Goal: Answer question/provide support: Share knowledge or assist other users

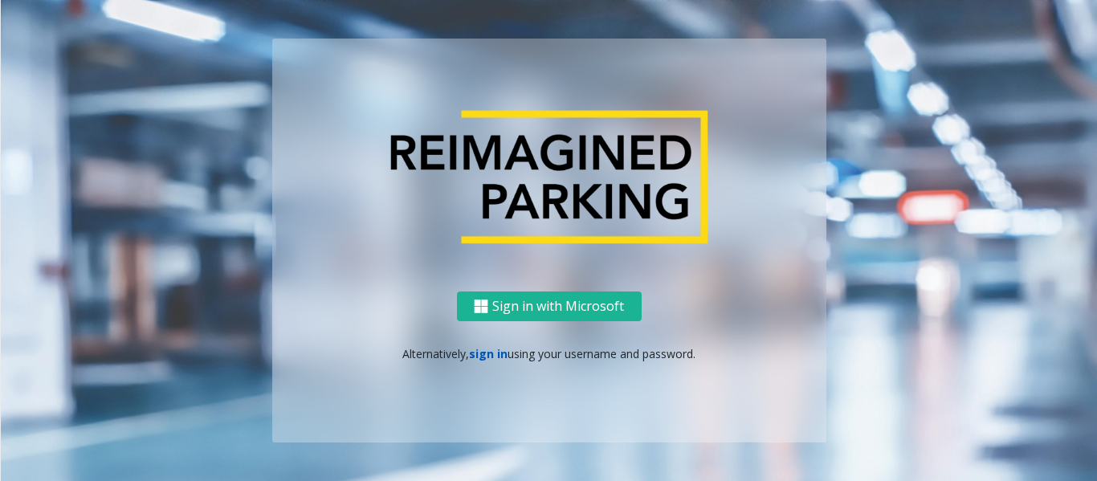
click at [496, 355] on link "sign in" at bounding box center [488, 353] width 39 height 15
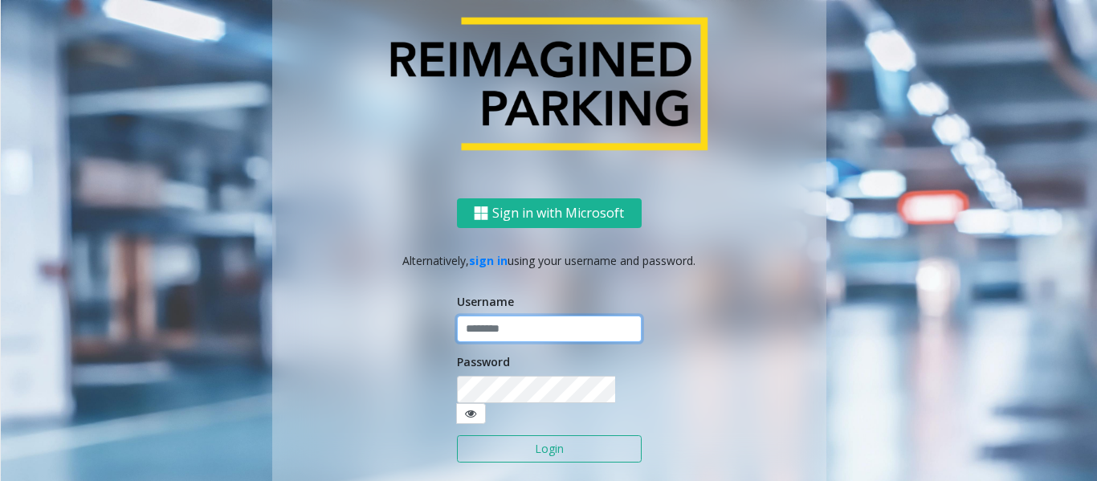
type input "*****"
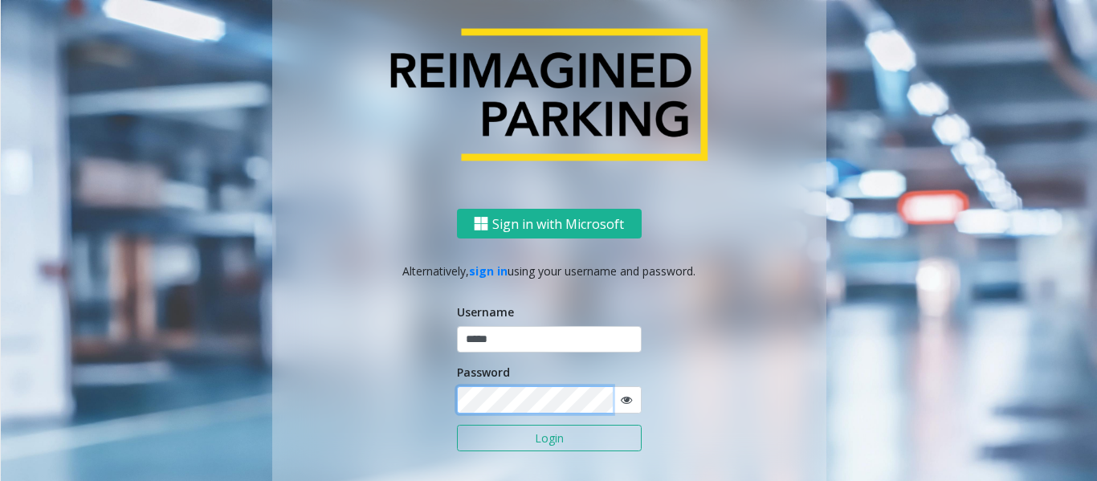
click at [457, 425] on button "Login" at bounding box center [549, 438] width 185 height 27
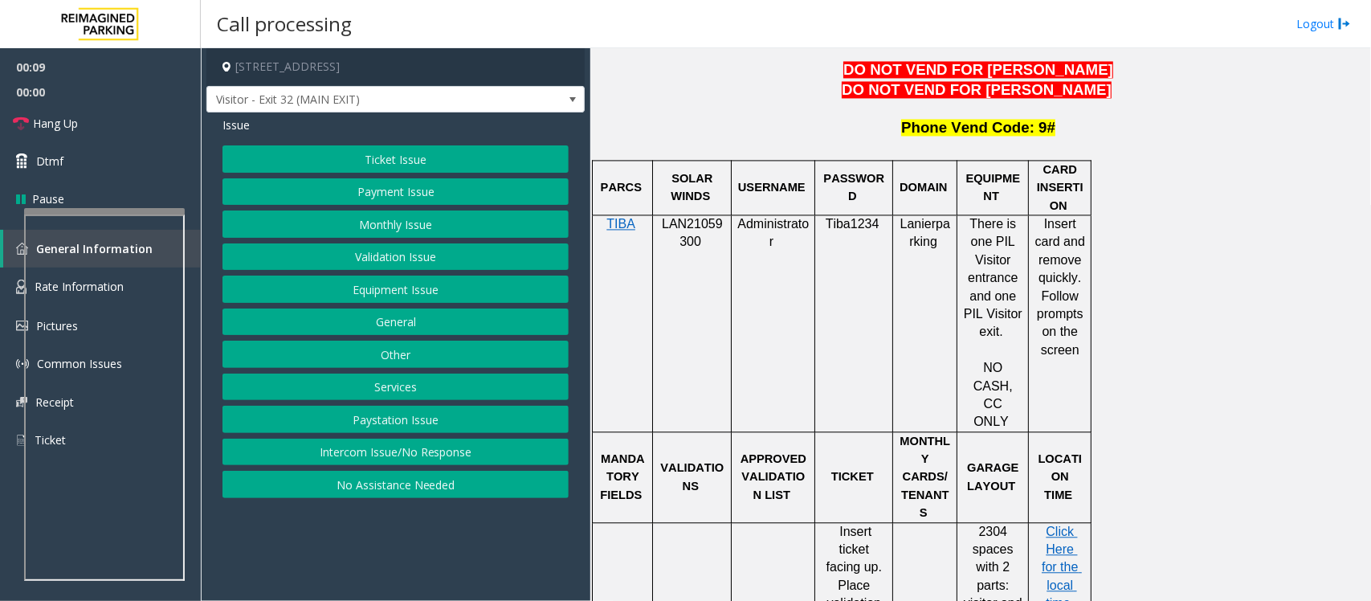
scroll to position [1505, 0]
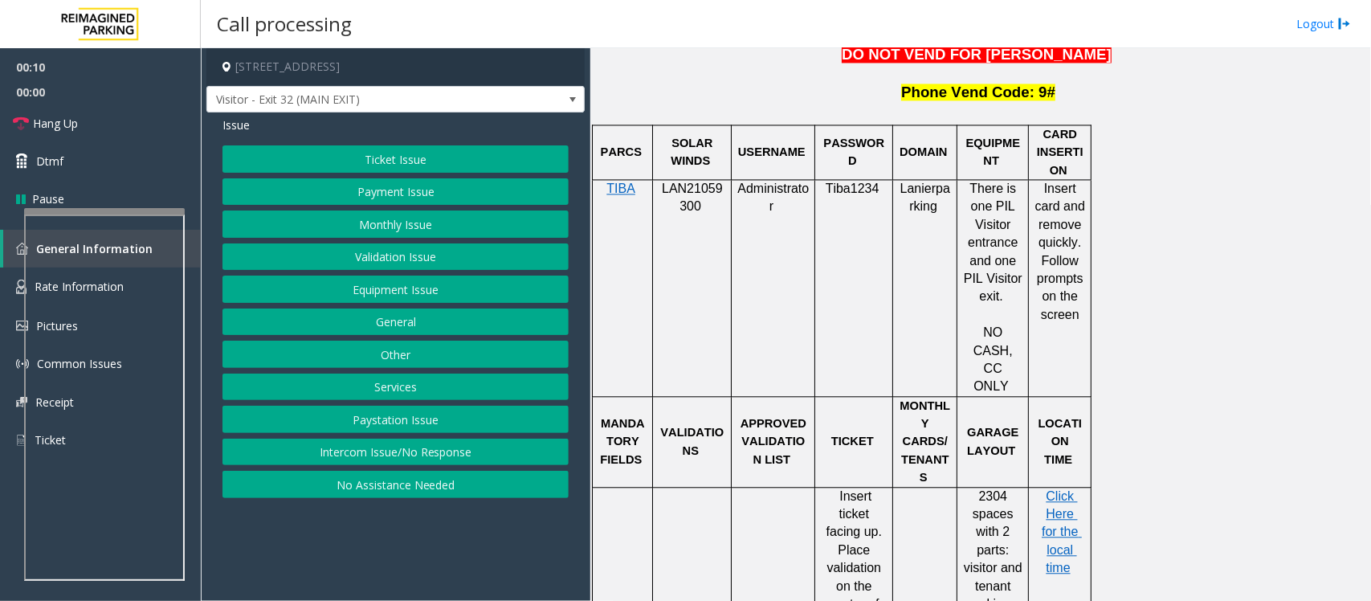
click at [401, 294] on button "Equipment Issue" at bounding box center [395, 288] width 346 height 27
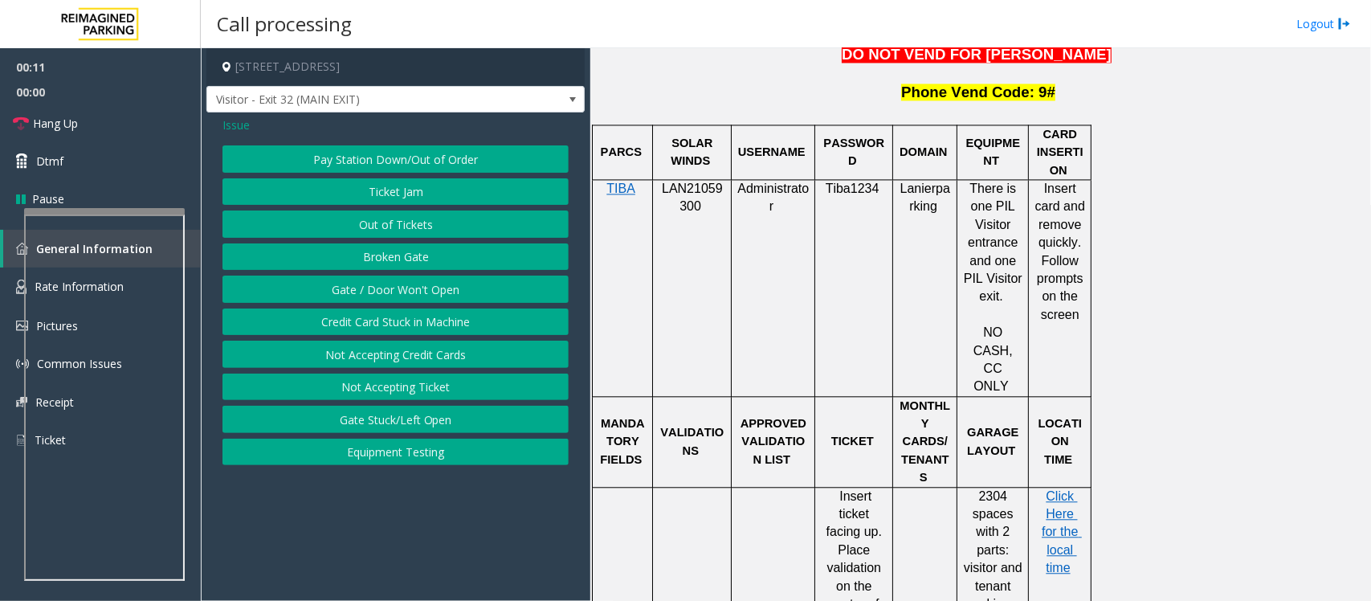
click at [401, 294] on button "Gate / Door Won't Open" at bounding box center [395, 288] width 346 height 27
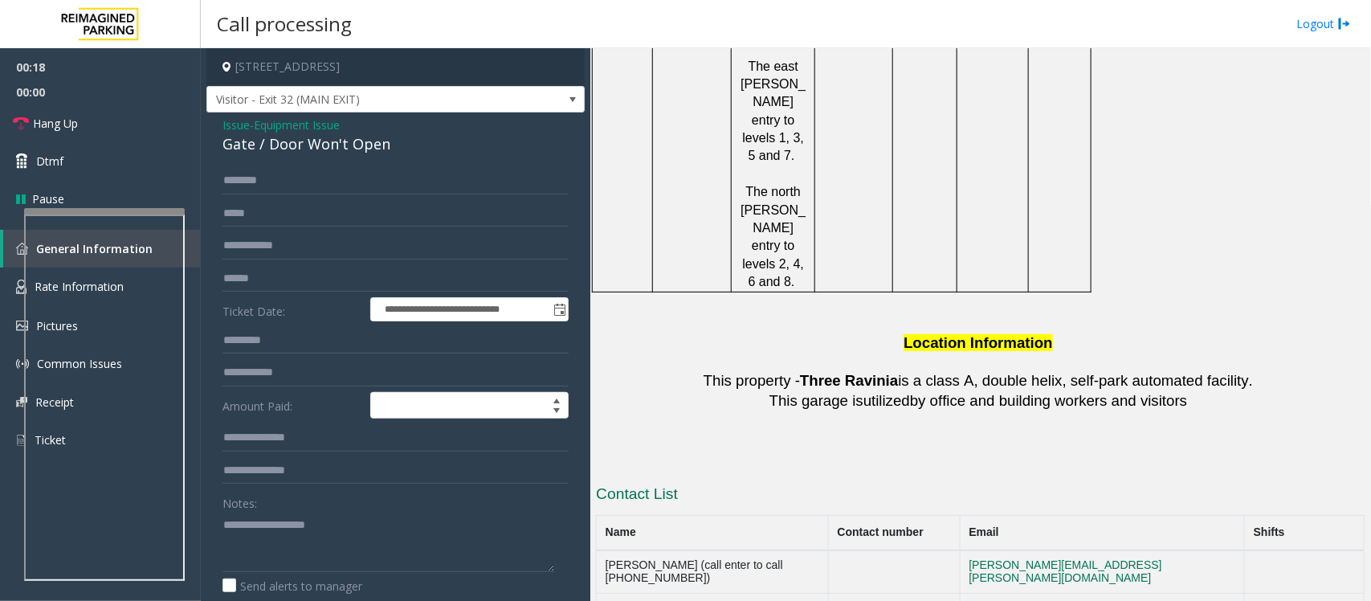
scroll to position [2609, 0]
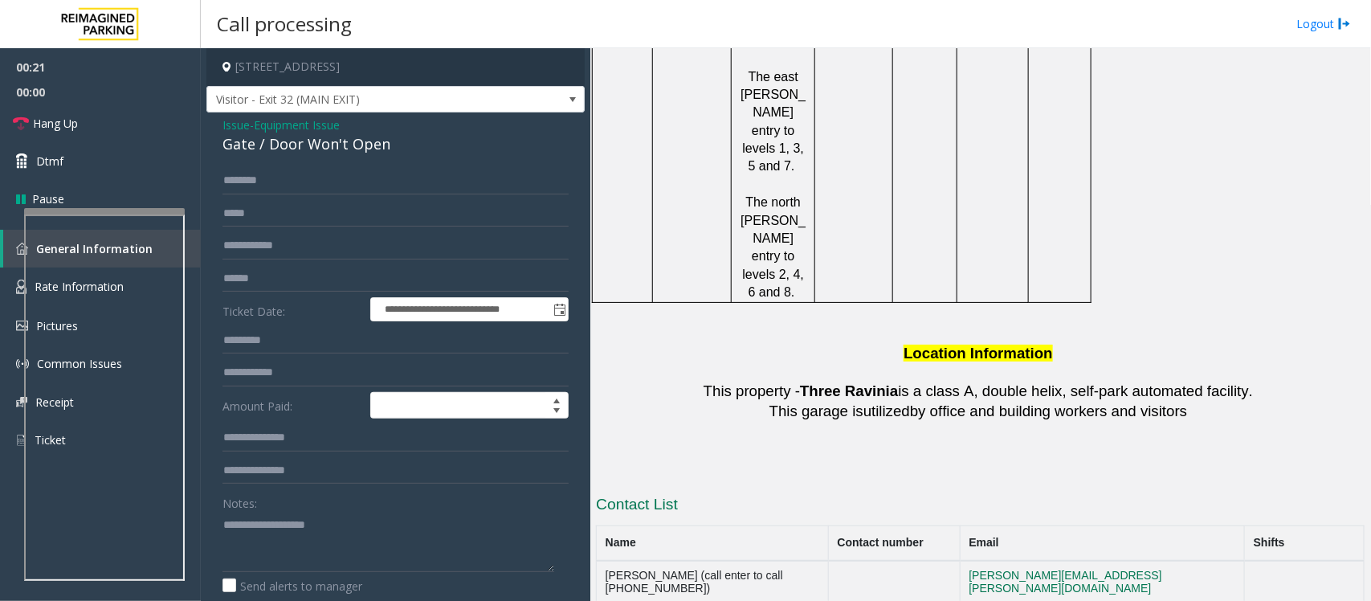
drag, startPoint x: 946, startPoint y: 410, endPoint x: 868, endPoint y: 411, distance: 77.9
copy button "[PHONE_NUMBER]"
click at [90, 247] on div at bounding box center [102, 250] width 161 height 6
click at [278, 147] on div "Gate / Door Won't Open" at bounding box center [395, 144] width 346 height 22
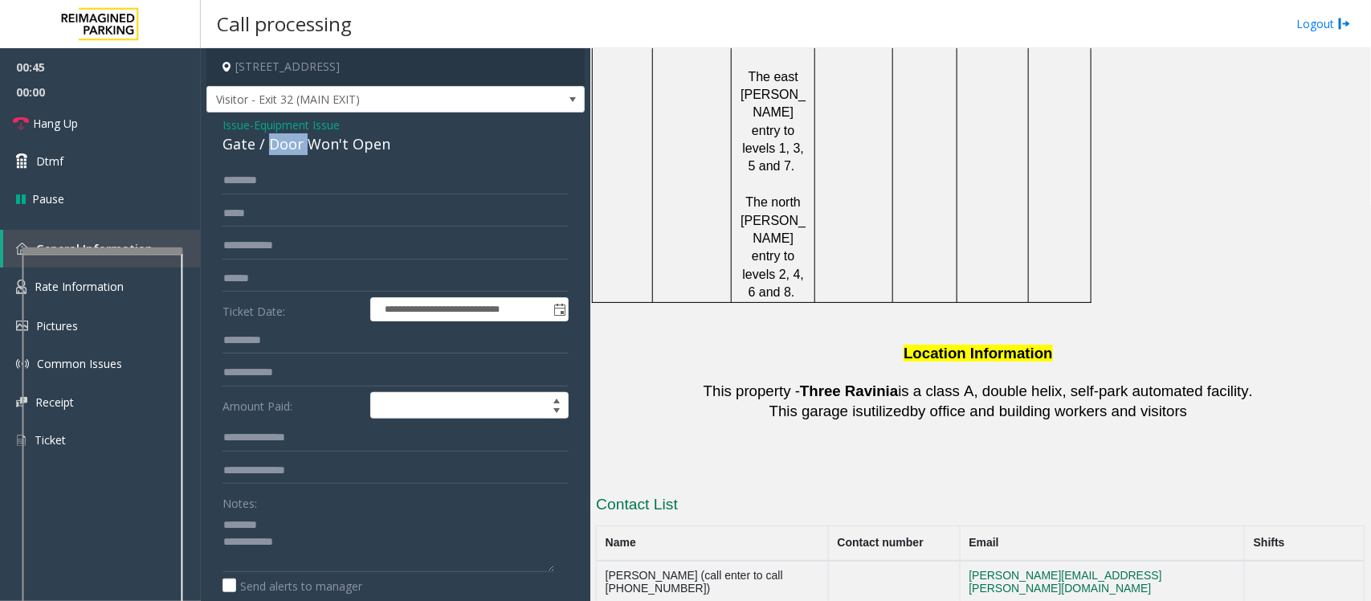
click at [278, 147] on div "Gate / Door Won't Open" at bounding box center [395, 144] width 346 height 22
click at [357, 480] on textarea at bounding box center [388, 541] width 332 height 60
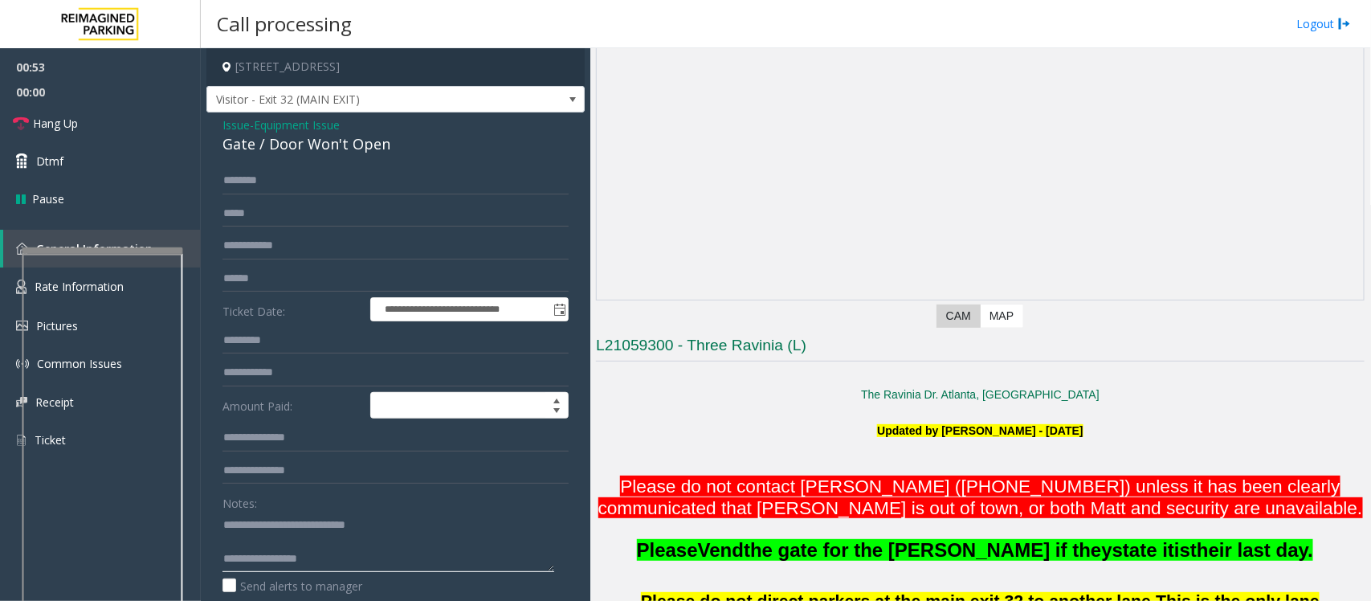
scroll to position [100, 0]
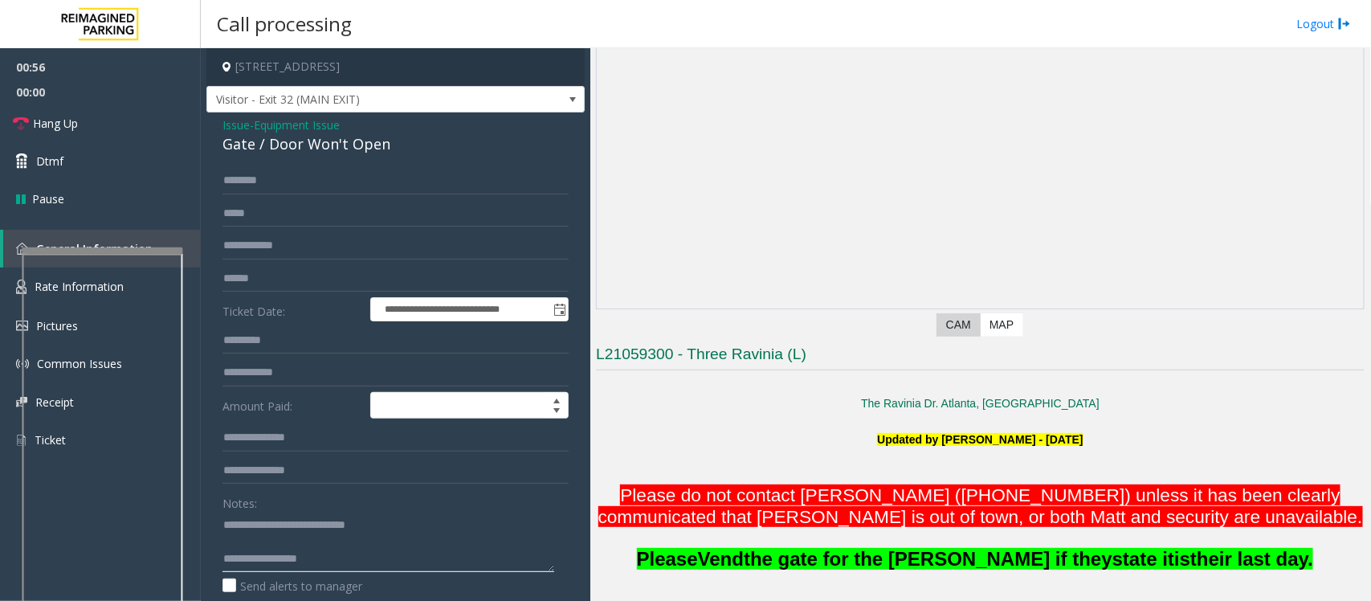
click at [255, 480] on textarea at bounding box center [388, 541] width 332 height 60
click at [331, 480] on textarea at bounding box center [388, 541] width 332 height 60
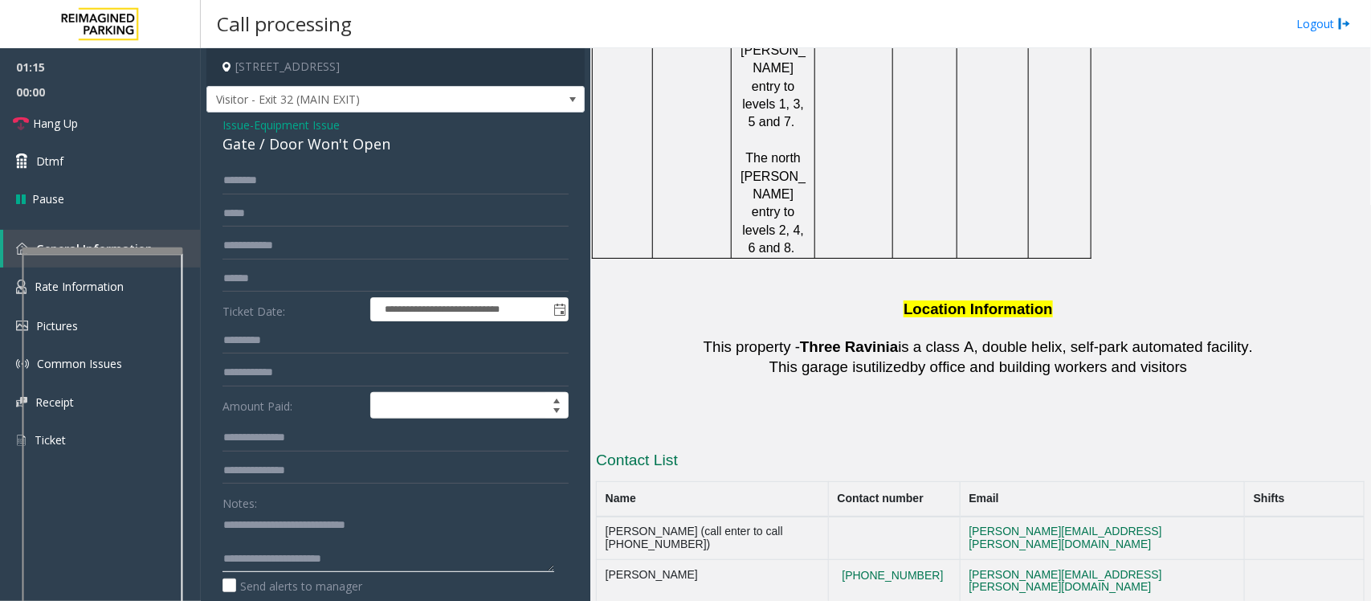
scroll to position [2911, 0]
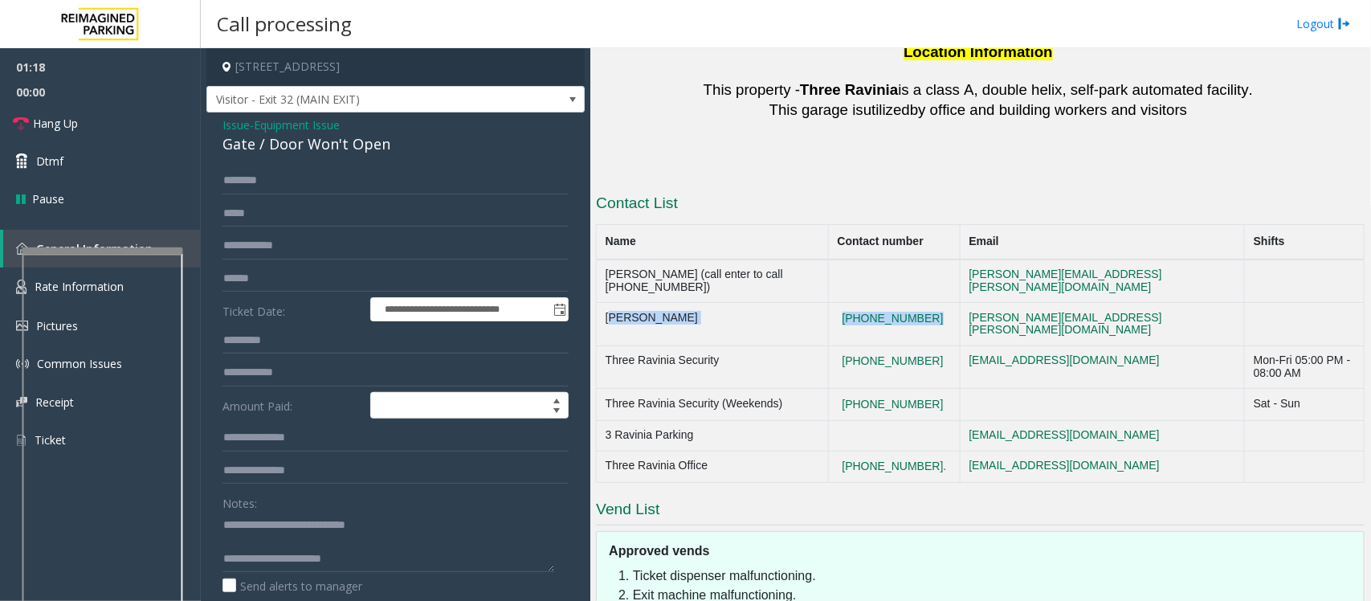
drag, startPoint x: 948, startPoint y: 108, endPoint x: 605, endPoint y: 110, distance: 343.7
click at [605, 303] on tr "[PERSON_NAME] [PHONE_NUMBER] [EMAIL_ADDRESS][PERSON_NAME][DOMAIN_NAME]" at bounding box center [981, 324] width 768 height 43
copy tr "[PERSON_NAME] [PHONE_NUMBER]"
click at [395, 480] on textarea at bounding box center [388, 541] width 332 height 60
paste textarea "**********"
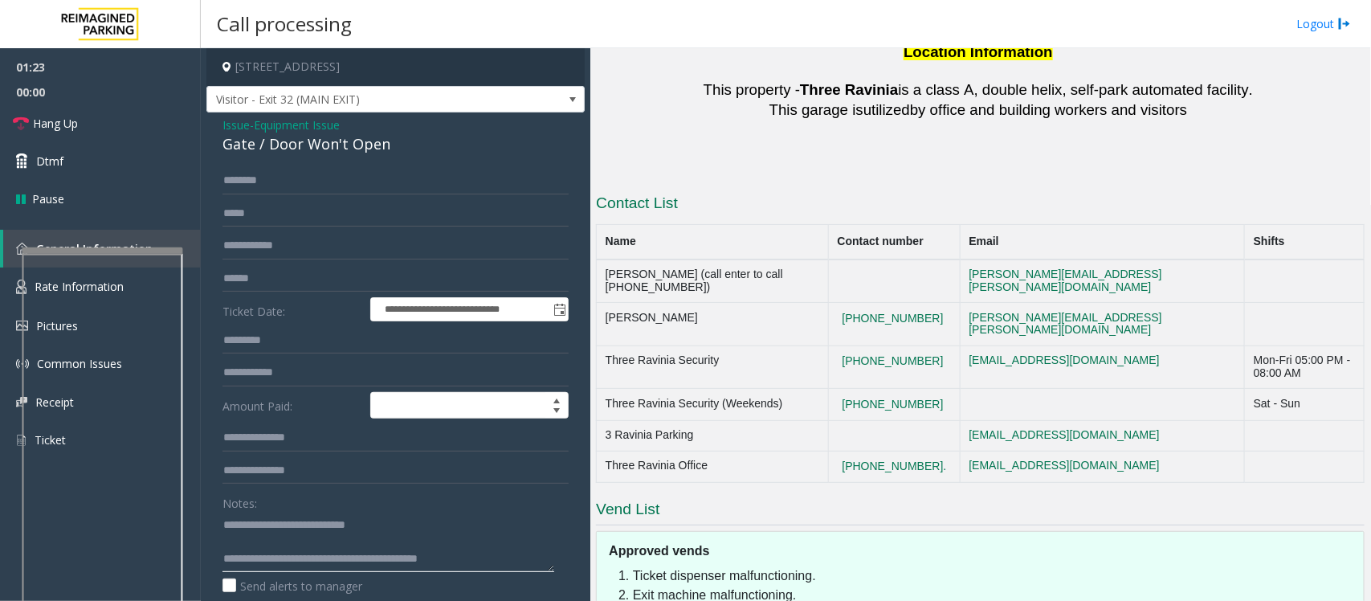
click at [346, 480] on textarea at bounding box center [388, 541] width 332 height 60
click at [494, 480] on textarea at bounding box center [388, 541] width 332 height 60
click at [350, 480] on textarea at bounding box center [388, 541] width 332 height 60
click at [348, 480] on textarea at bounding box center [388, 541] width 332 height 60
click at [71, 124] on span "Hang Up" at bounding box center [55, 123] width 45 height 17
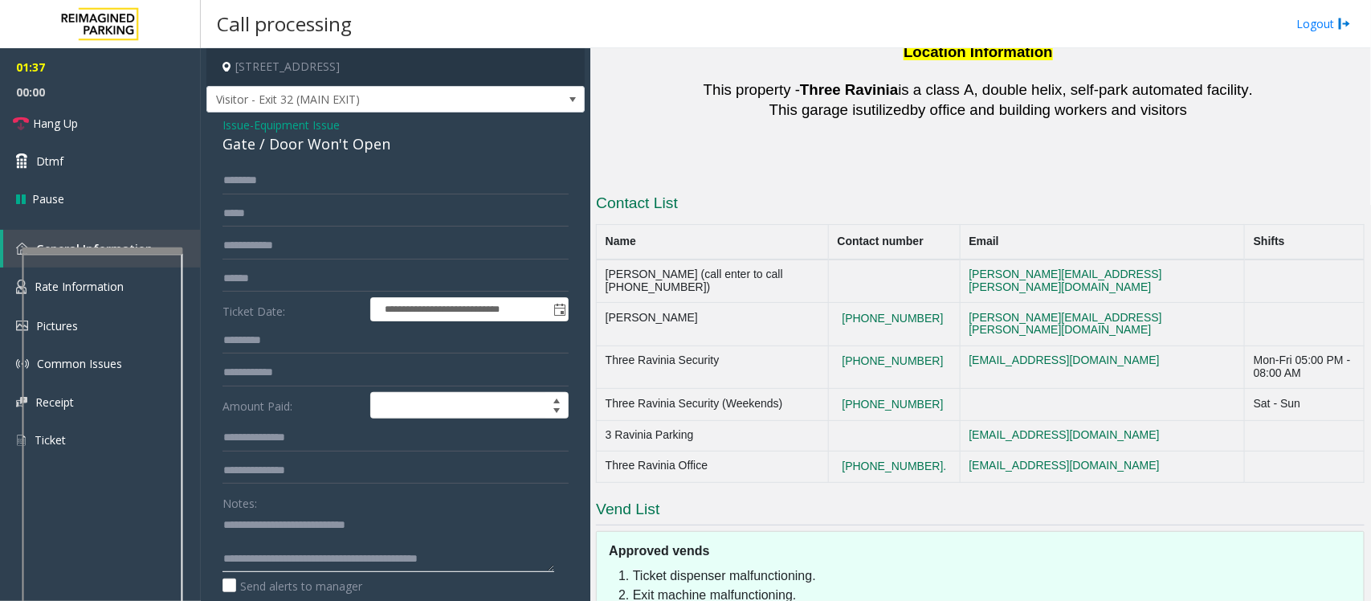
click at [342, 480] on textarea at bounding box center [388, 541] width 332 height 60
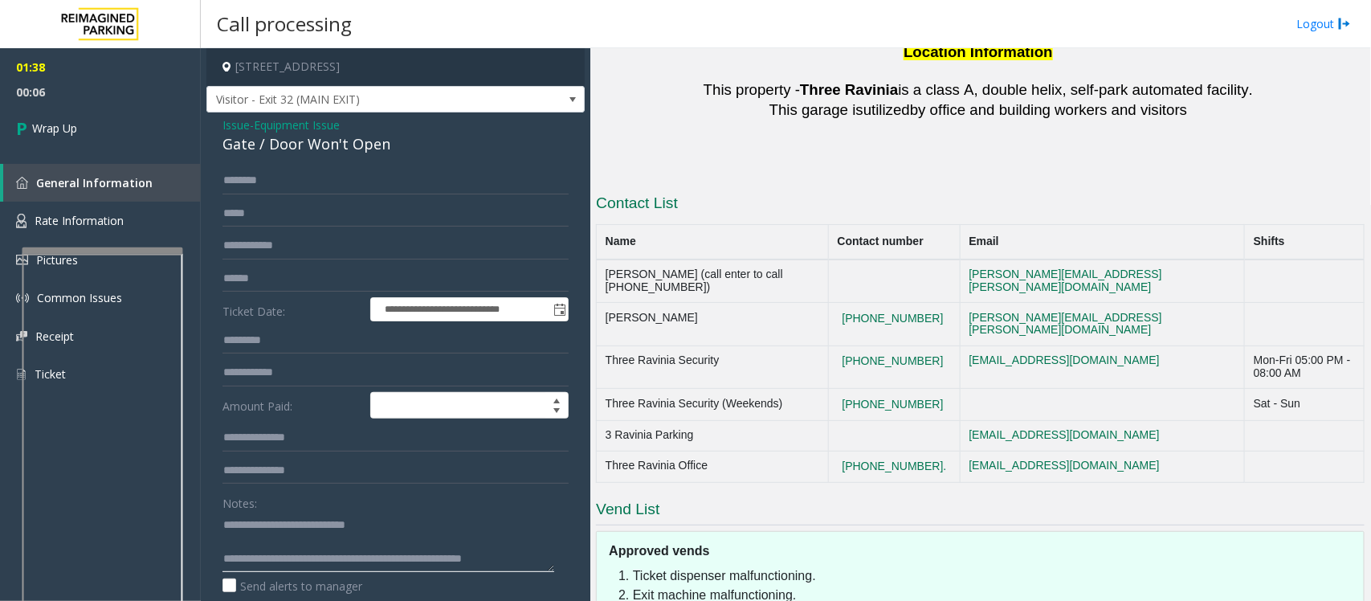
click at [531, 480] on textarea at bounding box center [388, 541] width 332 height 60
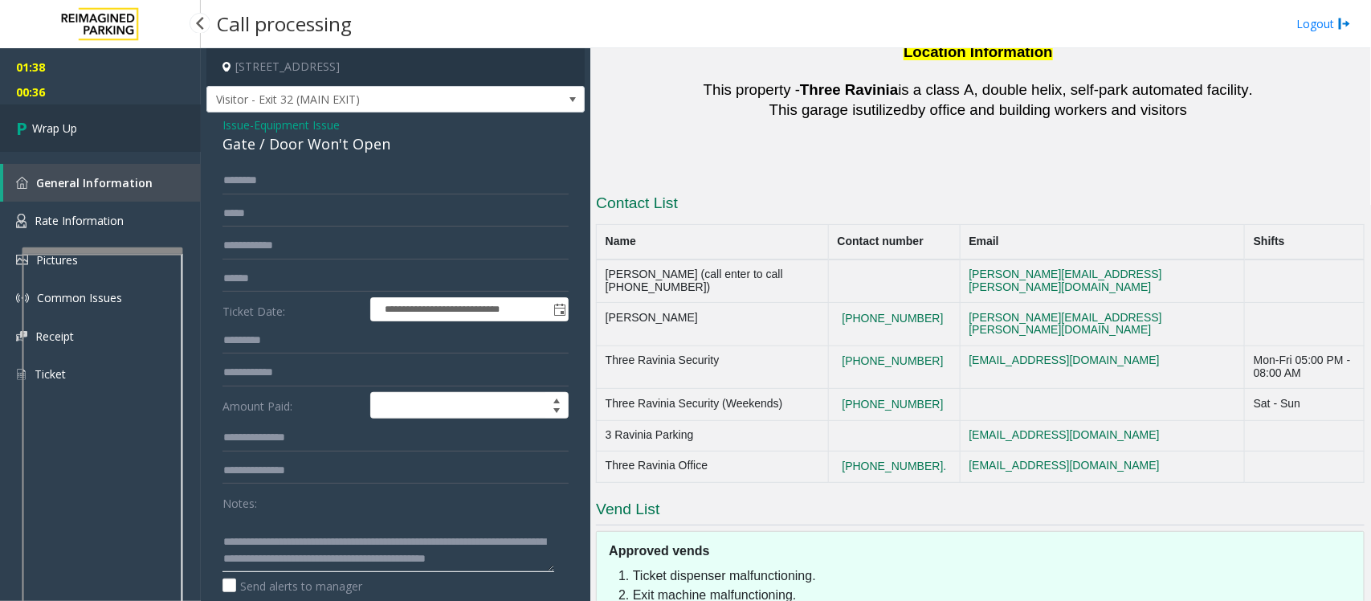
type textarea "**********"
click at [62, 126] on span "Wrap Up" at bounding box center [54, 128] width 45 height 17
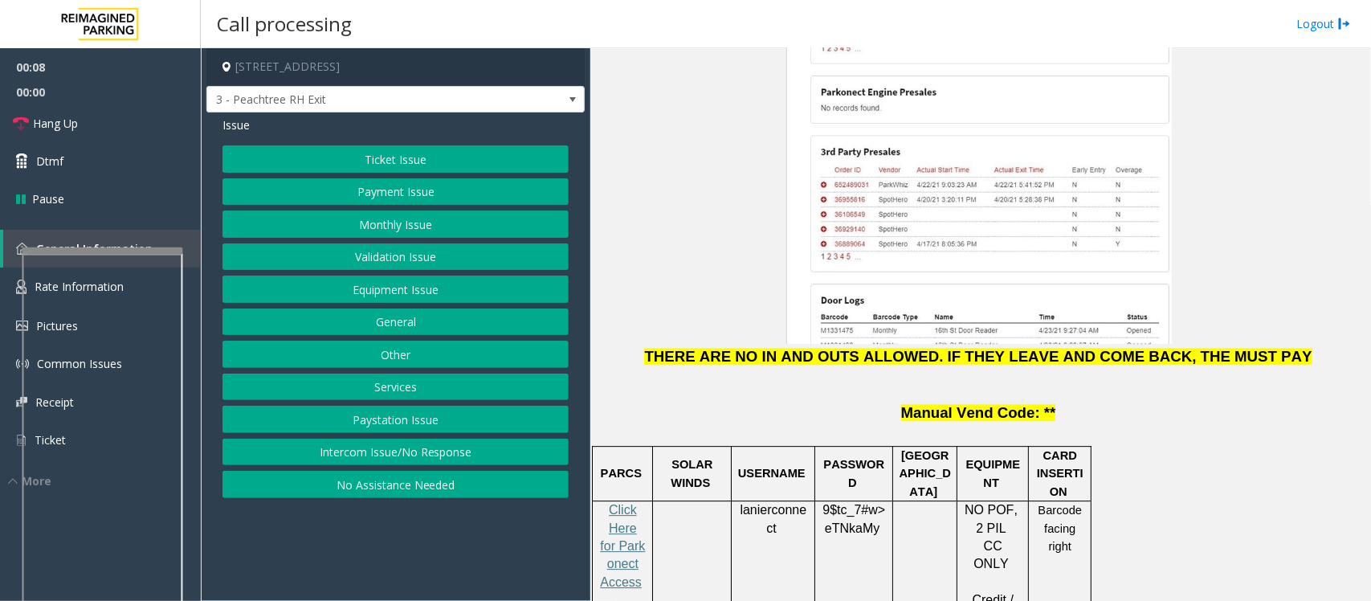
scroll to position [2007, 0]
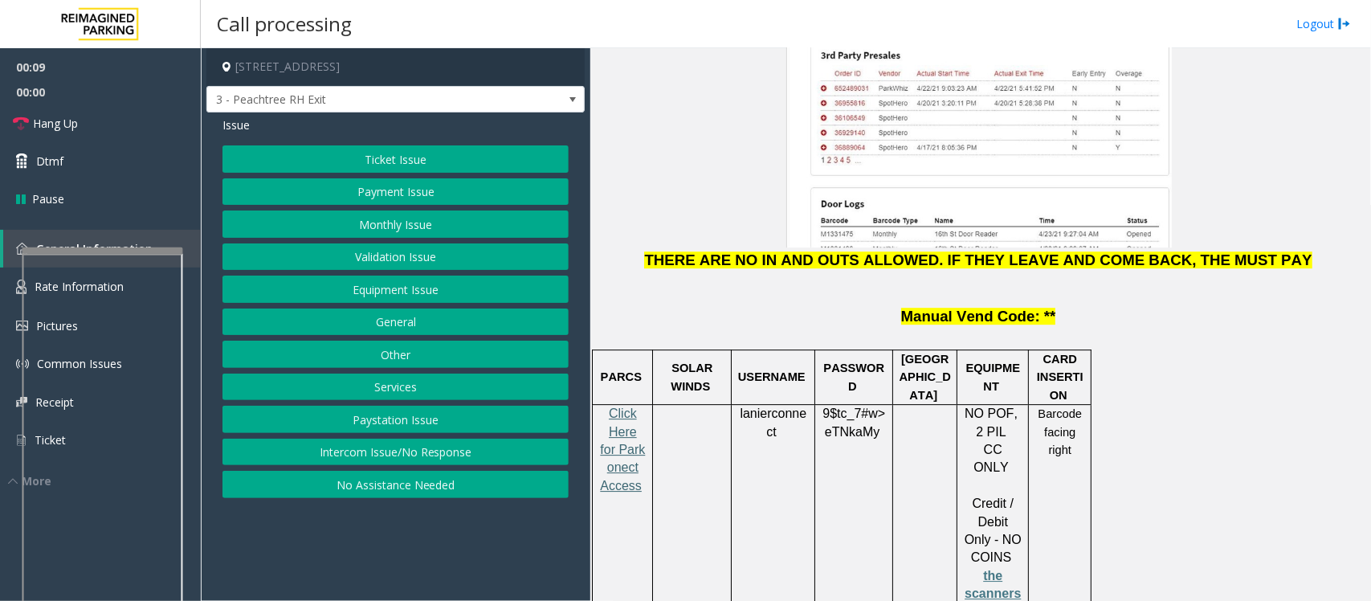
click at [618, 406] on span "Click Here for Parkonect Access" at bounding box center [622, 449] width 45 height 86
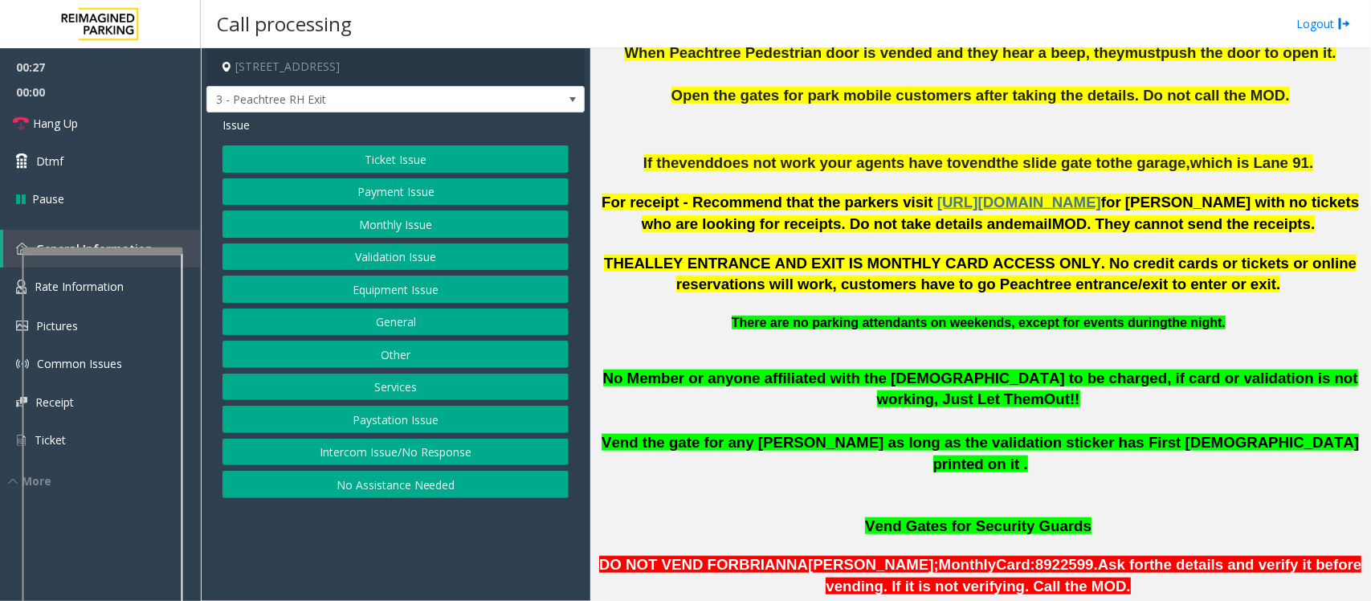
scroll to position [602, 0]
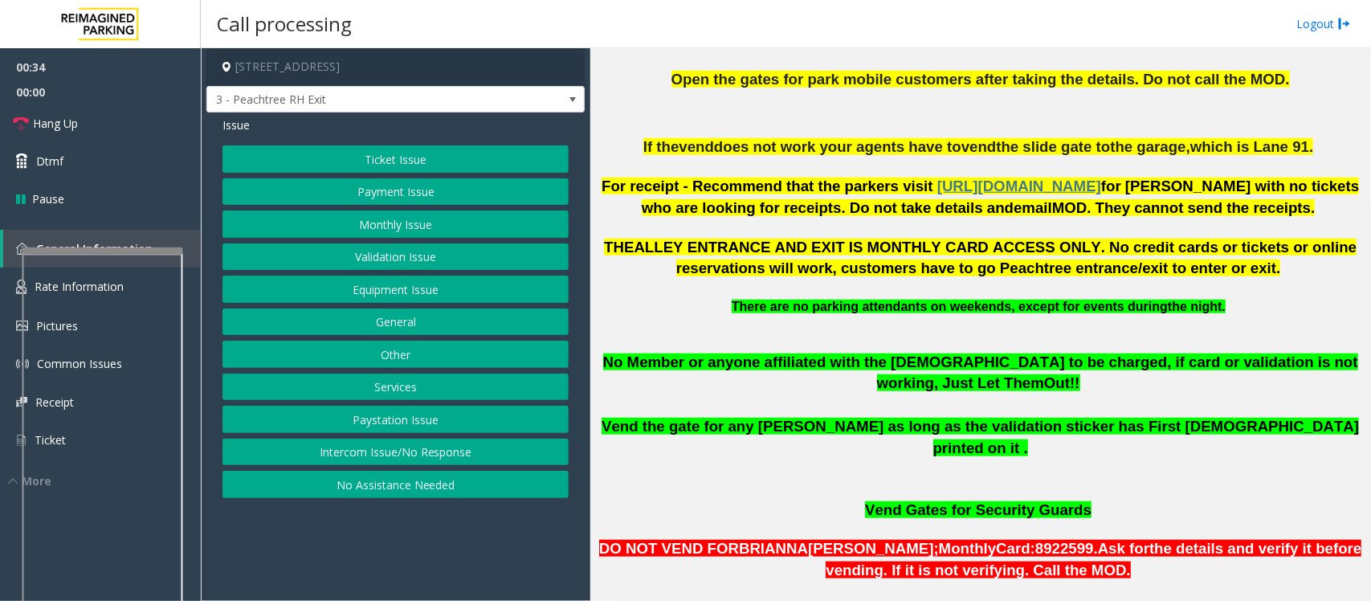
click at [352, 263] on button "Validation Issue" at bounding box center [395, 256] width 346 height 27
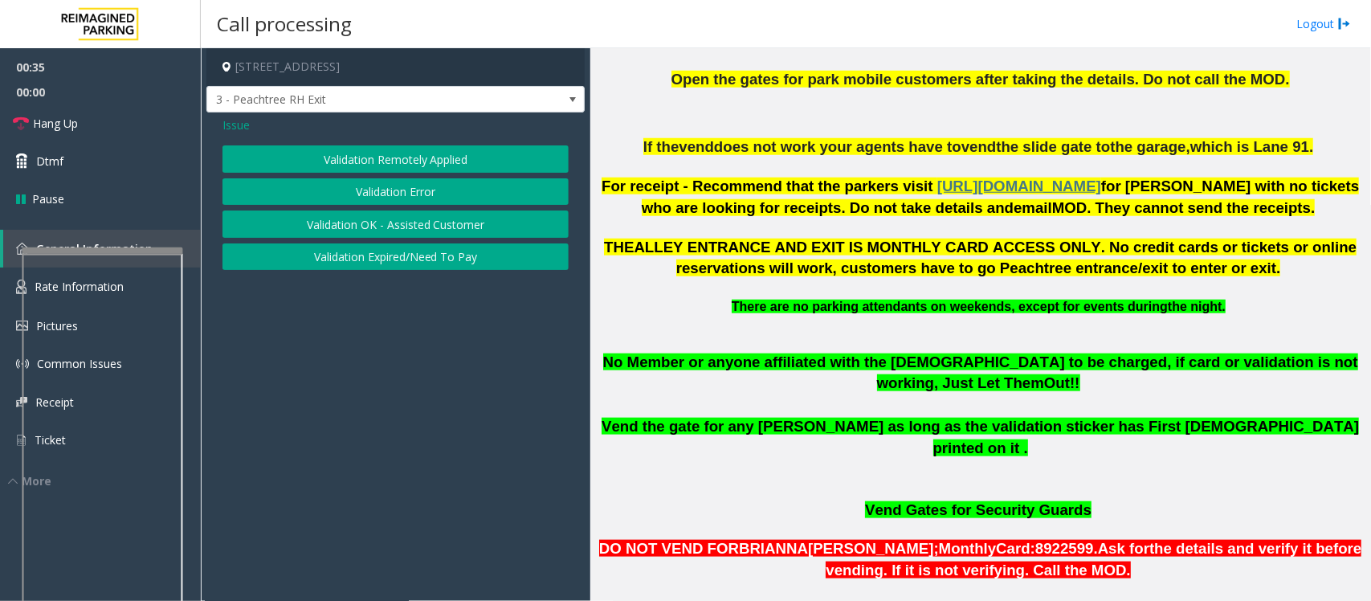
click at [392, 198] on button "Validation Error" at bounding box center [395, 191] width 346 height 27
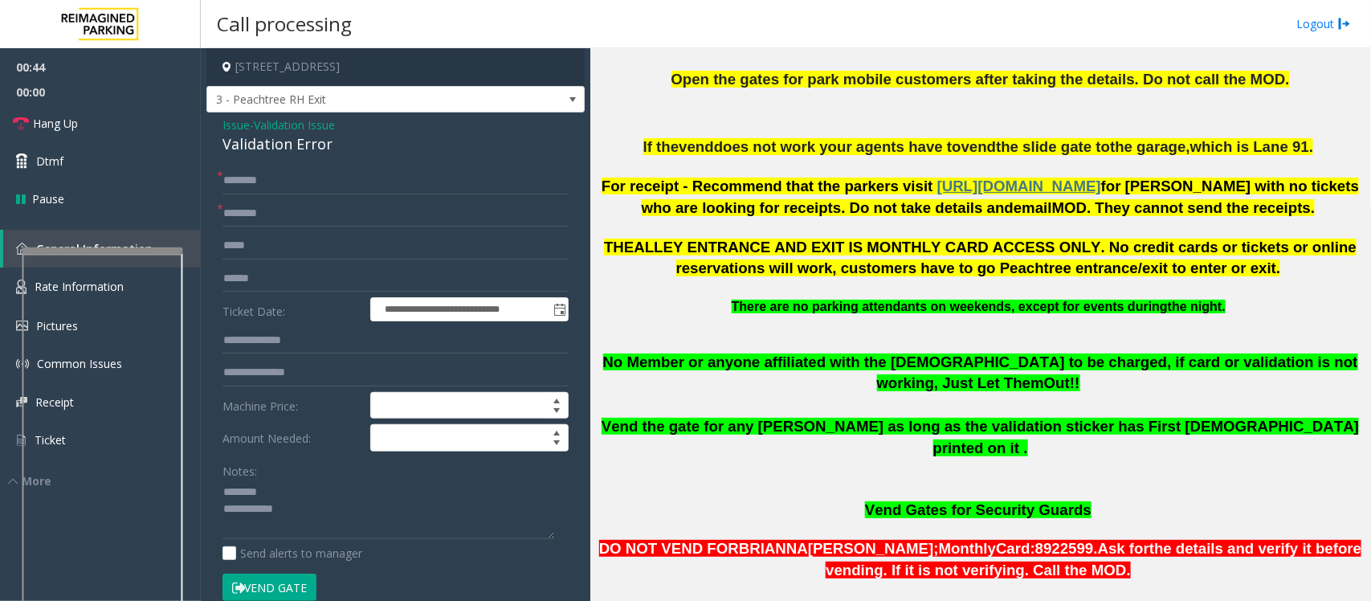
click at [254, 150] on div "Validation Error" at bounding box center [395, 144] width 346 height 22
click at [307, 480] on textarea at bounding box center [388, 509] width 332 height 60
click at [274, 217] on input "text" at bounding box center [395, 213] width 346 height 27
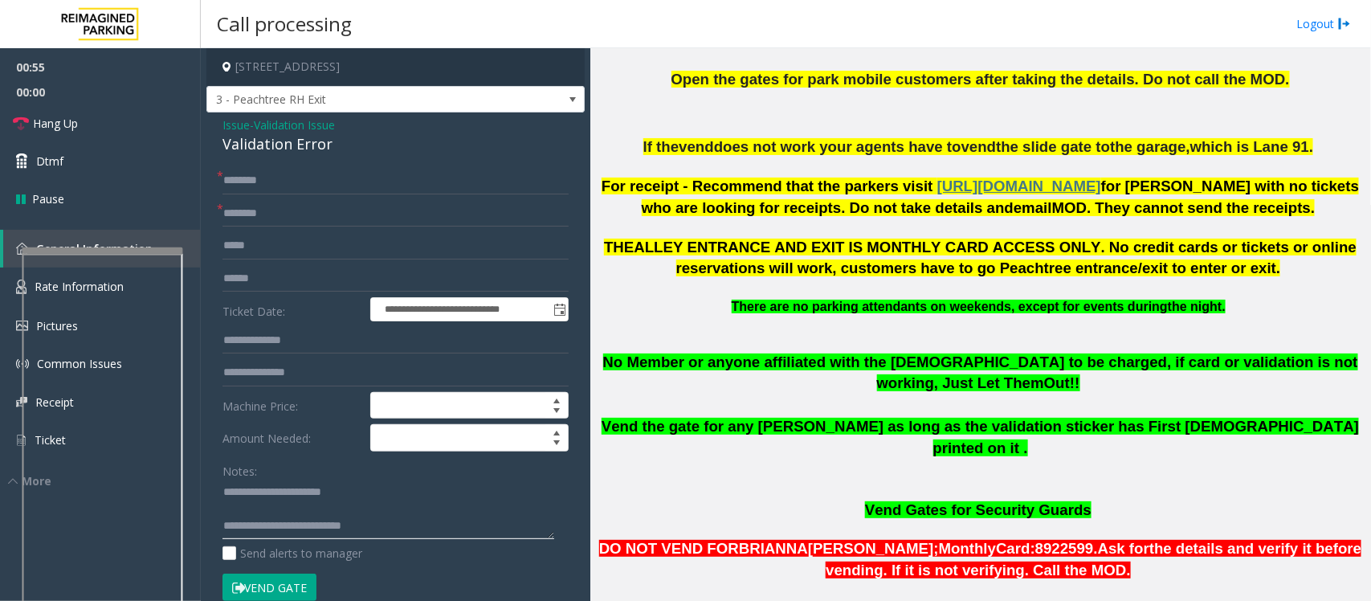
drag, startPoint x: 283, startPoint y: 528, endPoint x: 418, endPoint y: 528, distance: 134.1
click at [418, 480] on textarea at bounding box center [388, 509] width 332 height 60
type textarea "**********"
type input "**********"
click at [247, 279] on input "text" at bounding box center [395, 278] width 346 height 27
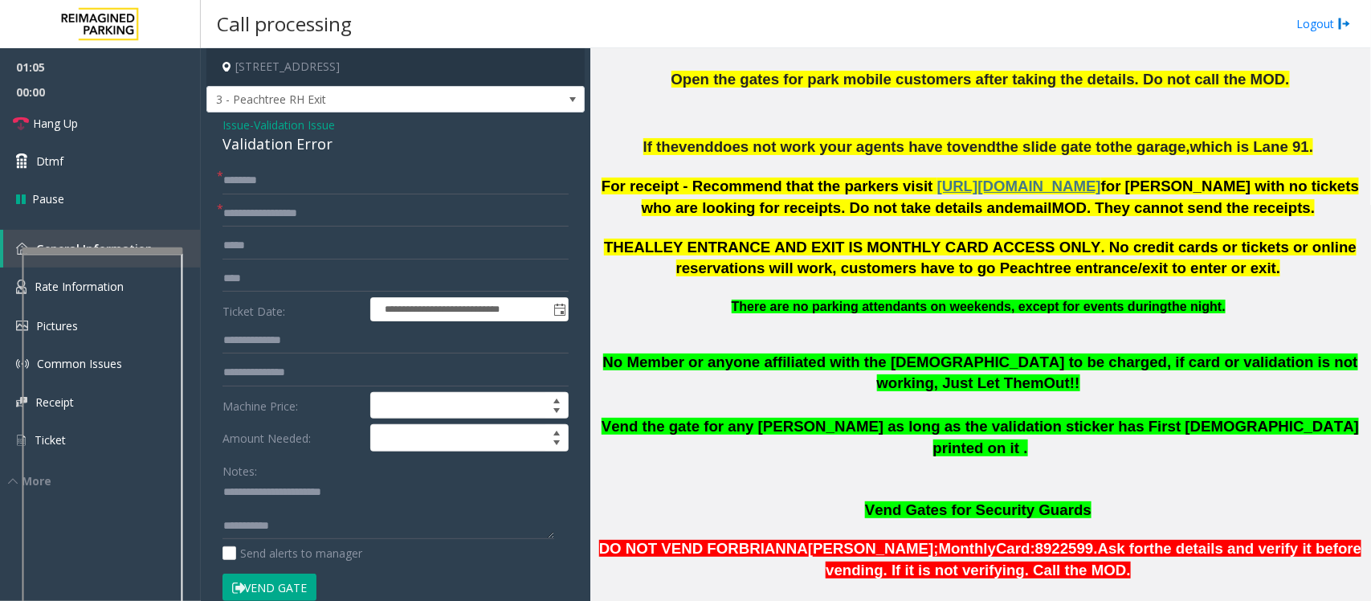
click at [285, 149] on div "Validation Error" at bounding box center [395, 144] width 346 height 22
click at [271, 247] on input "text" at bounding box center [395, 245] width 346 height 27
click at [282, 281] on input "****" at bounding box center [395, 278] width 346 height 27
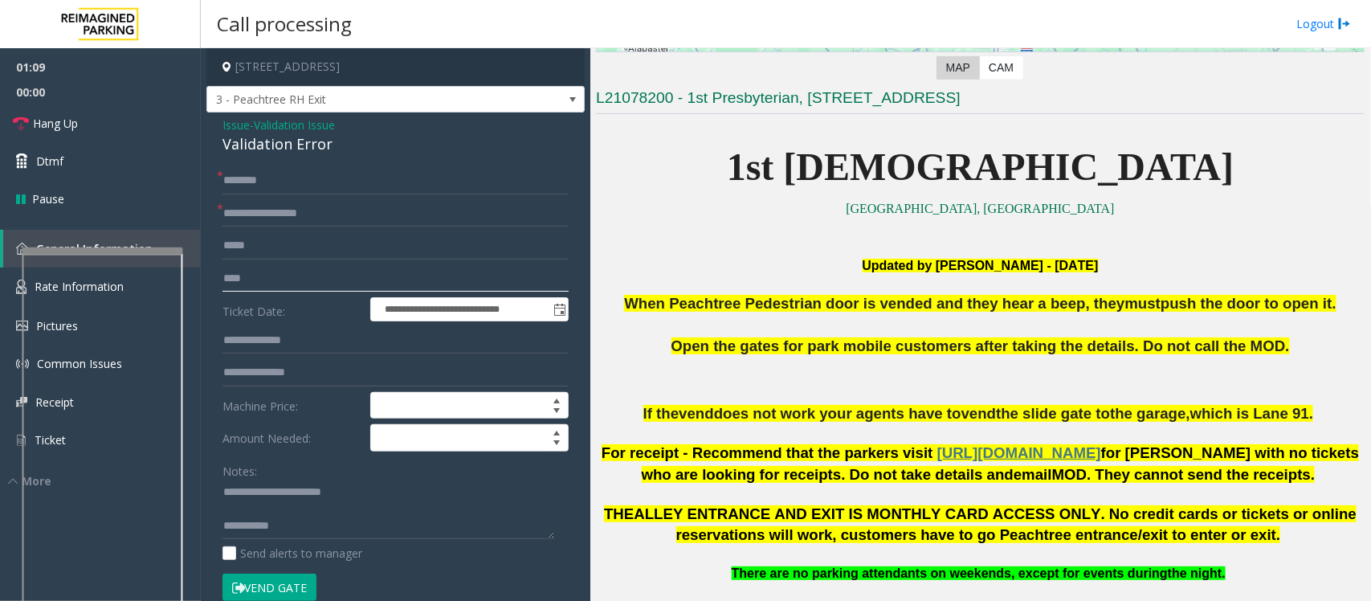
scroll to position [301, 0]
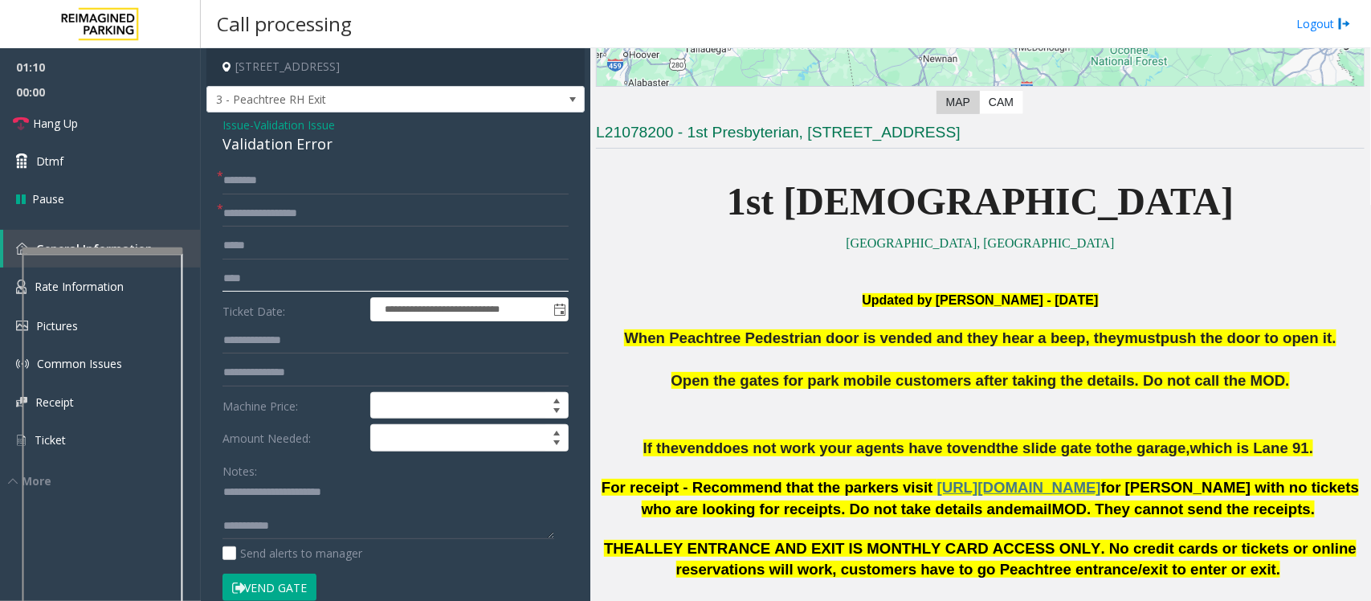
click at [322, 275] on input "****" at bounding box center [395, 278] width 346 height 27
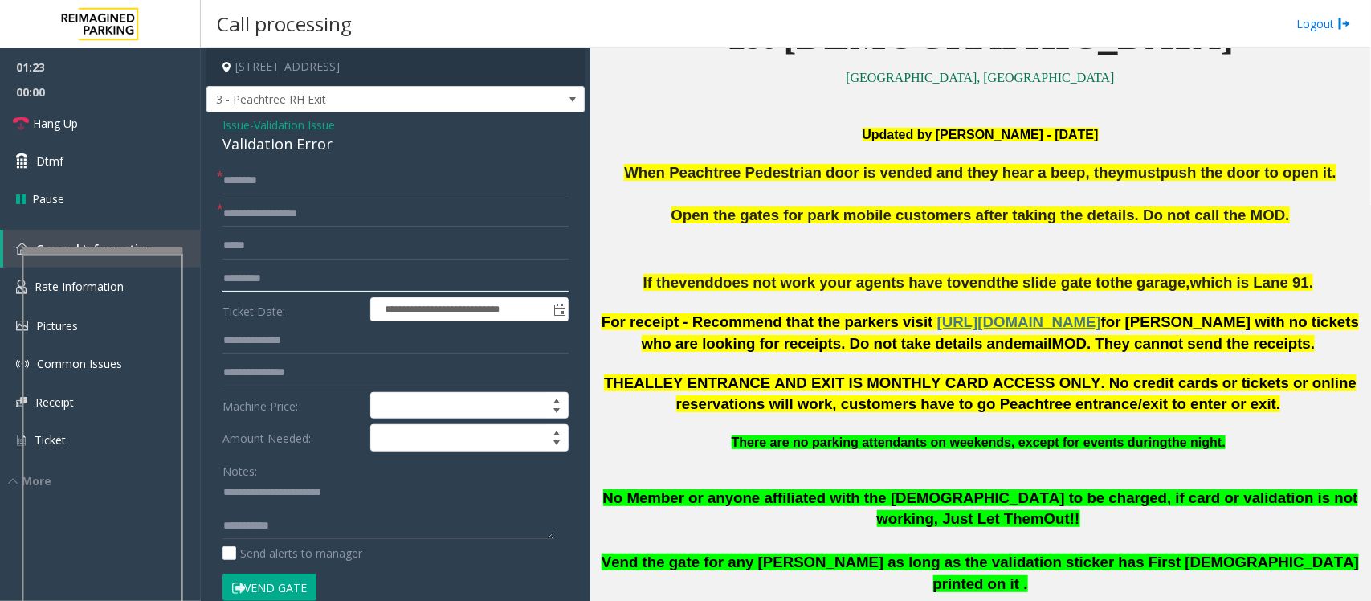
scroll to position [502, 0]
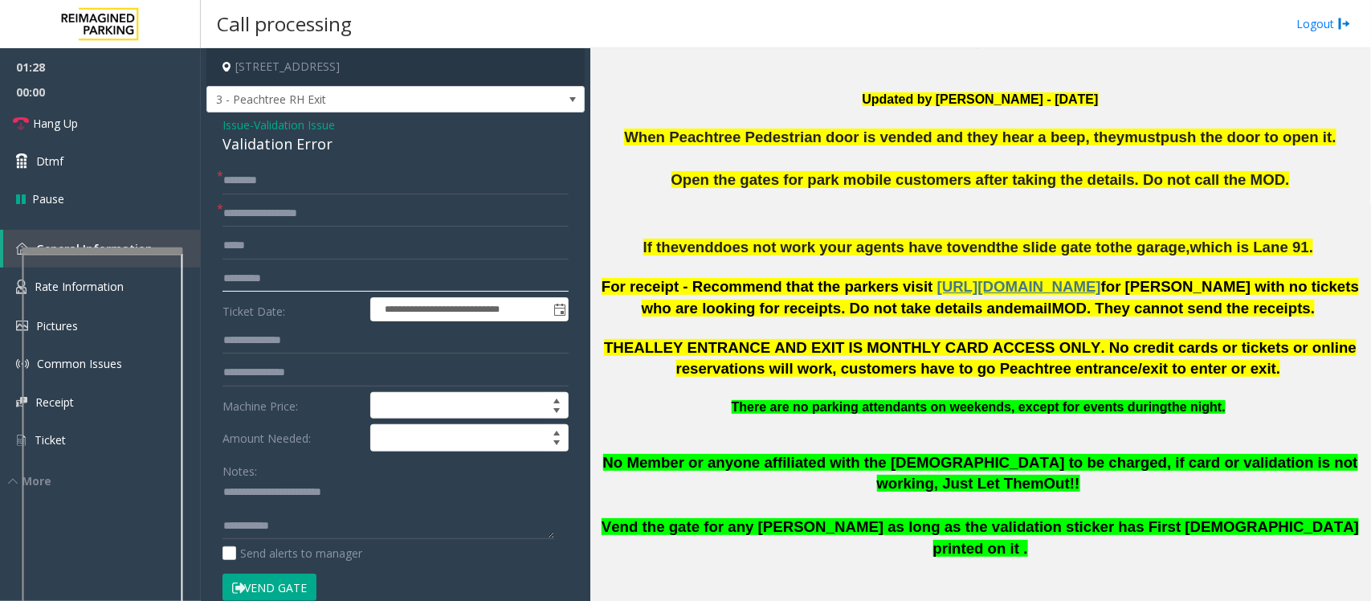
click at [338, 271] on input "*********" at bounding box center [395, 278] width 346 height 27
type input "**********"
click at [297, 185] on input "text" at bounding box center [395, 180] width 346 height 27
type textarea "**********"
click at [246, 173] on input "text" at bounding box center [395, 180] width 346 height 27
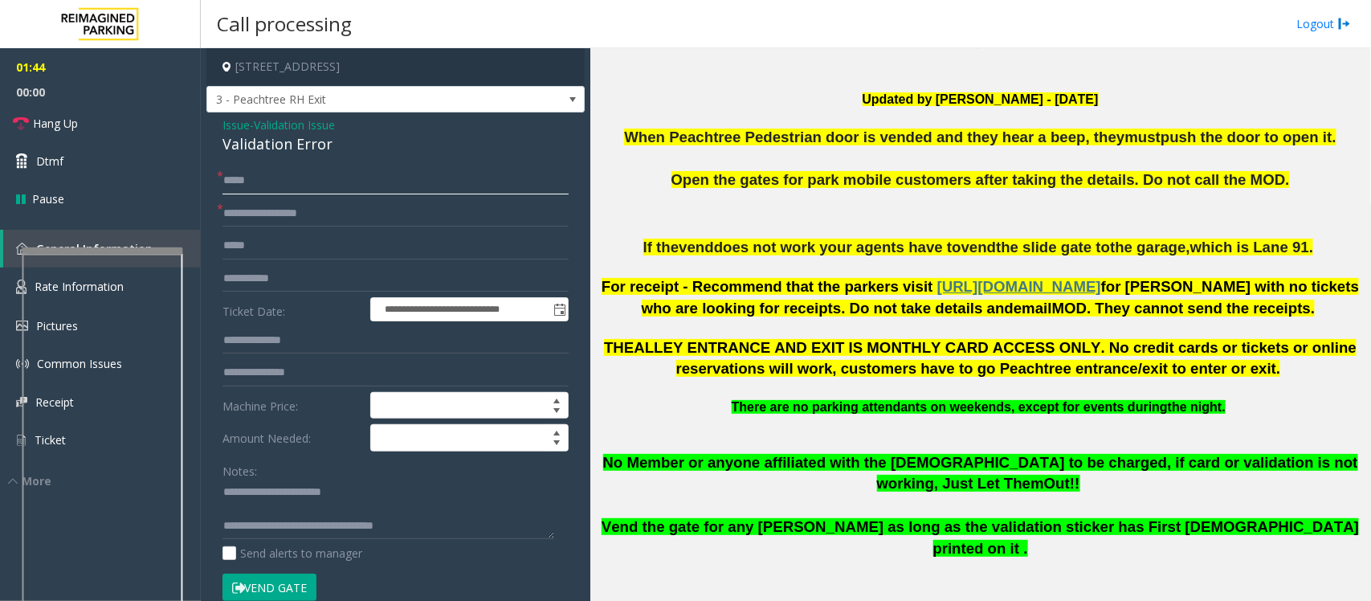
type input "*****"
click at [306, 480] on textarea at bounding box center [388, 509] width 332 height 60
click at [426, 480] on textarea at bounding box center [388, 509] width 332 height 60
click at [275, 480] on button "Vend Gate" at bounding box center [269, 586] width 94 height 27
click at [456, 480] on textarea at bounding box center [388, 509] width 332 height 60
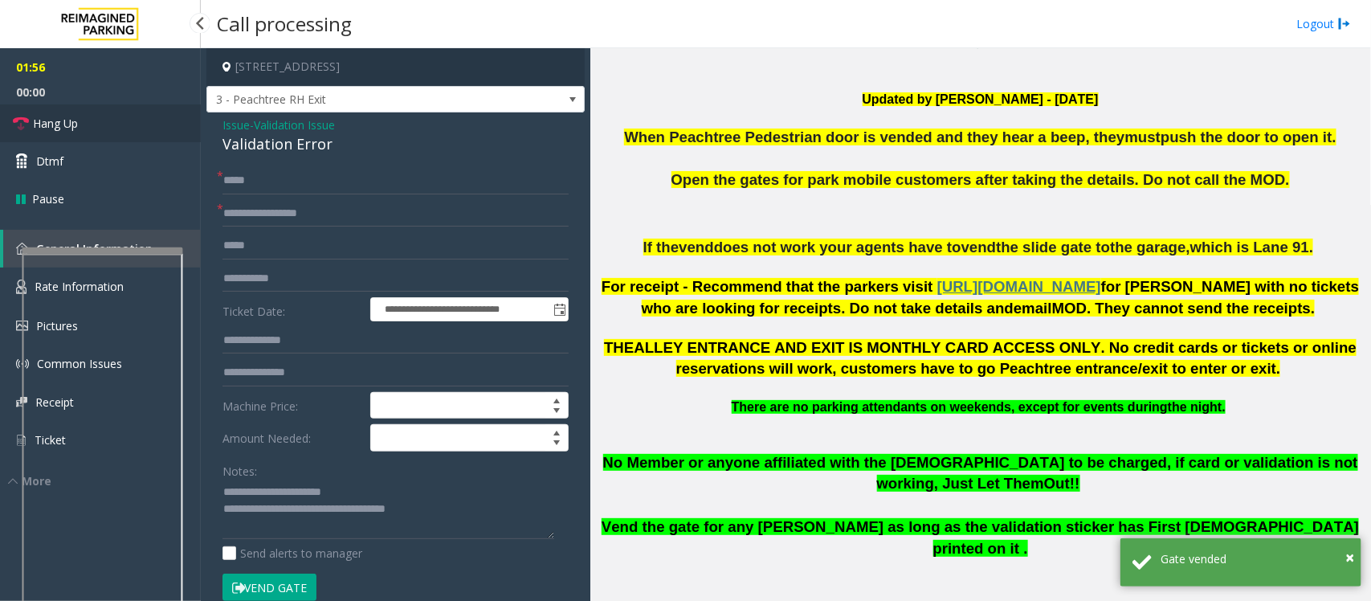
click at [102, 125] on link "Hang Up" at bounding box center [100, 123] width 201 height 38
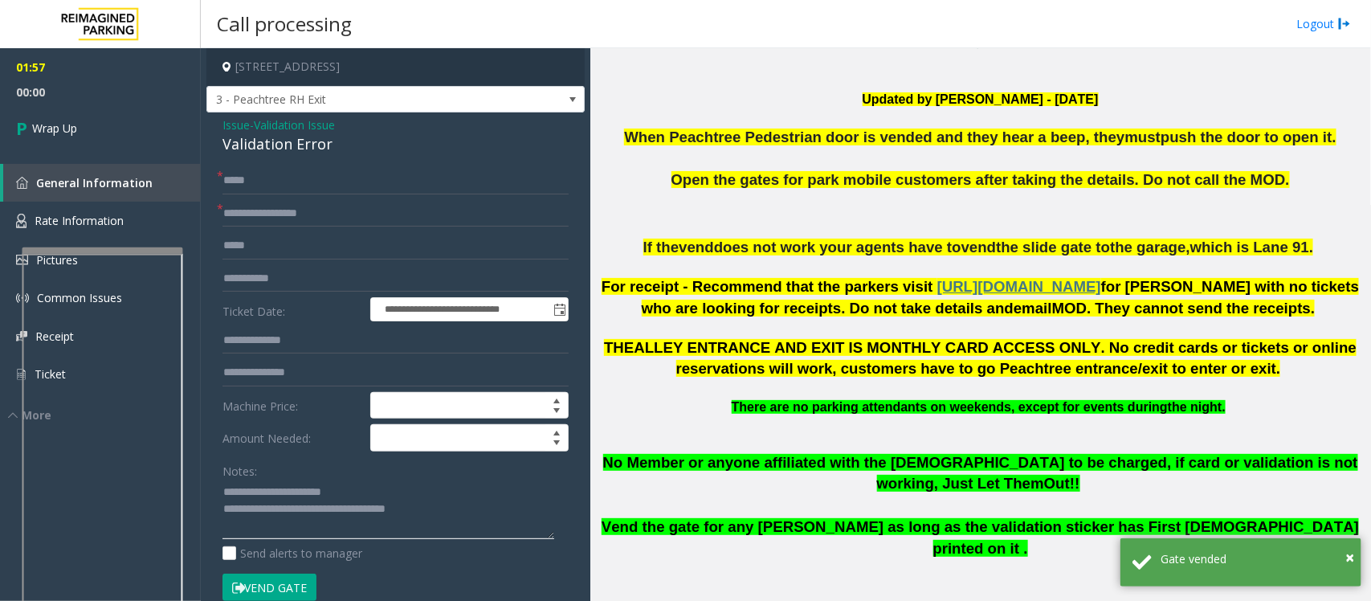
click at [475, 480] on textarea at bounding box center [388, 509] width 332 height 60
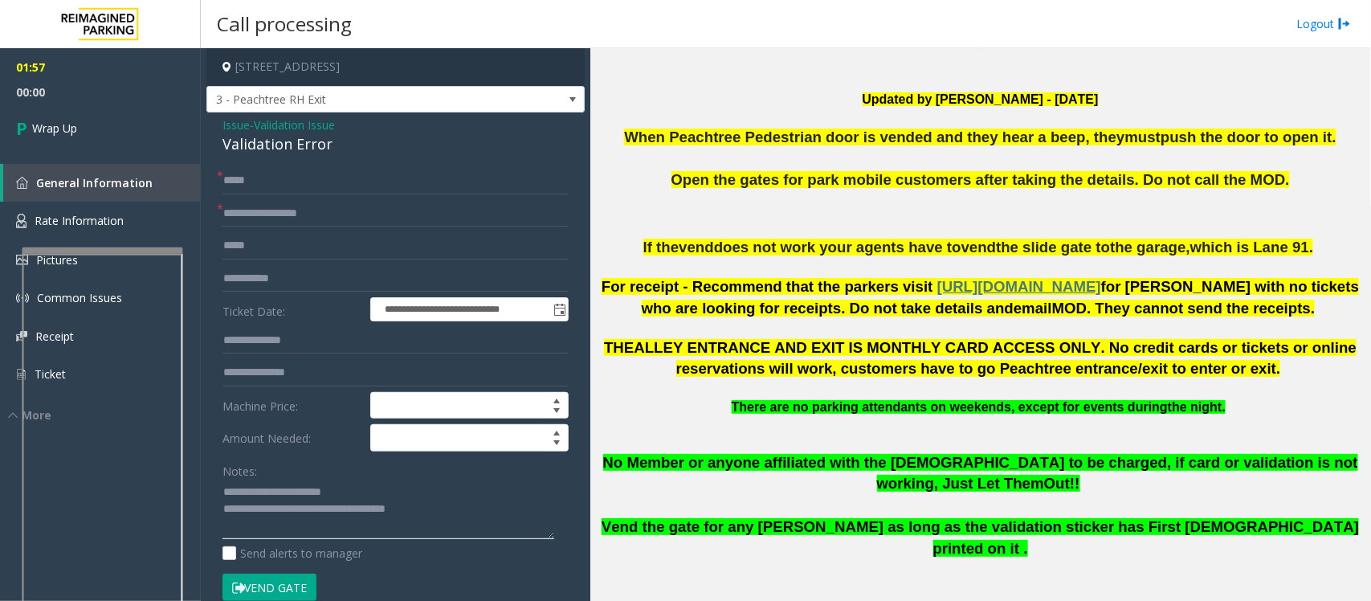
click at [476, 480] on textarea at bounding box center [388, 509] width 332 height 60
type textarea "**********"
click at [73, 128] on span "Wrap Up" at bounding box center [54, 128] width 45 height 17
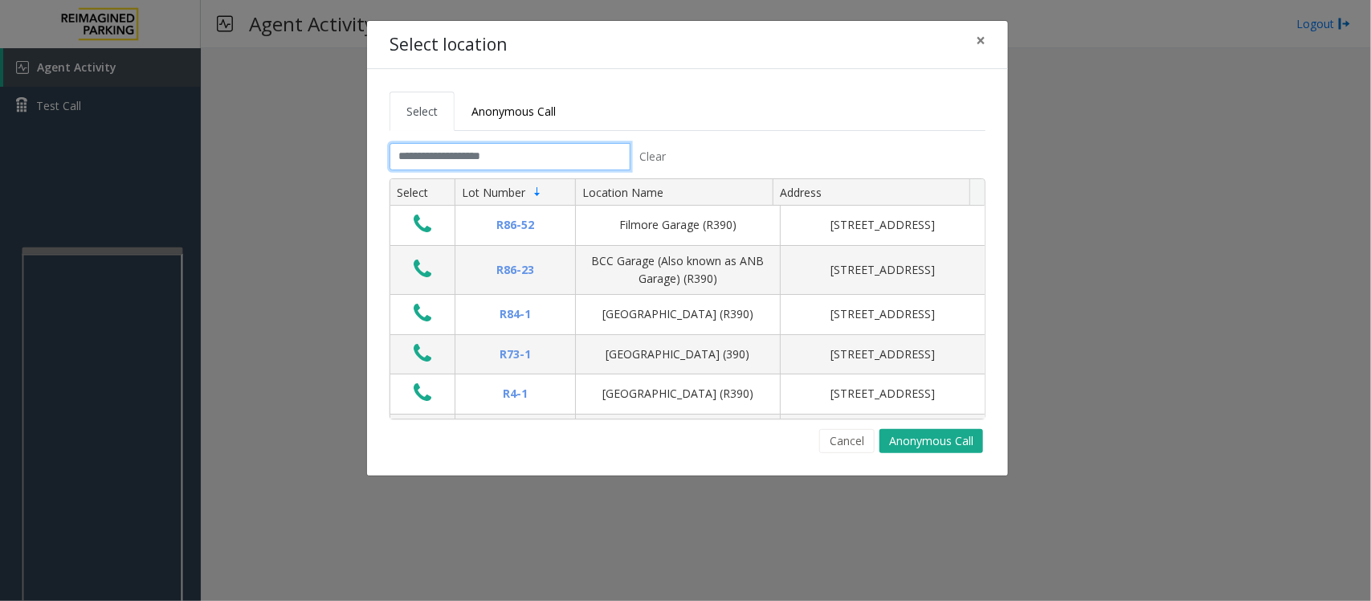
click at [543, 162] on input "text" at bounding box center [509, 156] width 241 height 27
click at [980, 36] on span "×" at bounding box center [981, 40] width 10 height 22
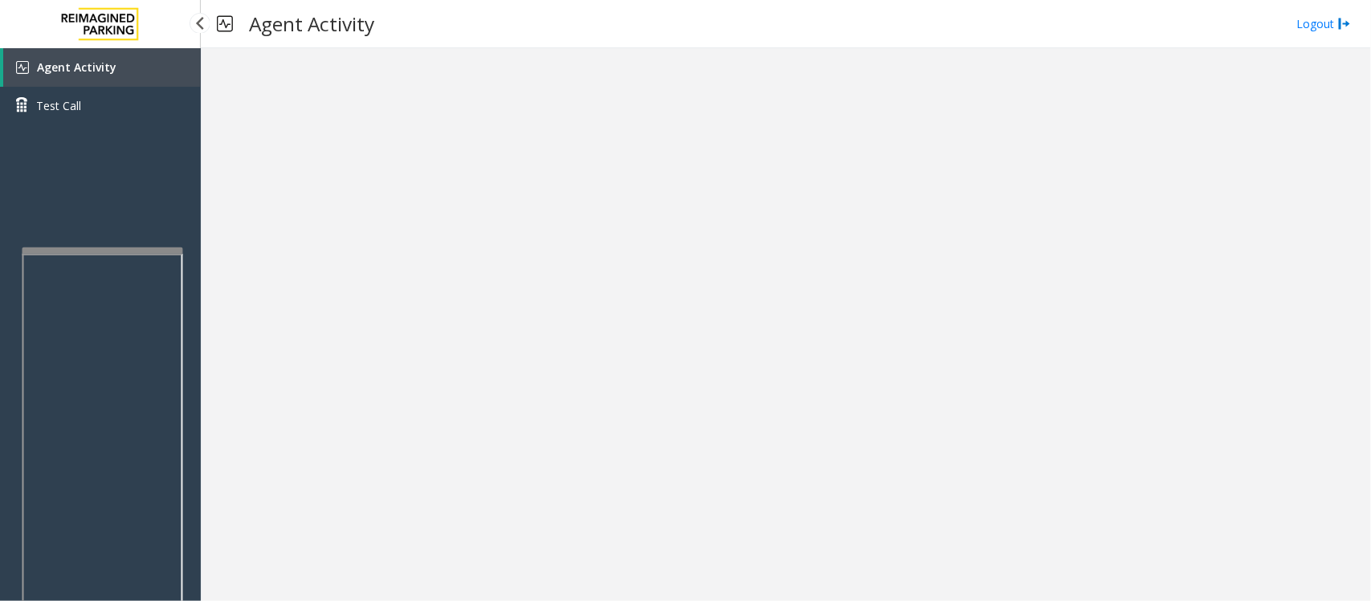
click at [83, 66] on span "Agent Activity" at bounding box center [76, 66] width 79 height 15
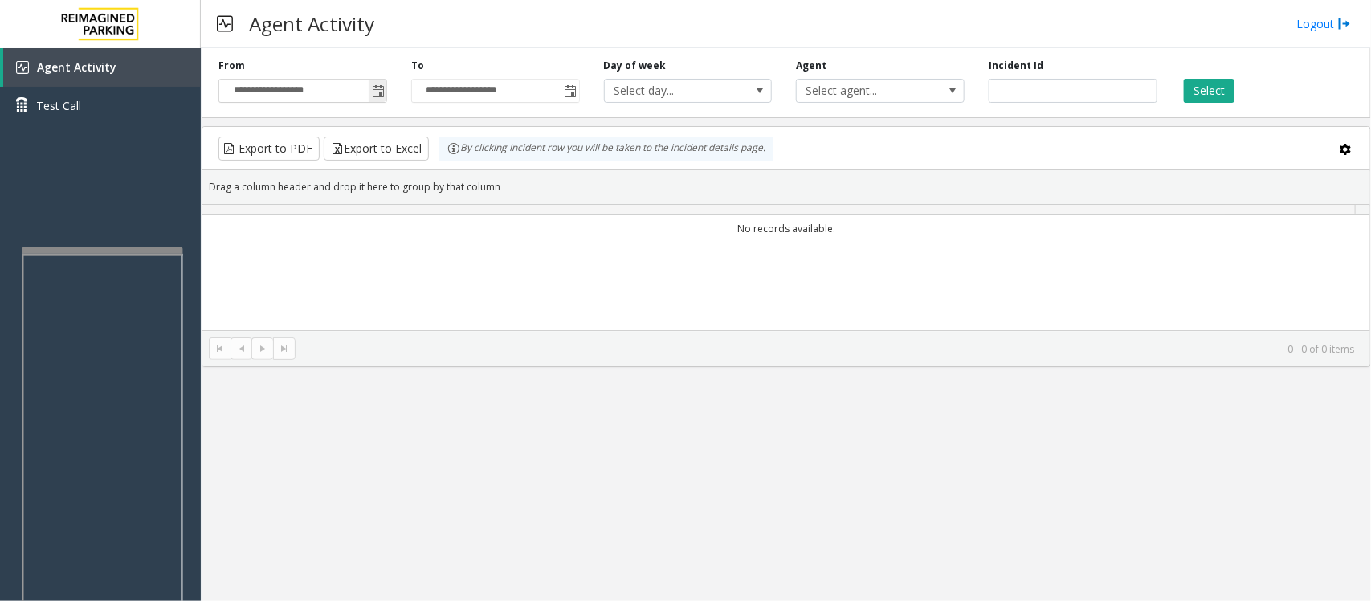
click at [369, 93] on span "Toggle popup" at bounding box center [378, 91] width 18 height 26
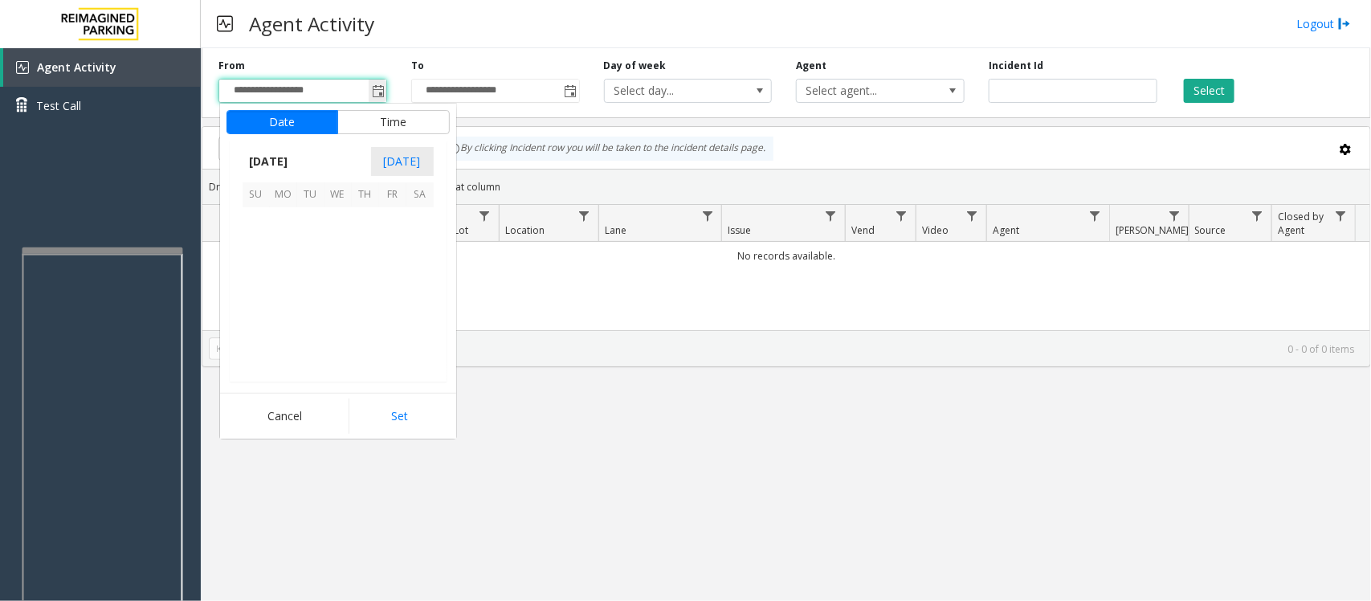
scroll to position [288039, 0]
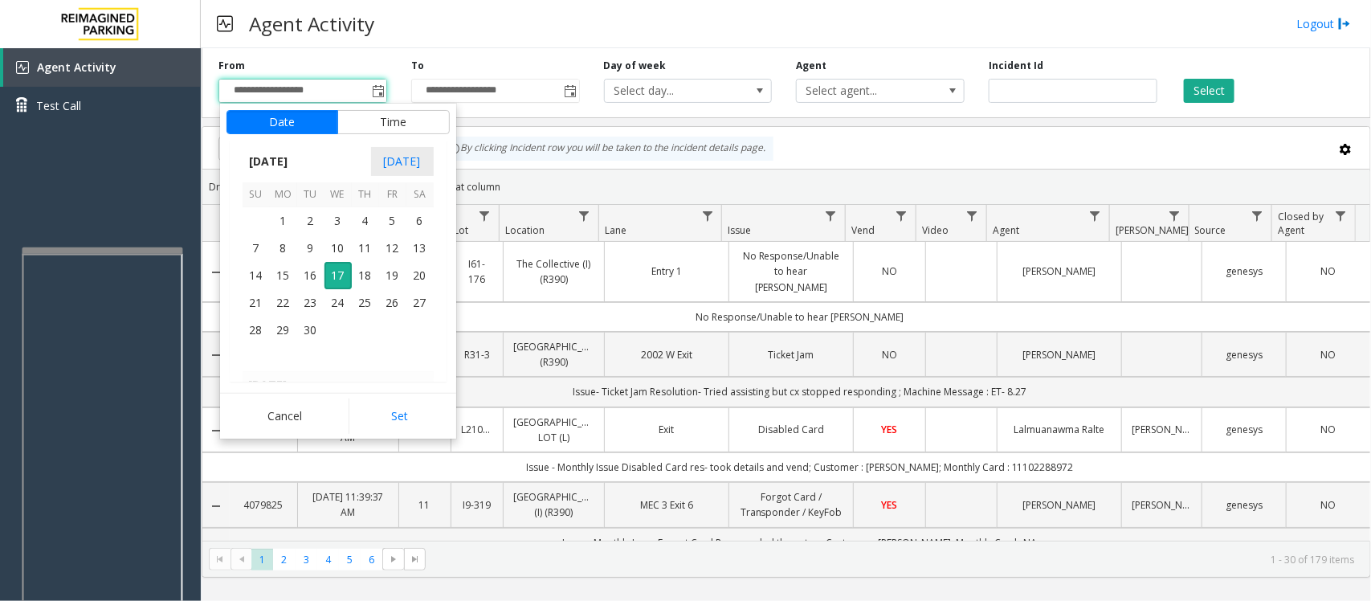
click at [447, 36] on div "Agent Activity Logout" at bounding box center [786, 24] width 1170 height 48
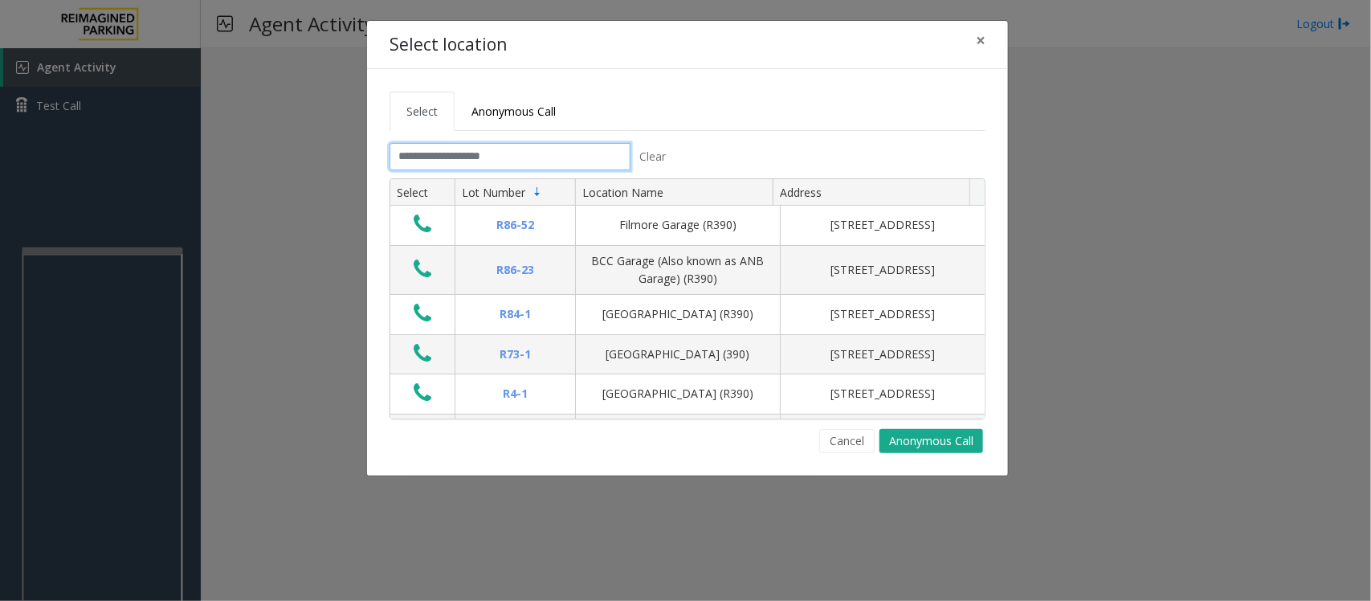
click at [499, 154] on input "text" at bounding box center [509, 156] width 241 height 27
click at [980, 43] on span "×" at bounding box center [981, 40] width 10 height 22
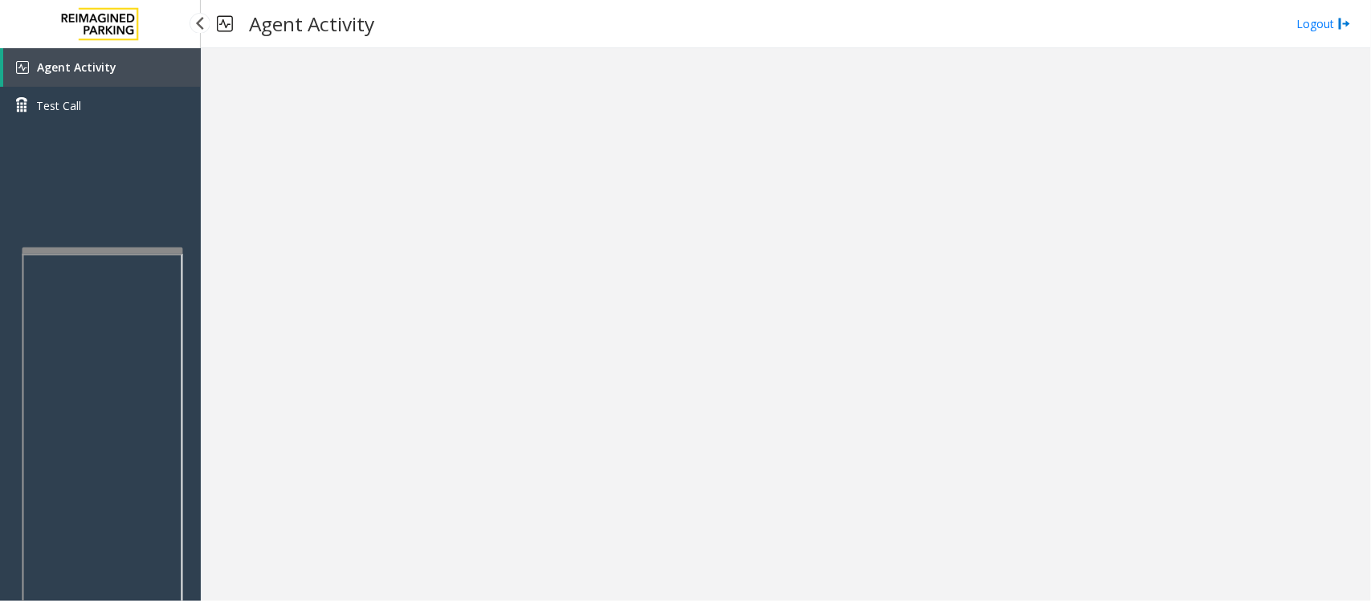
click at [115, 58] on link "Agent Activity" at bounding box center [102, 67] width 198 height 39
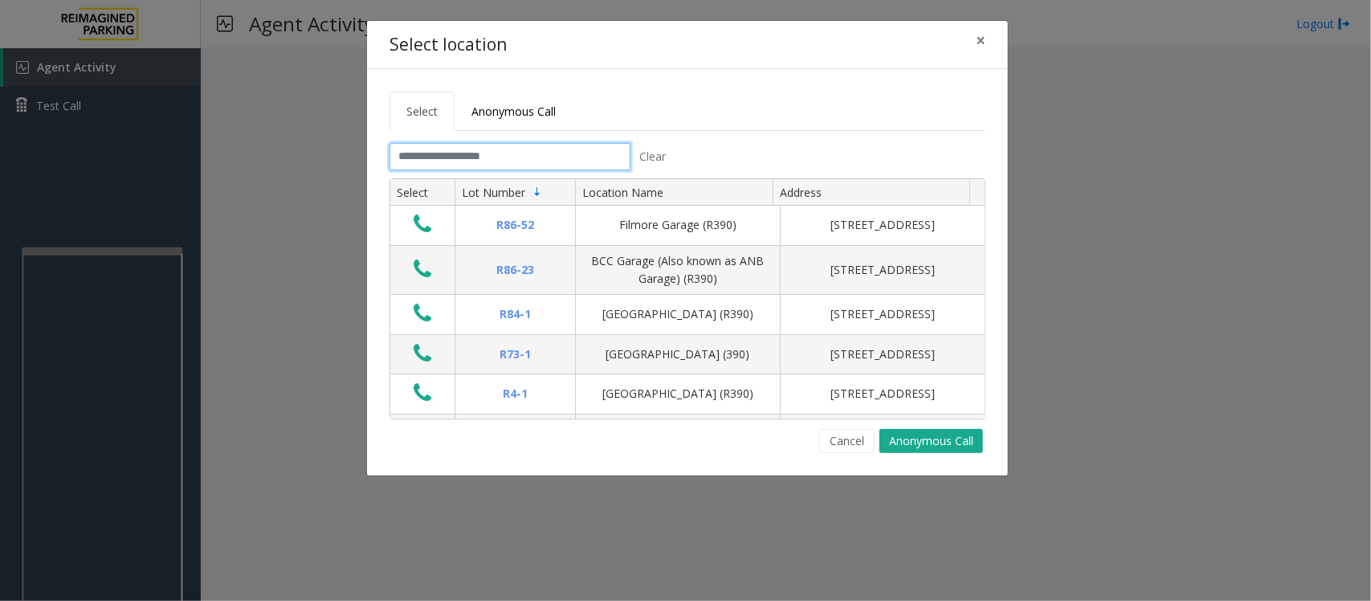
click at [444, 157] on input "text" at bounding box center [509, 156] width 241 height 27
click at [980, 35] on span "×" at bounding box center [981, 40] width 10 height 22
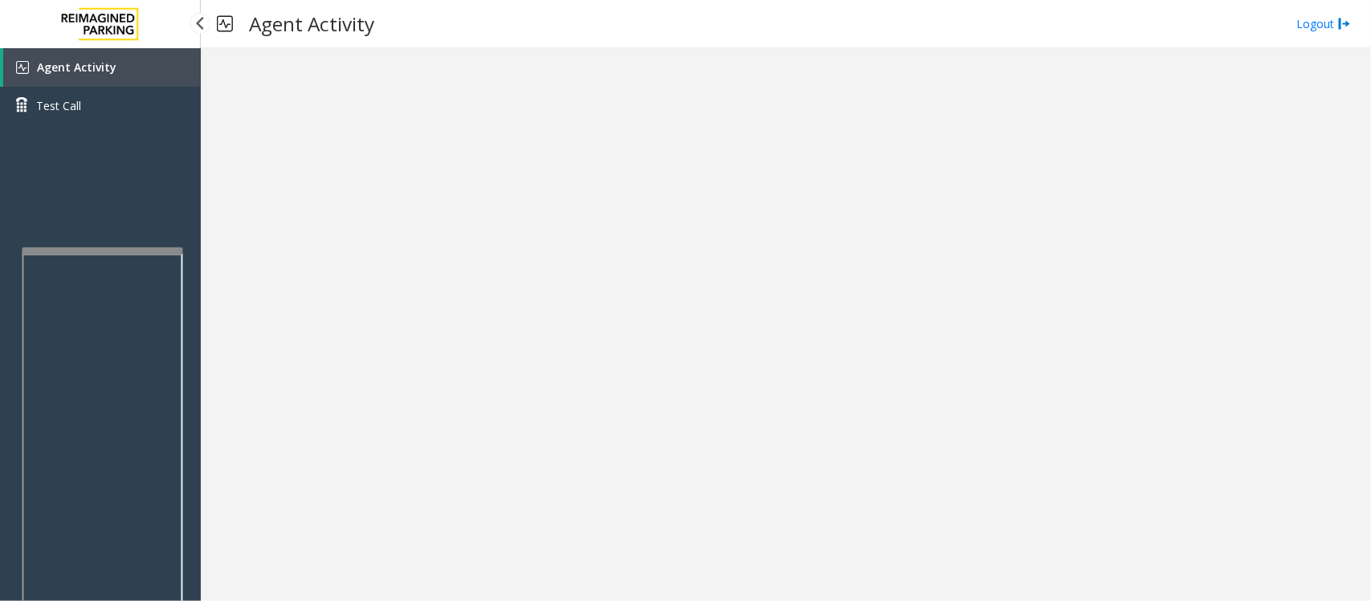
click at [85, 65] on span "Agent Activity" at bounding box center [76, 66] width 79 height 15
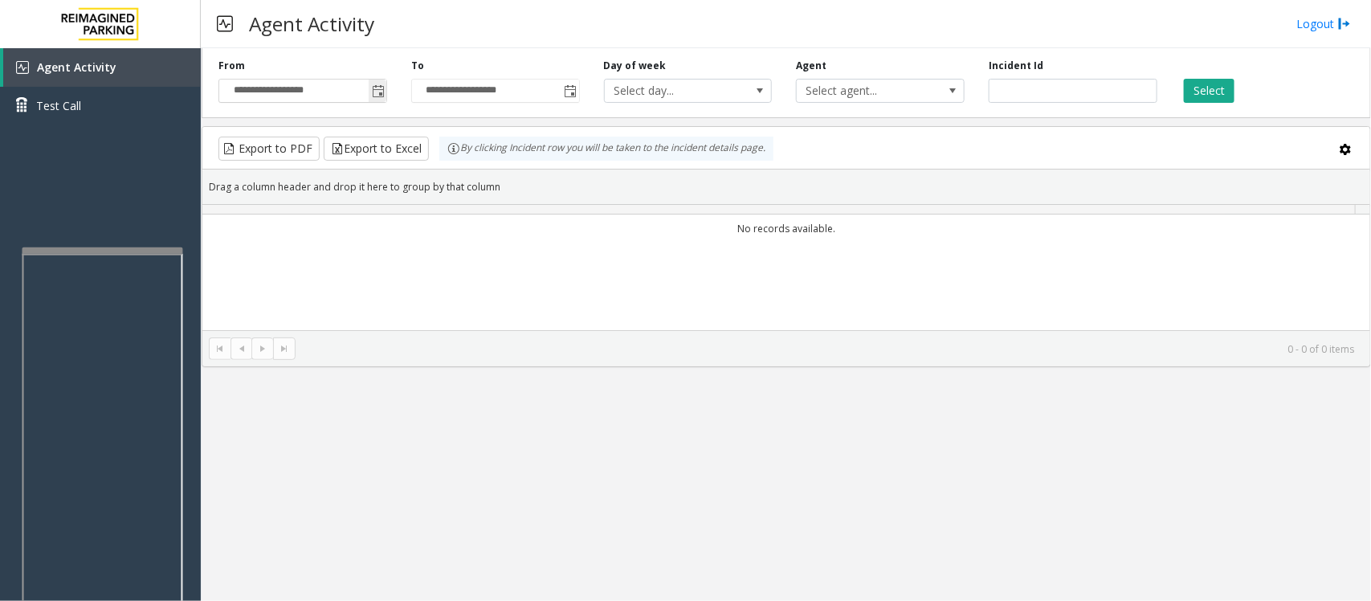
click at [376, 93] on span "Toggle popup" at bounding box center [378, 91] width 13 height 13
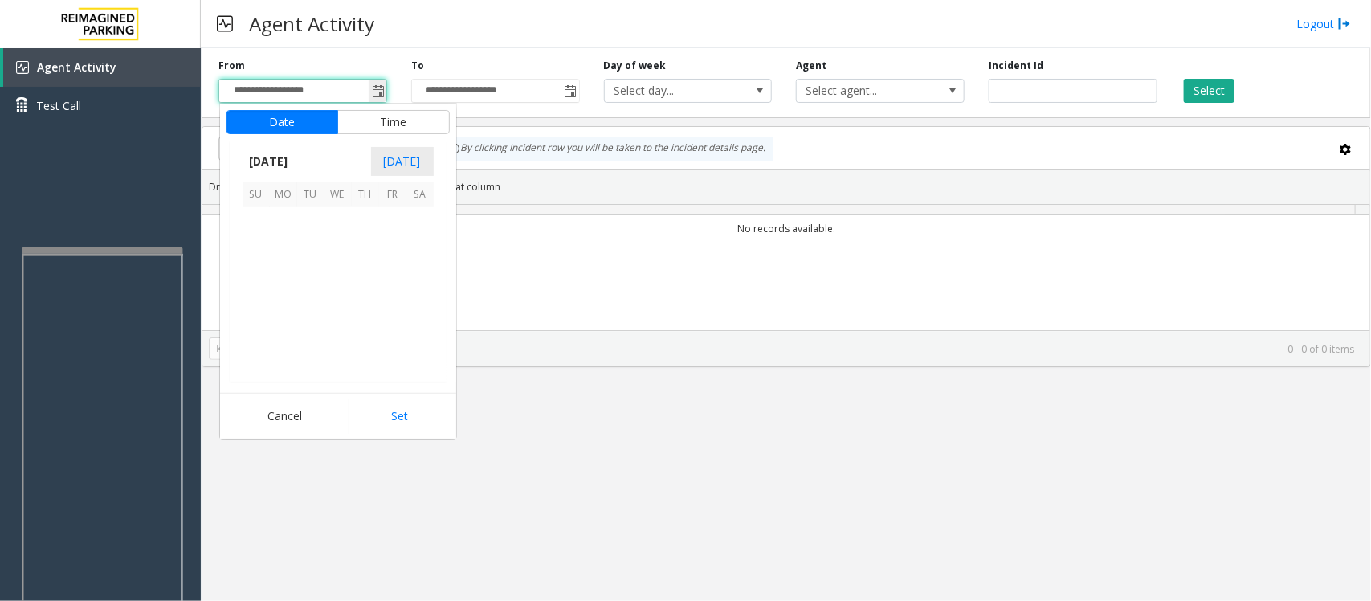
scroll to position [288039, 0]
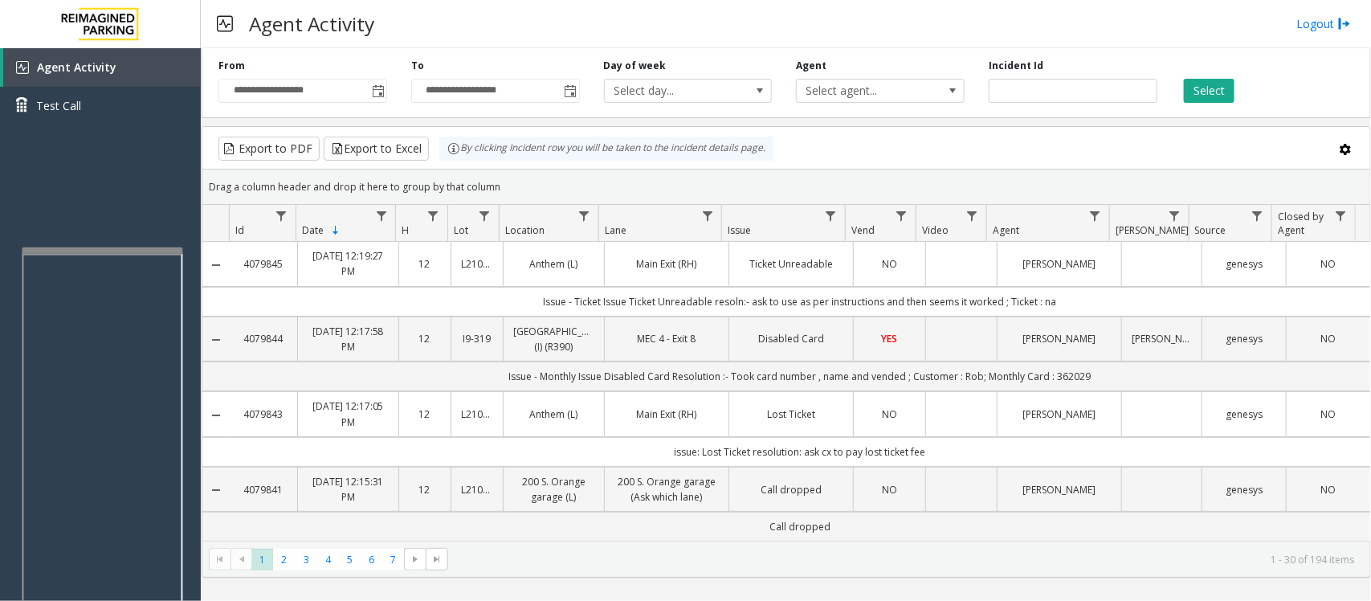
click at [484, 14] on div "Agent Activity Logout" at bounding box center [786, 24] width 1170 height 48
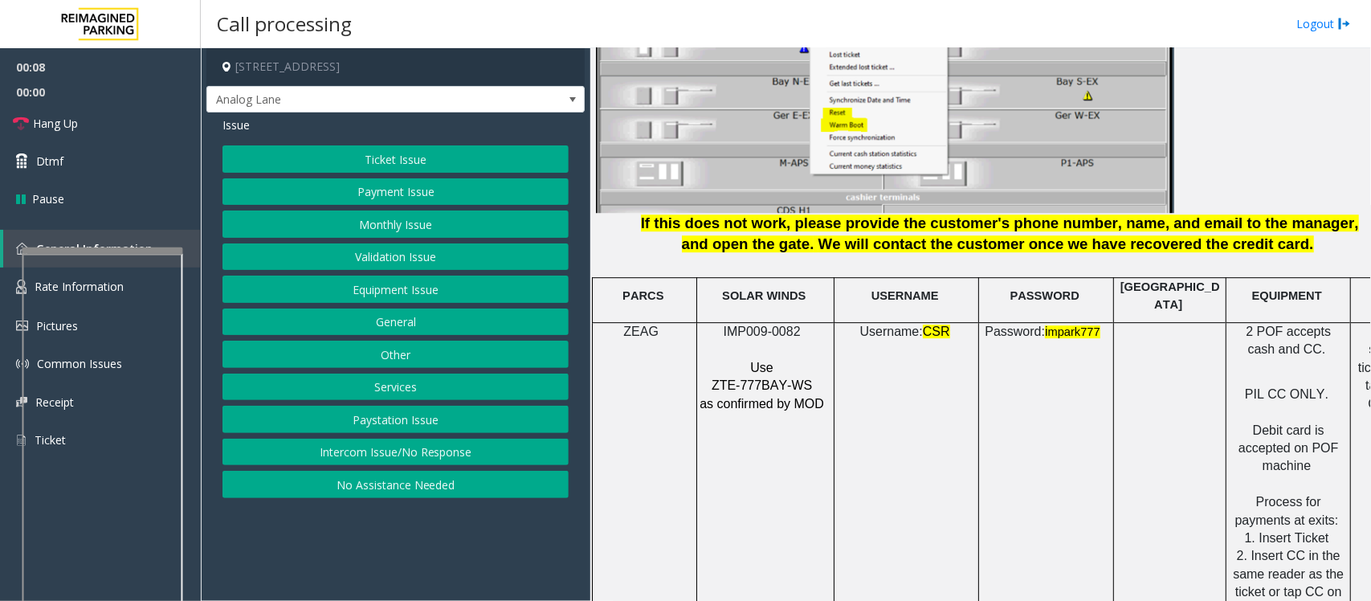
scroll to position [2007, 0]
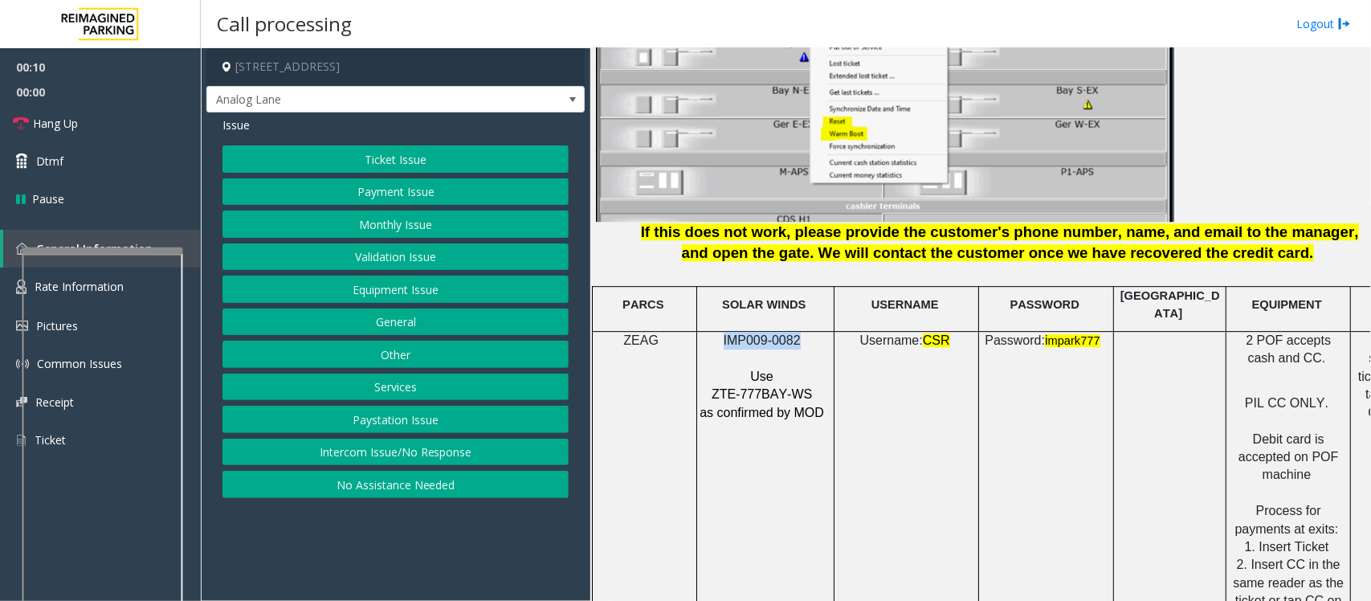
drag, startPoint x: 719, startPoint y: 327, endPoint x: 799, endPoint y: 328, distance: 80.3
click at [799, 332] on p "IMP009-0082" at bounding box center [763, 341] width 129 height 18
copy span "IMP009-0082"
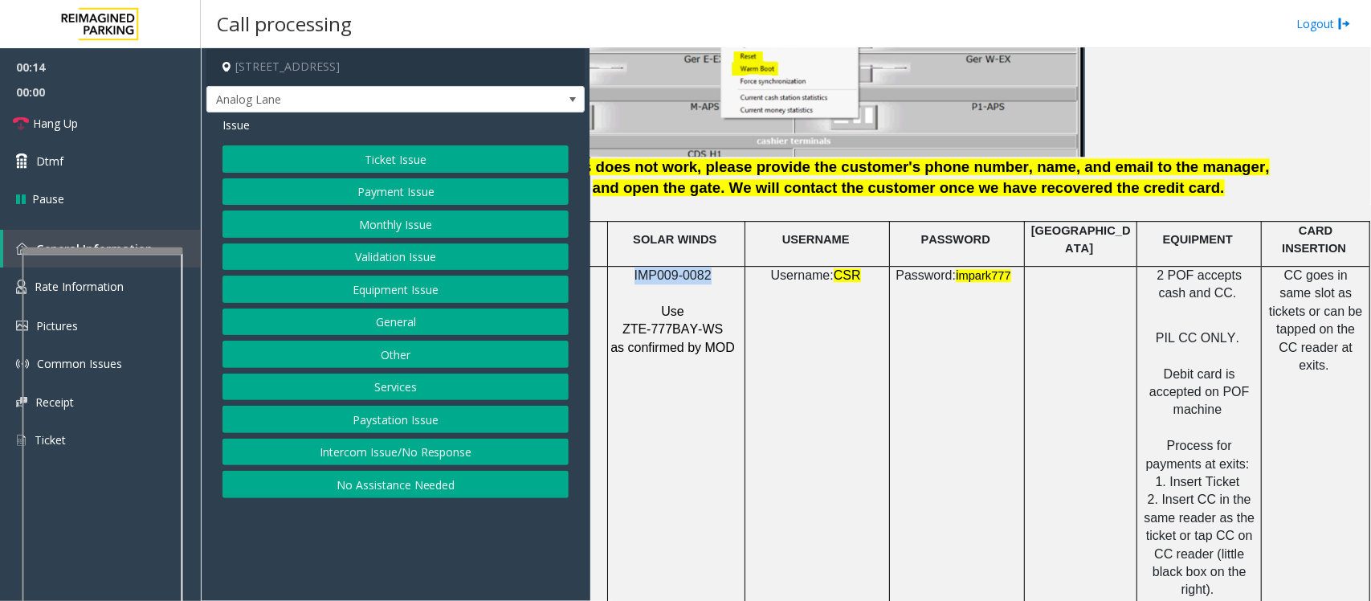
scroll to position [2108, 104]
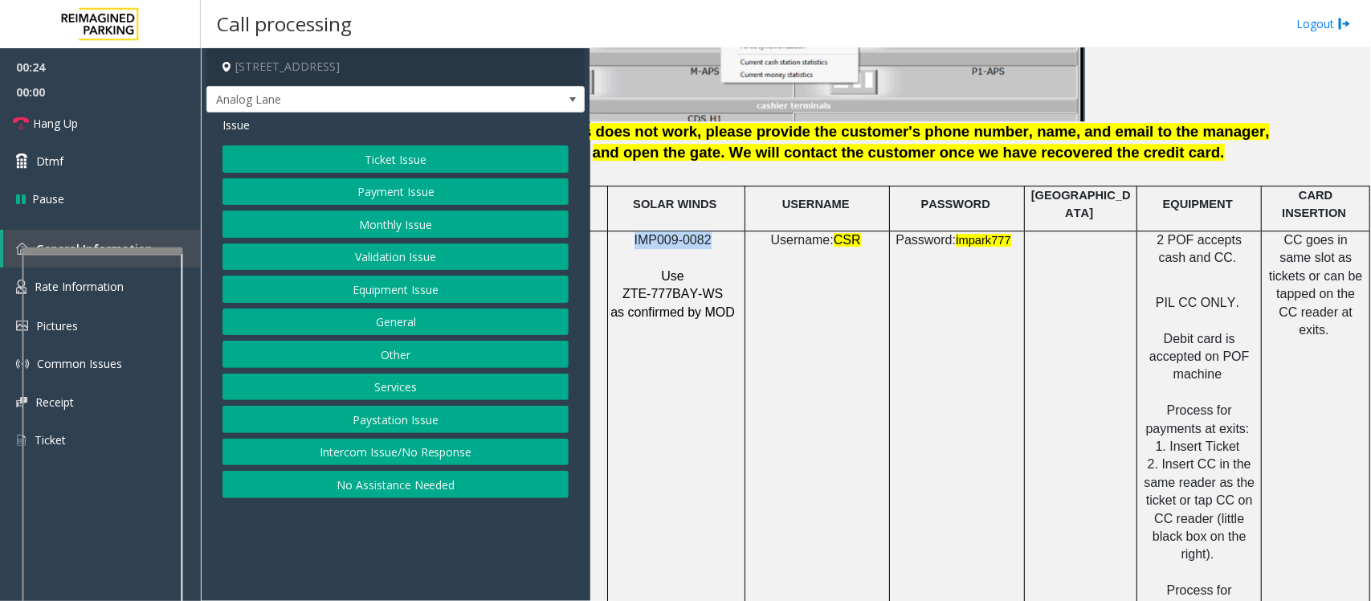
click at [424, 185] on button "Payment Issue" at bounding box center [395, 191] width 346 height 27
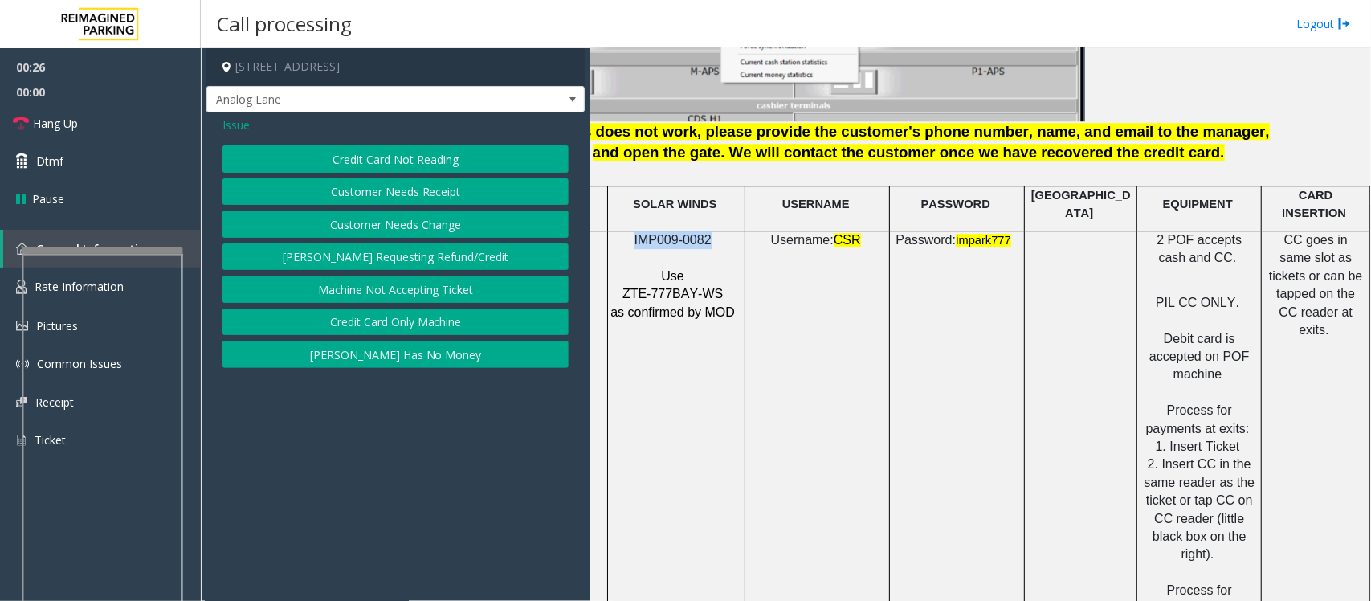
click at [436, 153] on button "Credit Card Not Reading" at bounding box center [395, 158] width 346 height 27
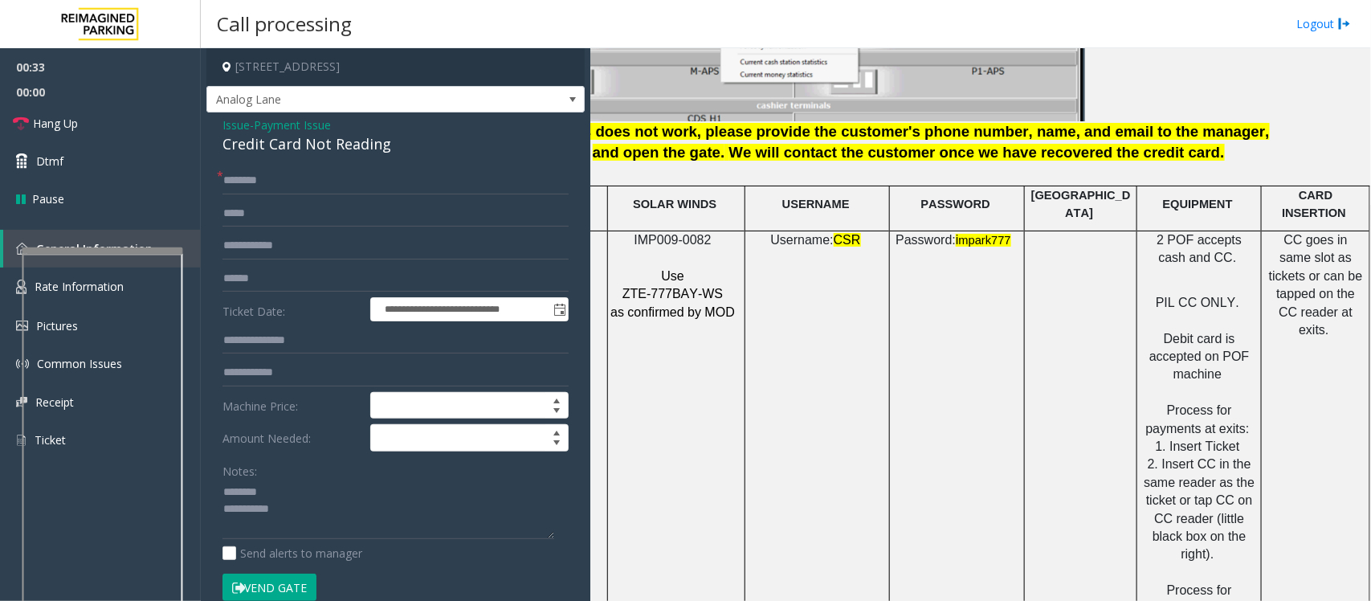
click at [275, 143] on div "Credit Card Not Reading" at bounding box center [395, 144] width 346 height 22
click at [289, 480] on textarea at bounding box center [388, 509] width 332 height 60
click at [342, 480] on textarea at bounding box center [388, 509] width 332 height 60
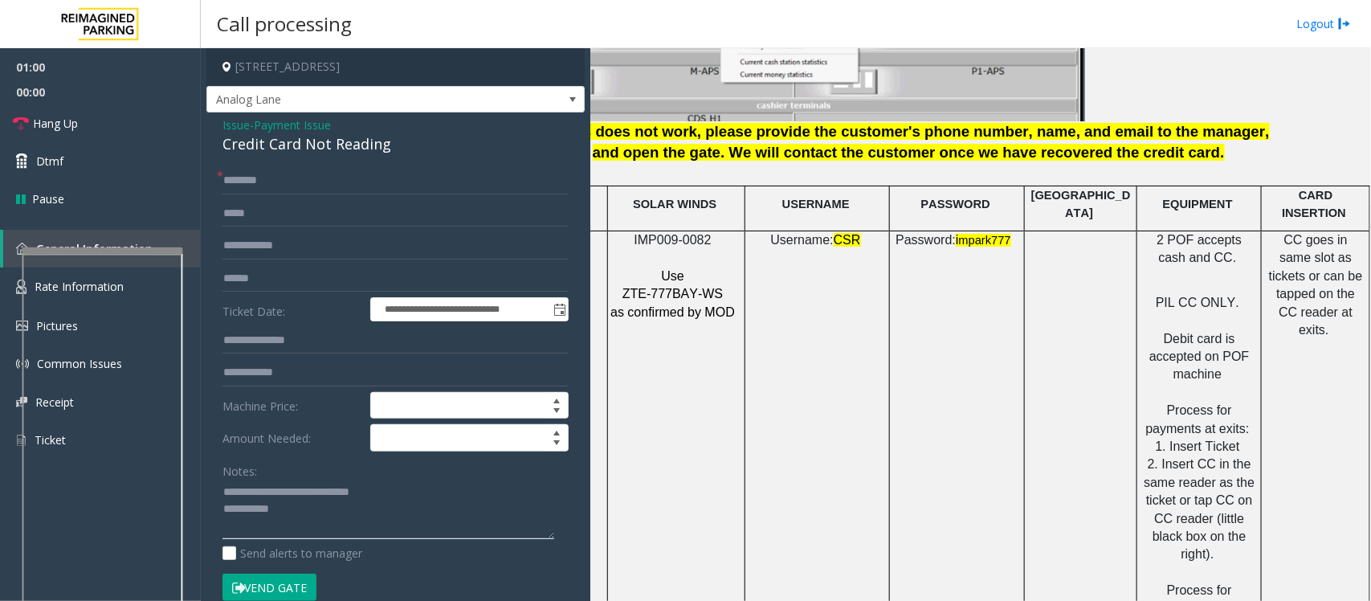
drag, startPoint x: 283, startPoint y: 496, endPoint x: 257, endPoint y: 495, distance: 26.5
click at [257, 480] on textarea at bounding box center [388, 509] width 332 height 60
click at [373, 480] on textarea at bounding box center [388, 509] width 332 height 60
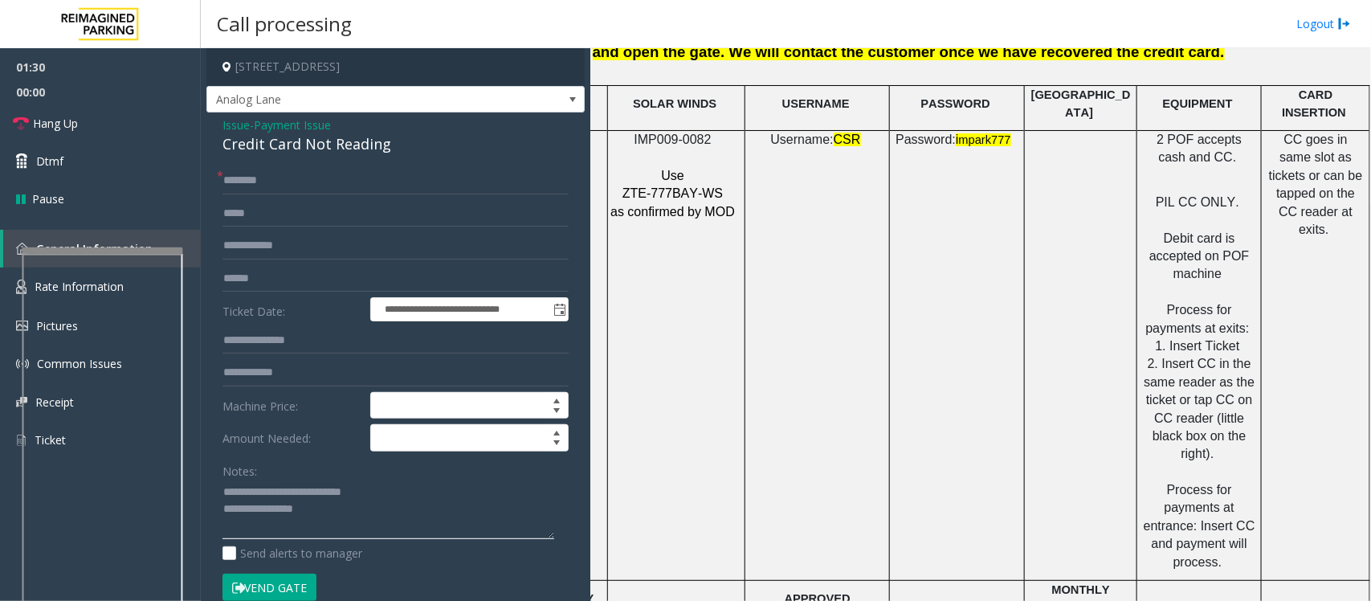
click at [379, 480] on textarea at bounding box center [388, 509] width 332 height 60
click at [324, 182] on input "text" at bounding box center [395, 180] width 346 height 27
click at [335, 480] on textarea at bounding box center [388, 509] width 332 height 60
type textarea "**********"
click at [271, 178] on input "text" at bounding box center [395, 180] width 346 height 27
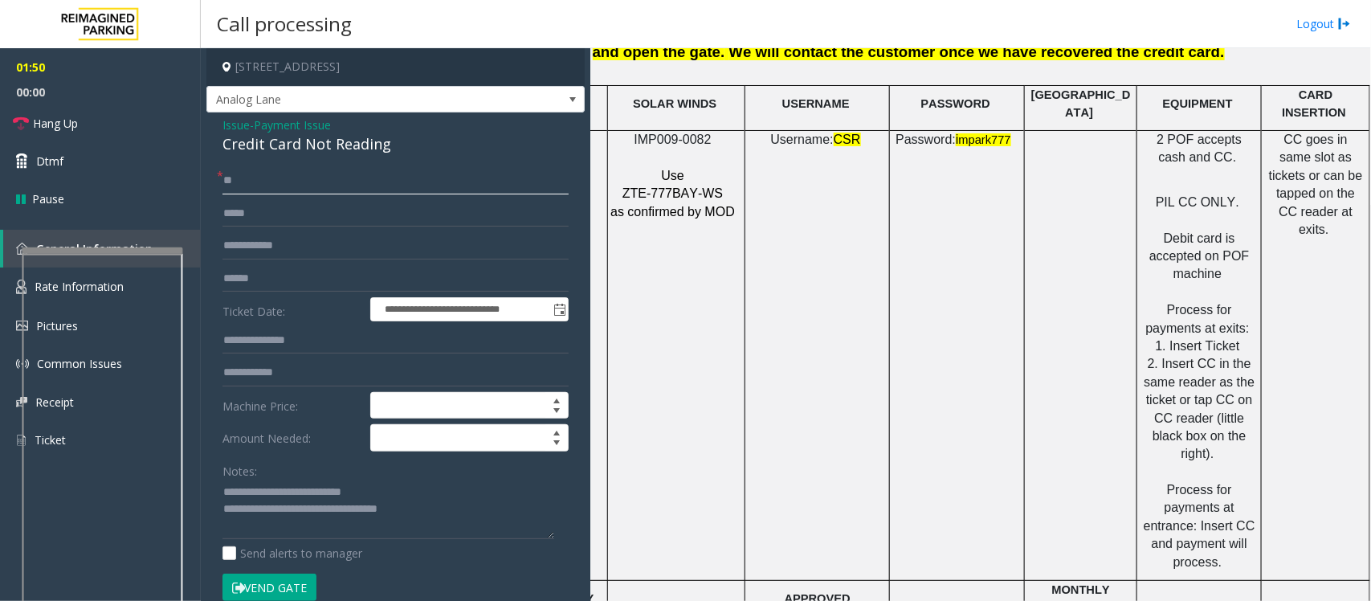
type input "**"
click at [447, 480] on textarea at bounding box center [388, 509] width 332 height 60
type textarea "**********"
click at [263, 279] on input "text" at bounding box center [395, 278] width 346 height 27
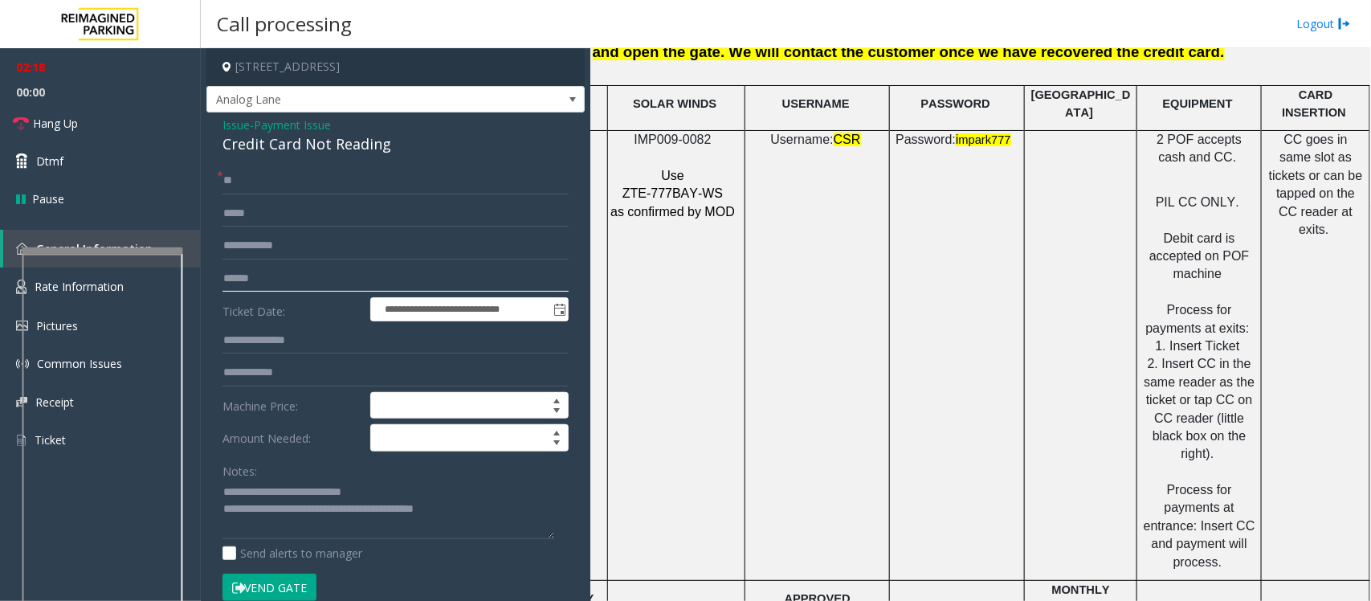
click at [278, 278] on input "text" at bounding box center [395, 278] width 346 height 27
type input "********"
click at [500, 480] on textarea at bounding box center [388, 509] width 332 height 60
click at [536, 480] on textarea at bounding box center [388, 509] width 332 height 60
type textarea "**********"
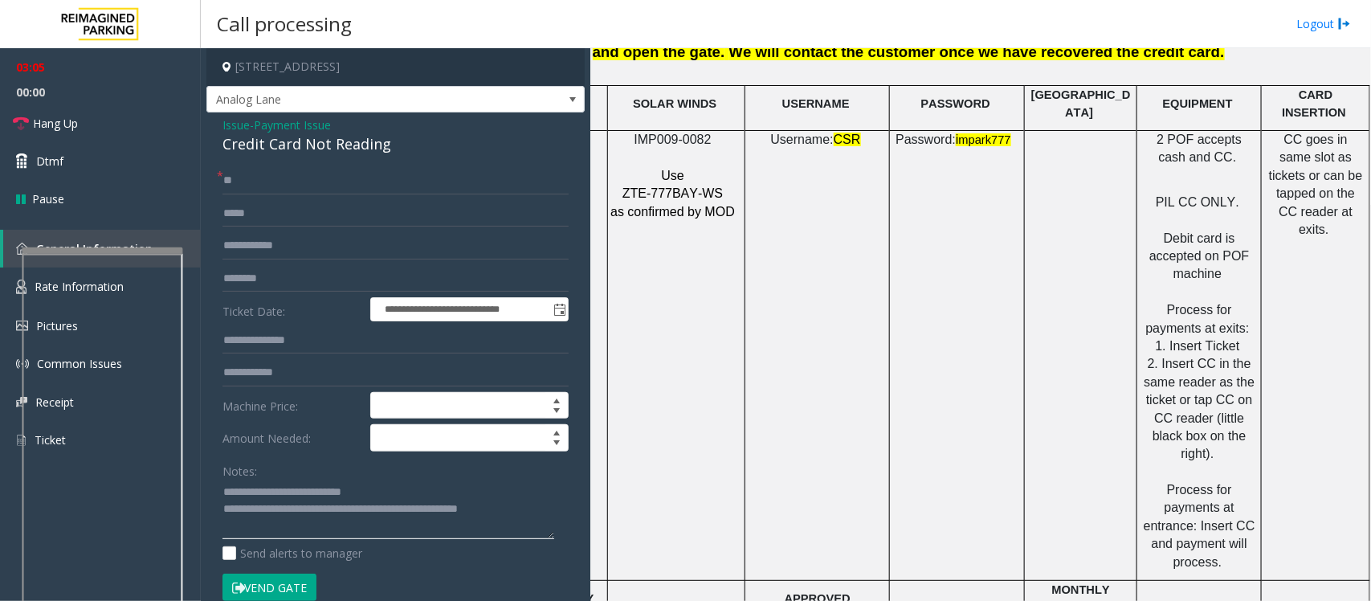
click at [317, 480] on textarea at bounding box center [388, 509] width 332 height 60
click at [543, 480] on textarea at bounding box center [388, 509] width 332 height 60
drag, startPoint x: 263, startPoint y: 171, endPoint x: 219, endPoint y: 169, distance: 44.2
click at [222, 169] on div "* **" at bounding box center [395, 180] width 346 height 27
click at [347, 480] on textarea at bounding box center [388, 509] width 332 height 60
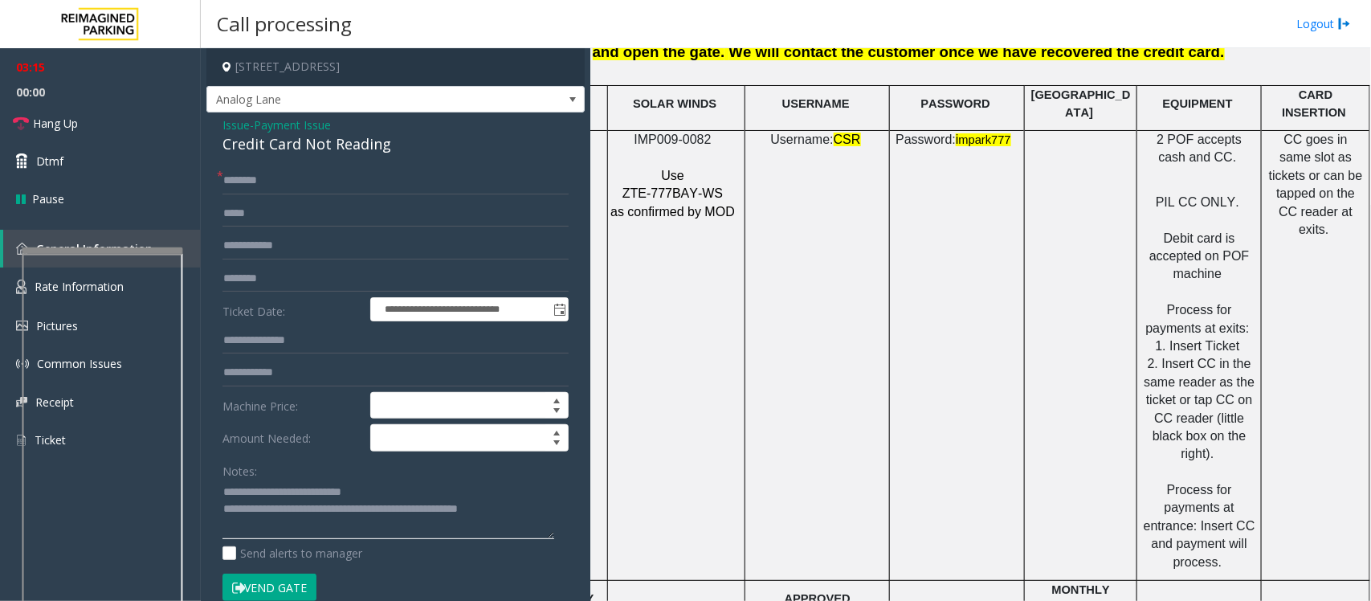
click at [540, 480] on textarea at bounding box center [388, 509] width 332 height 60
click at [277, 187] on input "text" at bounding box center [395, 180] width 346 height 27
click at [534, 480] on textarea at bounding box center [388, 509] width 332 height 60
click at [273, 190] on input "**" at bounding box center [395, 180] width 346 height 27
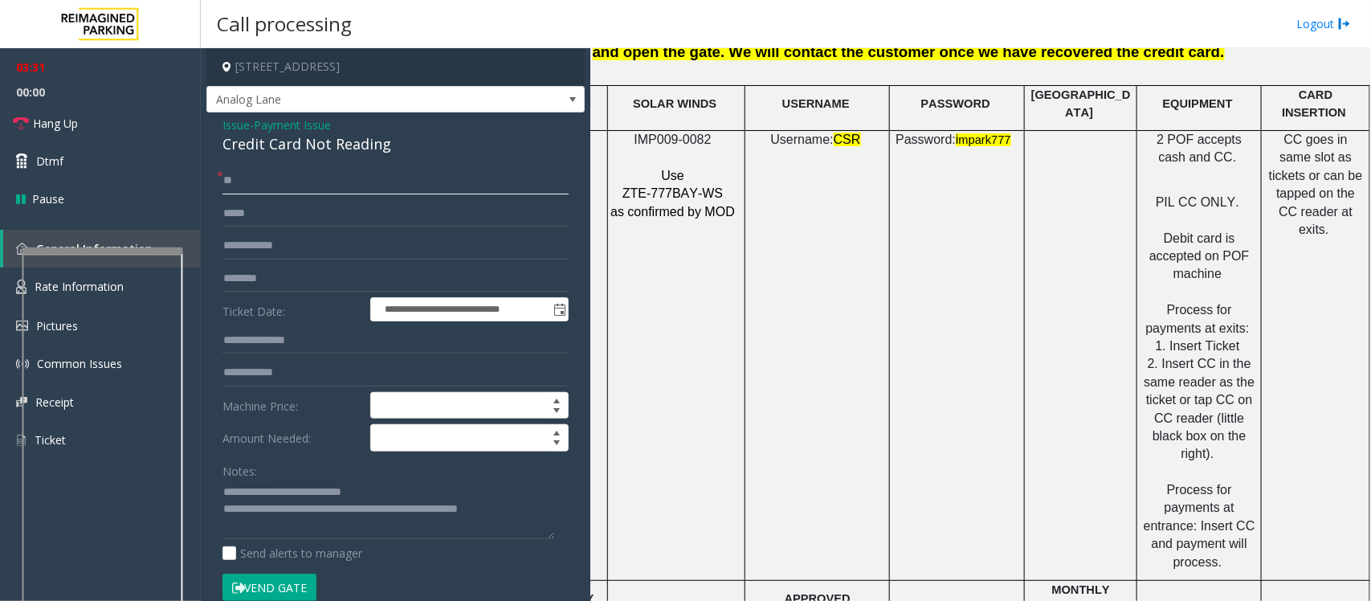
type input "*"
click at [287, 185] on input "text" at bounding box center [395, 180] width 346 height 27
type input "*"
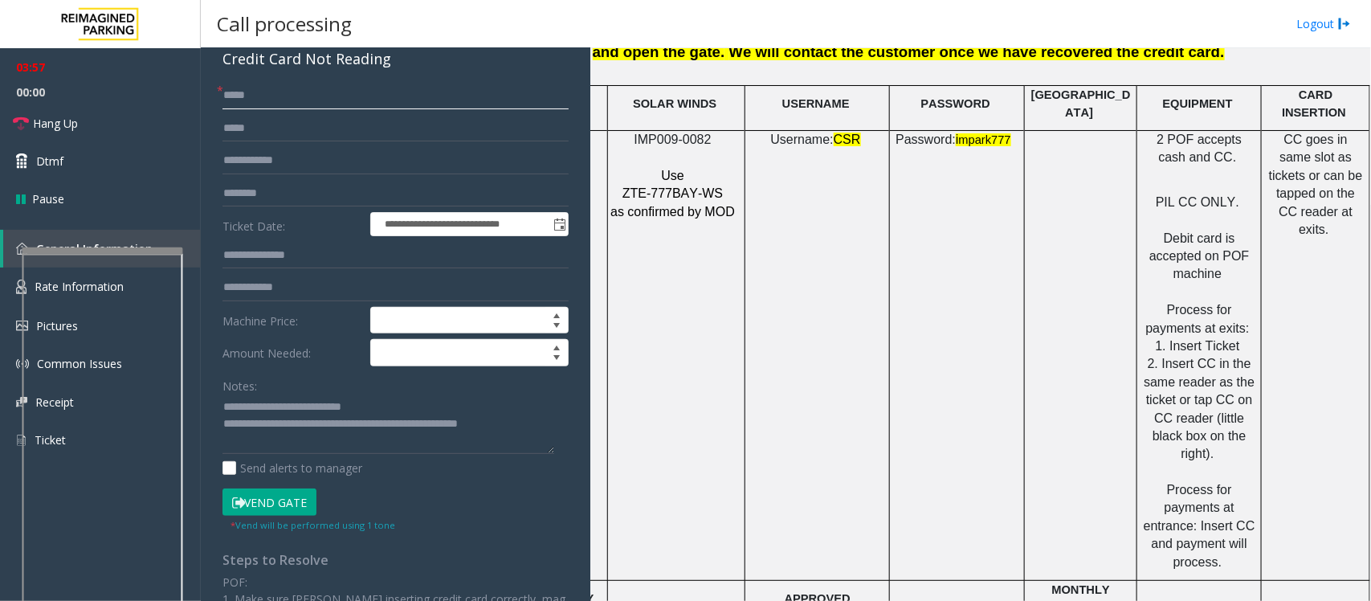
scroll to position [201, 0]
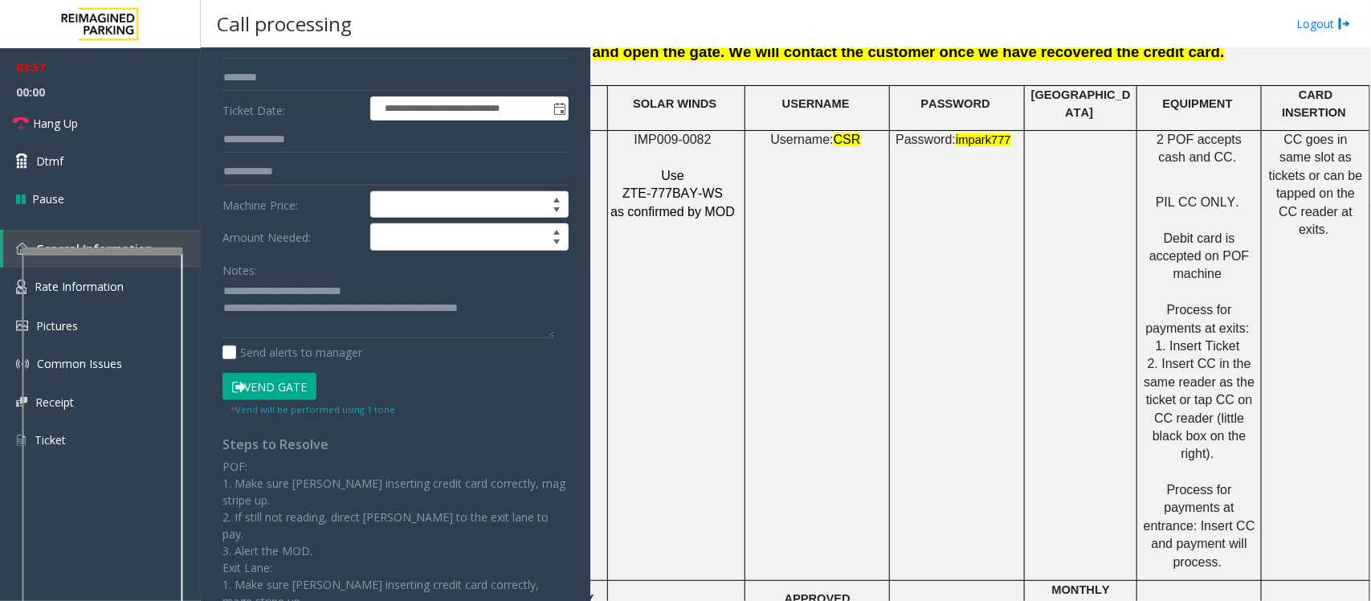
type input "*****"
click at [266, 387] on button "Vend Gate" at bounding box center [269, 386] width 94 height 27
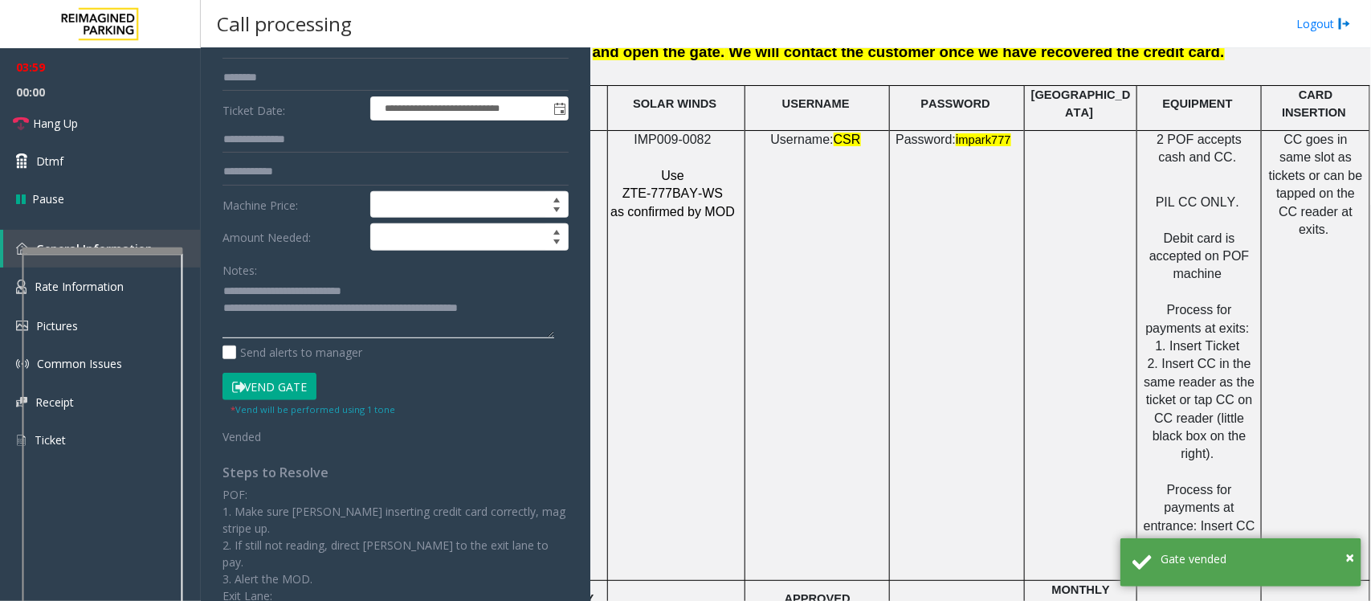
click at [534, 307] on textarea at bounding box center [388, 309] width 332 height 60
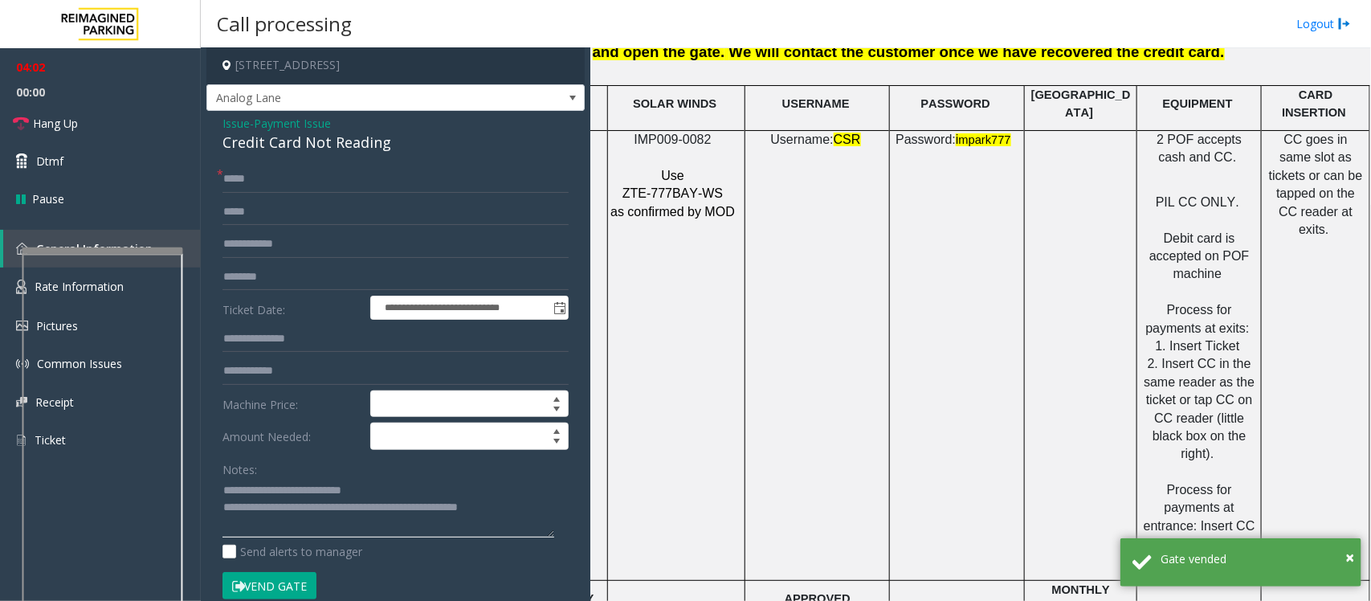
scroll to position [0, 0]
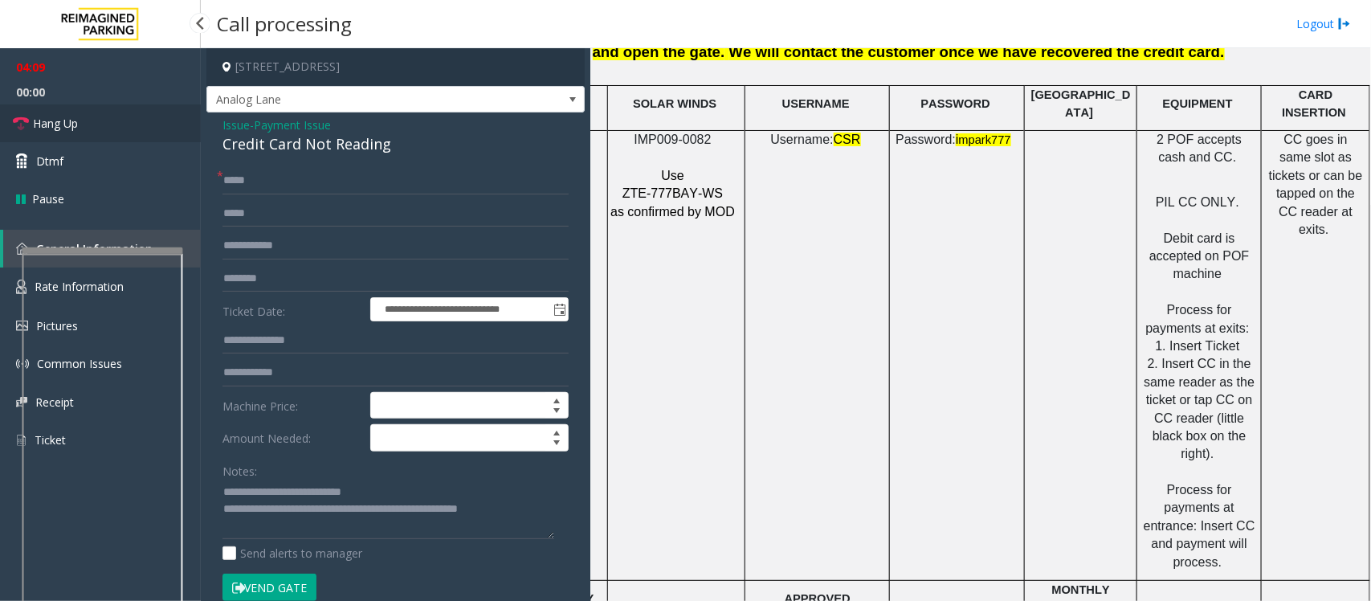
click at [116, 126] on link "Hang Up" at bounding box center [100, 123] width 201 height 38
click at [528, 480] on textarea at bounding box center [388, 509] width 332 height 60
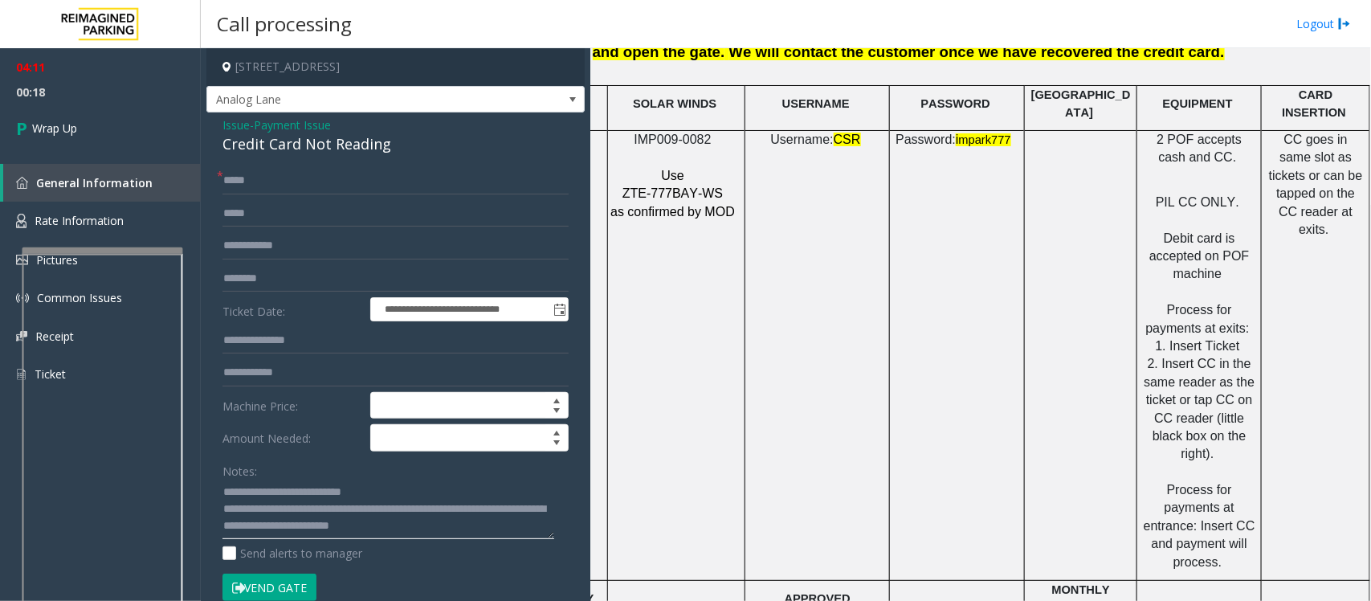
drag, startPoint x: 542, startPoint y: 511, endPoint x: 522, endPoint y: 532, distance: 28.4
click at [522, 480] on textarea at bounding box center [388, 509] width 332 height 60
type textarea "**********"
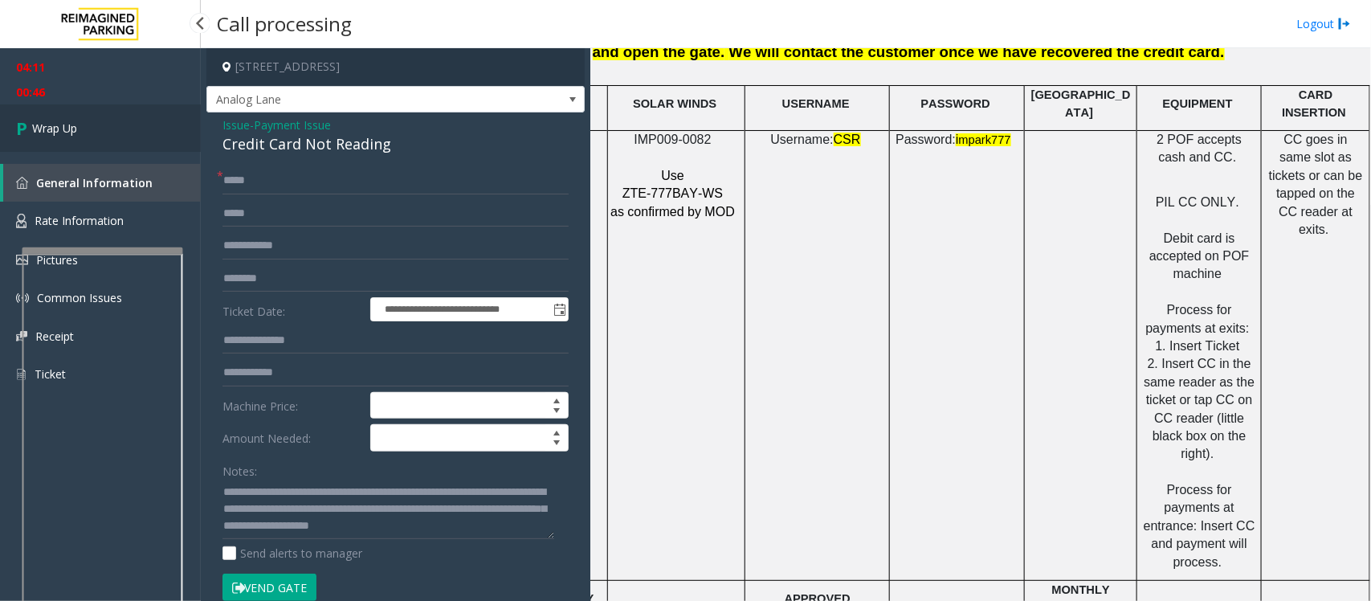
click at [77, 121] on span "Wrap Up" at bounding box center [54, 128] width 45 height 17
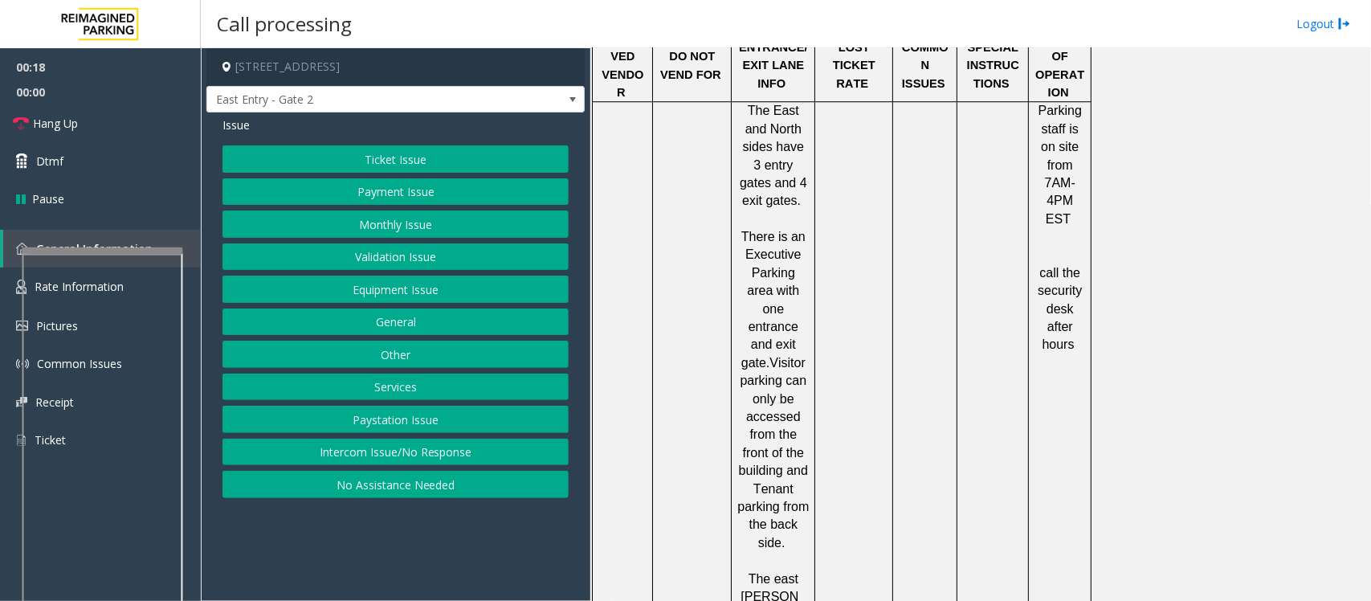
scroll to position [2007, 0]
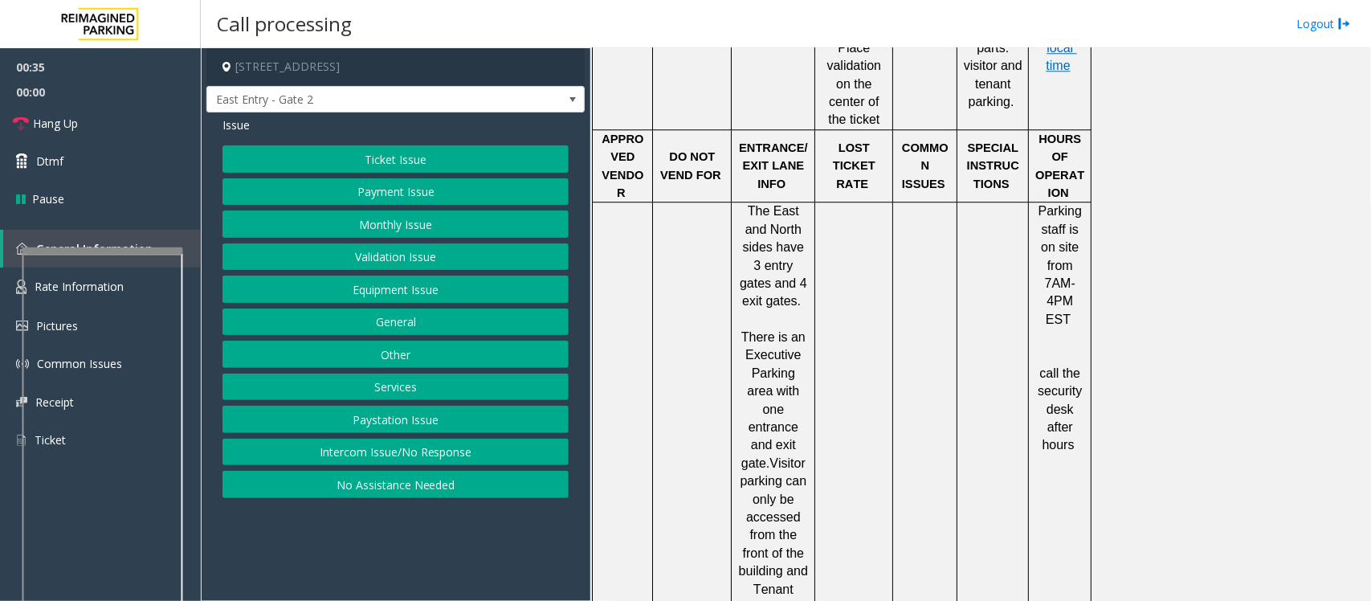
click at [355, 289] on button "Equipment Issue" at bounding box center [395, 288] width 346 height 27
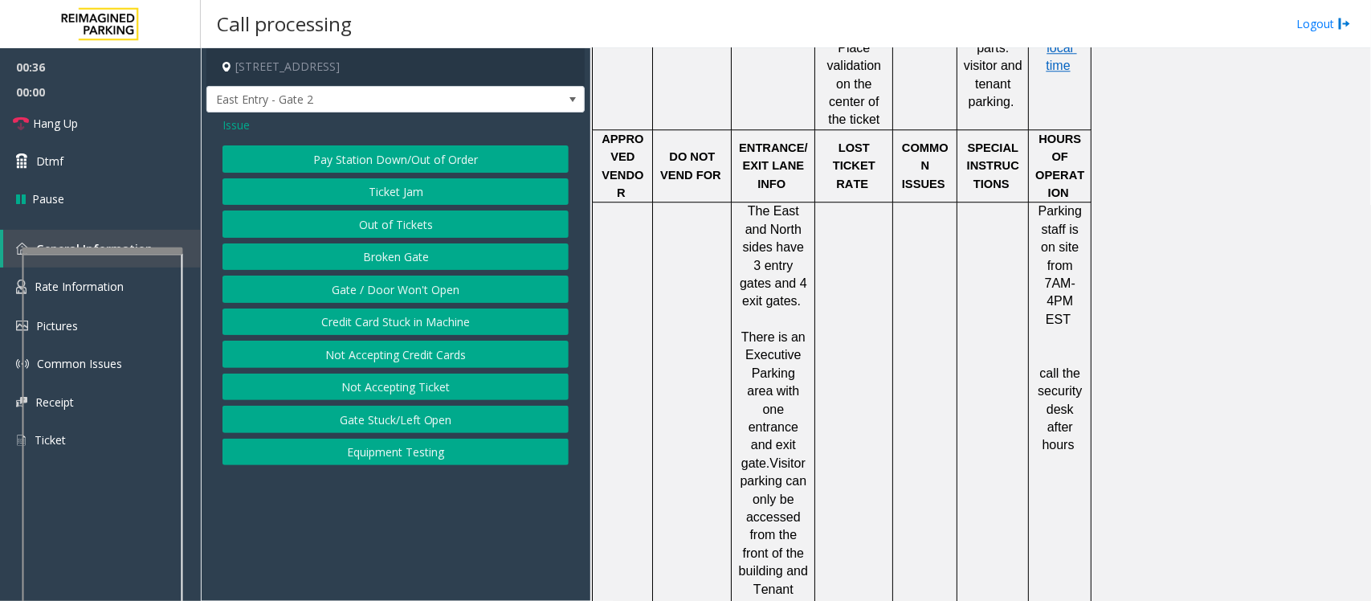
click at [357, 291] on button "Gate / Door Won't Open" at bounding box center [395, 288] width 346 height 27
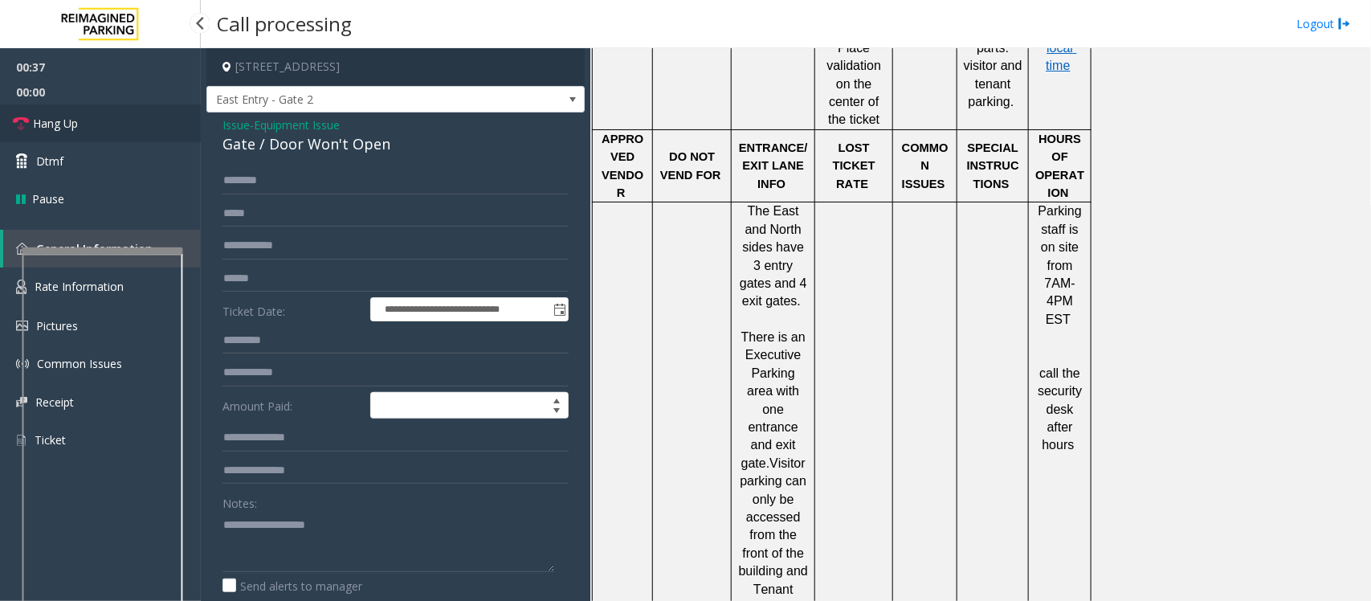
drag, startPoint x: 105, startPoint y: 122, endPoint x: 397, endPoint y: 207, distance: 304.4
click at [105, 122] on link "Hang Up" at bounding box center [100, 123] width 201 height 38
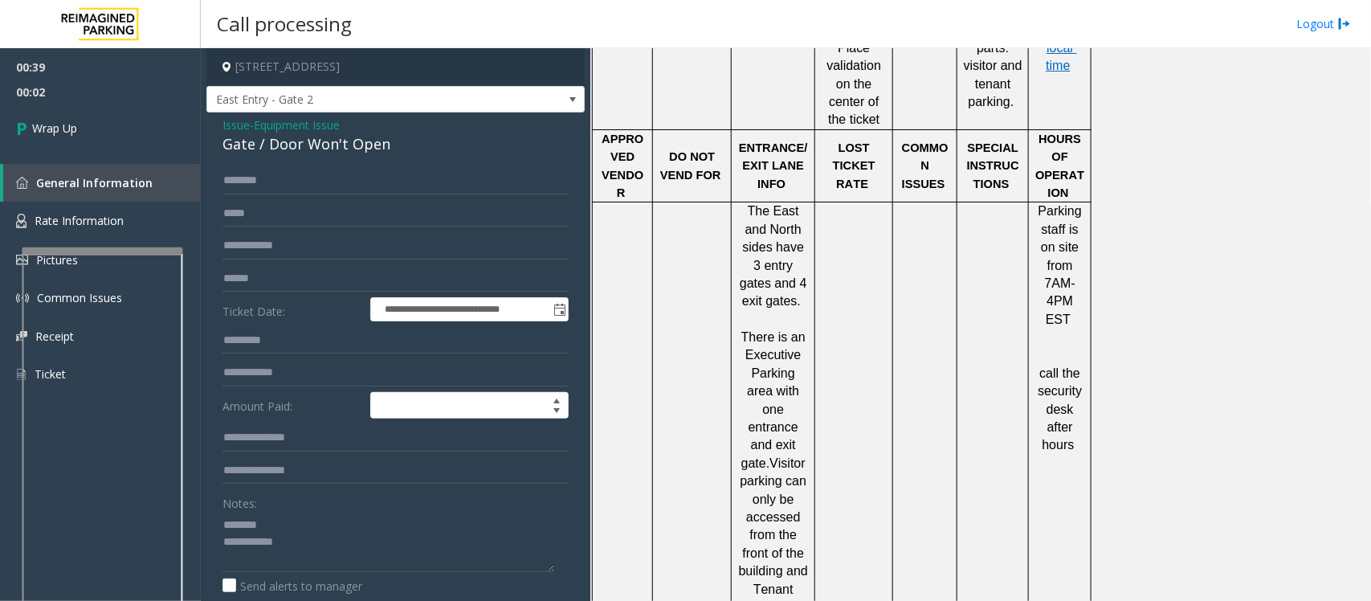
click at [279, 142] on div "Gate / Door Won't Open" at bounding box center [395, 144] width 346 height 22
click at [342, 480] on textarea at bounding box center [388, 541] width 332 height 60
click at [345, 480] on textarea at bounding box center [388, 541] width 332 height 60
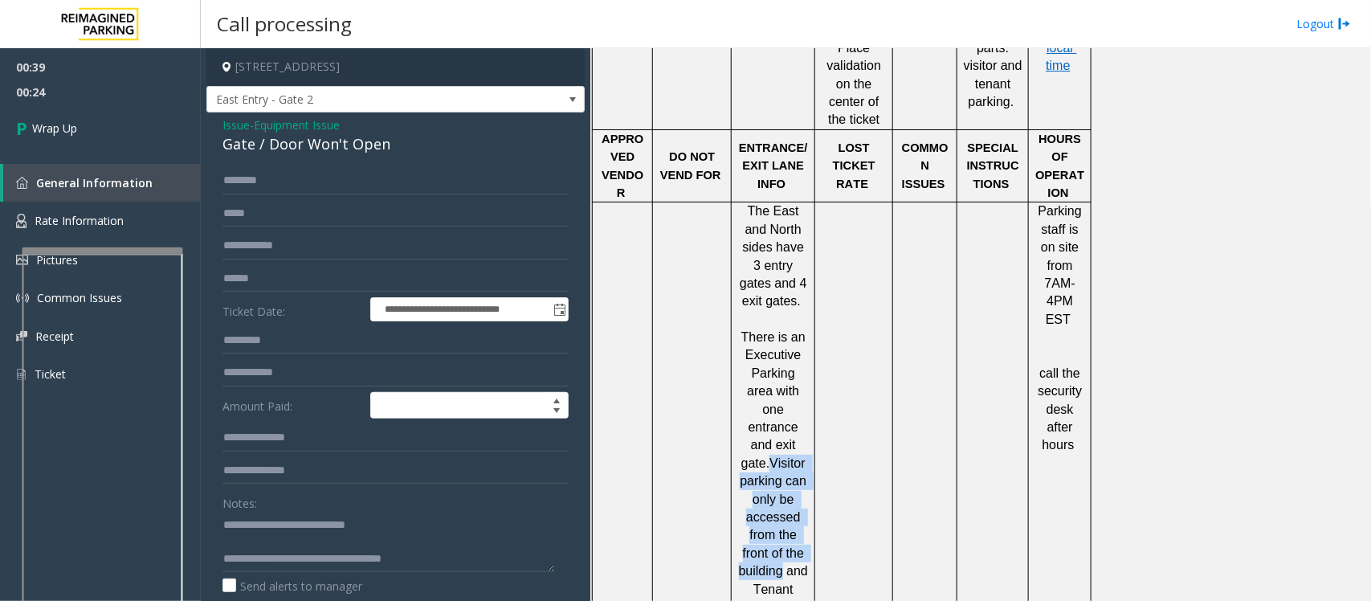
drag, startPoint x: 756, startPoint y: 271, endPoint x: 781, endPoint y: 385, distance: 116.9
click at [781, 456] on span "Visitor parking can only be accessed from the front of the building and Tenant …" at bounding box center [774, 553] width 75 height 194
copy span "Visitor parking can only be accessed from the front of the building"
click at [487, 480] on textarea at bounding box center [388, 541] width 332 height 60
paste textarea "**********"
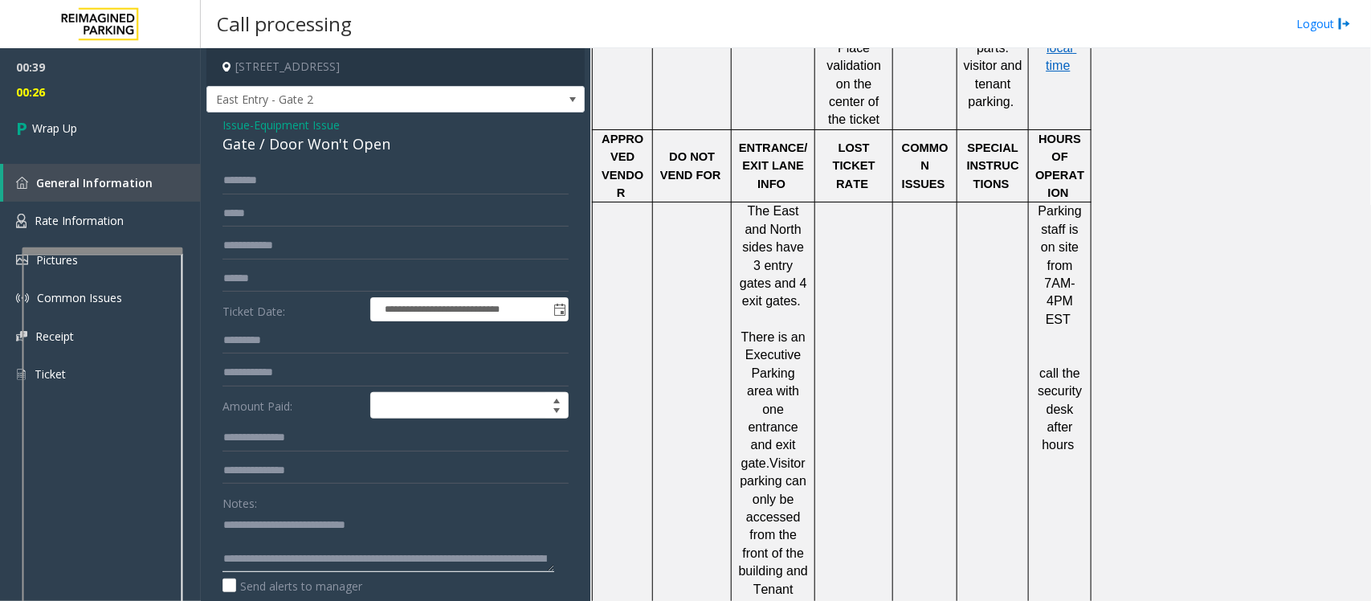
scroll to position [10, 0]
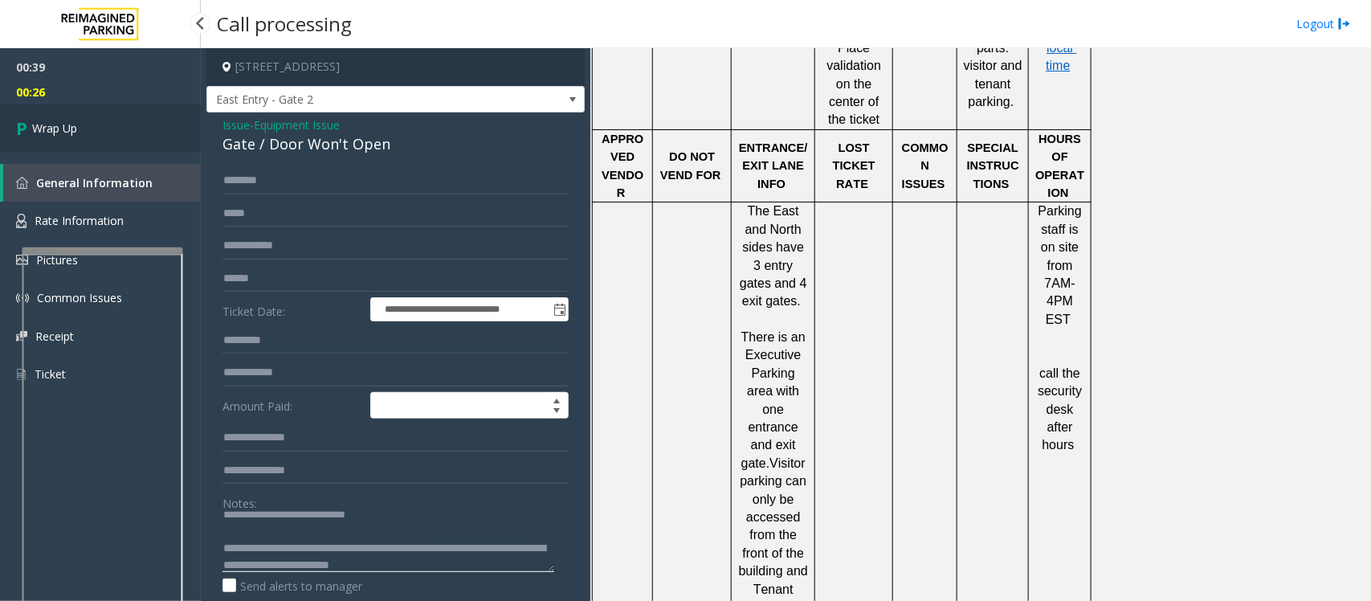
type textarea "**********"
click at [68, 125] on span "Wrap Up" at bounding box center [54, 128] width 45 height 17
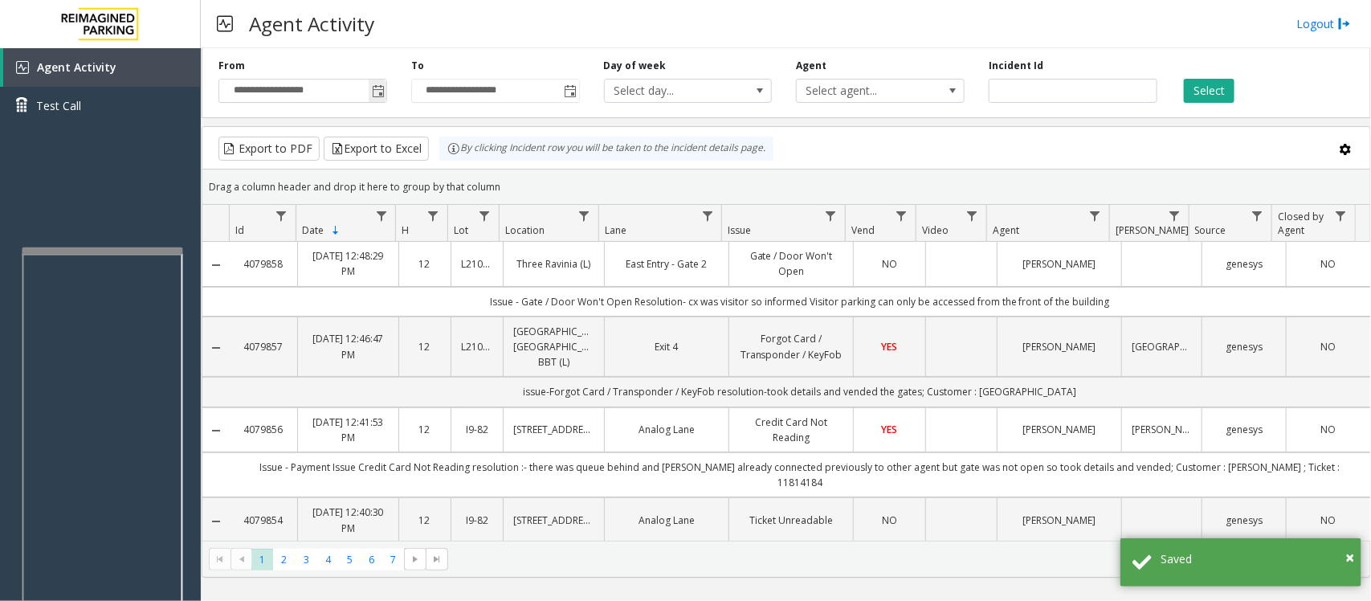
click at [382, 92] on span "Toggle popup" at bounding box center [378, 91] width 13 height 13
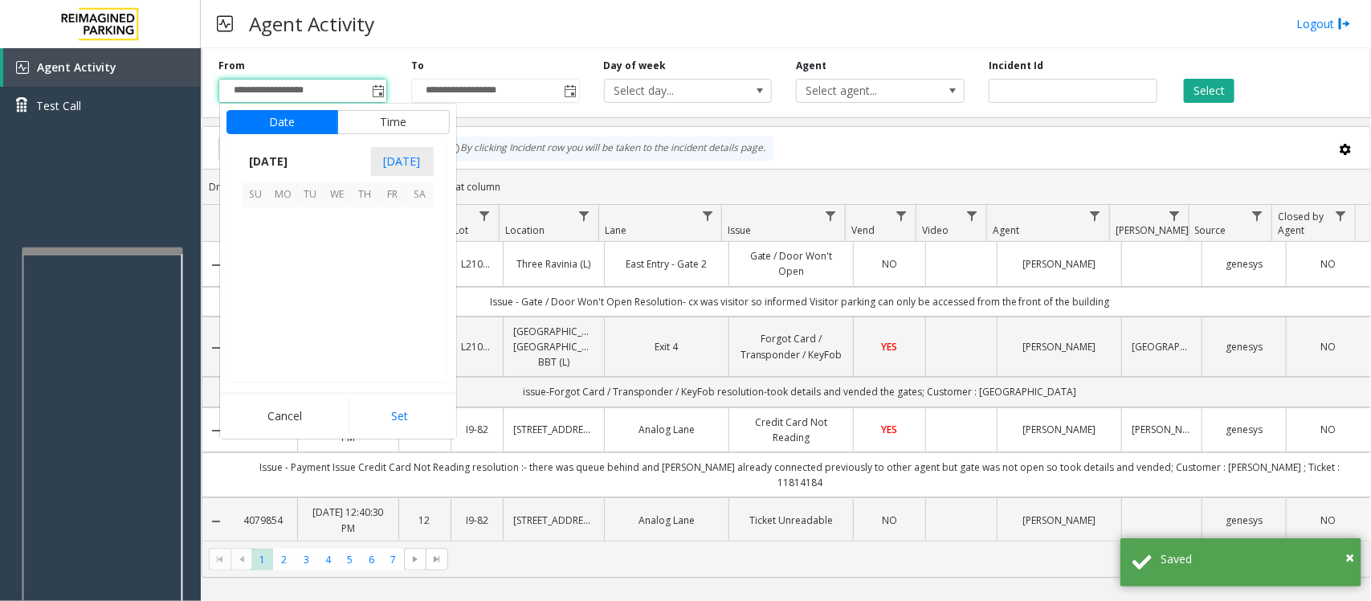
scroll to position [288039, 0]
click at [306, 279] on span "16" at bounding box center [310, 275] width 27 height 27
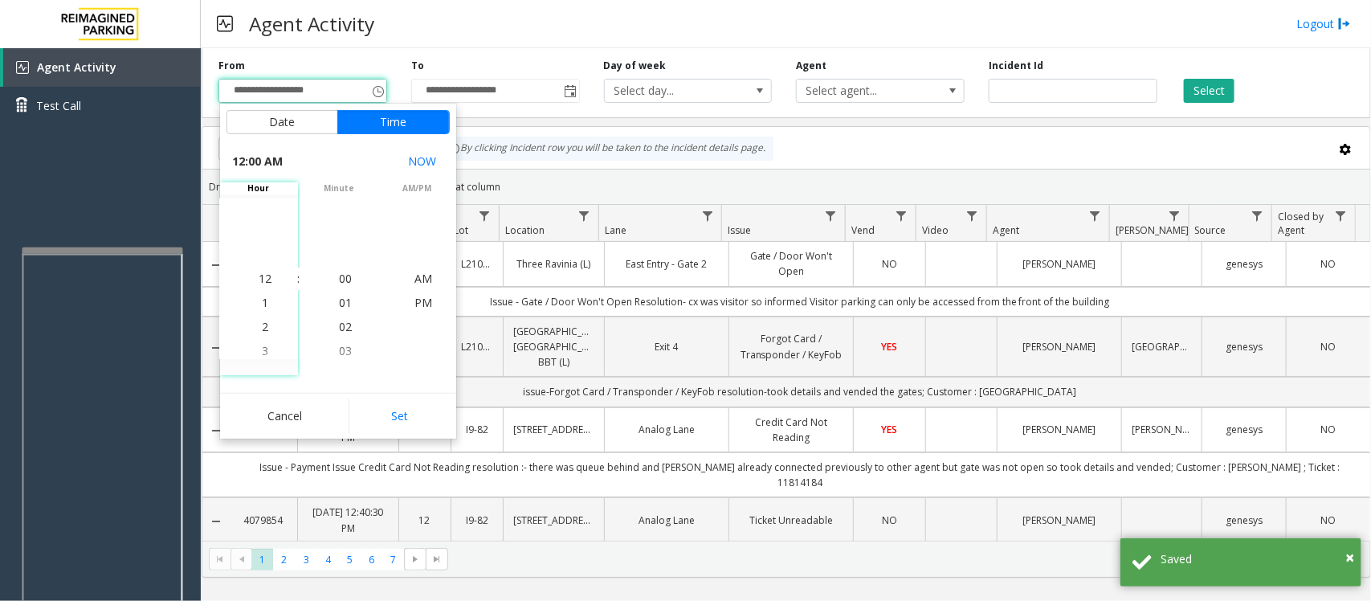
drag, startPoint x: 391, startPoint y: 415, endPoint x: 542, endPoint y: 306, distance: 186.3
click at [392, 415] on button "Set" at bounding box center [398, 415] width 101 height 35
type input "**********"
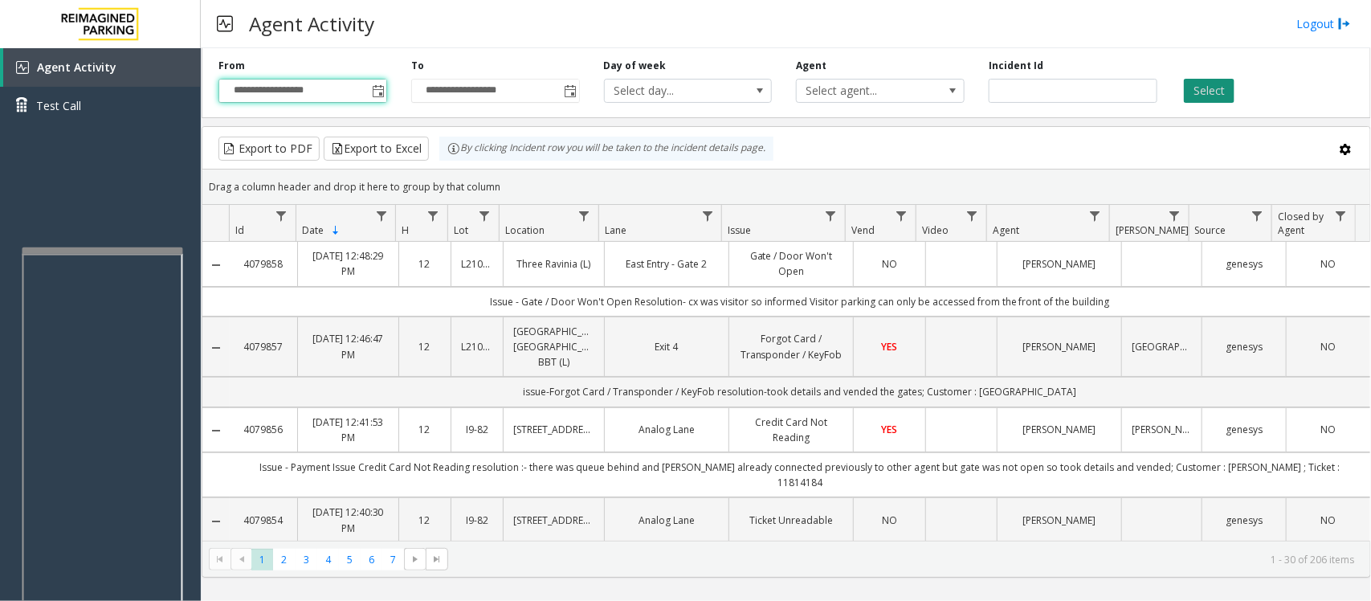
click at [1096, 87] on button "Select" at bounding box center [1209, 91] width 51 height 24
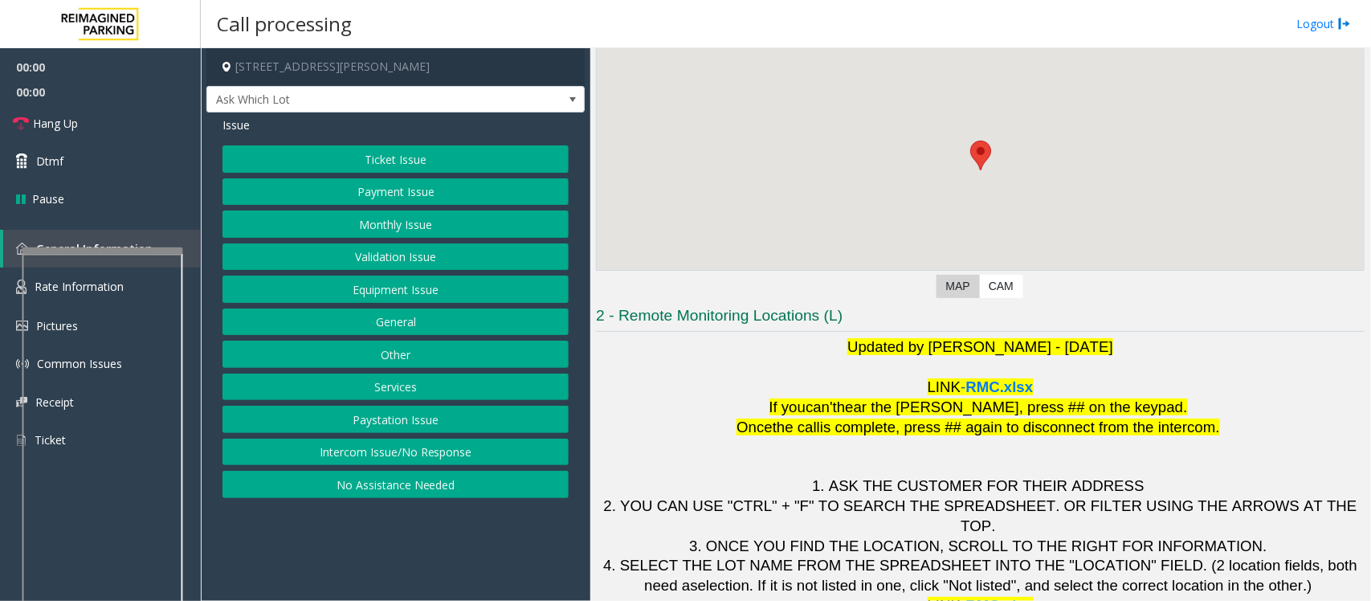
scroll to position [150, 0]
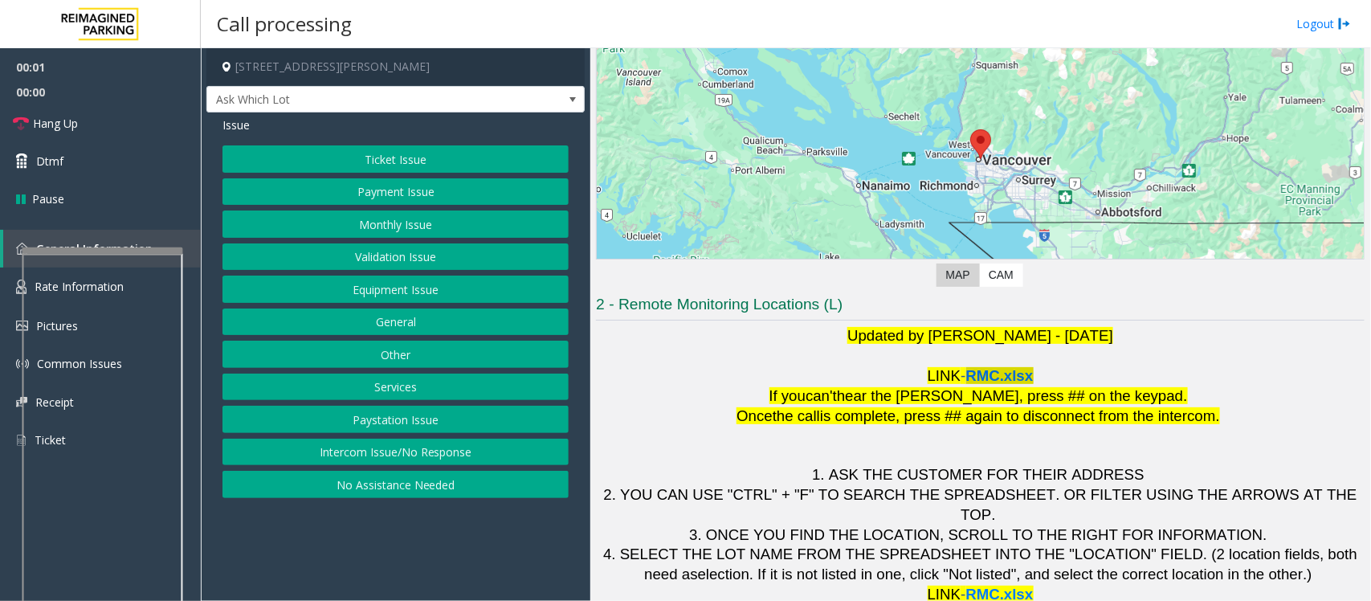
click at [994, 377] on span "RMC.xlsx" at bounding box center [999, 375] width 67 height 17
click at [350, 295] on button "Equipment Issue" at bounding box center [395, 288] width 346 height 27
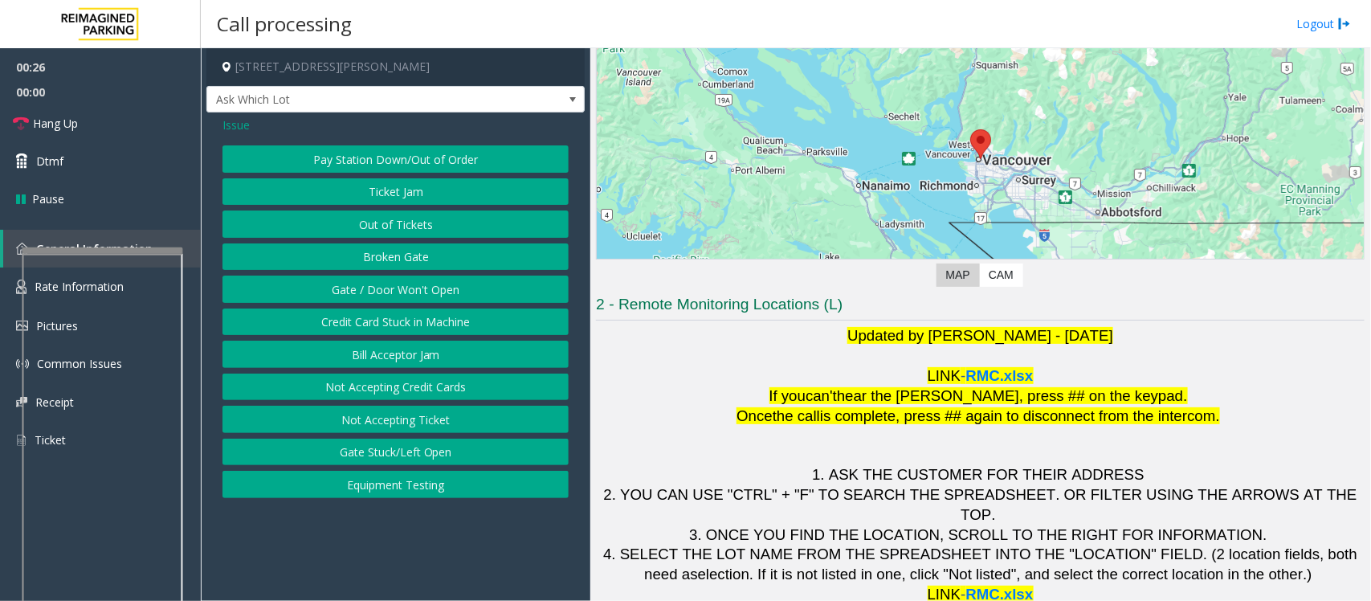
click at [233, 124] on span "Issue" at bounding box center [235, 124] width 27 height 17
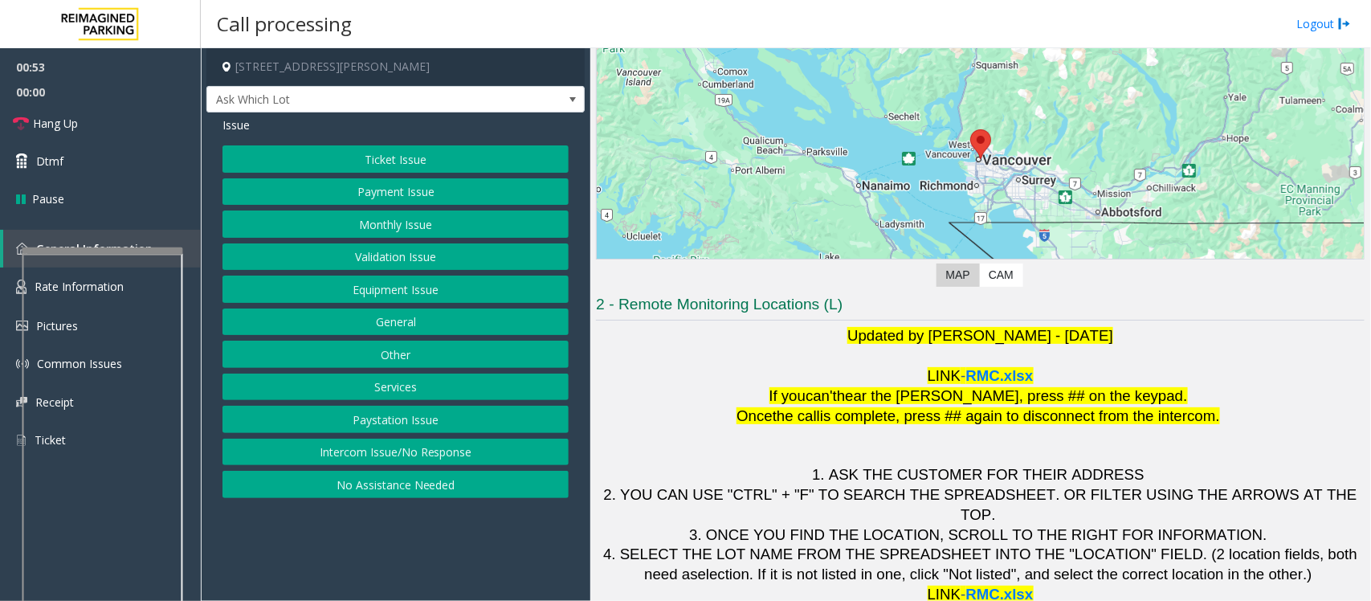
click at [410, 158] on button "Ticket Issue" at bounding box center [395, 158] width 346 height 27
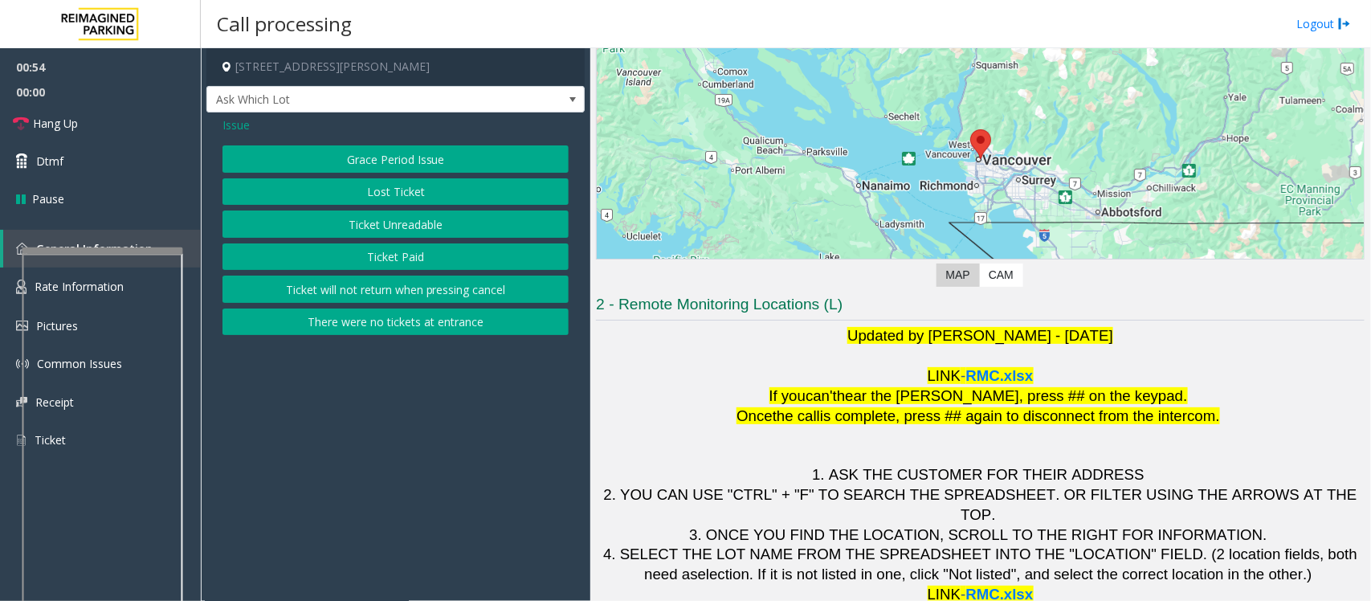
click at [383, 222] on button "Ticket Unreadable" at bounding box center [395, 223] width 346 height 27
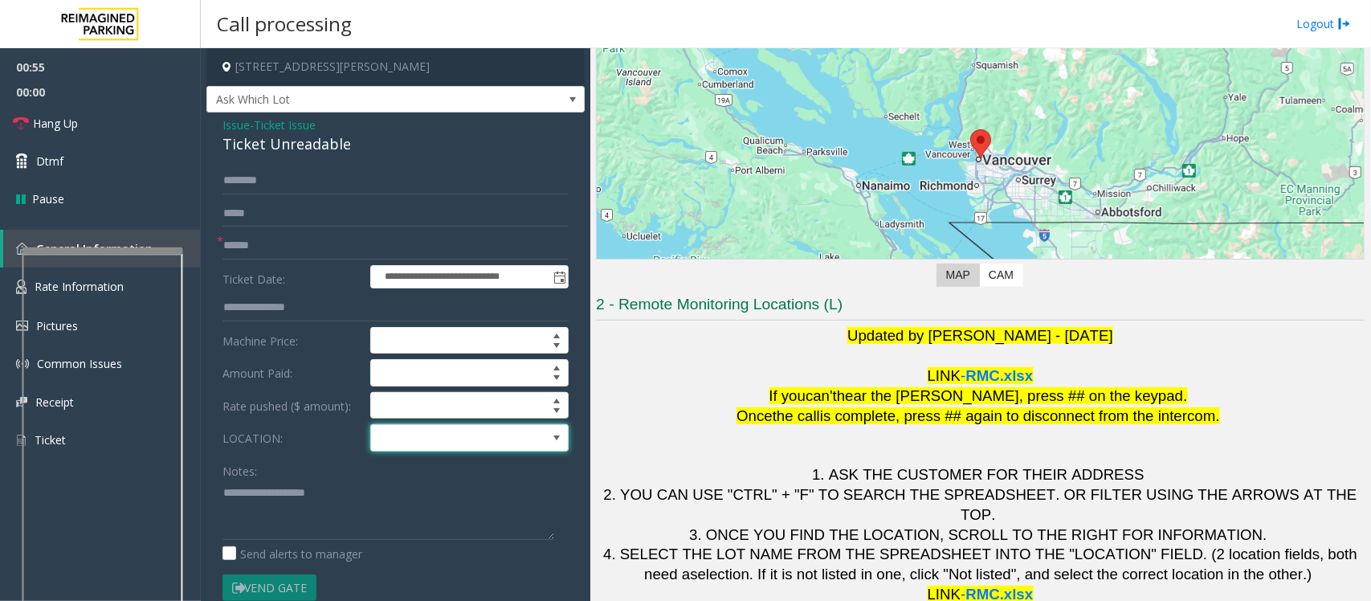
click at [447, 450] on span at bounding box center [449, 438] width 157 height 26
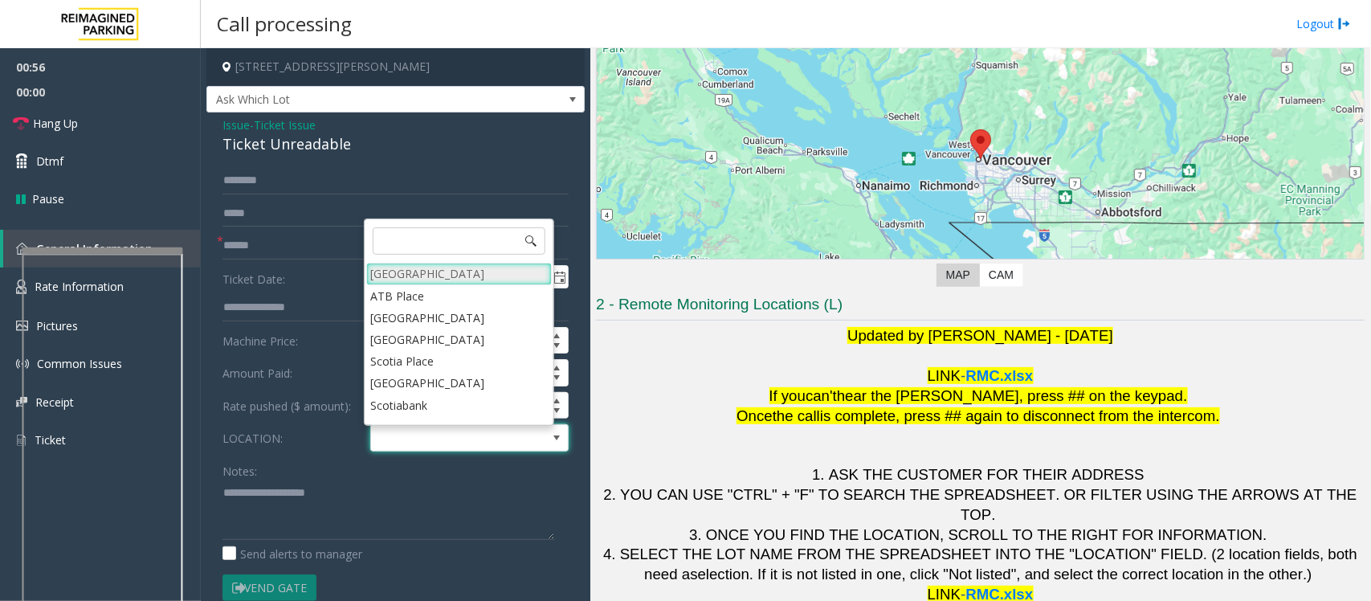
click at [431, 271] on Village "[GEOGRAPHIC_DATA]" at bounding box center [458, 274] width 185 height 22
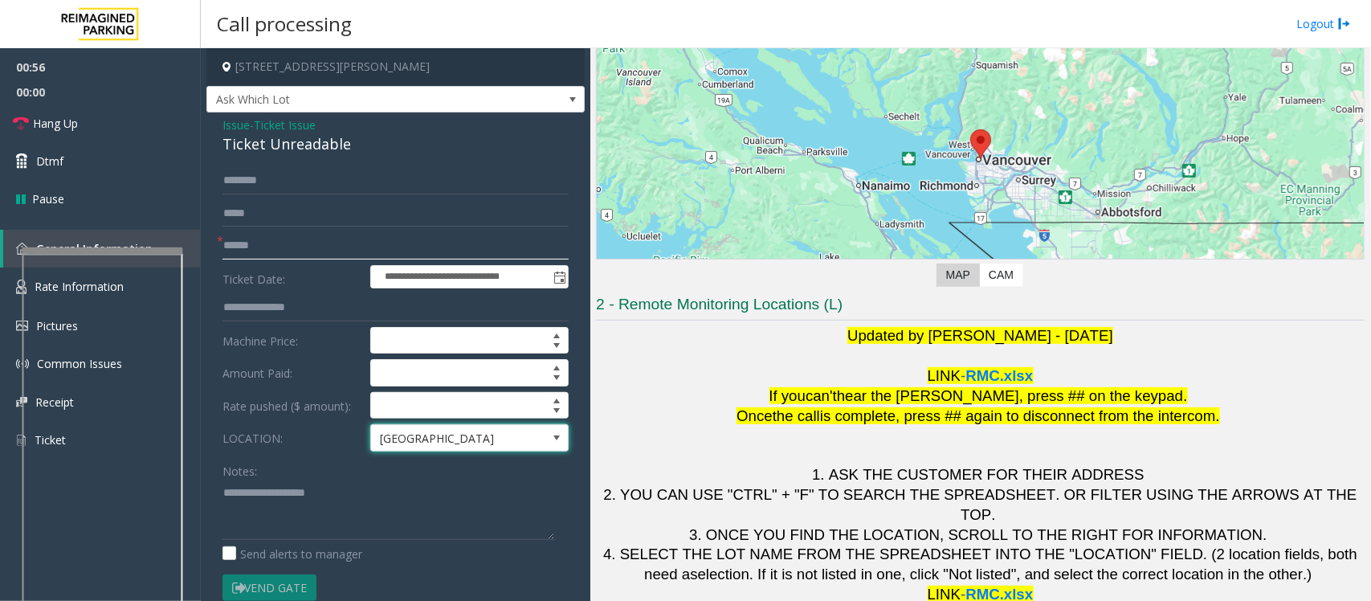
click at [229, 242] on input "text" at bounding box center [395, 245] width 346 height 27
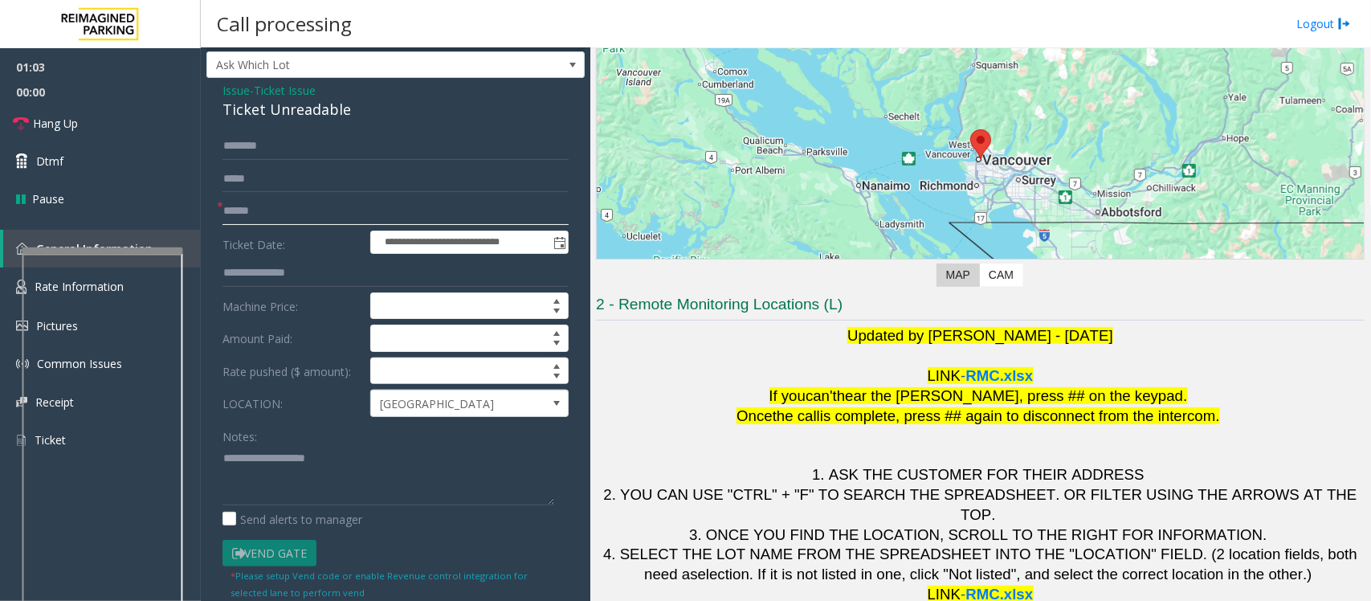
scroll to position [0, 0]
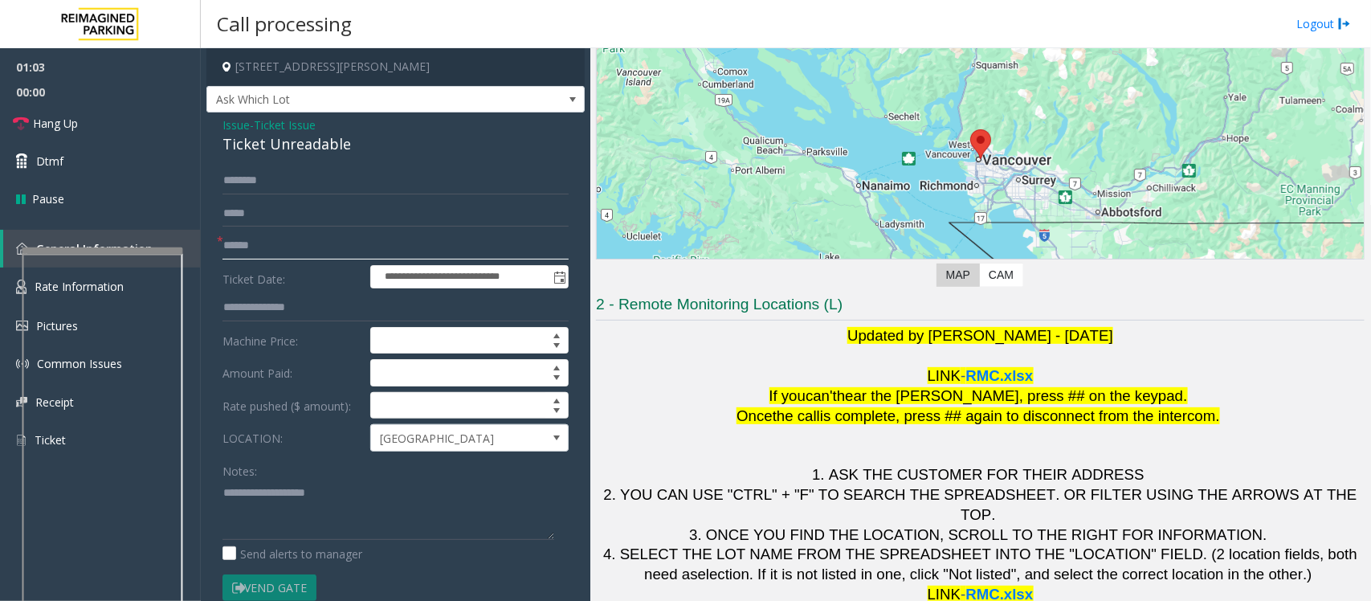
click at [290, 242] on input "text" at bounding box center [395, 245] width 346 height 27
type input "*******"
click at [303, 185] on input "text" at bounding box center [395, 180] width 346 height 27
type input "*****"
click at [265, 476] on div "Notes:" at bounding box center [395, 498] width 346 height 83
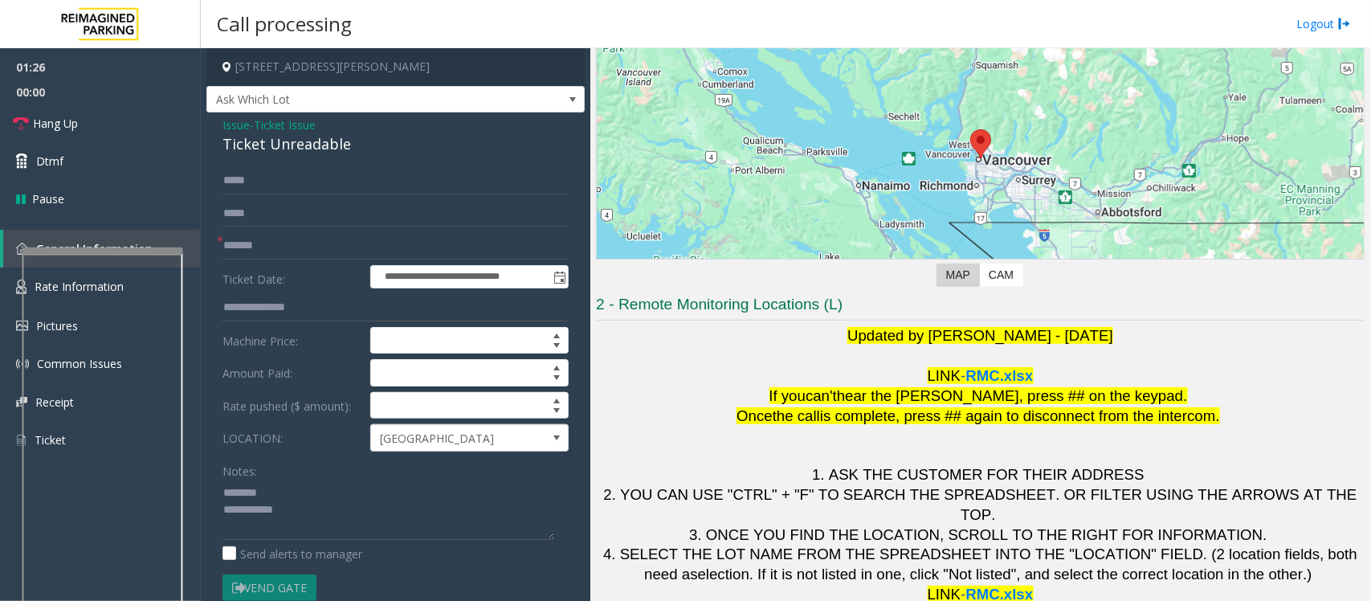
click at [275, 146] on div "Ticket Unreadable" at bounding box center [395, 144] width 346 height 22
click at [287, 480] on textarea at bounding box center [388, 509] width 332 height 60
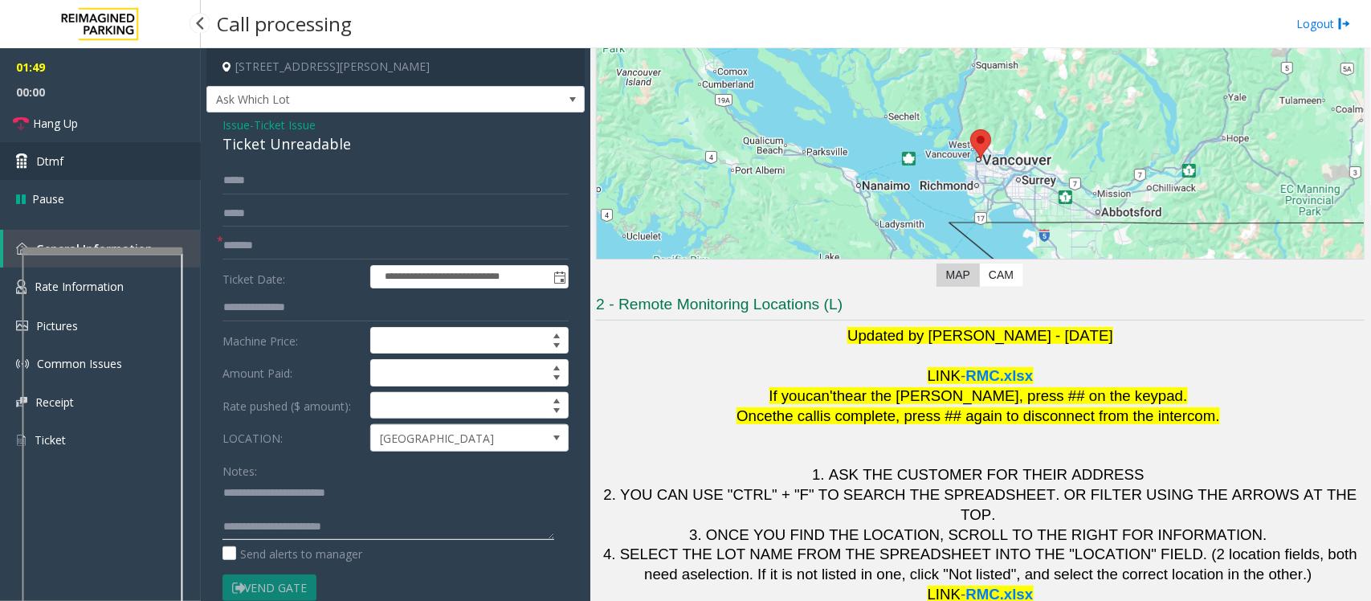
type textarea "**********"
click at [75, 161] on link "Dtmf" at bounding box center [100, 161] width 201 height 38
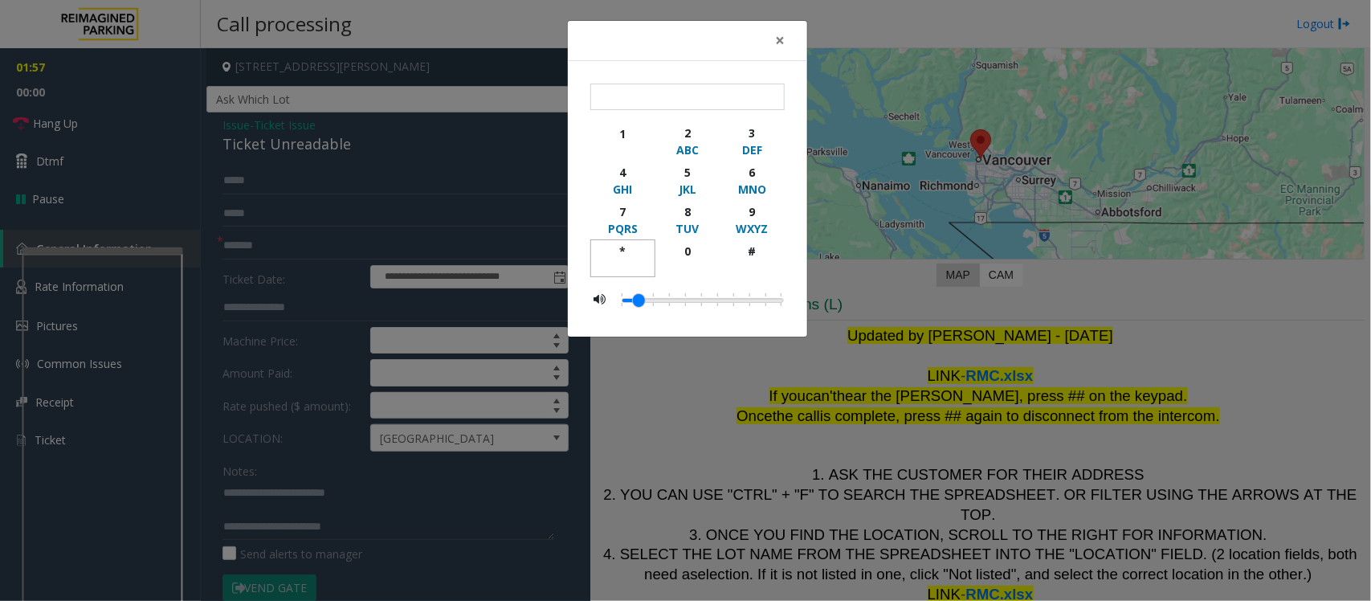
click at [631, 254] on div "*" at bounding box center [623, 250] width 44 height 17
click at [695, 128] on div "2" at bounding box center [687, 132] width 44 height 17
click at [688, 169] on div "5" at bounding box center [687, 172] width 44 height 17
type input "***"
click at [779, 39] on span "×" at bounding box center [780, 40] width 10 height 22
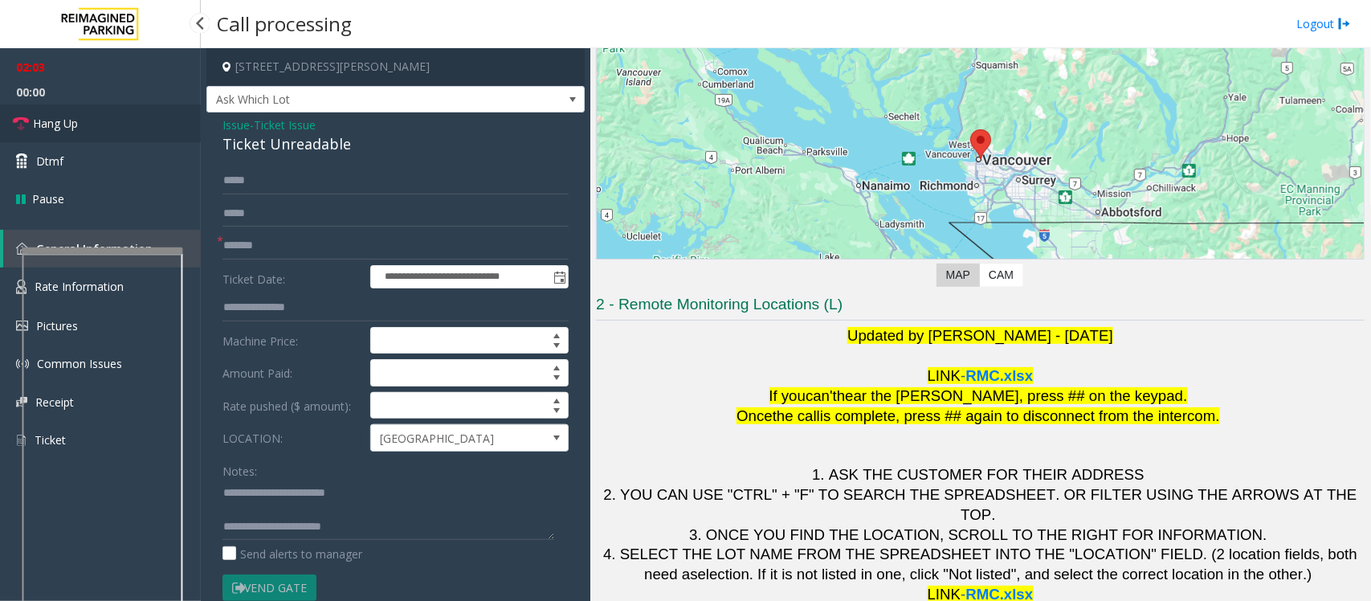
drag, startPoint x: 67, startPoint y: 121, endPoint x: 271, endPoint y: 414, distance: 357.5
click at [67, 121] on span "Hang Up" at bounding box center [55, 123] width 45 height 17
click at [363, 480] on textarea at bounding box center [388, 509] width 332 height 60
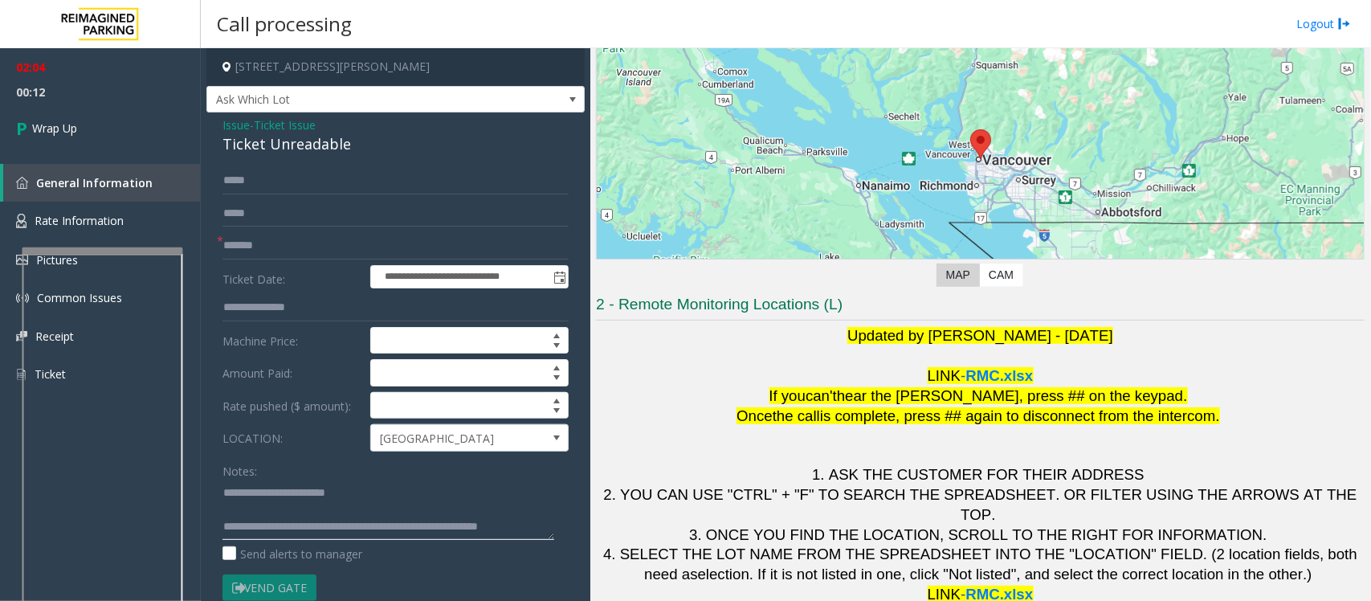
scroll to position [12, 0]
type textarea "**********"
click at [92, 135] on link "Wrap Up" at bounding box center [100, 127] width 201 height 47
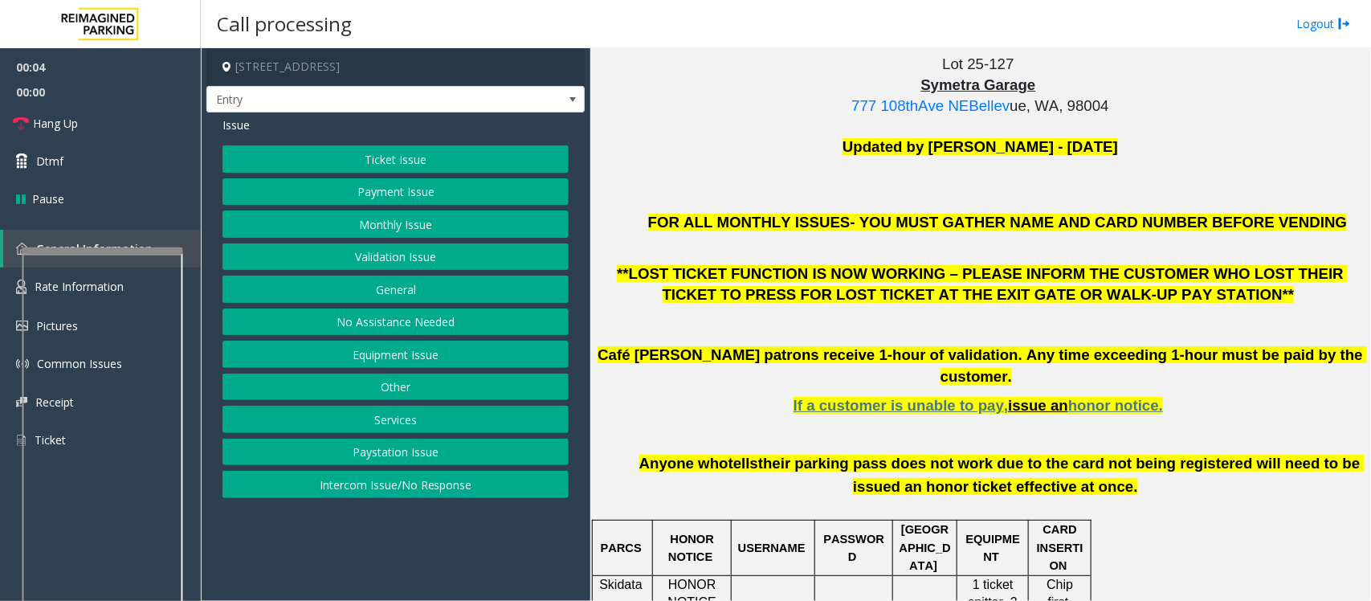
scroll to position [502, 0]
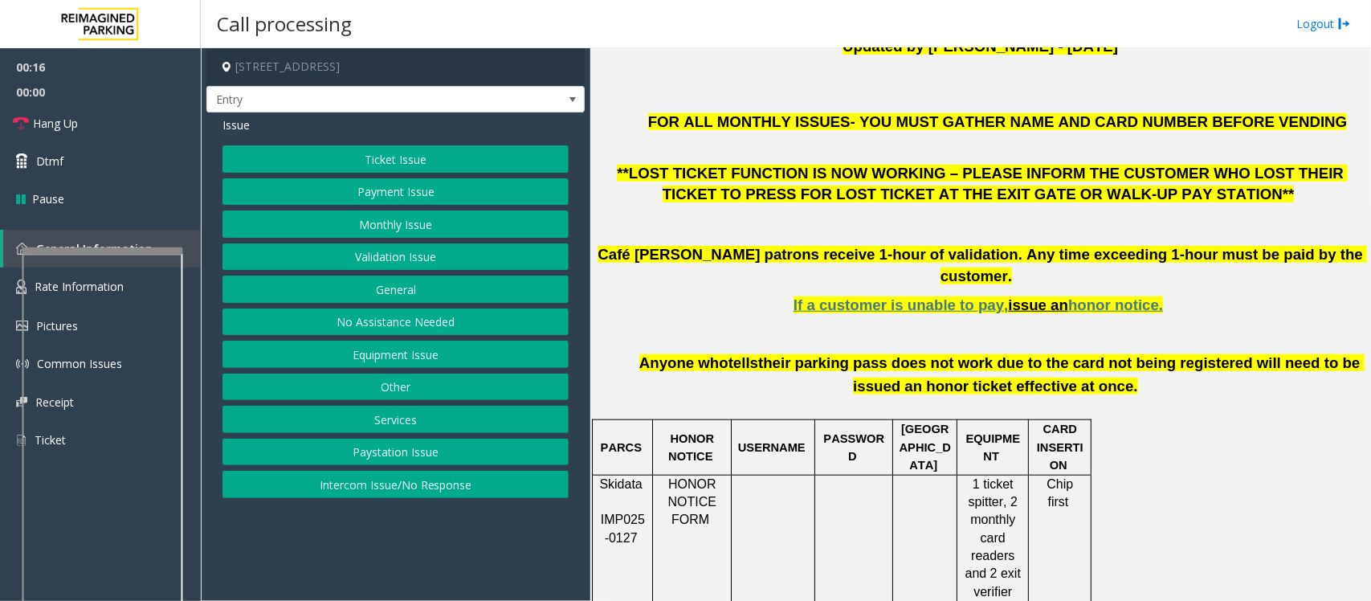
click at [357, 227] on button "Monthly Issue" at bounding box center [395, 223] width 346 height 27
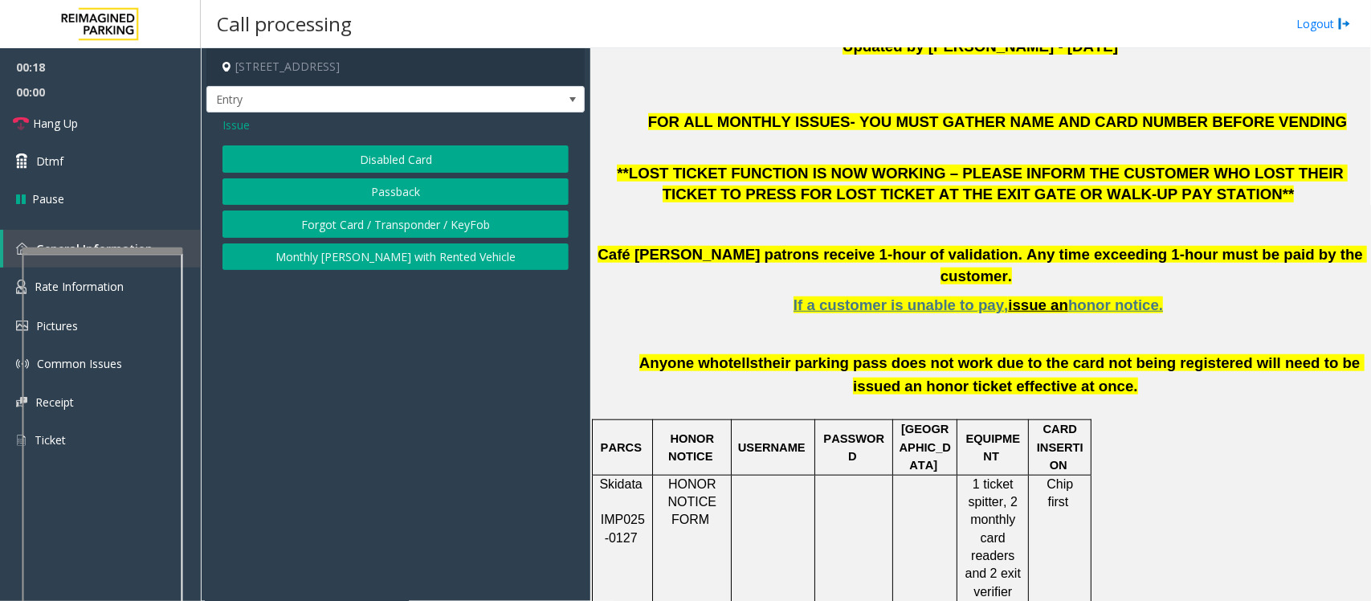
click at [377, 158] on button "Disabled Card" at bounding box center [395, 158] width 346 height 27
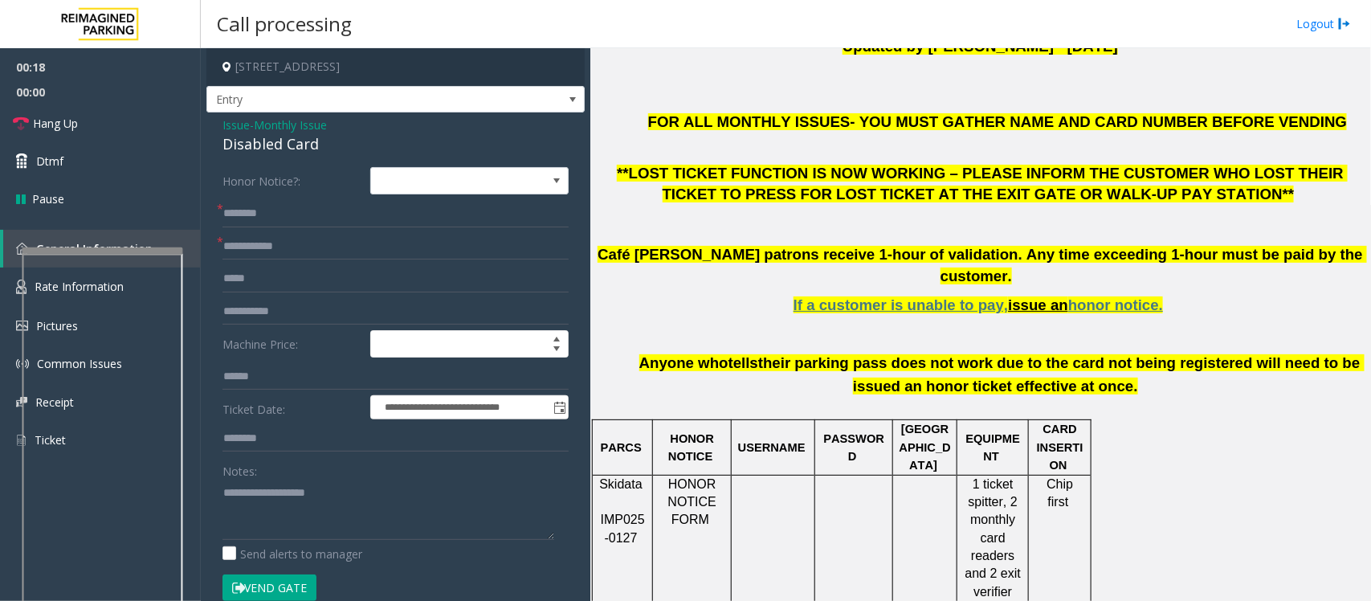
scroll to position [401, 0]
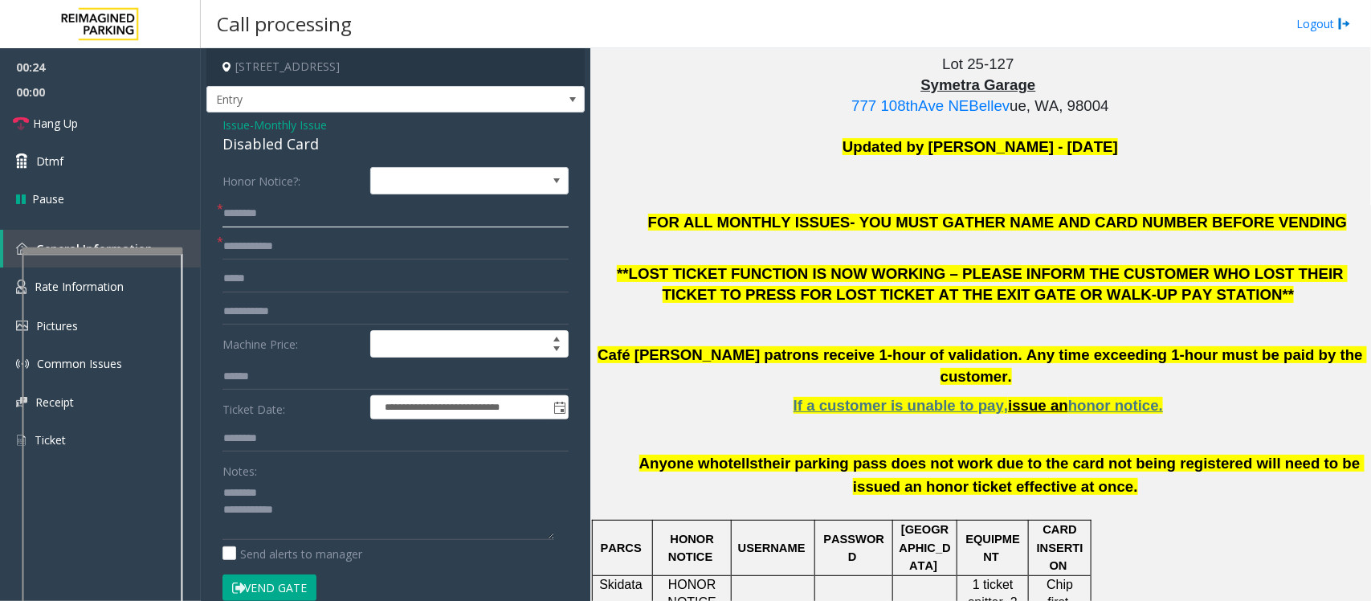
click at [257, 209] on input "text" at bounding box center [395, 213] width 346 height 27
click at [263, 146] on div "Disabled Card" at bounding box center [395, 144] width 346 height 22
type textarea "**********"
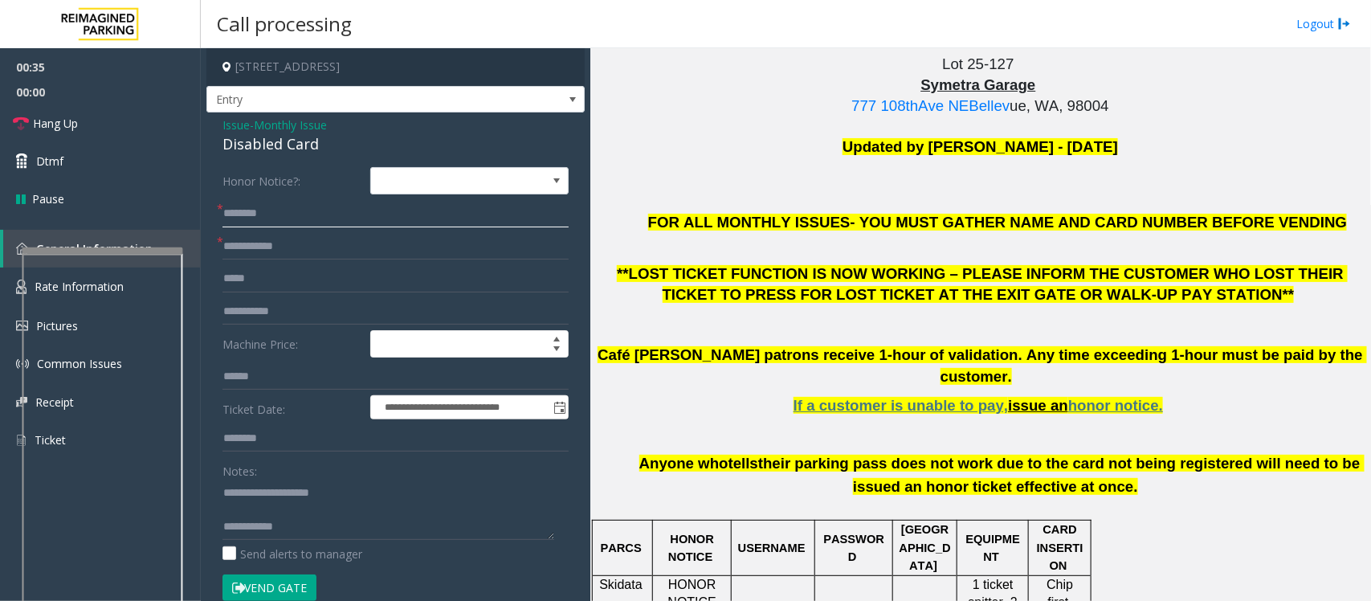
click at [258, 219] on input "text" at bounding box center [395, 213] width 346 height 27
type input "*"
type input "***"
click at [254, 480] on textarea at bounding box center [388, 509] width 332 height 60
click at [314, 480] on textarea at bounding box center [388, 509] width 332 height 60
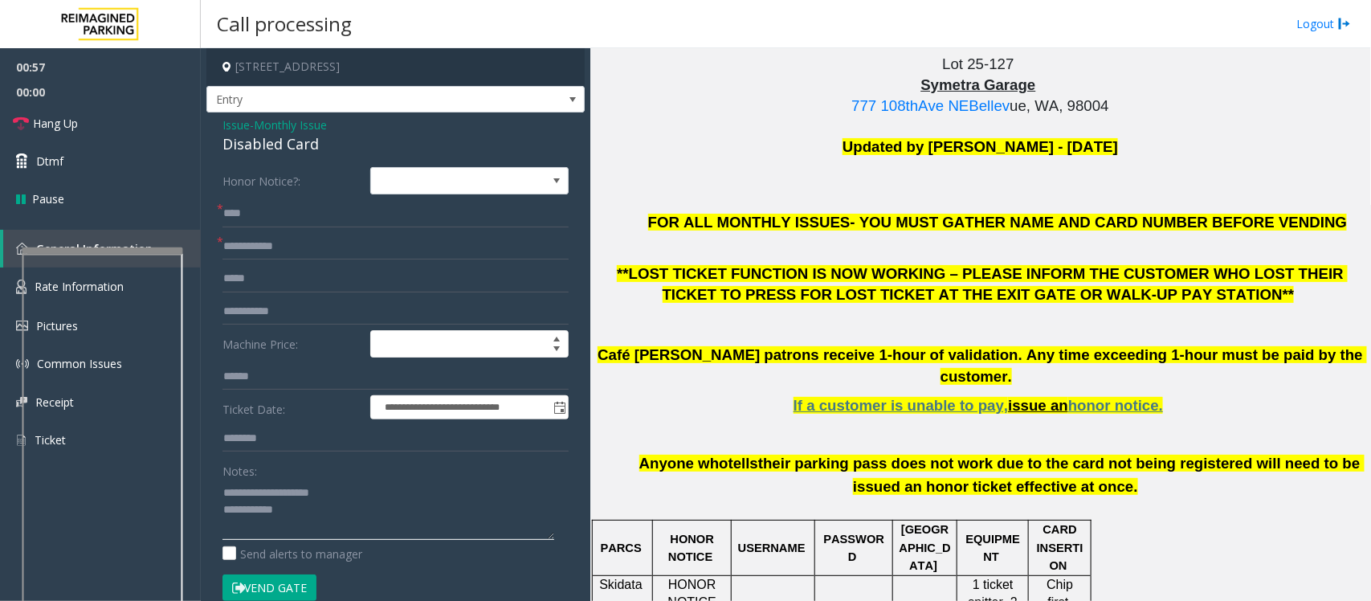
click at [304, 480] on textarea at bounding box center [388, 509] width 332 height 60
type textarea "**********"
click at [102, 127] on link "Hang Up" at bounding box center [100, 123] width 201 height 38
click at [271, 242] on input "text" at bounding box center [395, 246] width 346 height 27
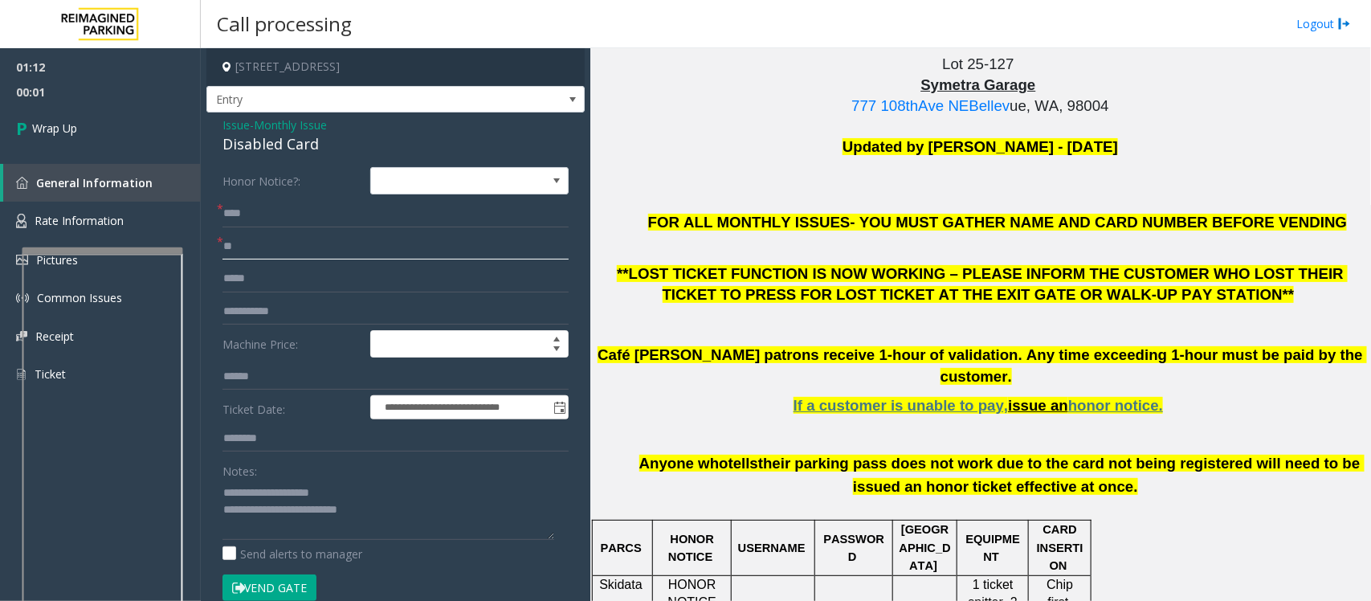
type input "**"
click at [420, 480] on textarea at bounding box center [388, 509] width 332 height 60
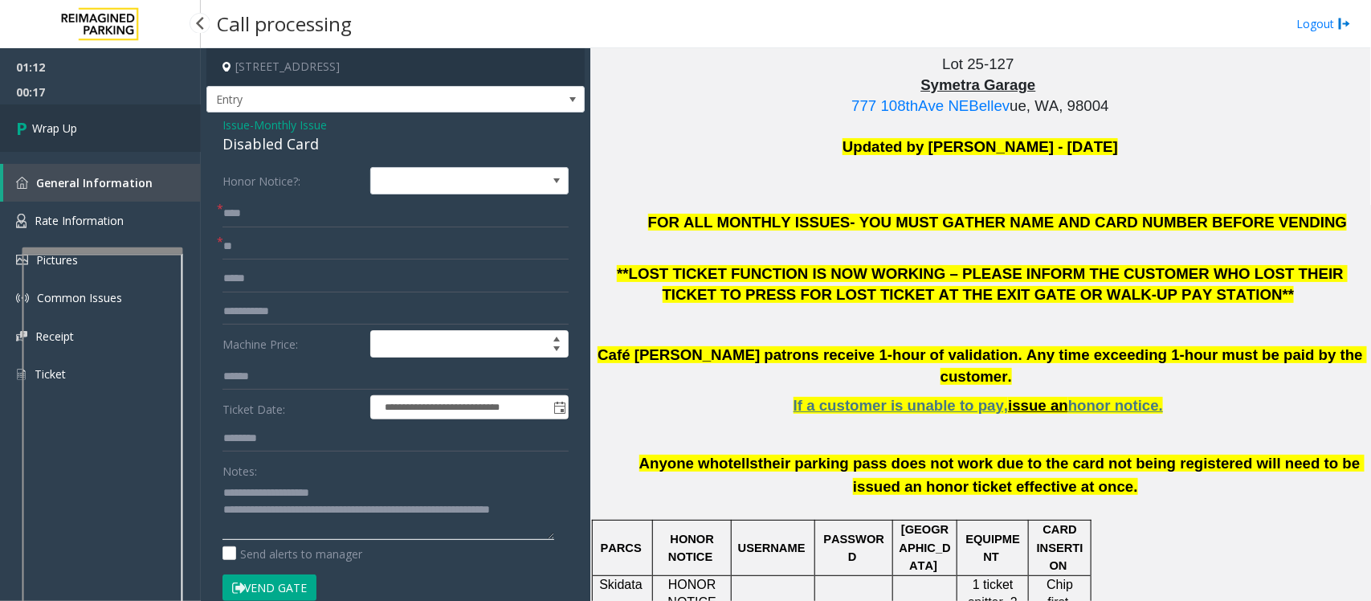
type textarea "**********"
click at [99, 118] on link "Wrap Up" at bounding box center [100, 127] width 201 height 47
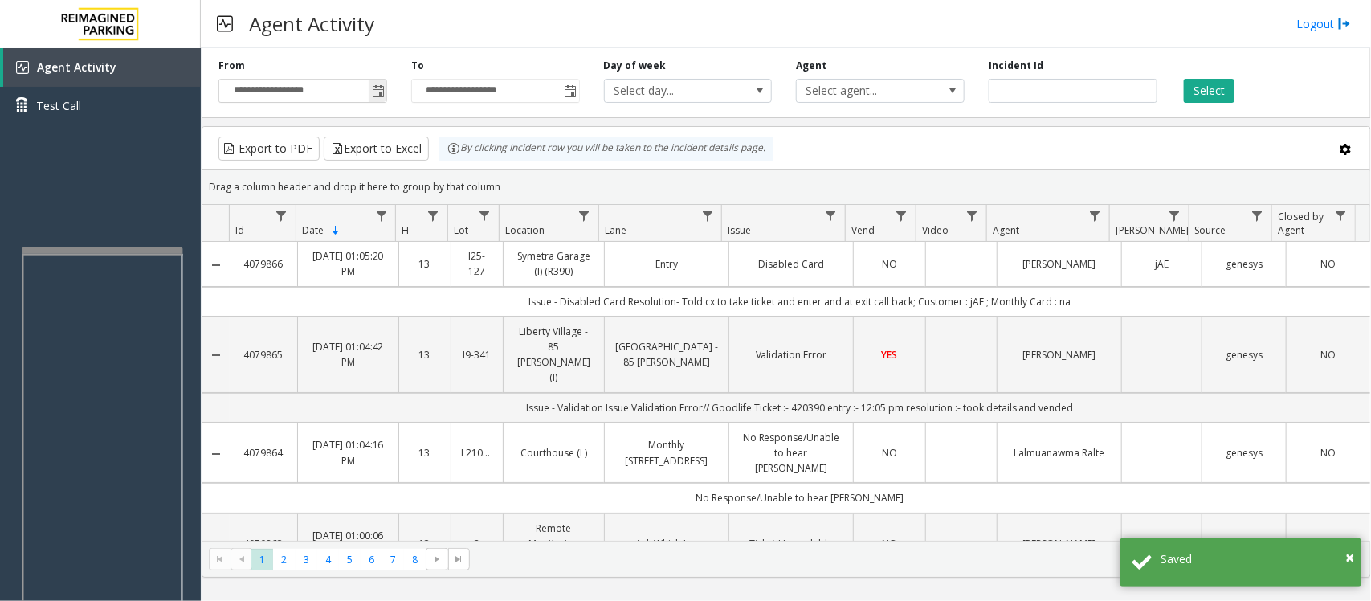
click at [377, 85] on span "Toggle popup" at bounding box center [378, 91] width 13 height 13
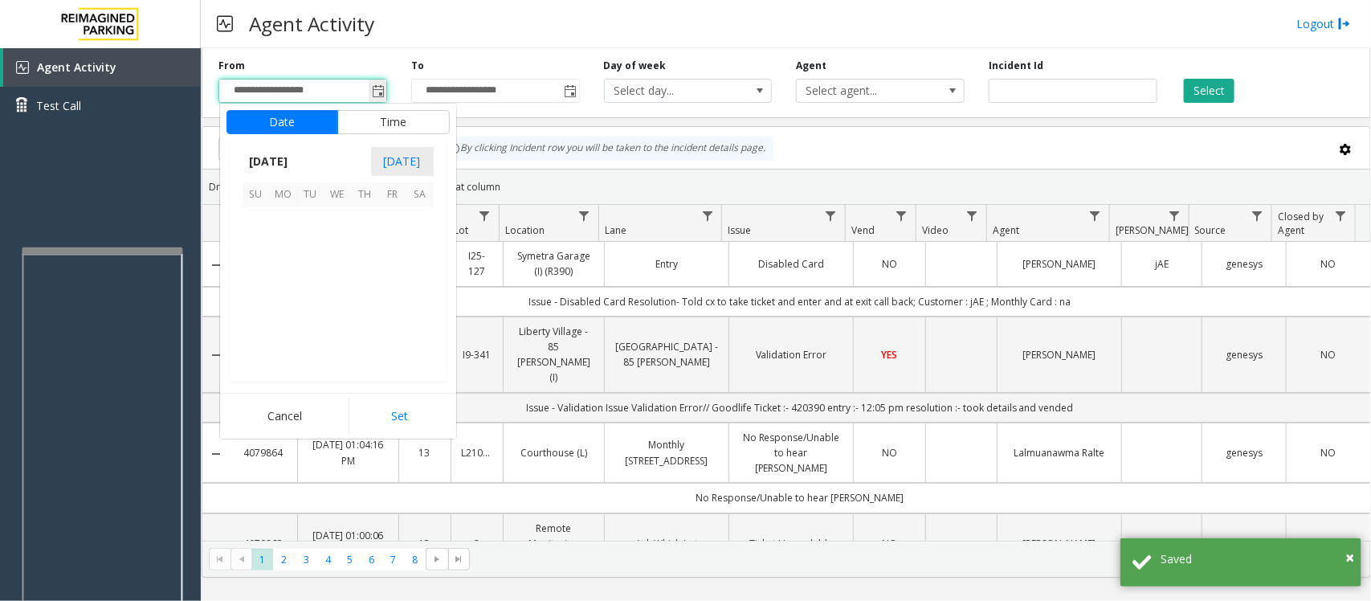
scroll to position [288039, 0]
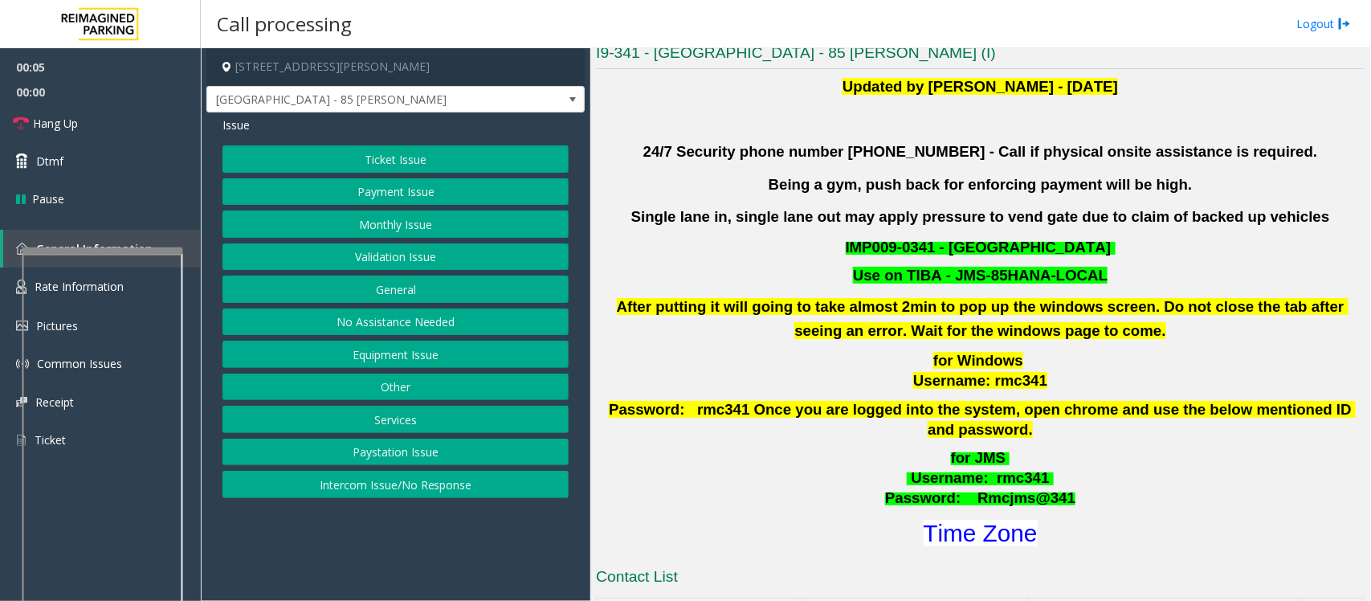
scroll to position [502, 0]
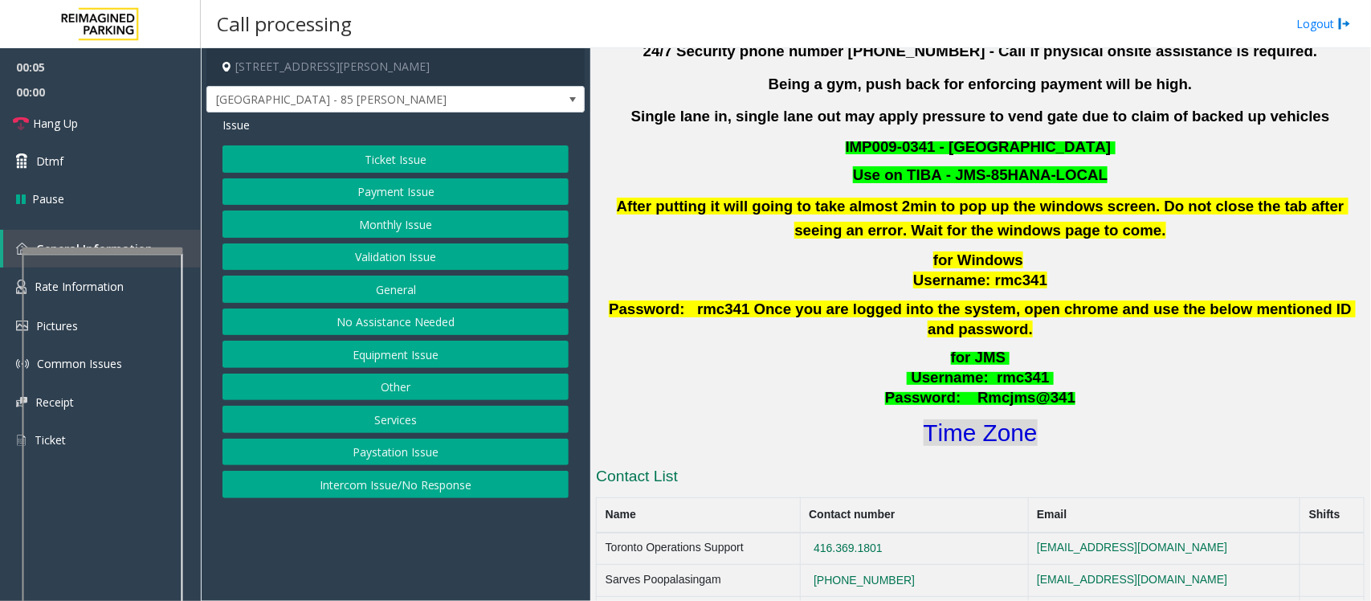
click at [976, 420] on font "Time Zone" at bounding box center [980, 432] width 114 height 26
click at [426, 262] on button "Validation Issue" at bounding box center [395, 256] width 346 height 27
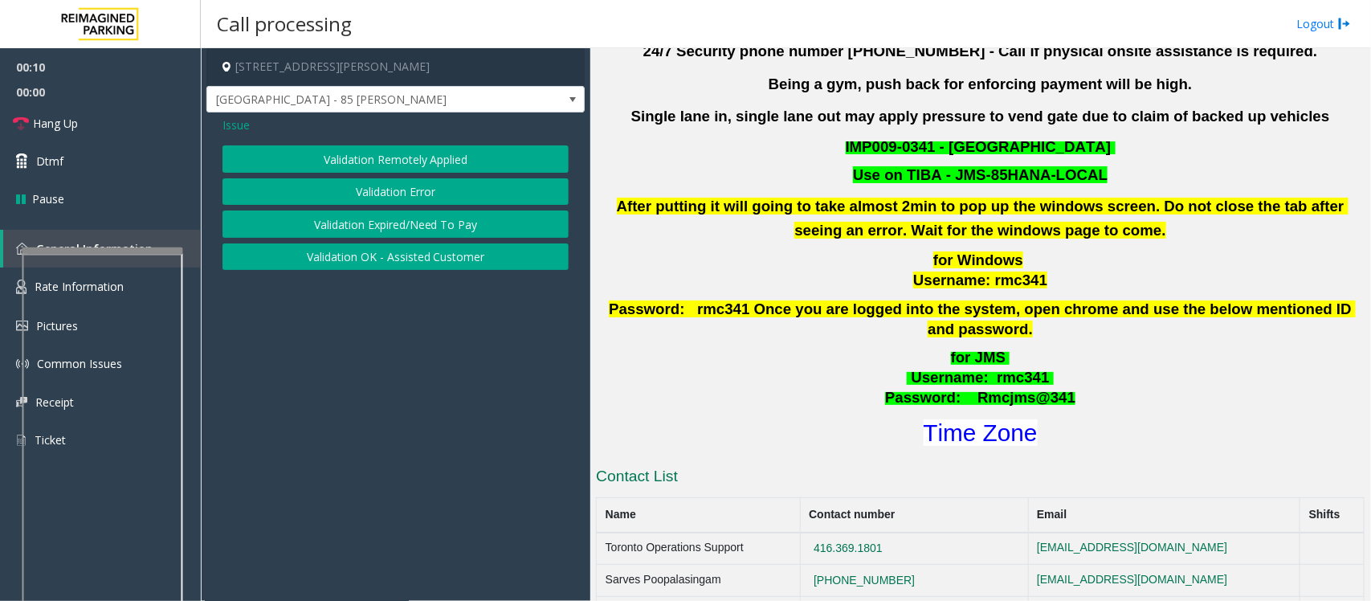
click at [414, 193] on button "Validation Error" at bounding box center [395, 191] width 346 height 27
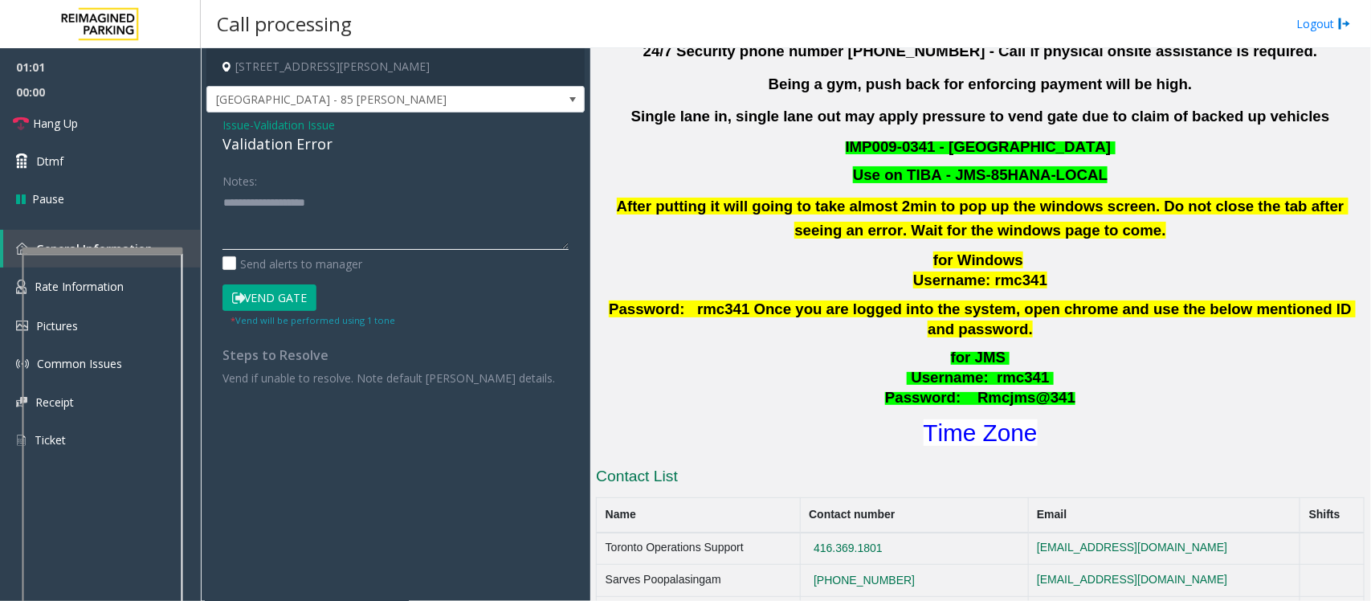
click at [336, 241] on textarea at bounding box center [395, 219] width 346 height 60
paste textarea "**********"
type textarea "**********"
click at [279, 293] on button "Vend Gate" at bounding box center [269, 297] width 94 height 27
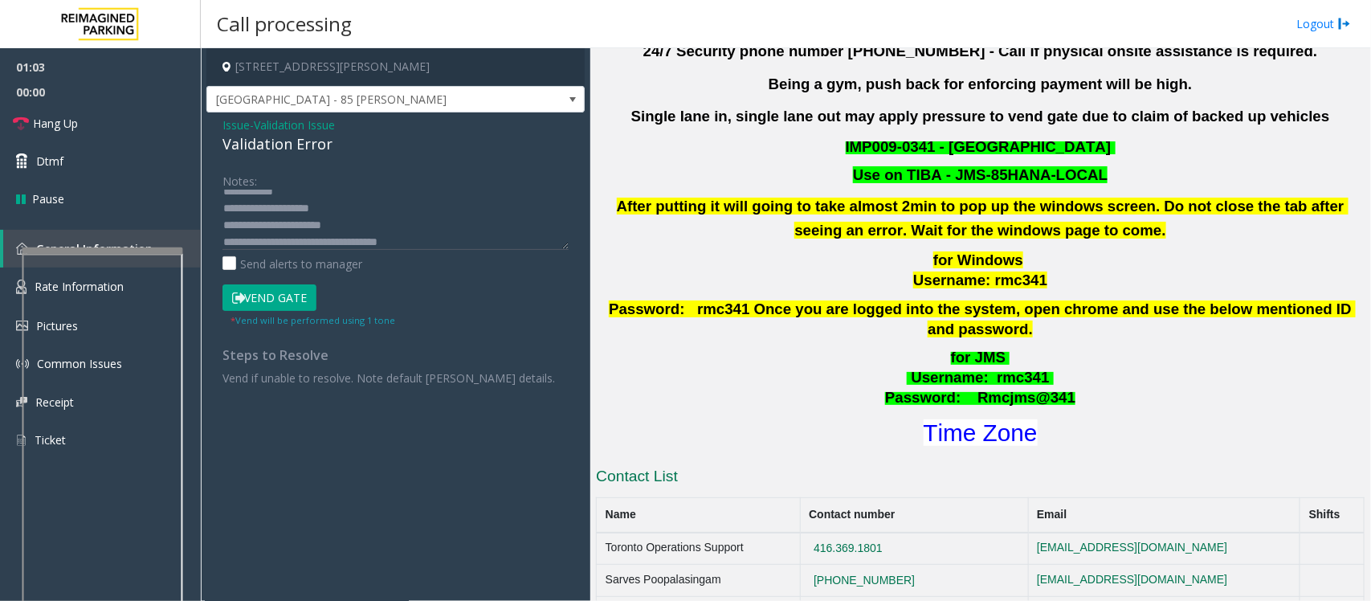
scroll to position [0, 0]
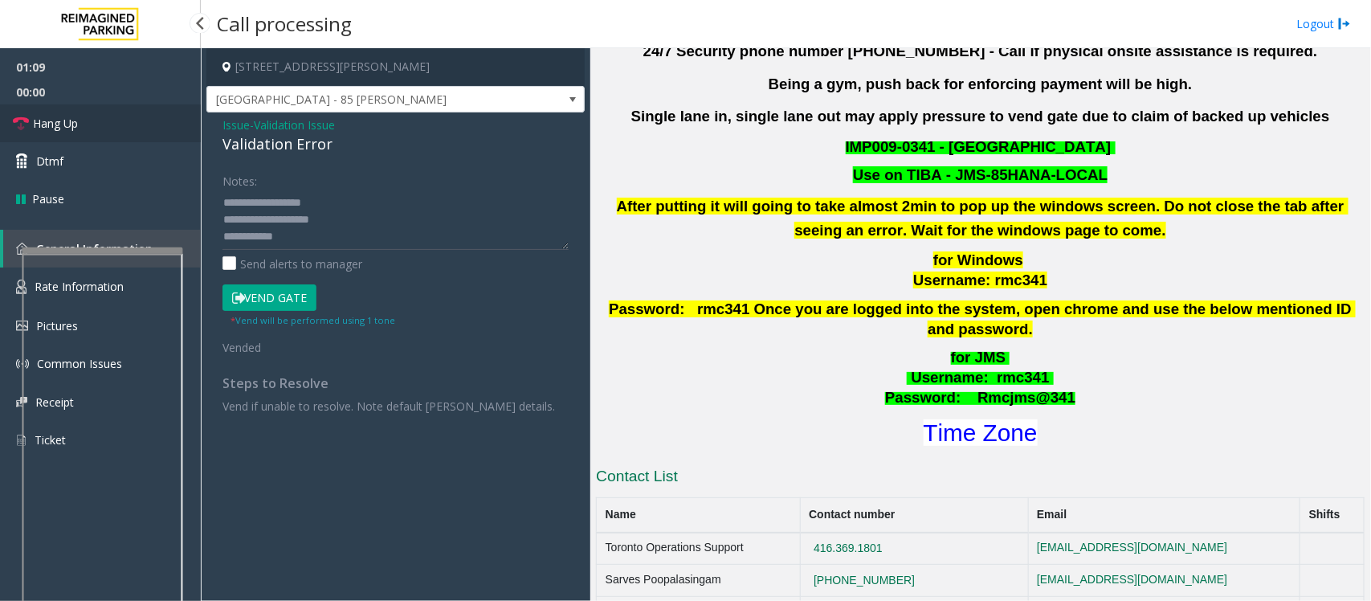
click at [83, 121] on link "Hang Up" at bounding box center [100, 123] width 201 height 38
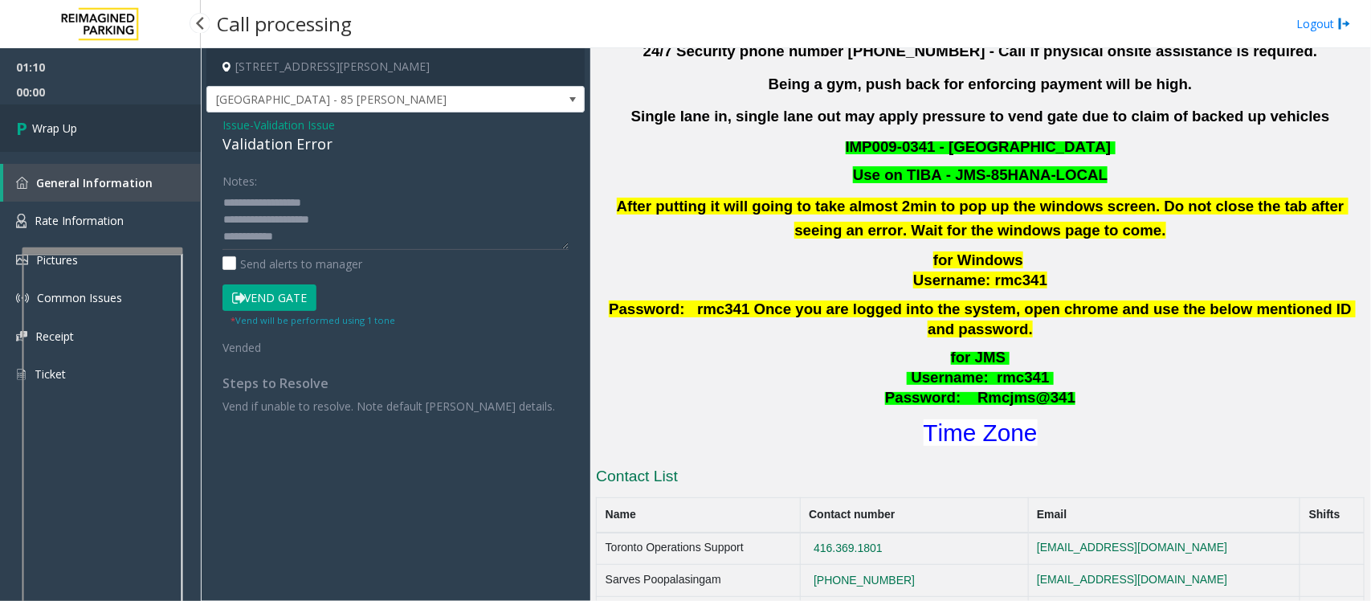
click at [83, 121] on link "Wrap Up" at bounding box center [100, 127] width 201 height 47
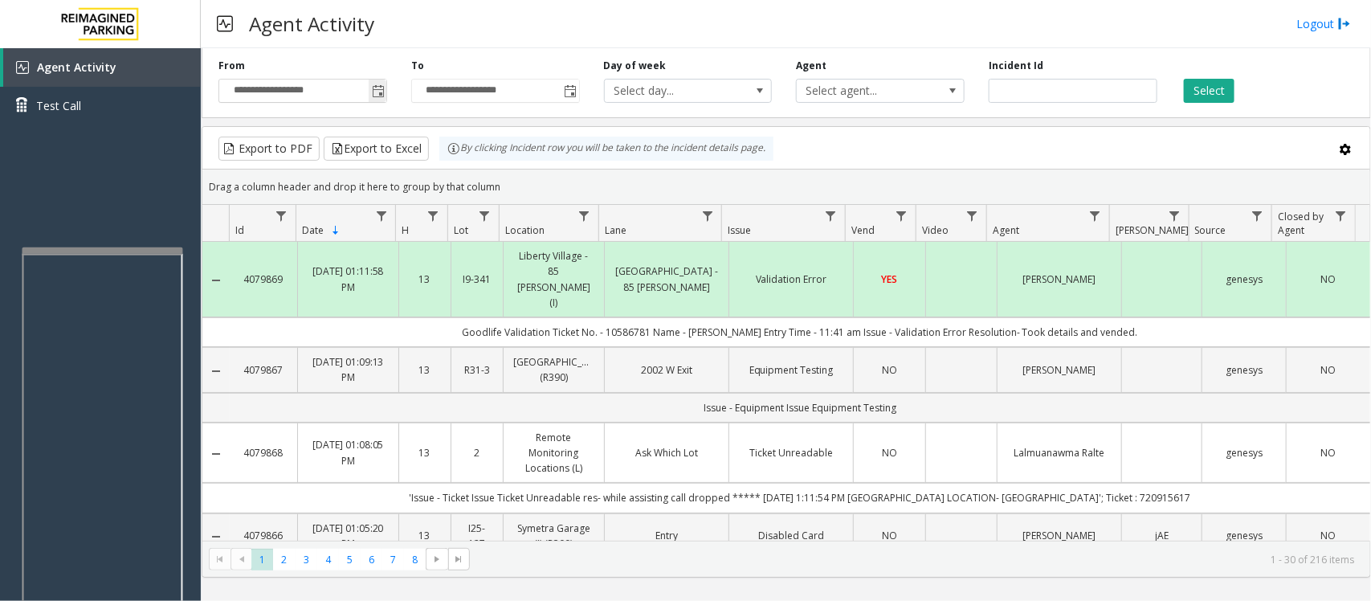
click at [379, 94] on span "Toggle popup" at bounding box center [378, 91] width 13 height 13
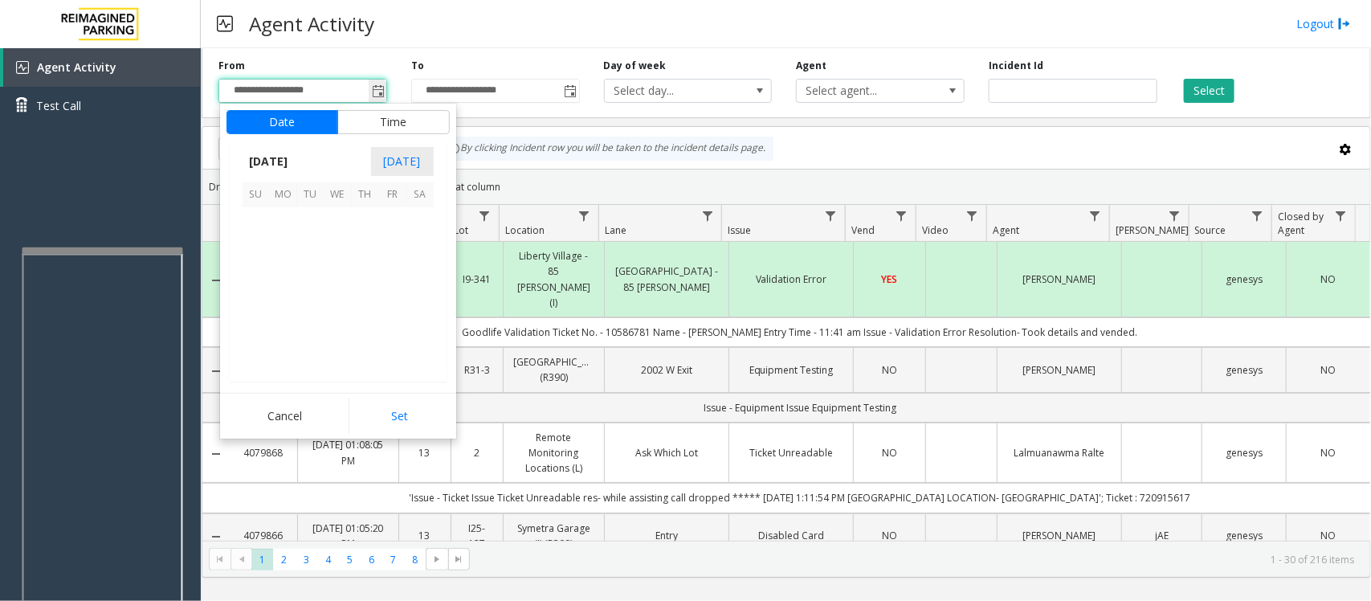
scroll to position [288039, 0]
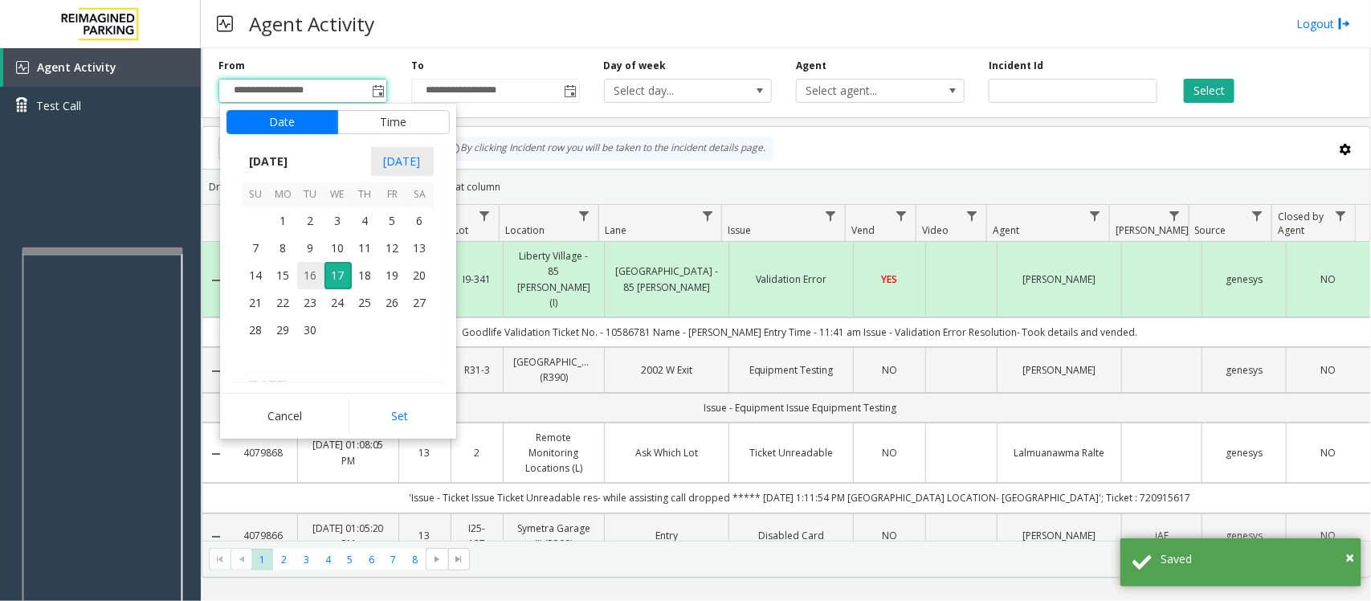
click at [307, 278] on span "16" at bounding box center [310, 275] width 27 height 27
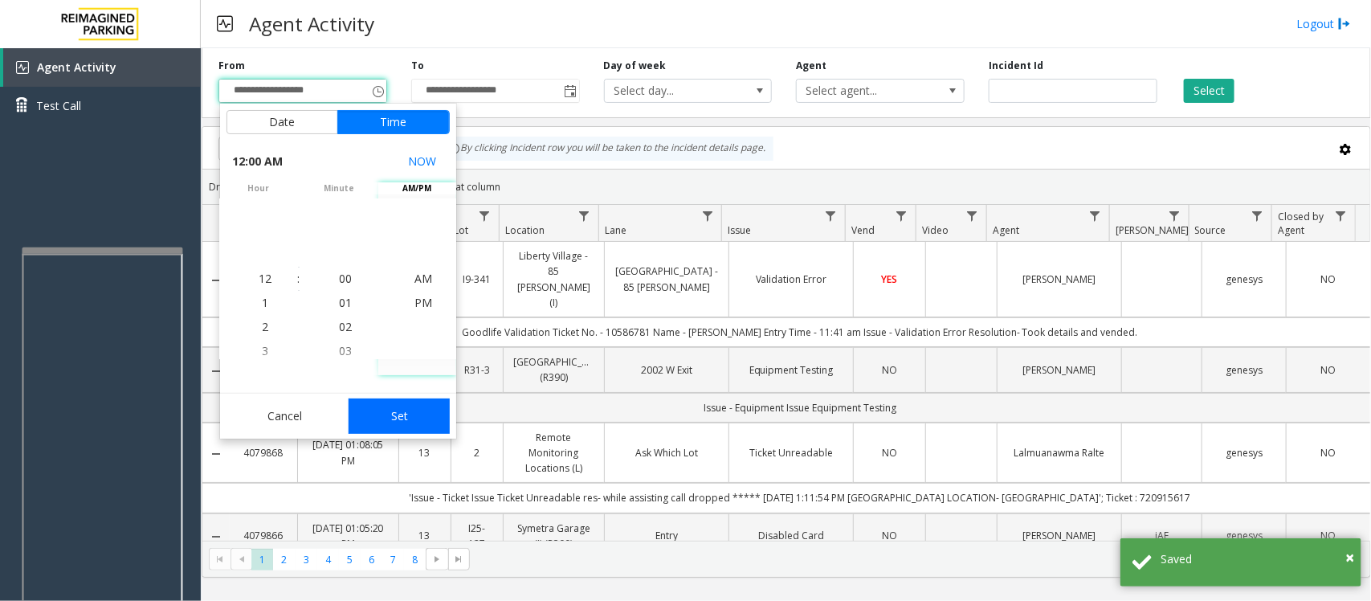
click at [410, 412] on button "Set" at bounding box center [398, 415] width 101 height 35
type input "**********"
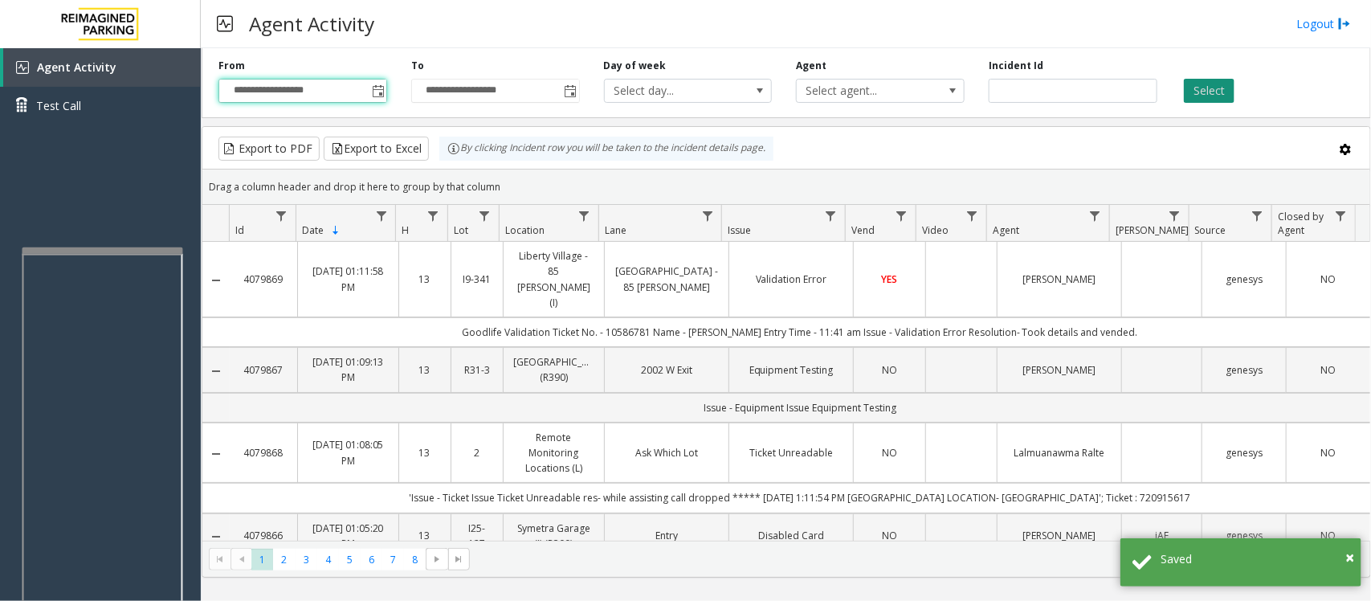
click at [1096, 94] on button "Select" at bounding box center [1209, 91] width 51 height 24
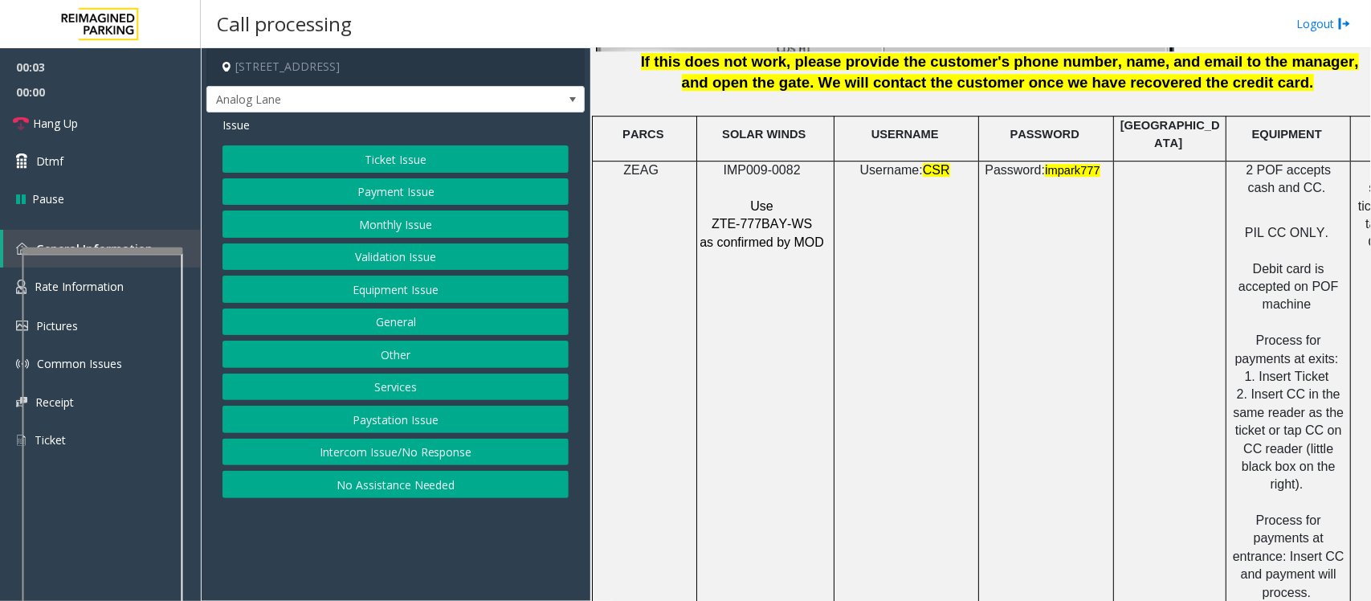
scroll to position [2007, 0]
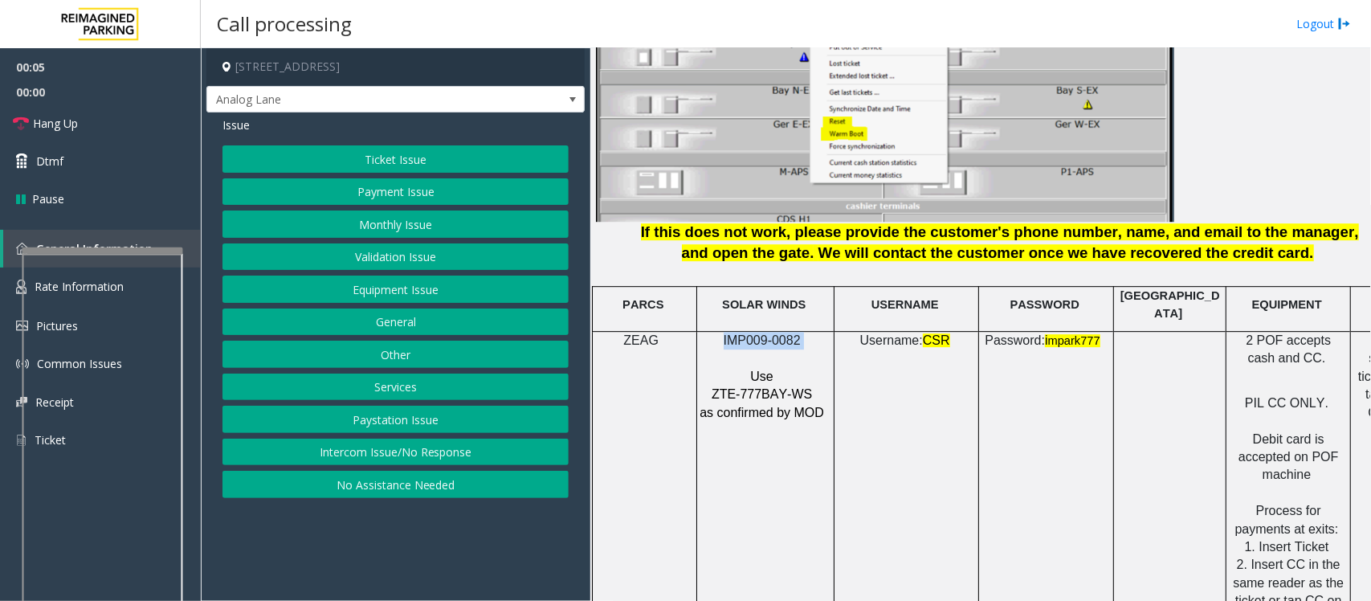
drag, startPoint x: 797, startPoint y: 327, endPoint x: 715, endPoint y: 320, distance: 82.2
click at [715, 332] on p "IMP009-0082" at bounding box center [763, 341] width 129 height 18
click at [353, 250] on button "Validation Issue" at bounding box center [395, 256] width 346 height 27
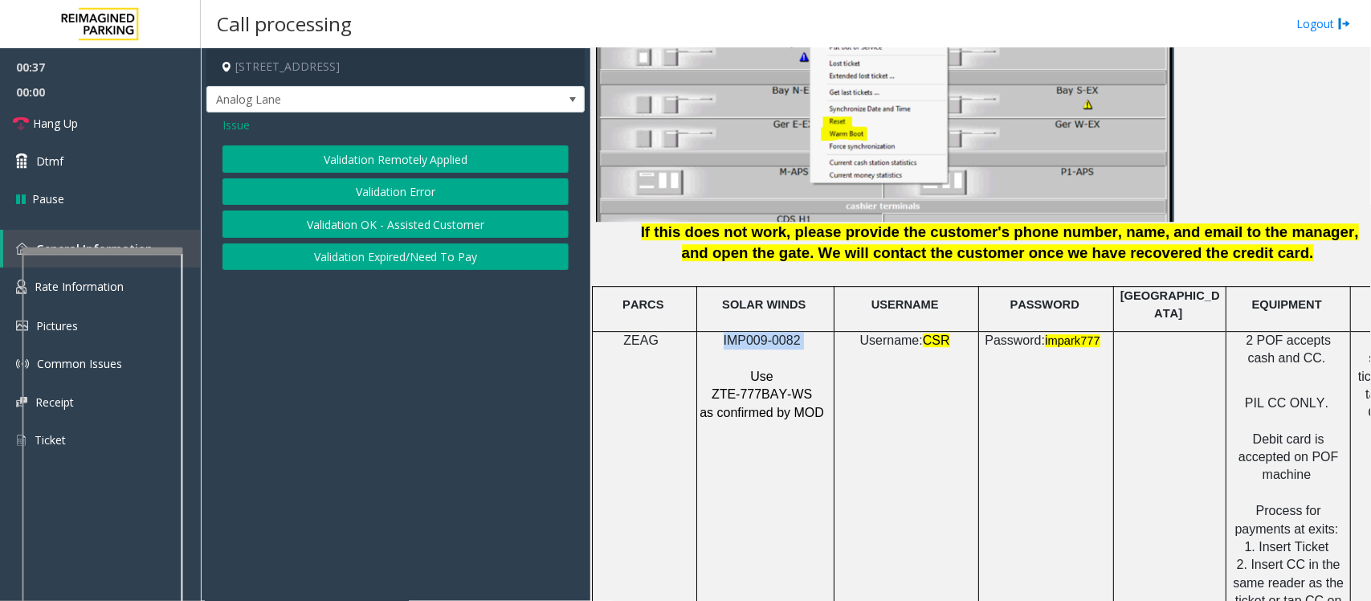
click at [391, 183] on button "Validation Error" at bounding box center [395, 191] width 346 height 27
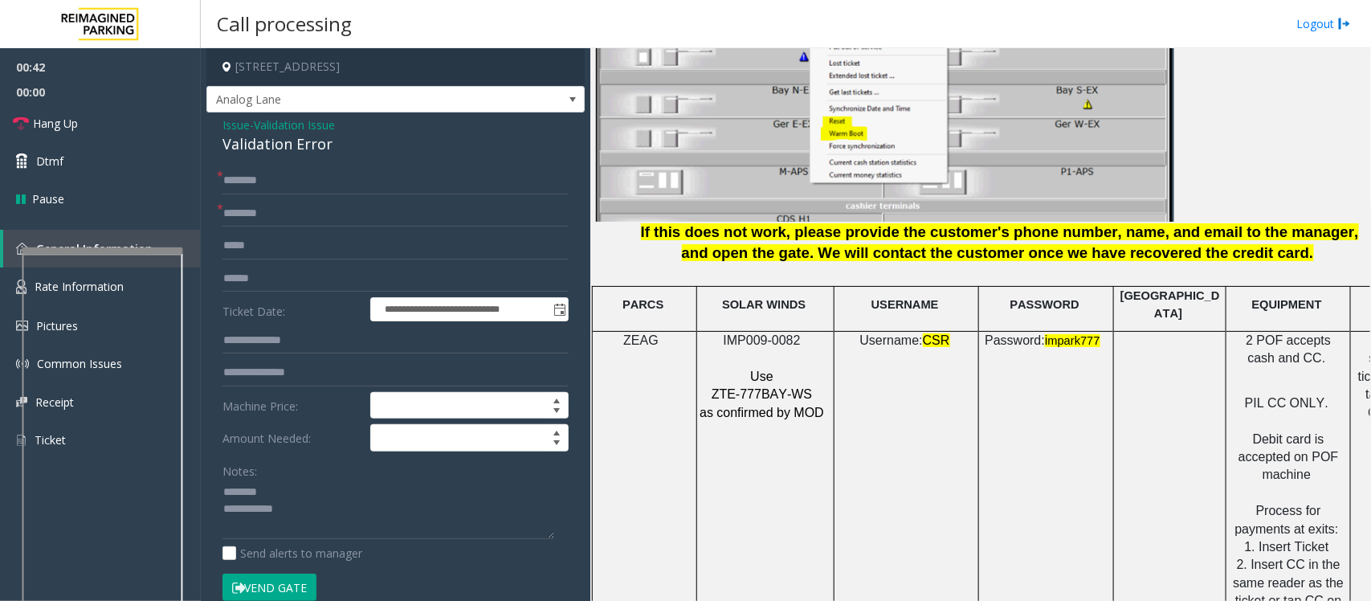
click at [263, 143] on div "Validation Error" at bounding box center [395, 144] width 346 height 22
click at [293, 480] on textarea at bounding box center [388, 509] width 332 height 60
click at [294, 480] on textarea at bounding box center [388, 509] width 332 height 60
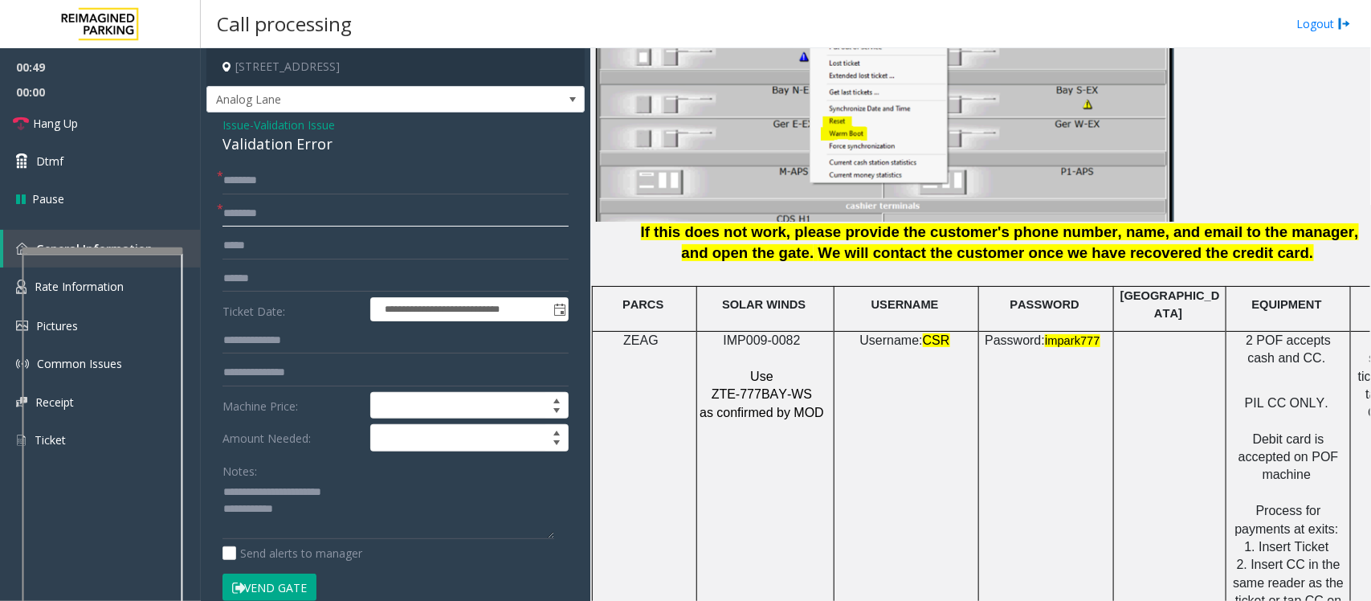
click at [298, 207] on input "text" at bounding box center [395, 213] width 346 height 27
type textarea "**********"
click at [298, 217] on input "text" at bounding box center [395, 213] width 346 height 27
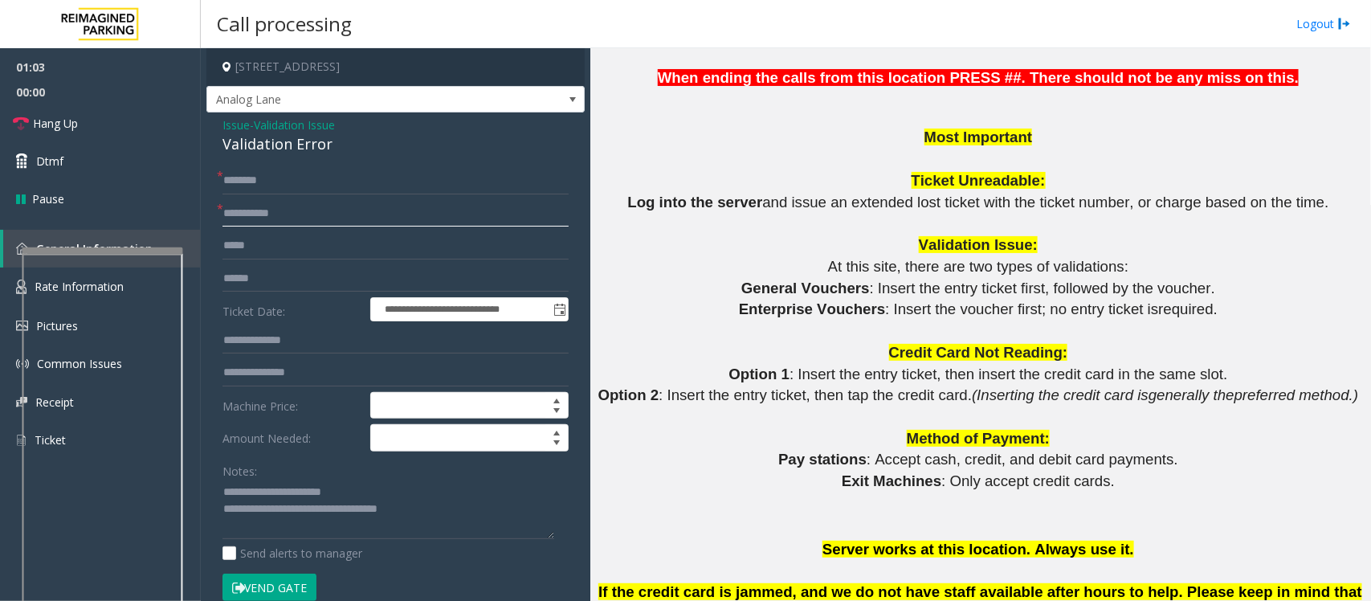
scroll to position [1305, 0]
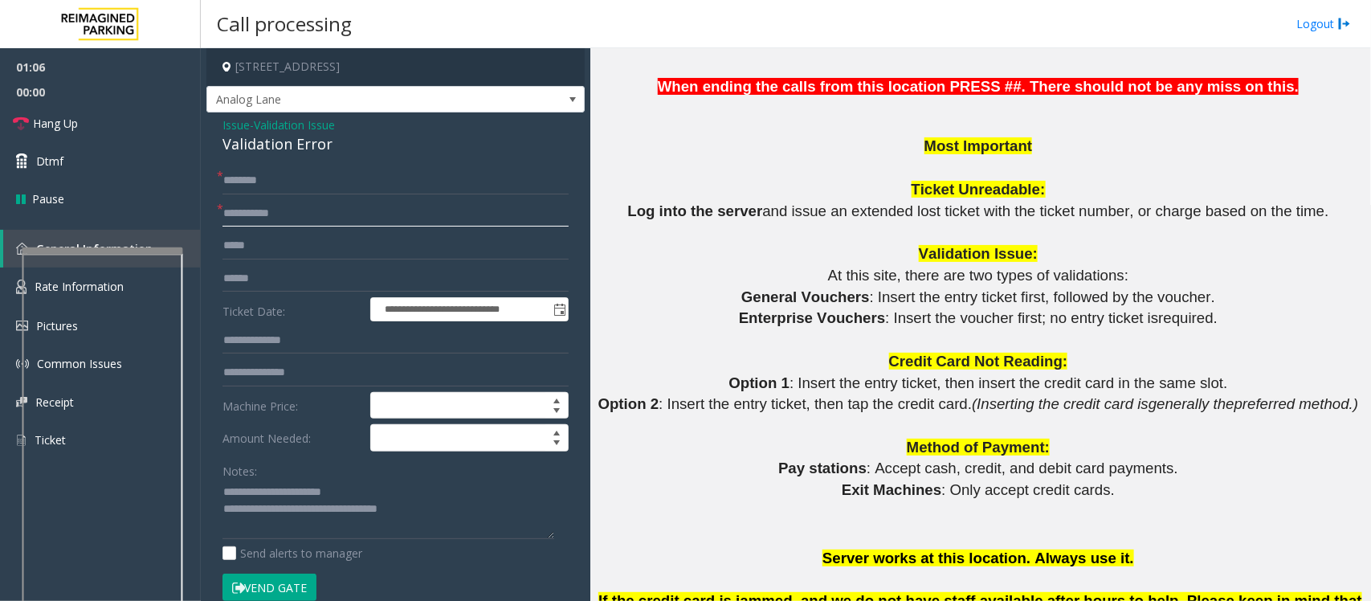
type input "**********"
click at [246, 269] on input "text" at bounding box center [395, 278] width 346 height 27
type input "********"
click at [257, 185] on input "text" at bounding box center [395, 180] width 346 height 27
click at [259, 177] on input "text" at bounding box center [395, 180] width 346 height 27
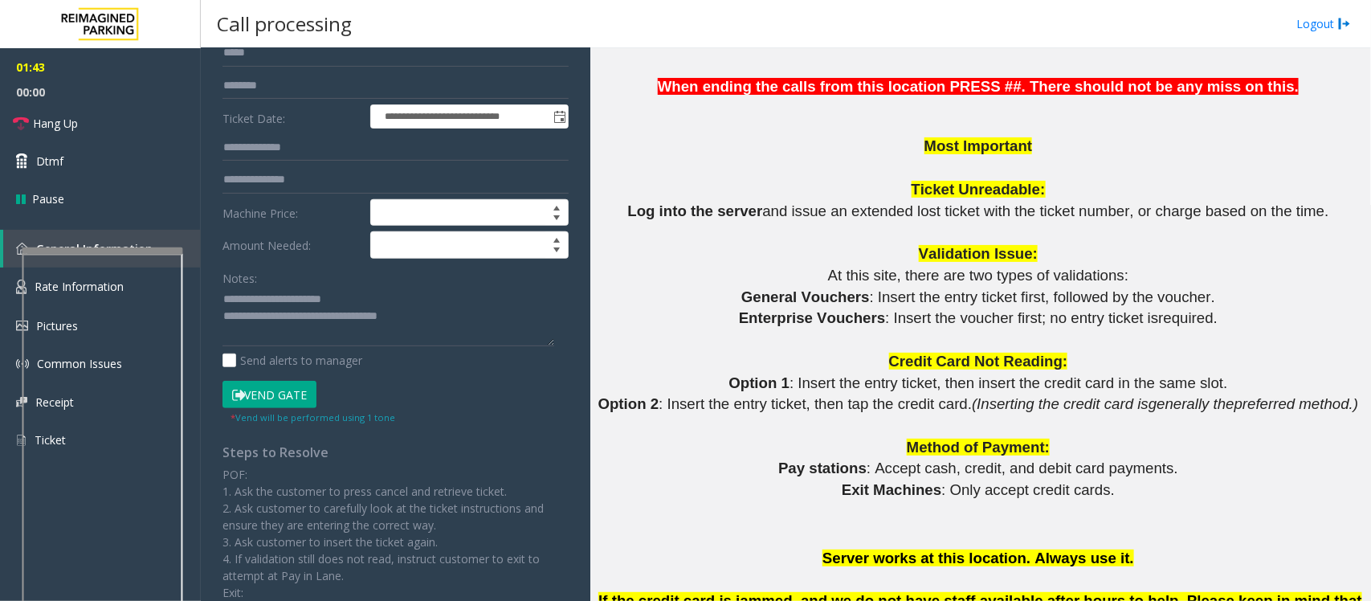
scroll to position [201, 0]
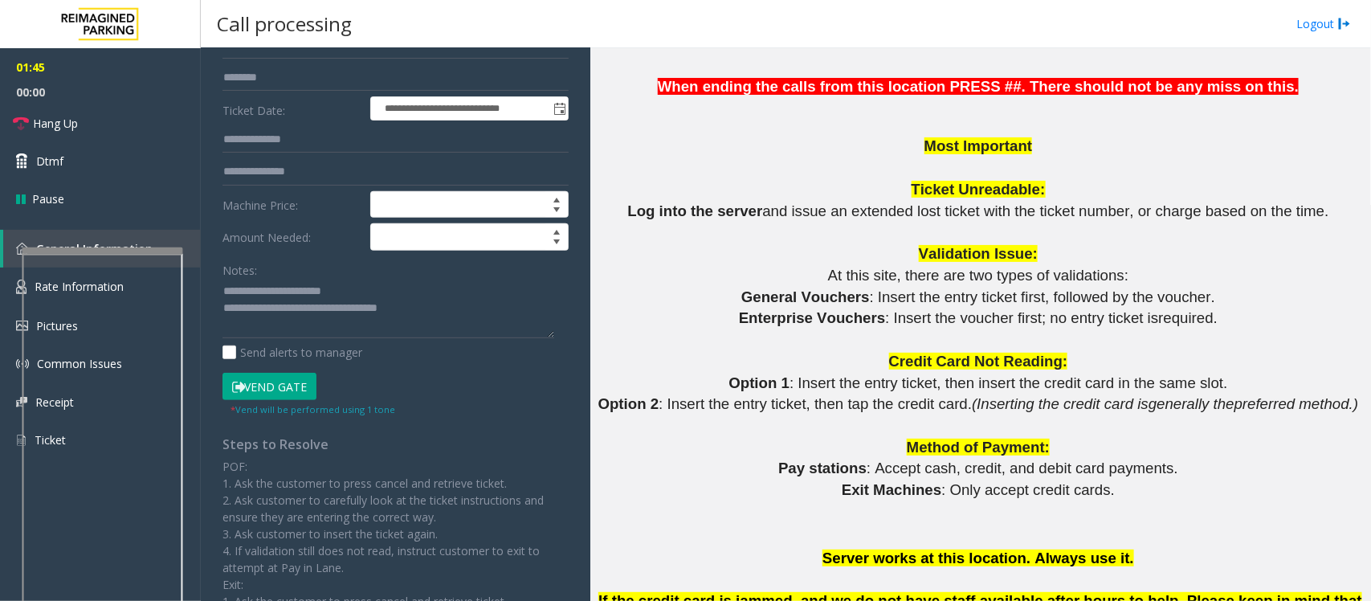
type input "*****"
click at [294, 386] on button "Vend Gate" at bounding box center [269, 386] width 94 height 27
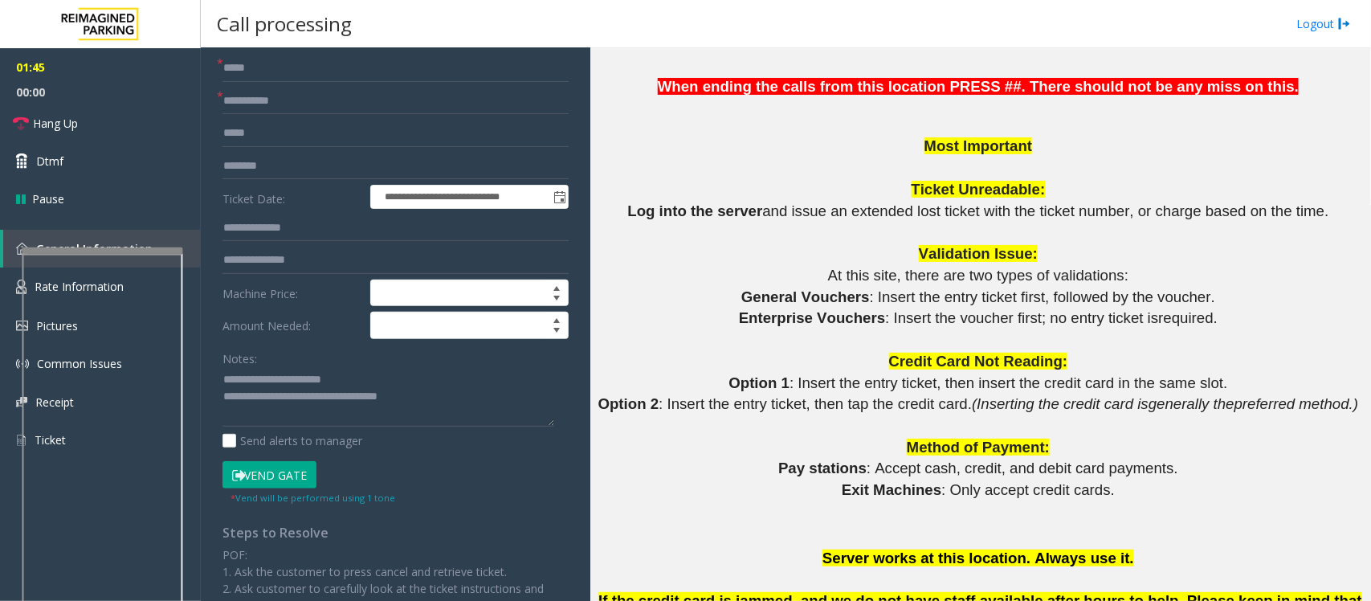
scroll to position [0, 0]
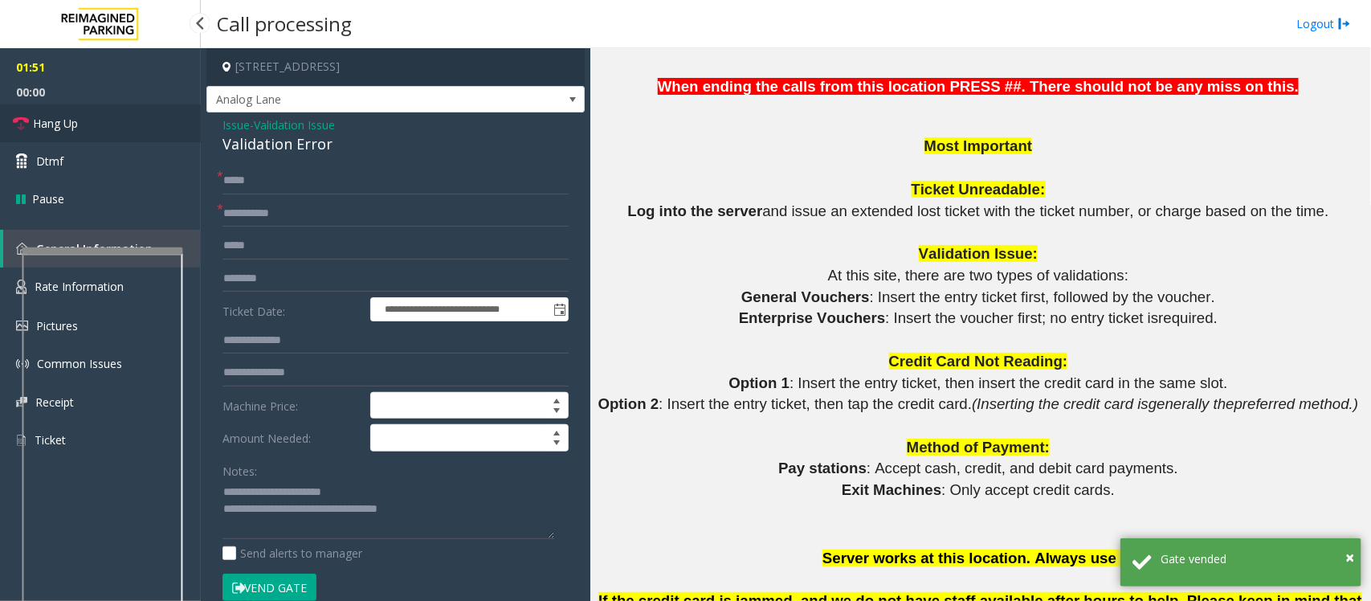
click at [92, 126] on link "Hang Up" at bounding box center [100, 123] width 201 height 38
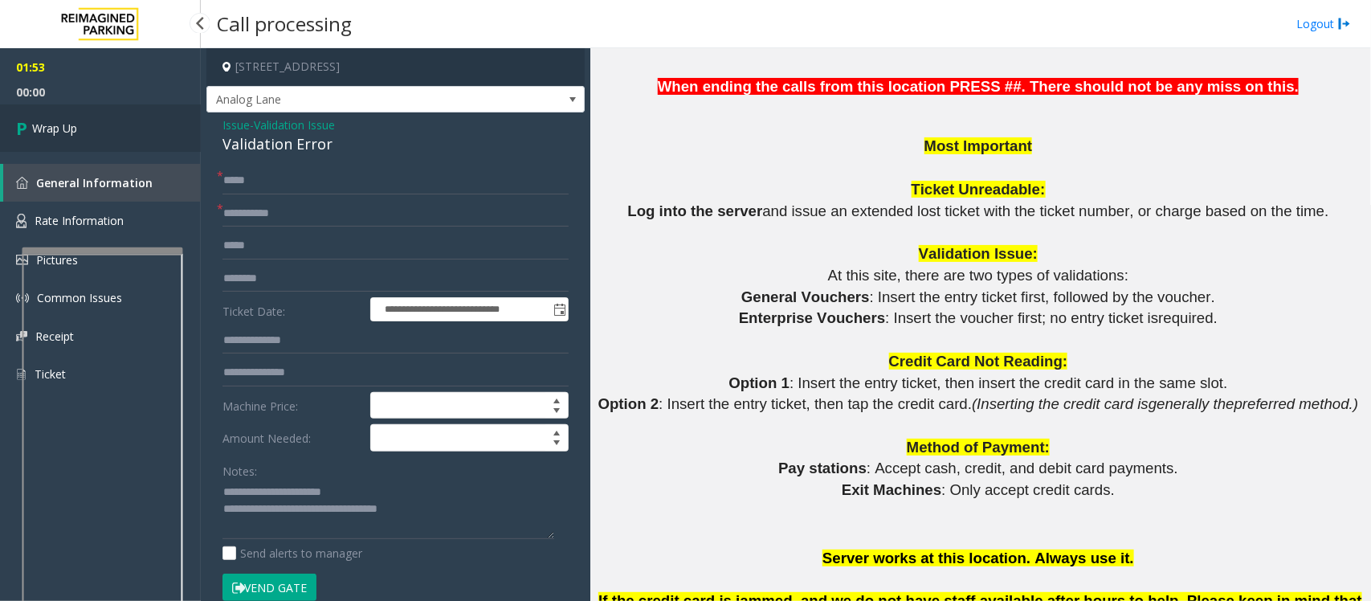
click at [92, 126] on link "Wrap Up" at bounding box center [100, 127] width 201 height 47
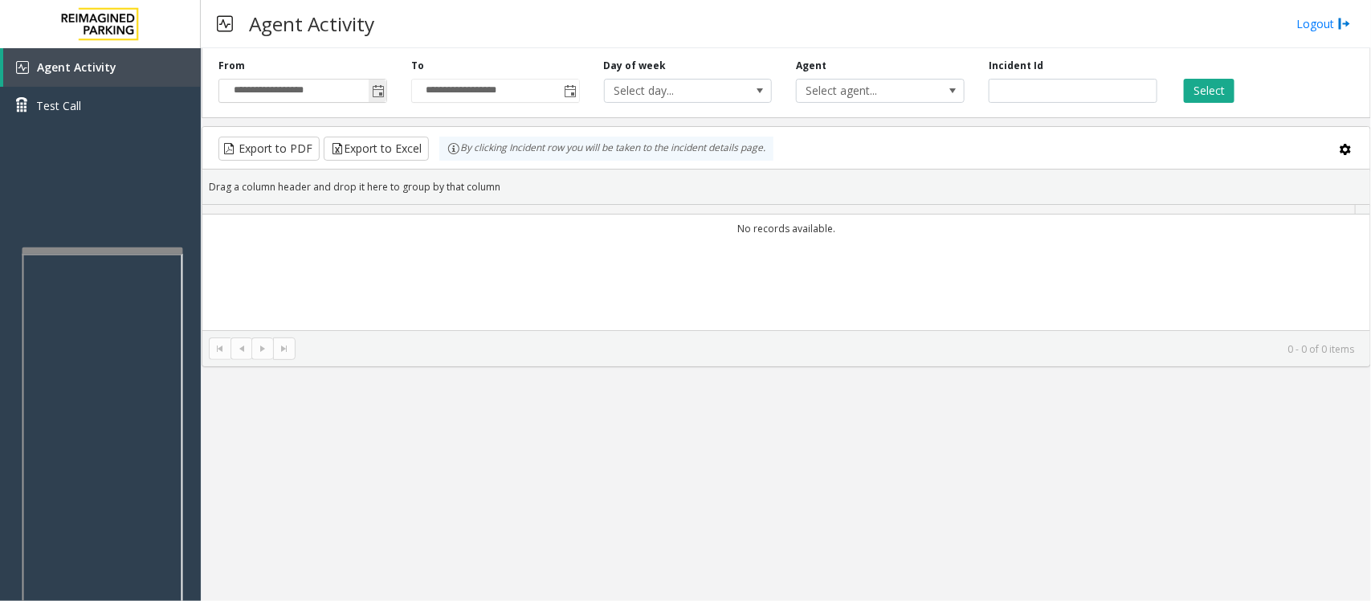
click at [375, 88] on span "Toggle popup" at bounding box center [378, 91] width 13 height 13
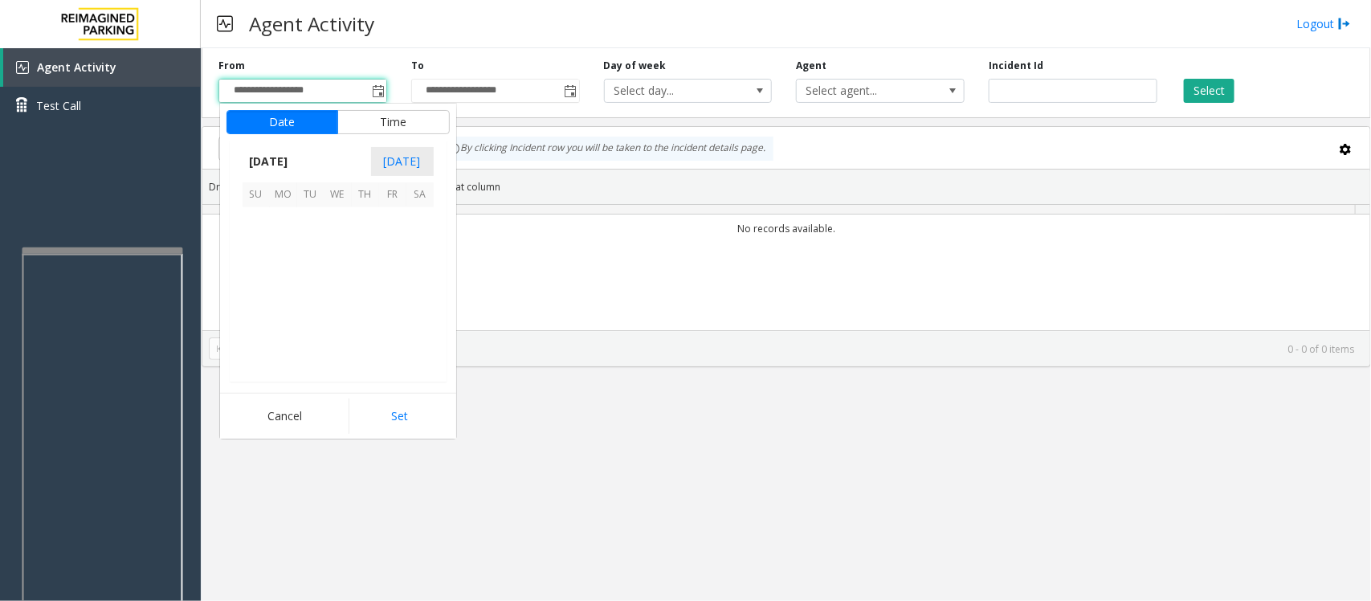
scroll to position [288039, 0]
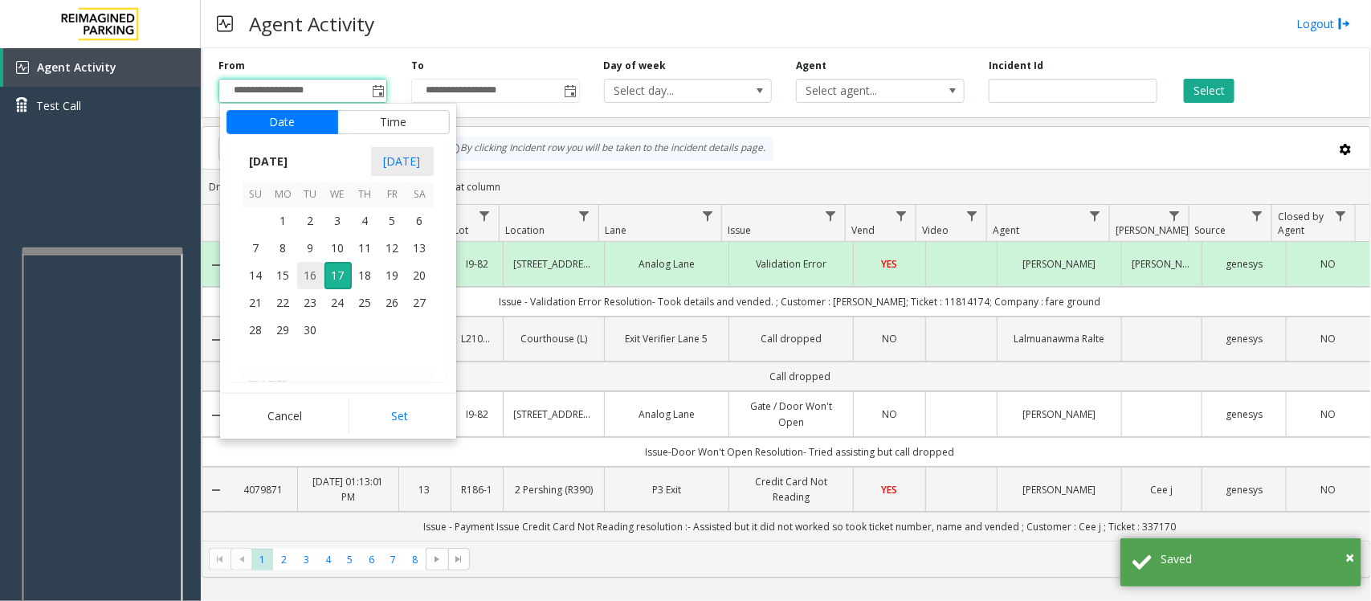
click at [310, 275] on span "16" at bounding box center [310, 275] width 27 height 27
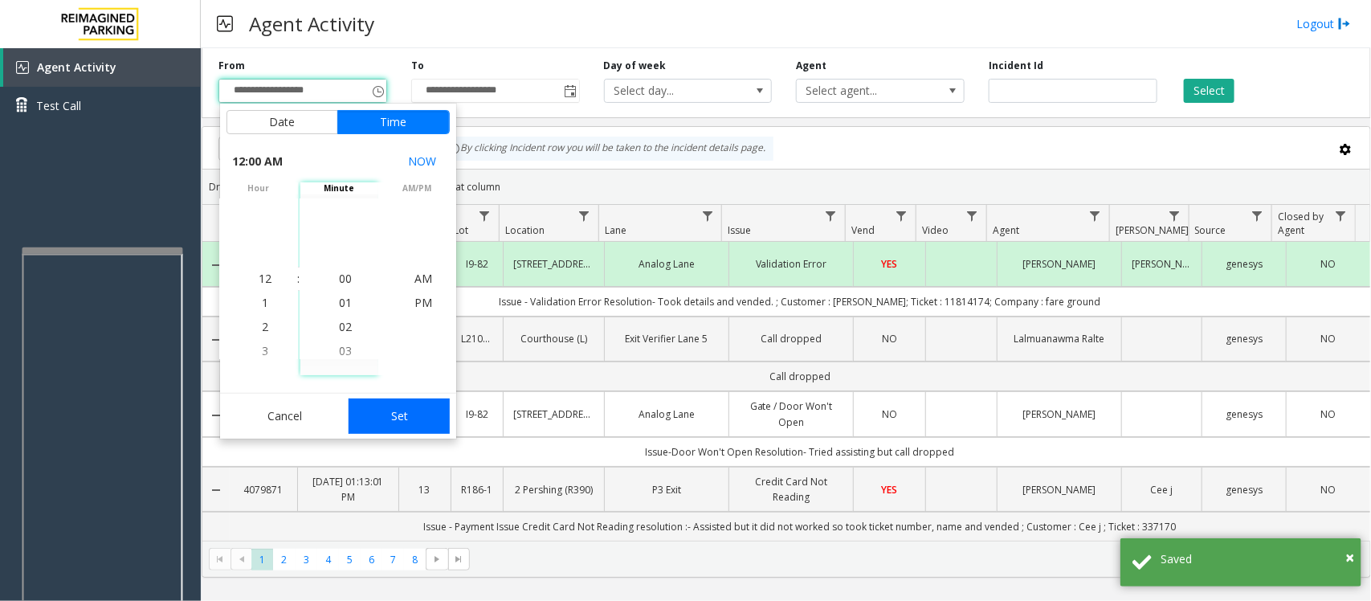
click at [404, 416] on button "Set" at bounding box center [398, 415] width 101 height 35
type input "**********"
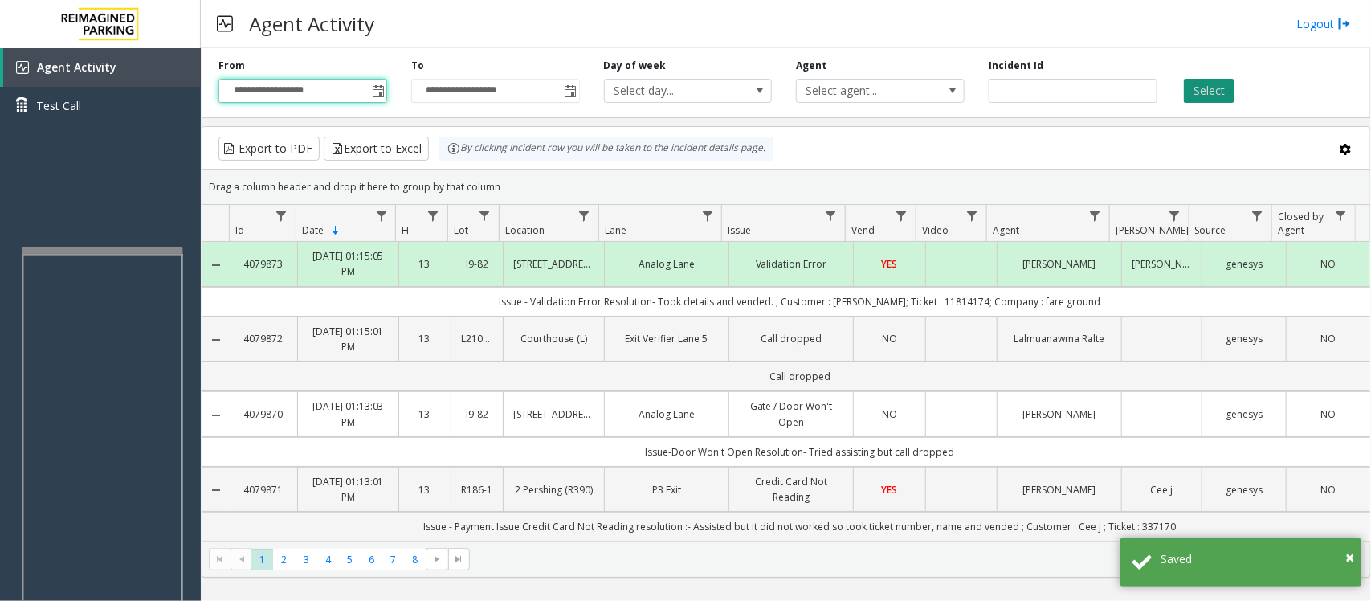
click at [1096, 84] on button "Select" at bounding box center [1209, 91] width 51 height 24
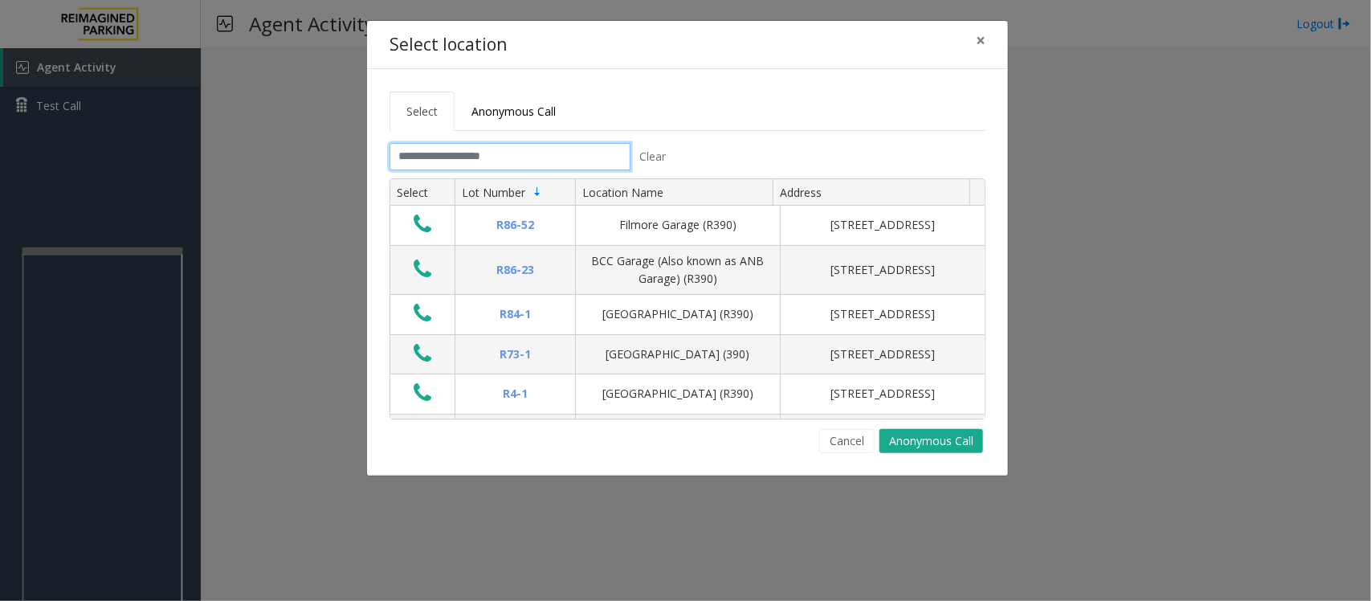
click at [464, 149] on input "text" at bounding box center [509, 156] width 241 height 27
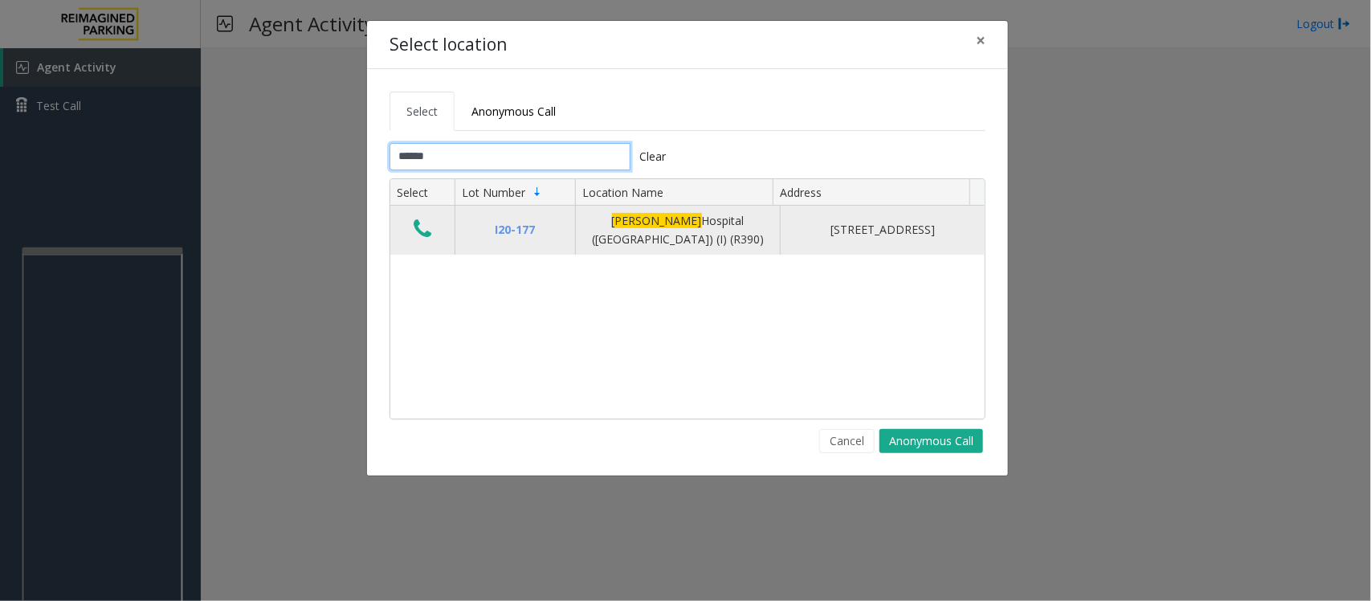
type input "******"
click at [430, 234] on icon "Data table" at bounding box center [423, 229] width 18 height 22
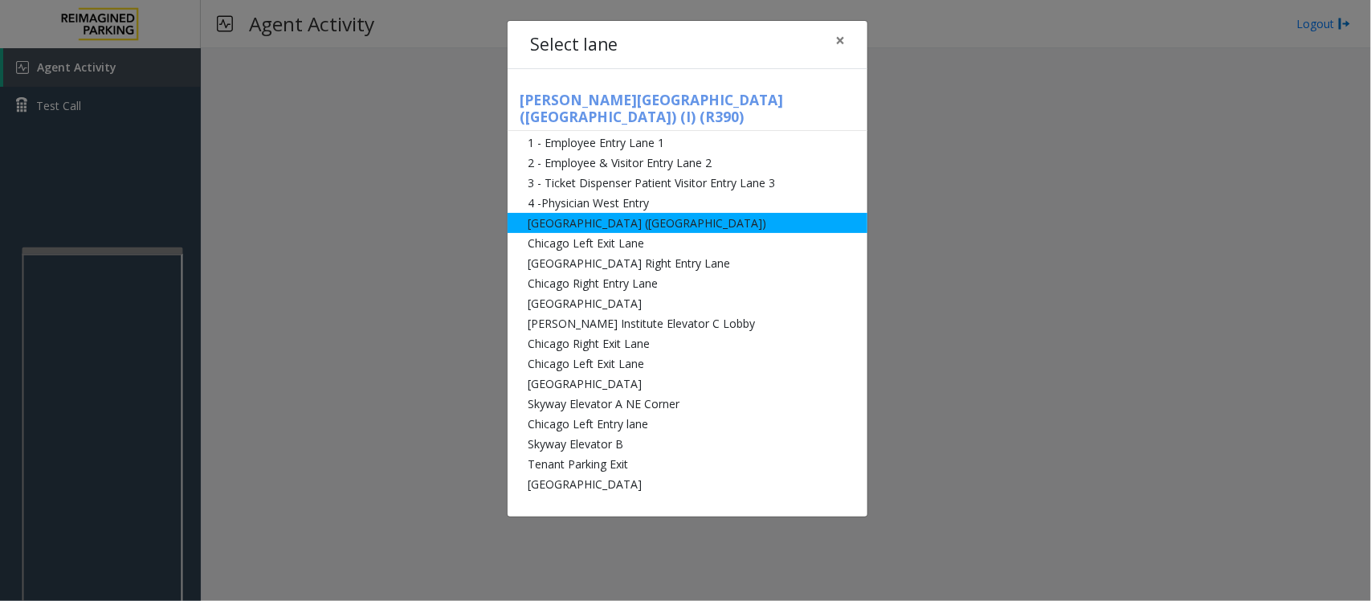
click at [564, 213] on li "[GEOGRAPHIC_DATA] ([GEOGRAPHIC_DATA])" at bounding box center [687, 223] width 360 height 20
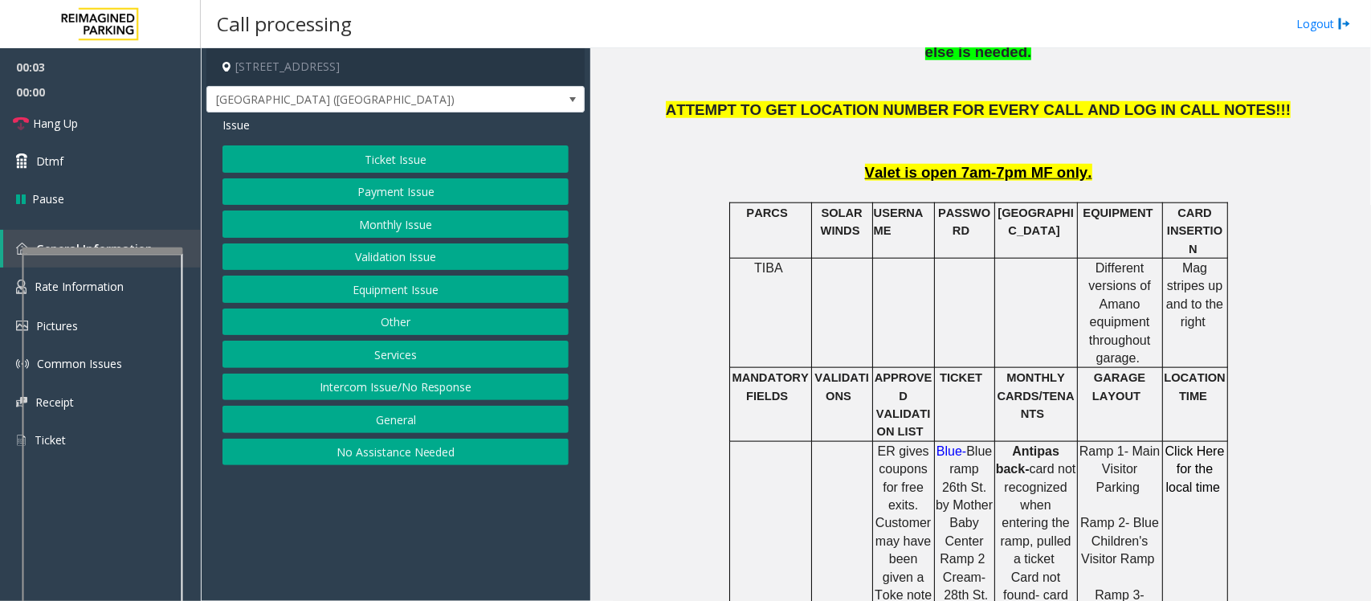
scroll to position [703, 0]
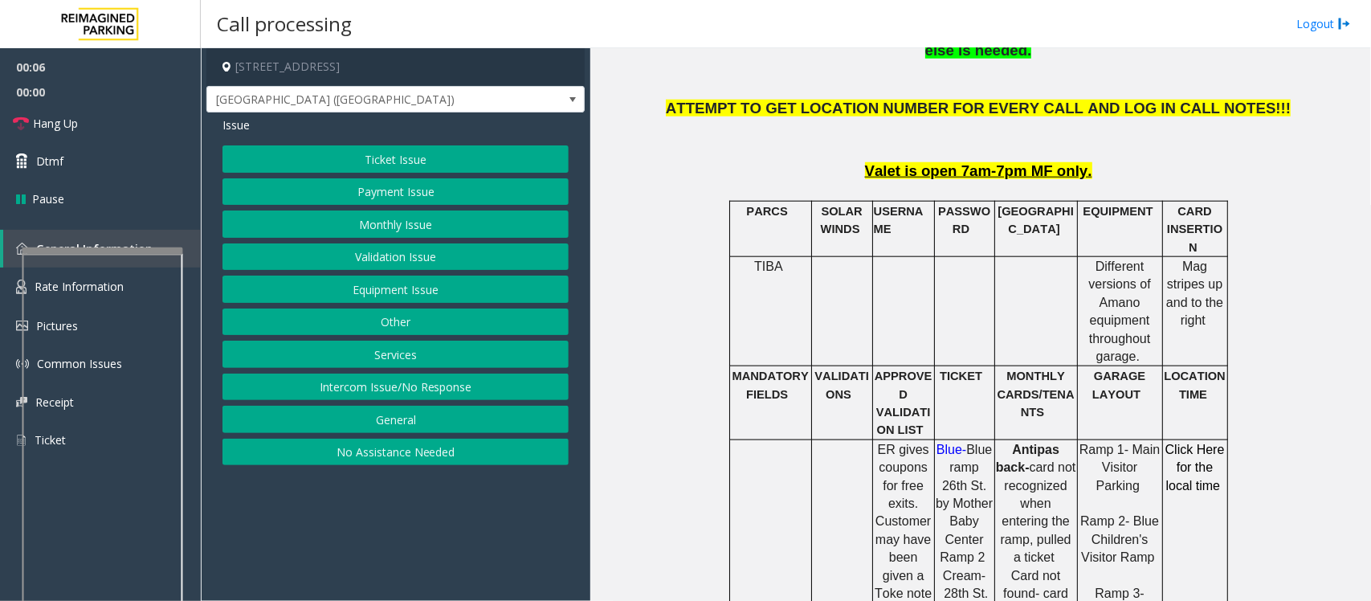
click at [359, 229] on button "Monthly Issue" at bounding box center [395, 223] width 346 height 27
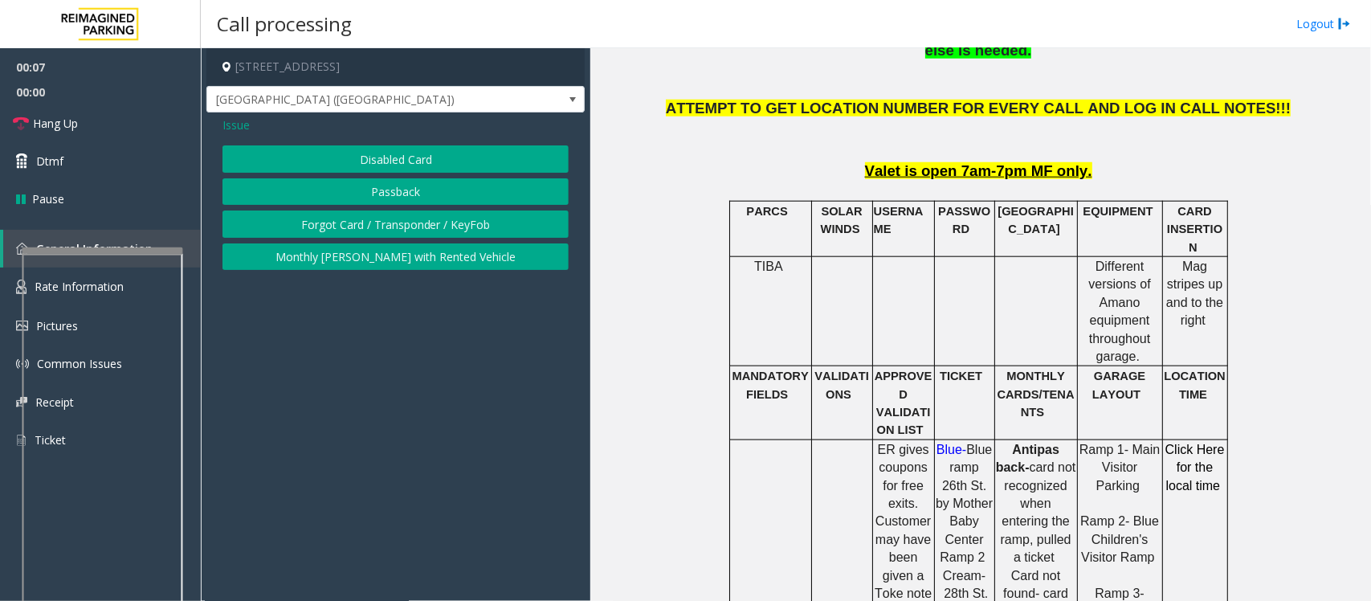
click at [382, 163] on button "Disabled Card" at bounding box center [395, 158] width 346 height 27
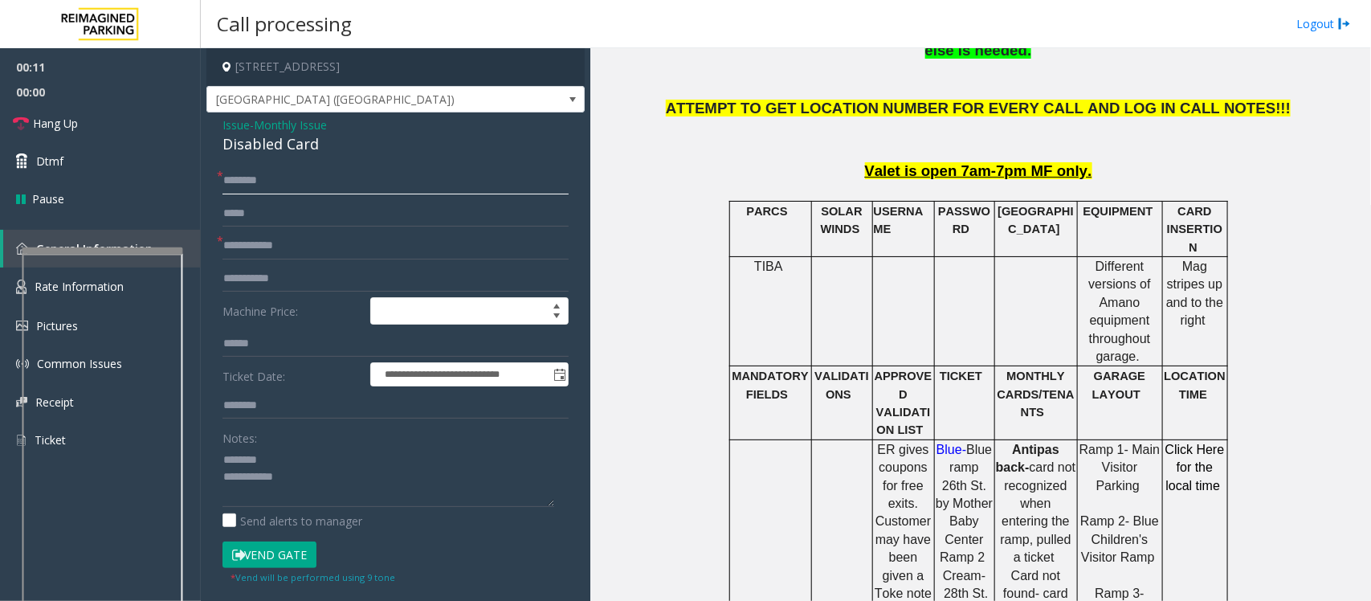
click at [269, 185] on input "text" at bounding box center [395, 180] width 346 height 27
click at [257, 147] on div "Disabled Card" at bounding box center [395, 144] width 346 height 22
click at [301, 480] on textarea at bounding box center [388, 476] width 332 height 60
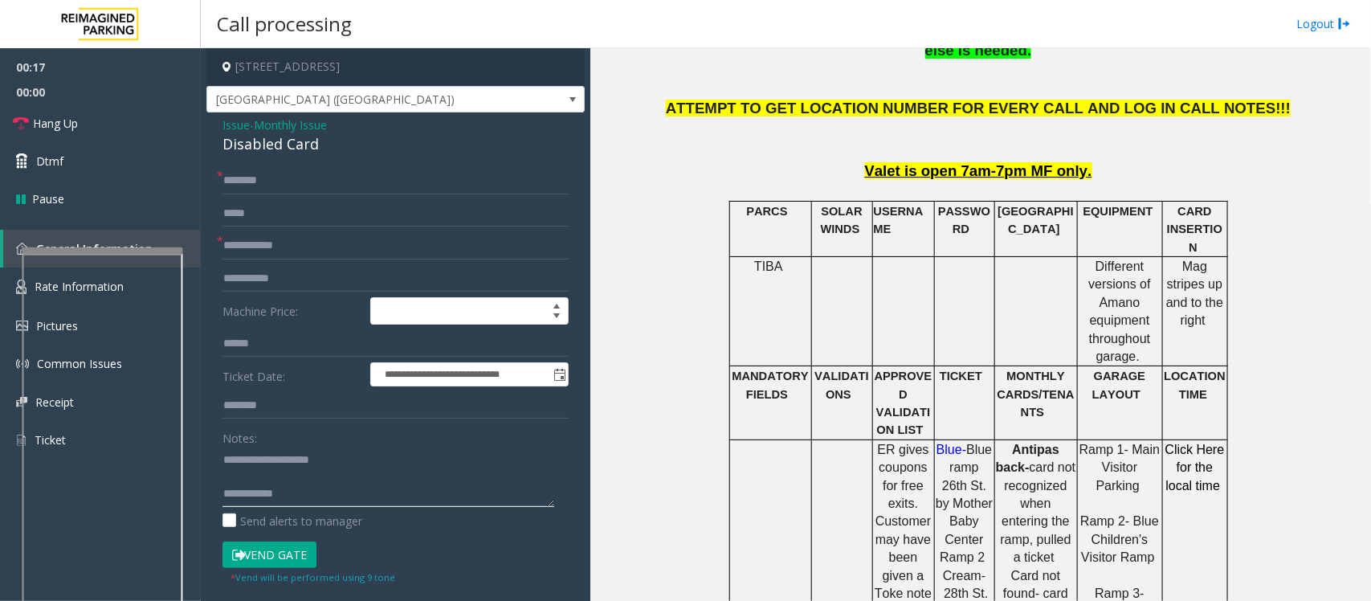
click at [263, 479] on textarea at bounding box center [388, 476] width 332 height 60
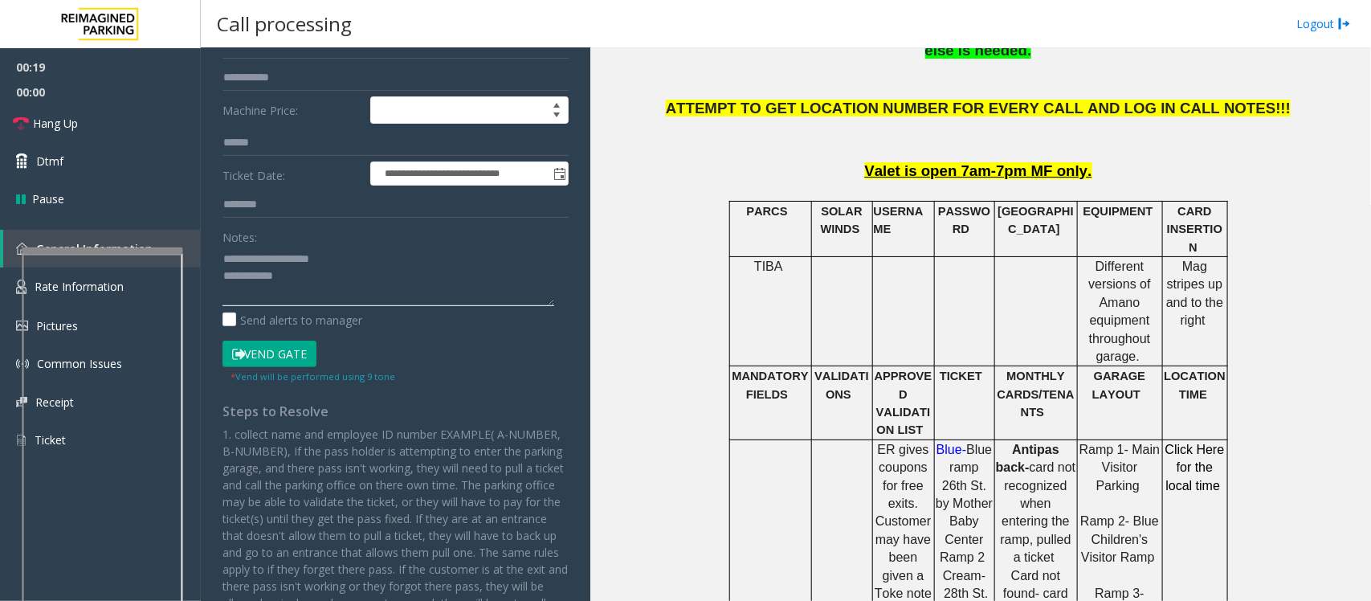
type textarea "**********"
click at [283, 342] on button "Vend Gate" at bounding box center [269, 353] width 94 height 27
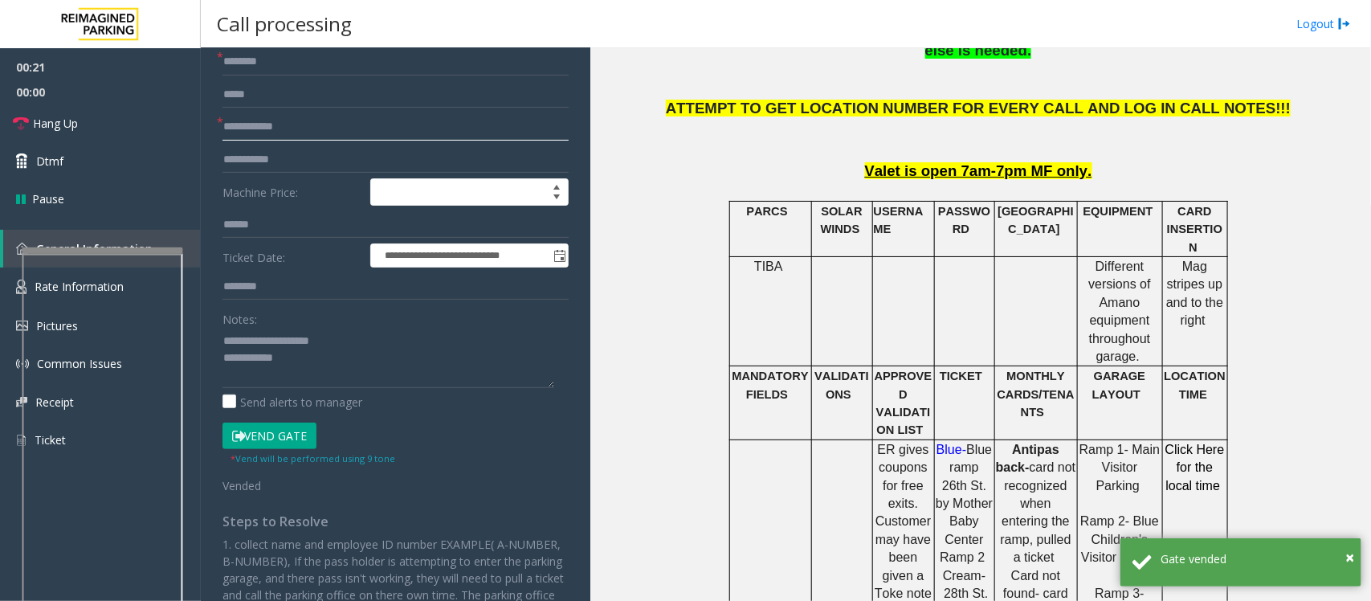
click at [255, 121] on input "text" at bounding box center [395, 126] width 346 height 27
type input "**"
click at [253, 66] on input "text" at bounding box center [395, 61] width 346 height 27
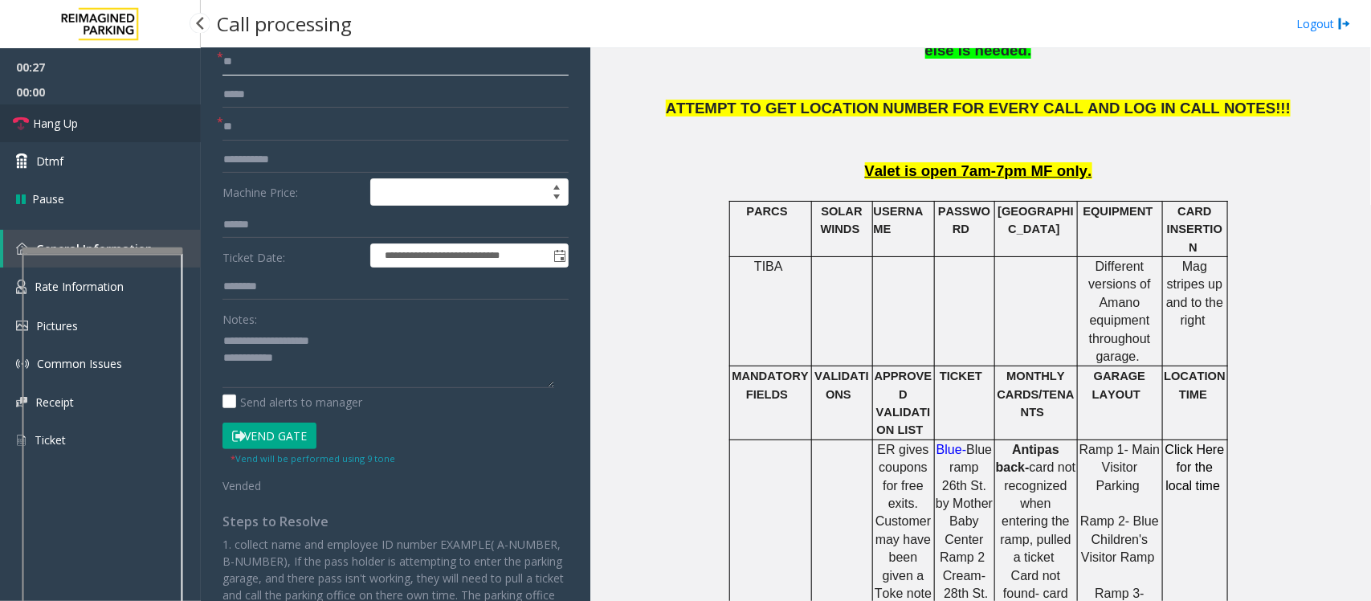
type input "**"
click at [64, 120] on span "Hang Up" at bounding box center [55, 123] width 45 height 17
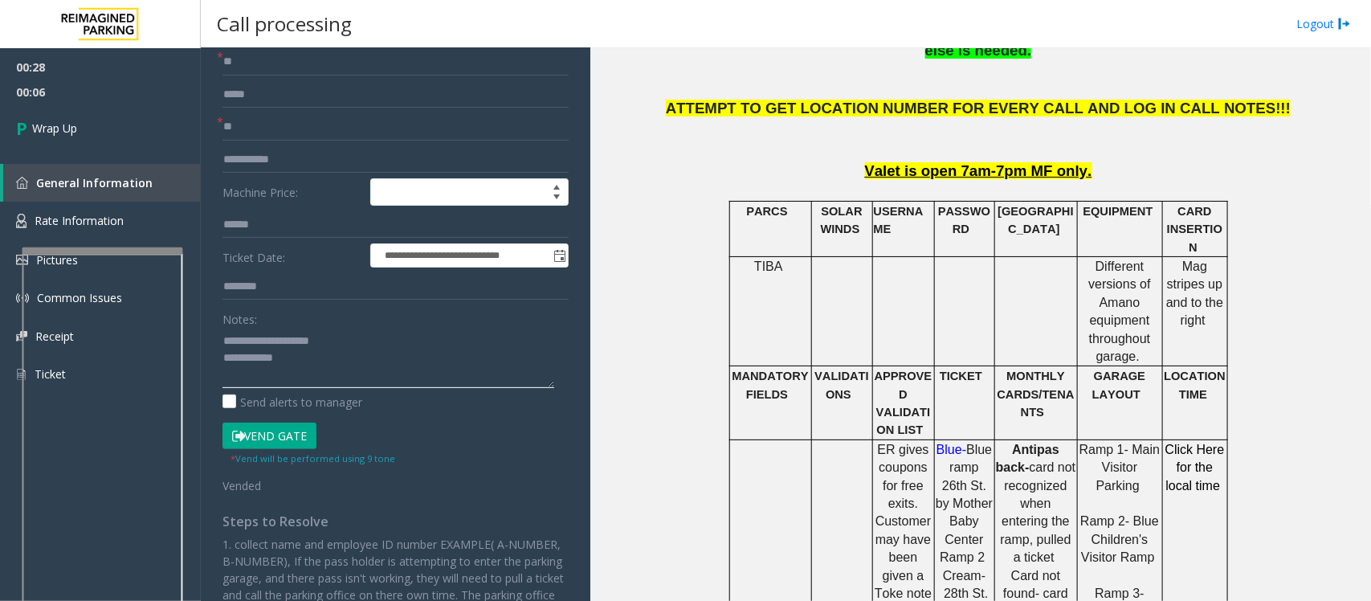
click at [306, 361] on textarea at bounding box center [388, 358] width 332 height 60
paste textarea "**********"
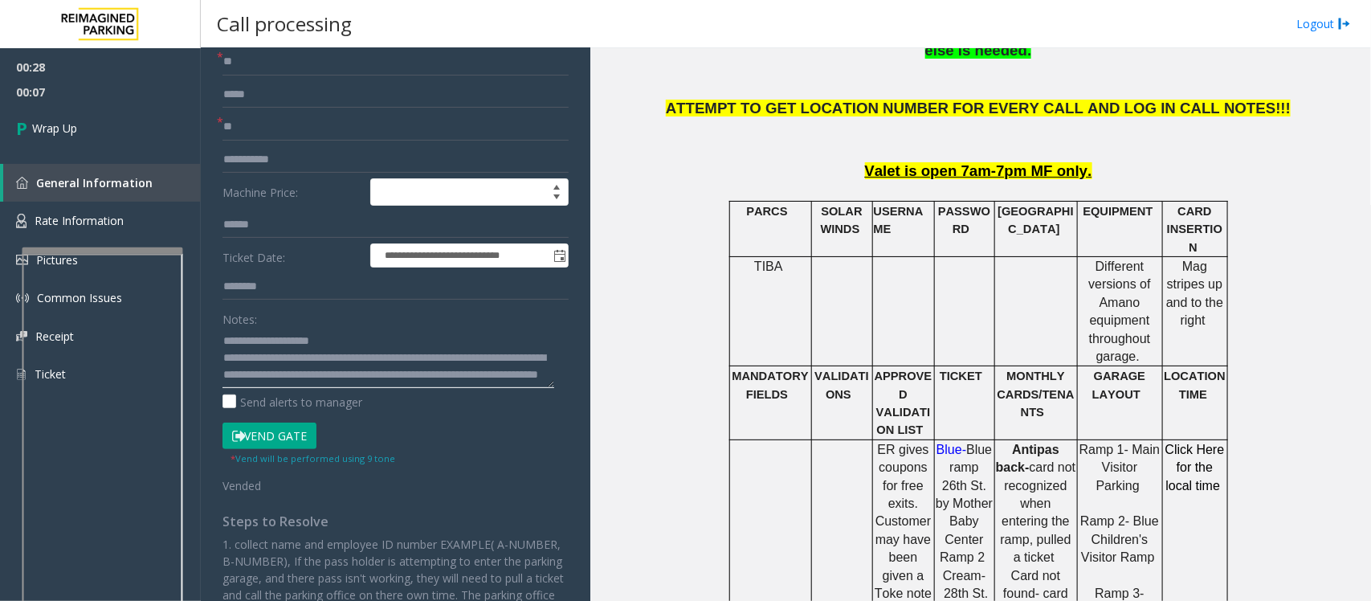
scroll to position [0, 0]
type textarea "**********"
click at [66, 125] on span "Wrap Up" at bounding box center [54, 128] width 45 height 17
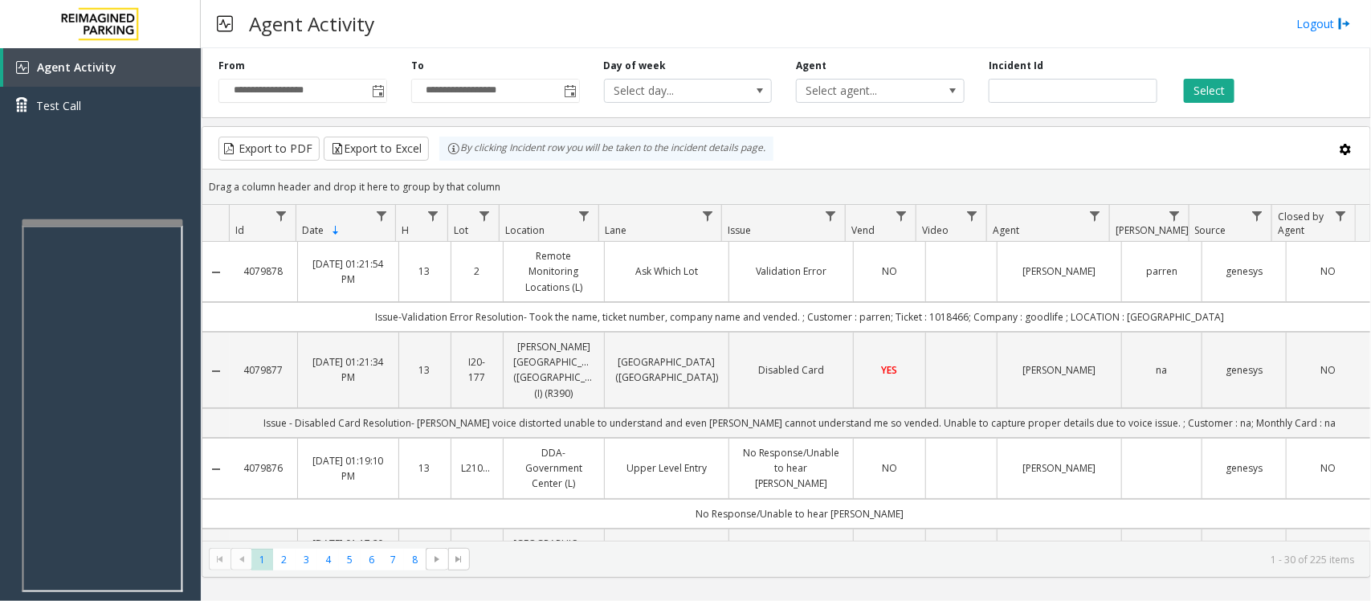
click at [92, 219] on div at bounding box center [102, 222] width 161 height 6
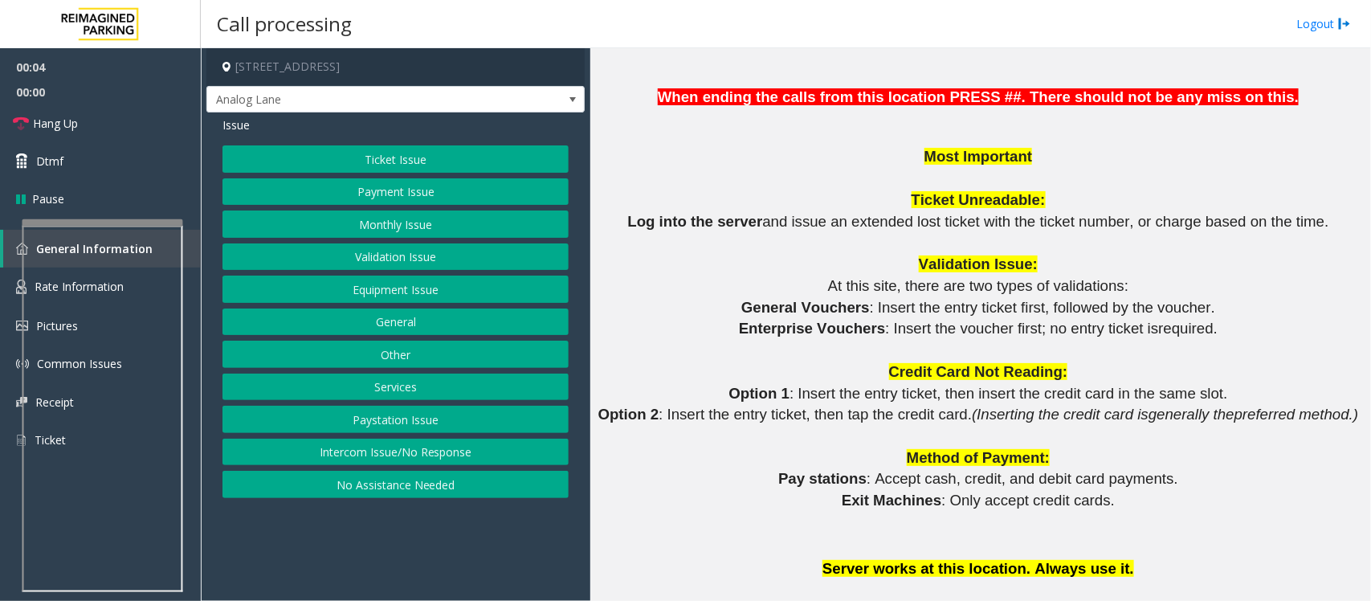
scroll to position [1505, 0]
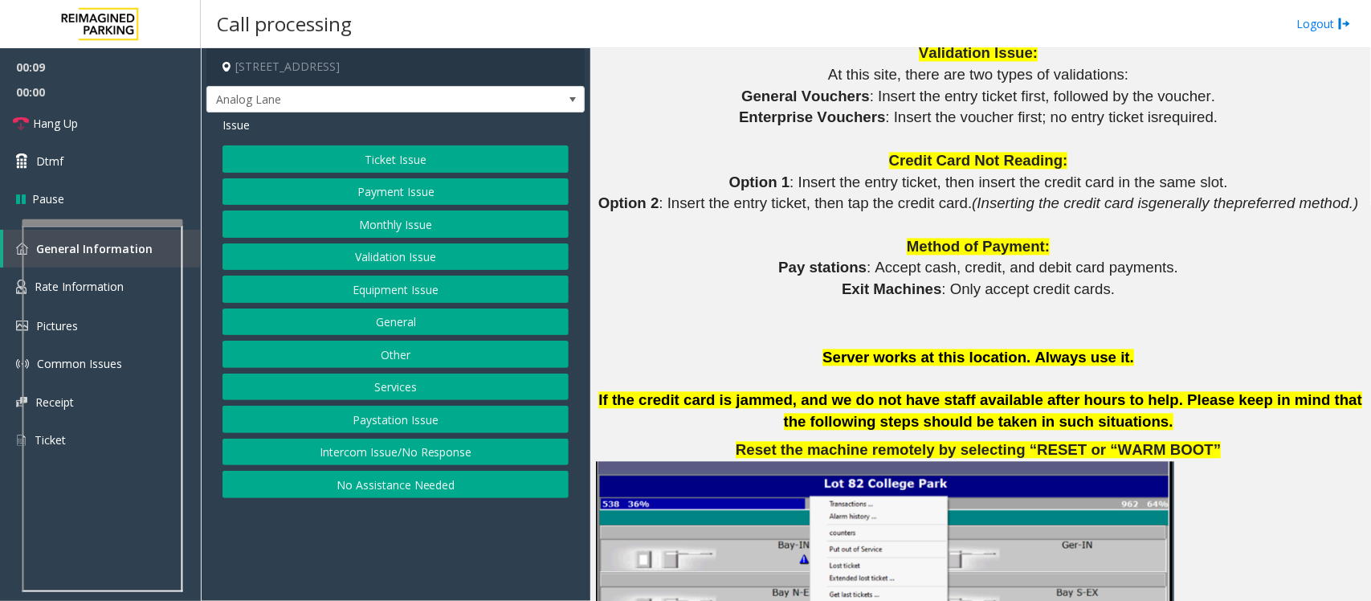
click at [386, 391] on button "Services" at bounding box center [395, 386] width 346 height 27
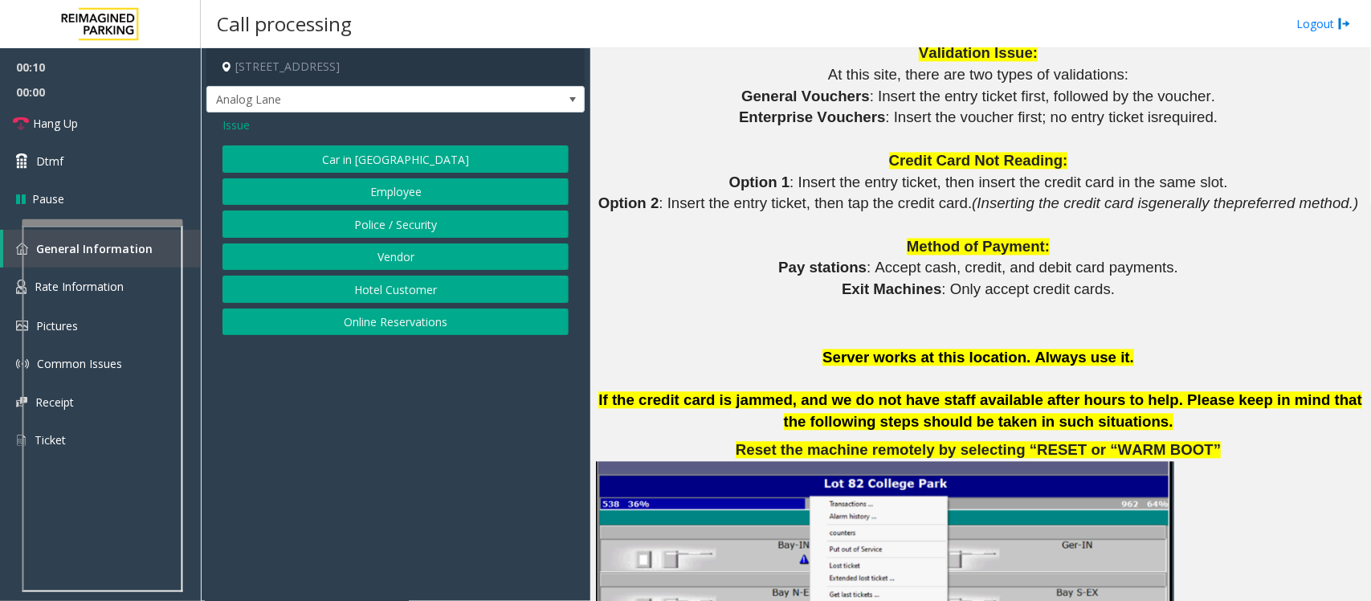
click at [382, 326] on button "Online Reservations" at bounding box center [395, 321] width 346 height 27
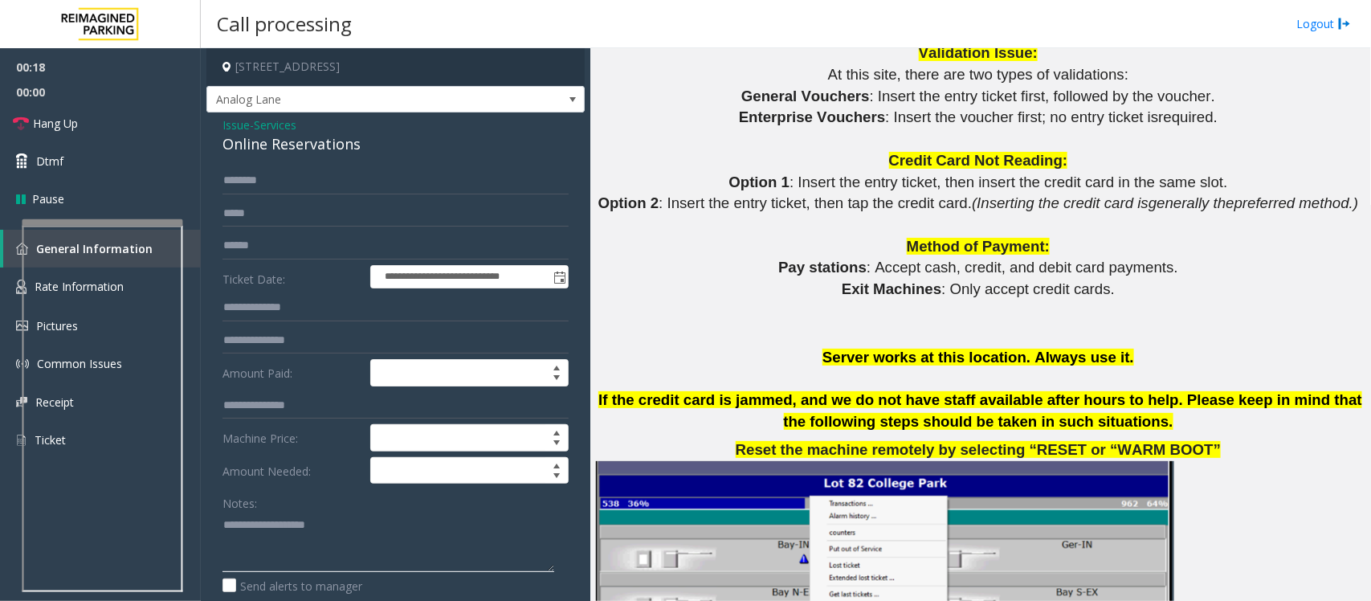
click at [305, 480] on textarea at bounding box center [388, 541] width 332 height 60
paste textarea "**********"
drag, startPoint x: 344, startPoint y: 528, endPoint x: 281, endPoint y: 544, distance: 64.9
click at [281, 480] on textarea at bounding box center [388, 541] width 332 height 60
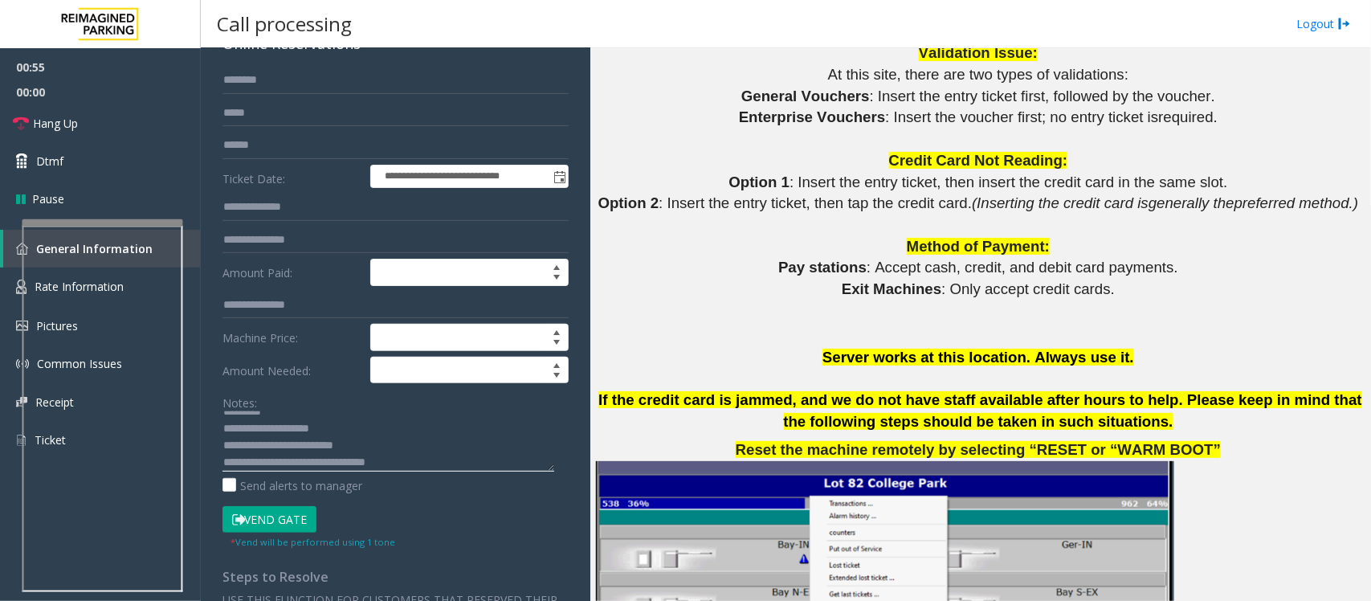
scroll to position [16, 0]
click at [95, 127] on link "Hang Up" at bounding box center [100, 123] width 201 height 38
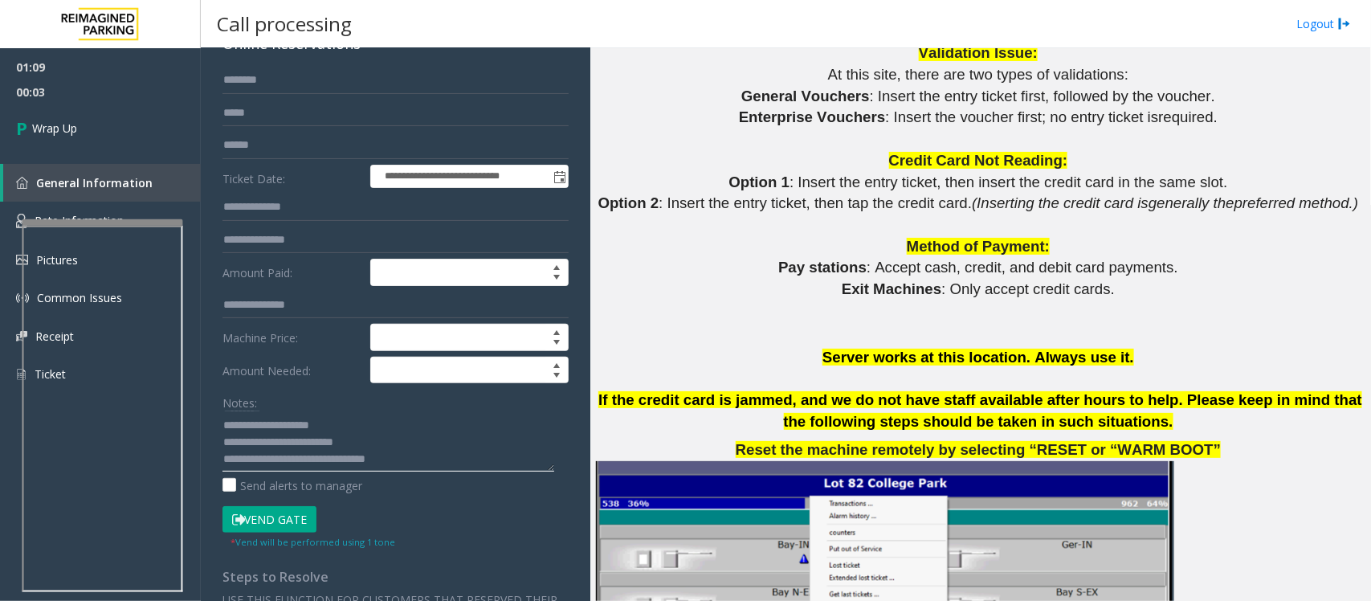
scroll to position [17, 0]
drag, startPoint x: 299, startPoint y: 458, endPoint x: 468, endPoint y: 454, distance: 169.4
click at [468, 454] on textarea at bounding box center [388, 441] width 332 height 60
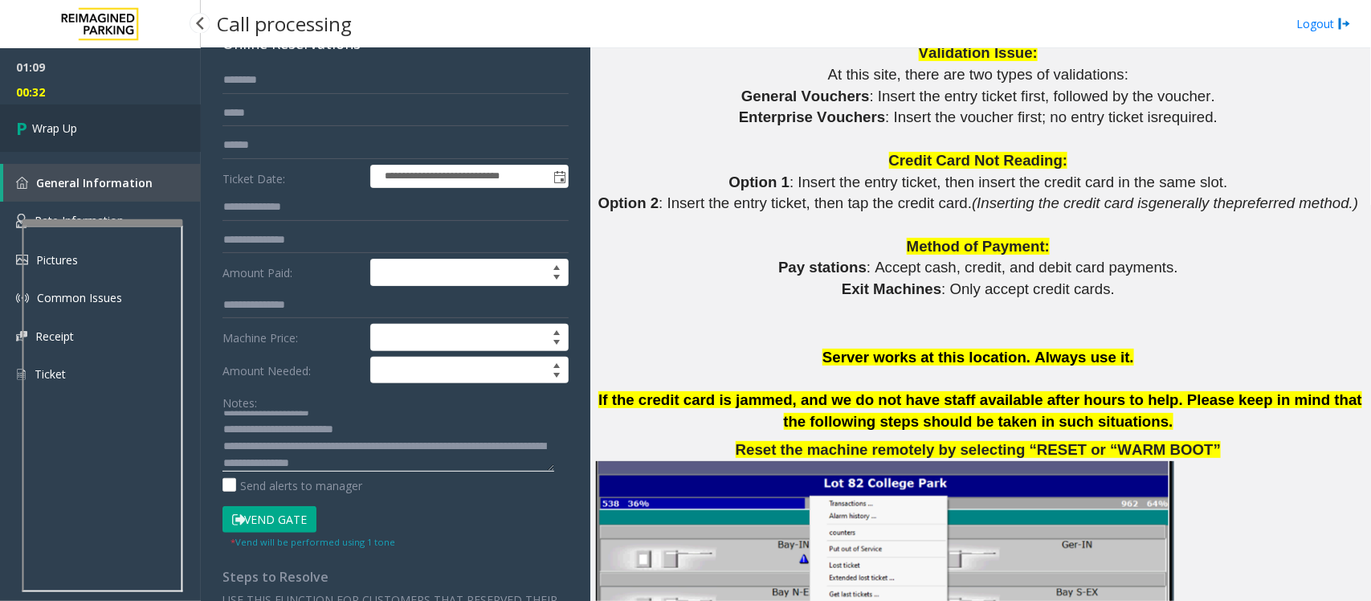
type textarea "**********"
click at [63, 135] on span "Wrap Up" at bounding box center [54, 128] width 45 height 17
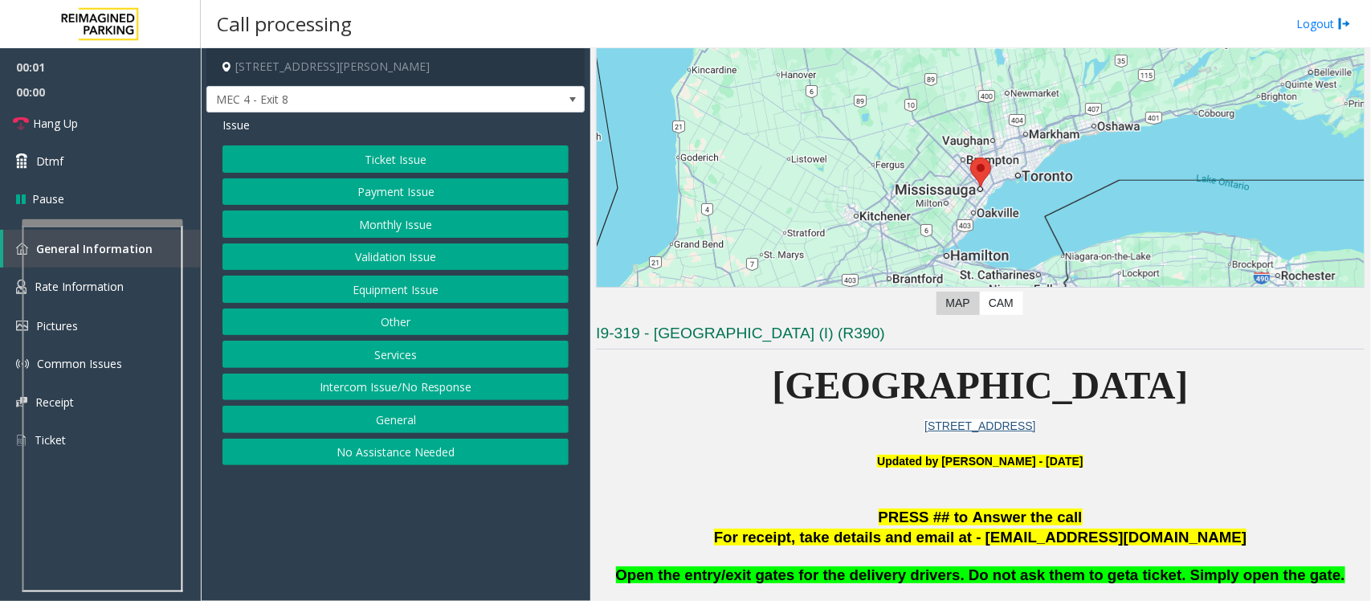
scroll to position [301, 0]
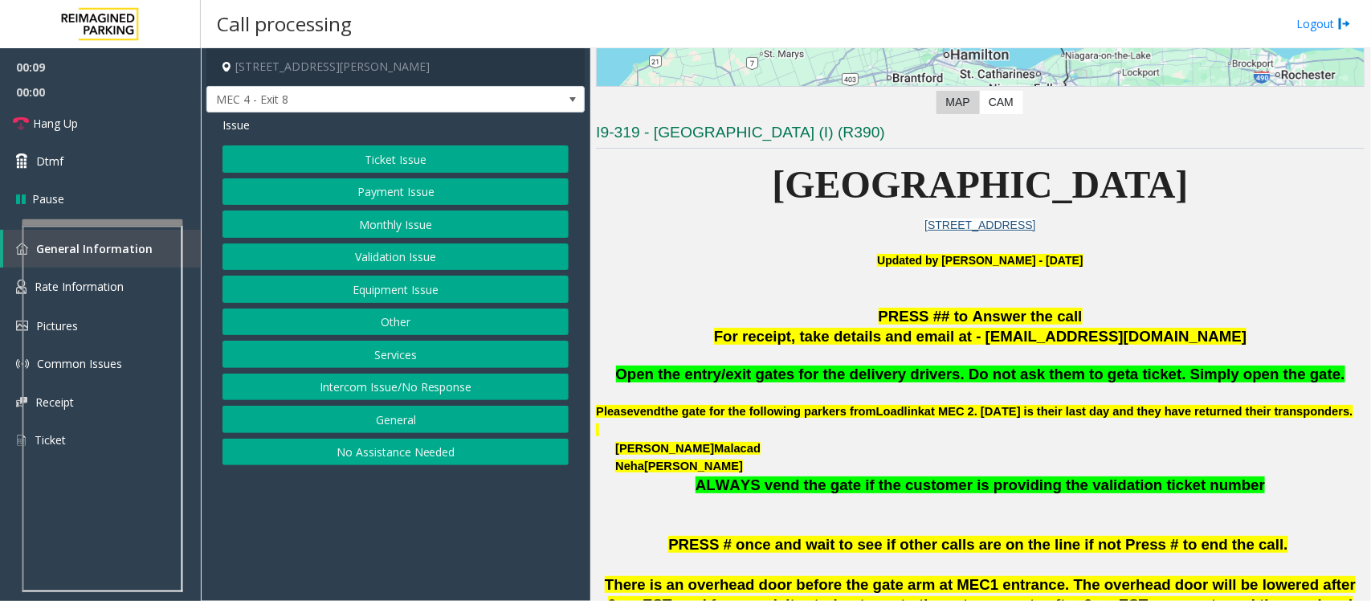
click at [366, 222] on button "Monthly Issue" at bounding box center [395, 223] width 346 height 27
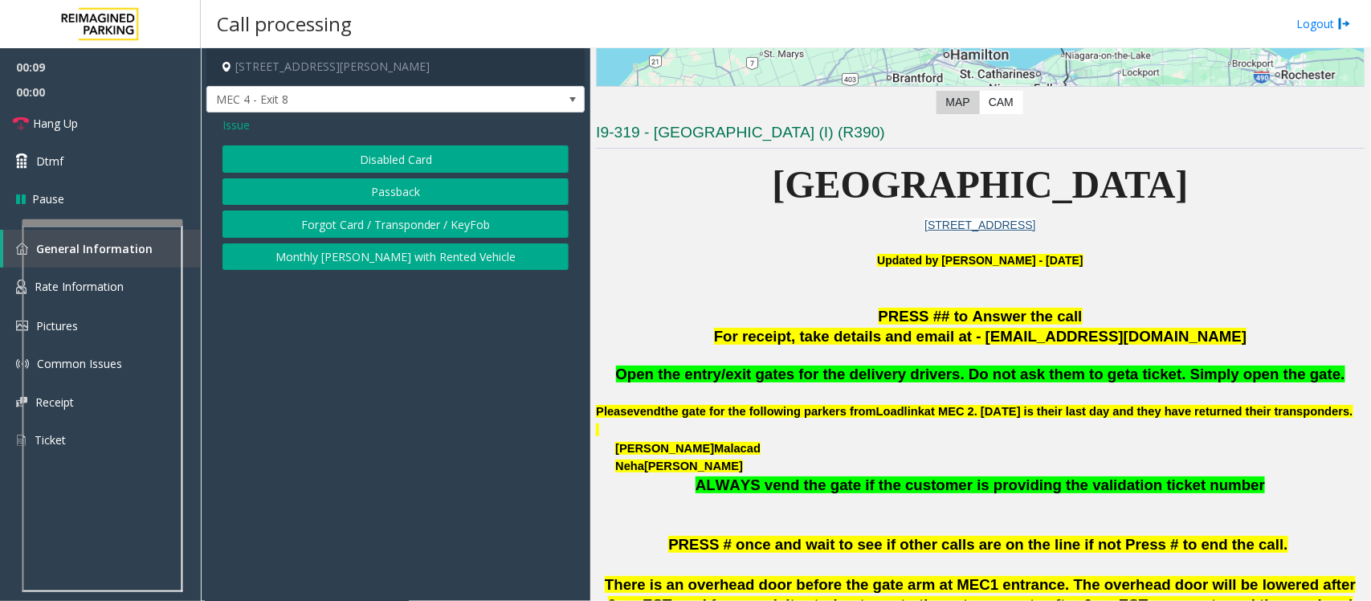
click at [371, 161] on button "Disabled Card" at bounding box center [395, 158] width 346 height 27
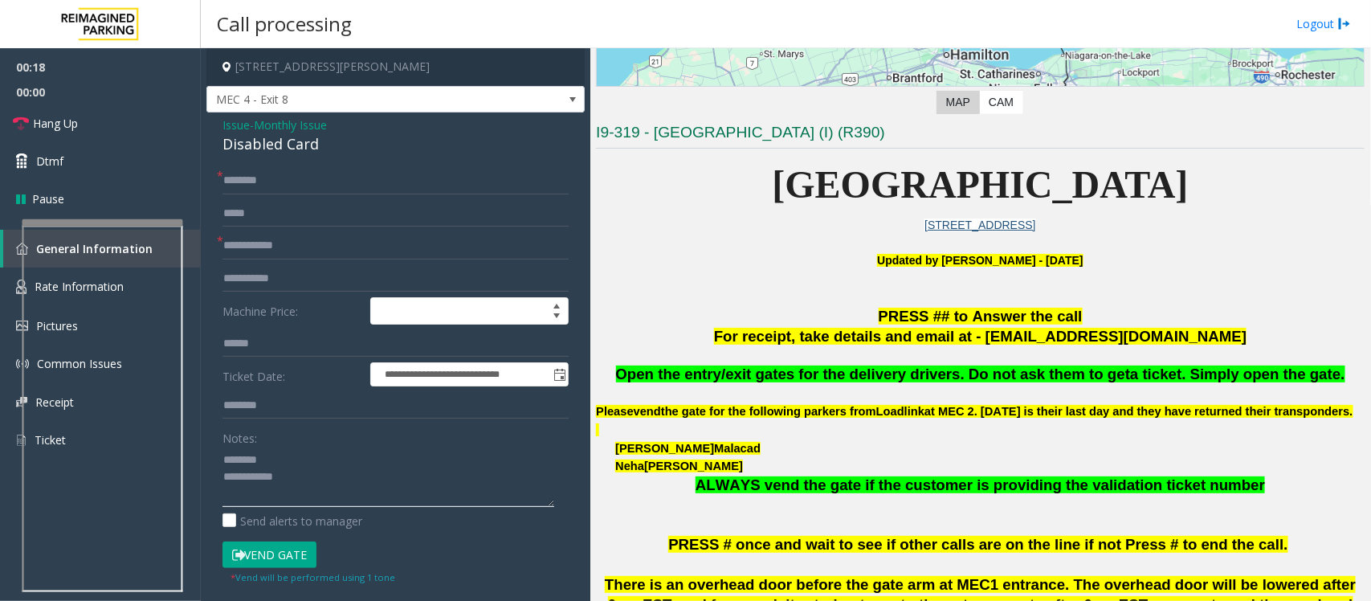
type textarea "**********"
click at [271, 123] on span "Monthly Issue" at bounding box center [290, 124] width 73 height 17
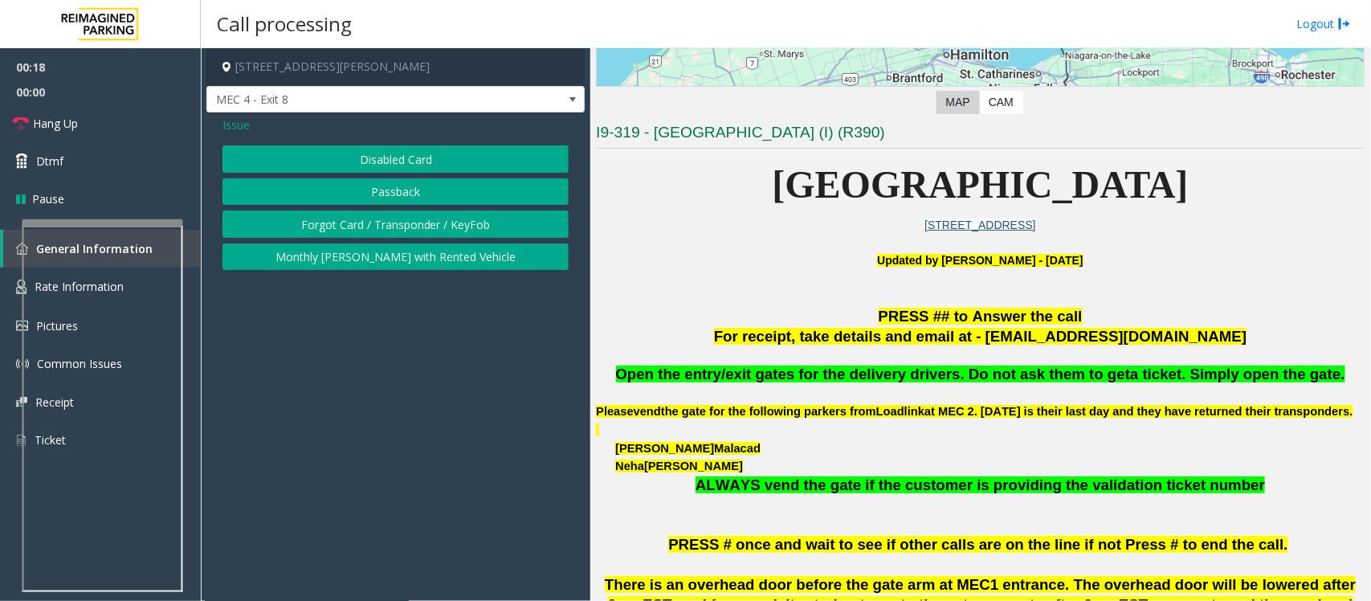
click at [234, 126] on span "Issue" at bounding box center [235, 124] width 27 height 17
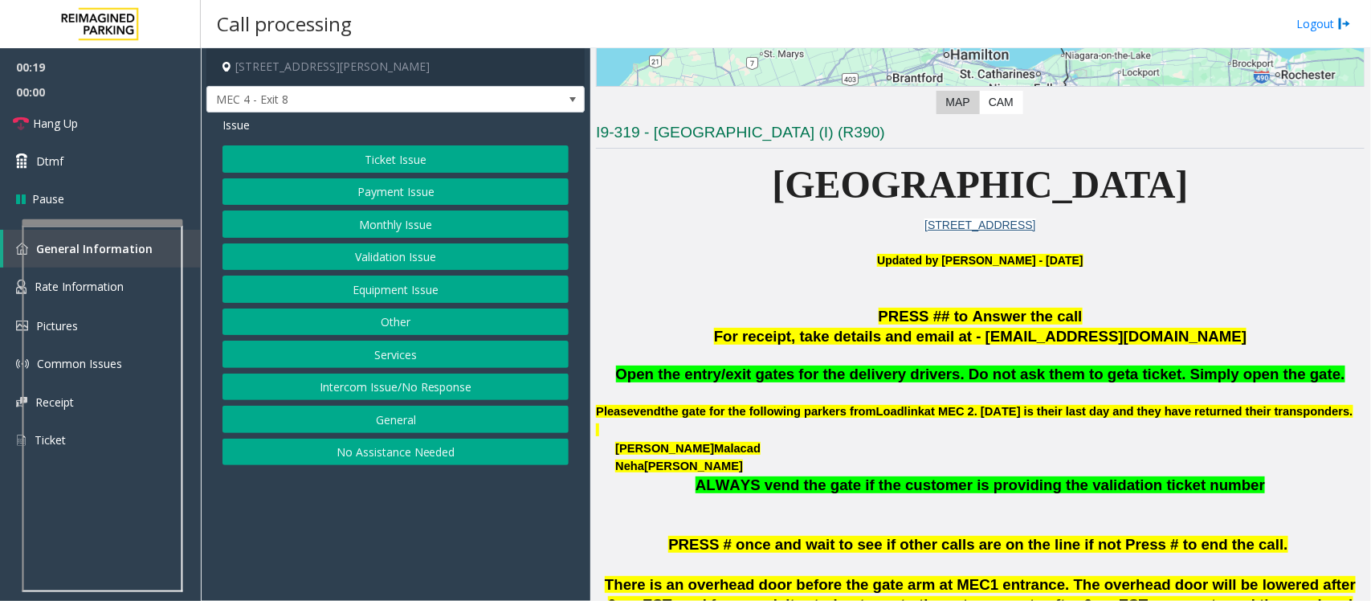
click at [393, 294] on button "Equipment Issue" at bounding box center [395, 288] width 346 height 27
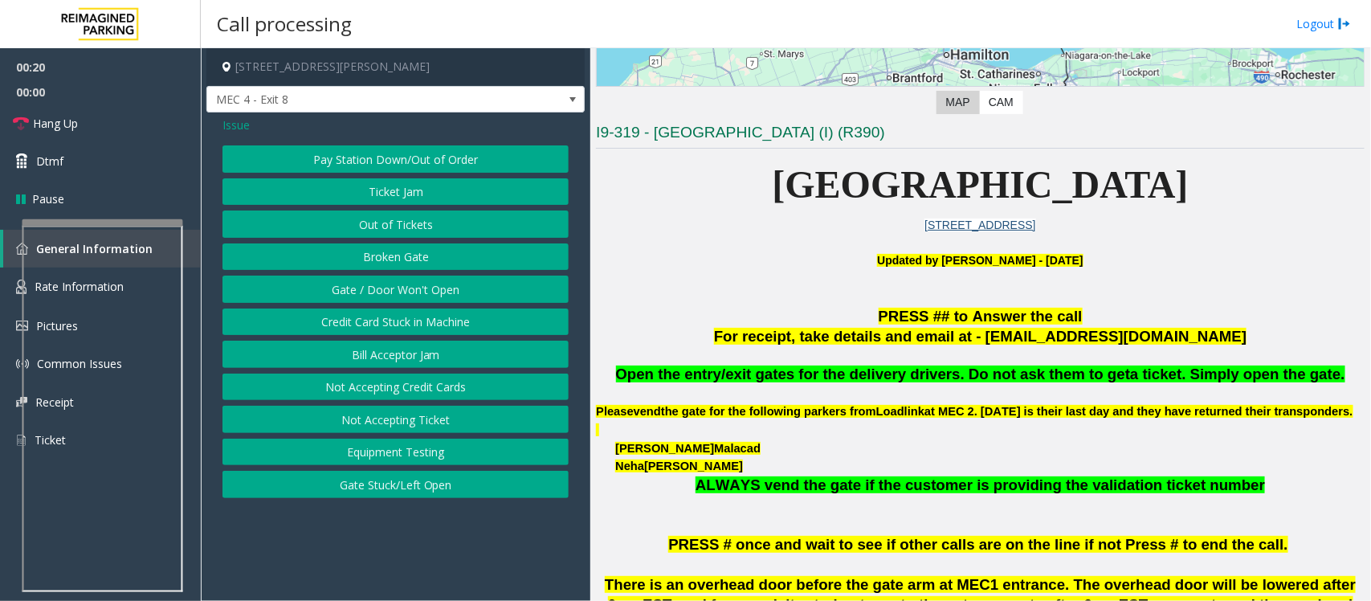
click at [378, 291] on button "Gate / Door Won't Open" at bounding box center [395, 288] width 346 height 27
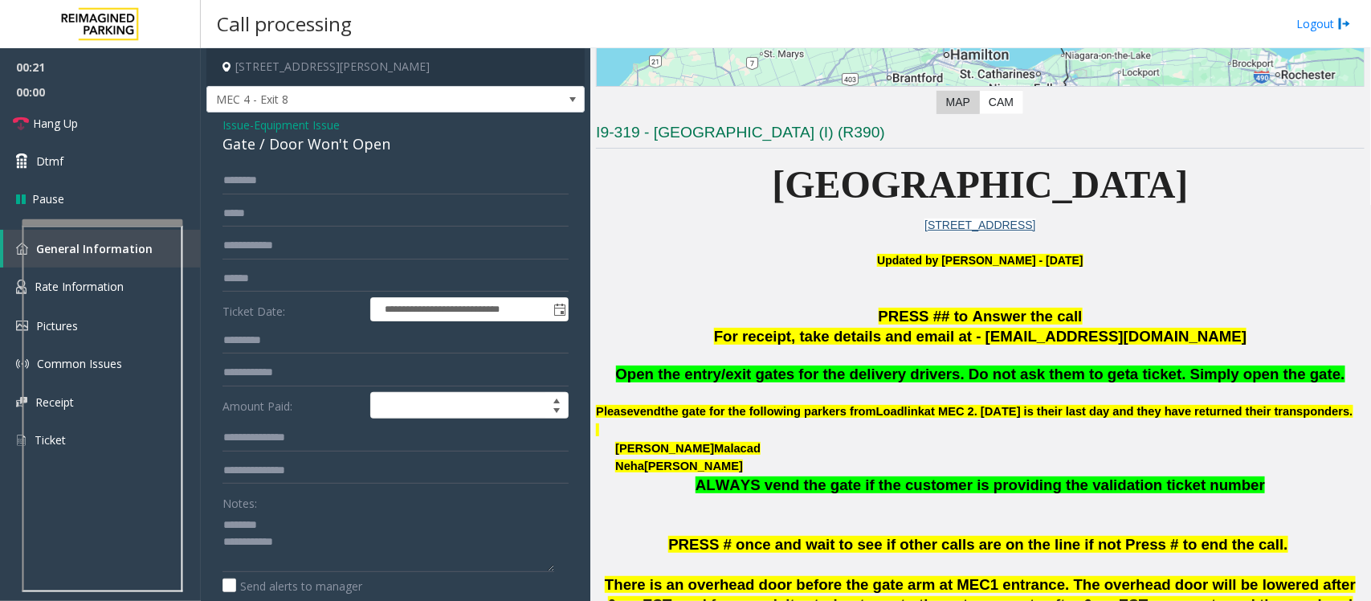
click at [269, 141] on div "Gate / Door Won't Open" at bounding box center [395, 144] width 346 height 22
click at [343, 480] on textarea at bounding box center [388, 541] width 332 height 60
drag, startPoint x: 406, startPoint y: 527, endPoint x: 262, endPoint y: 526, distance: 144.5
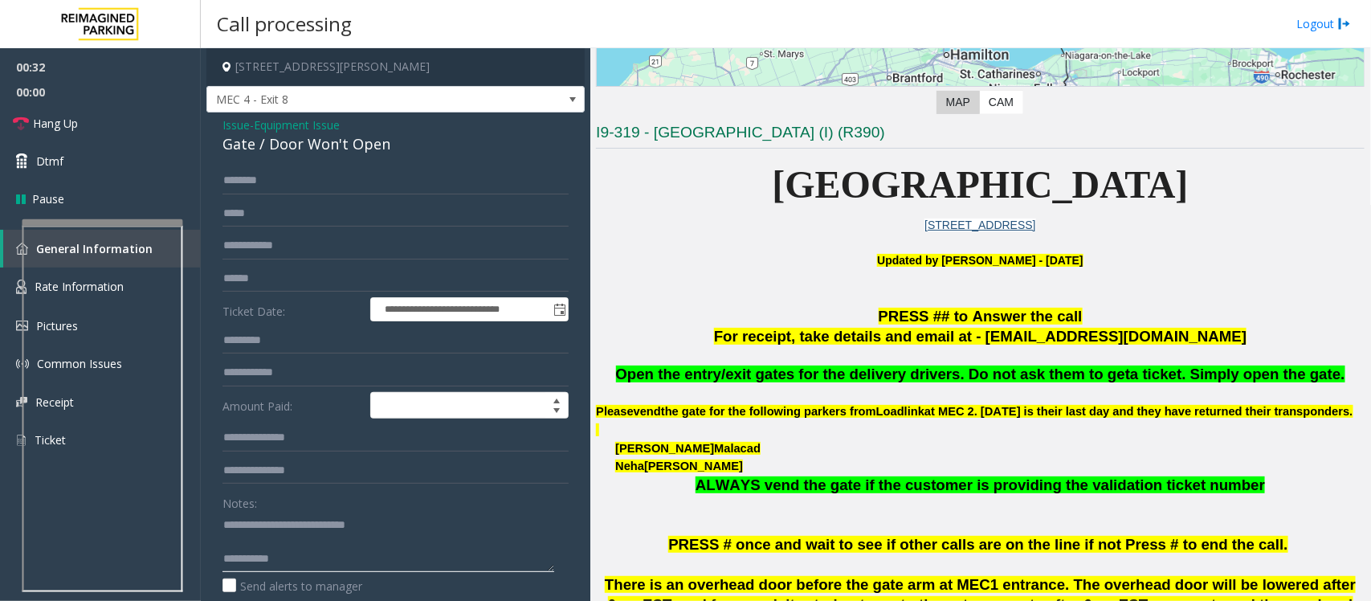
click at [262, 480] on textarea at bounding box center [388, 541] width 332 height 60
type textarea "**********"
click at [325, 122] on span "Equipment Issue" at bounding box center [297, 124] width 86 height 17
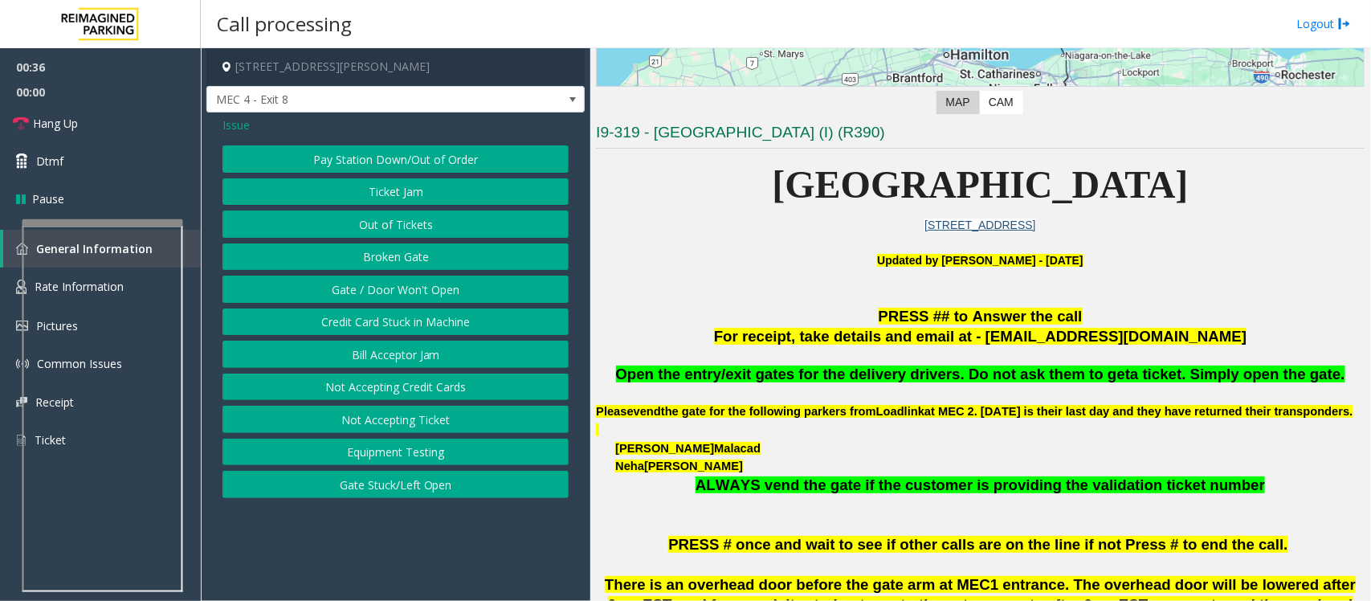
click at [234, 122] on span "Issue" at bounding box center [235, 124] width 27 height 17
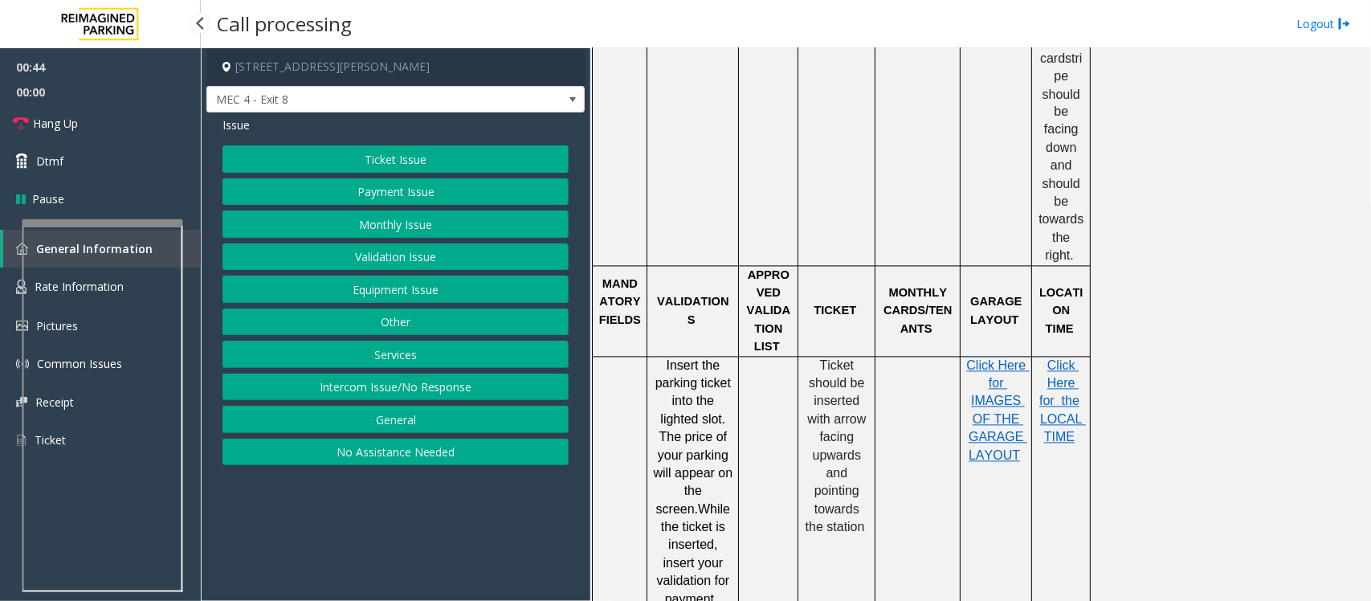
scroll to position [1305, 0]
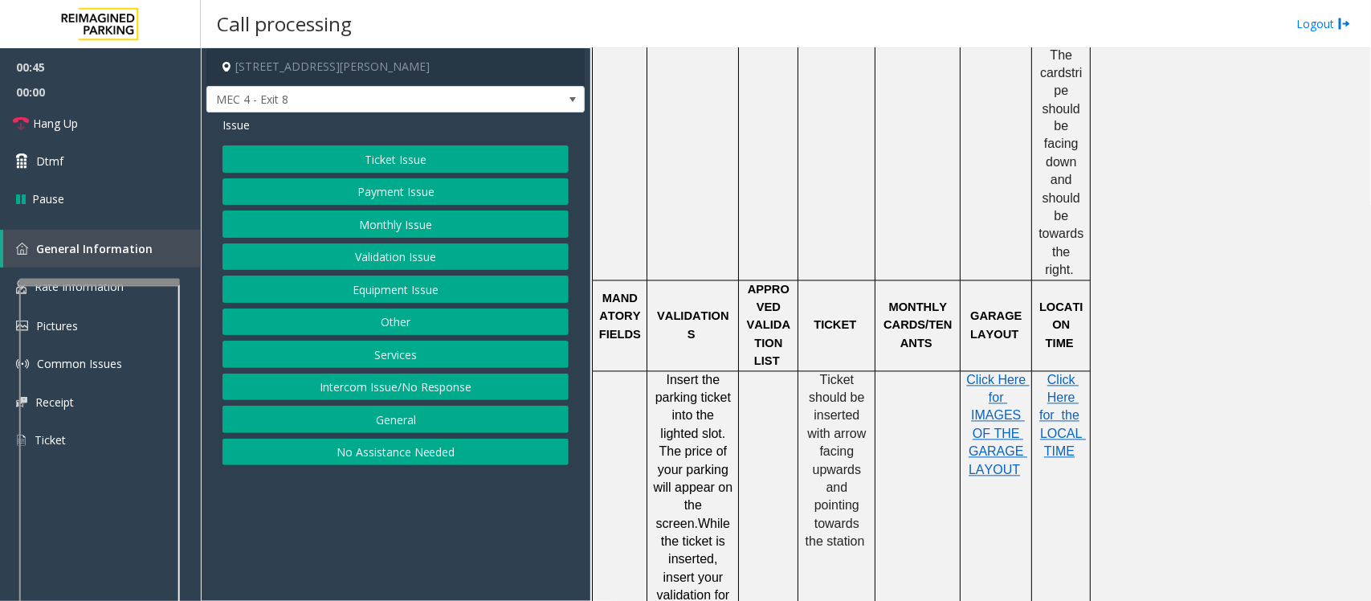
click at [91, 285] on div at bounding box center [99, 282] width 161 height 6
click at [89, 273] on link "Rate Information" at bounding box center [100, 286] width 201 height 39
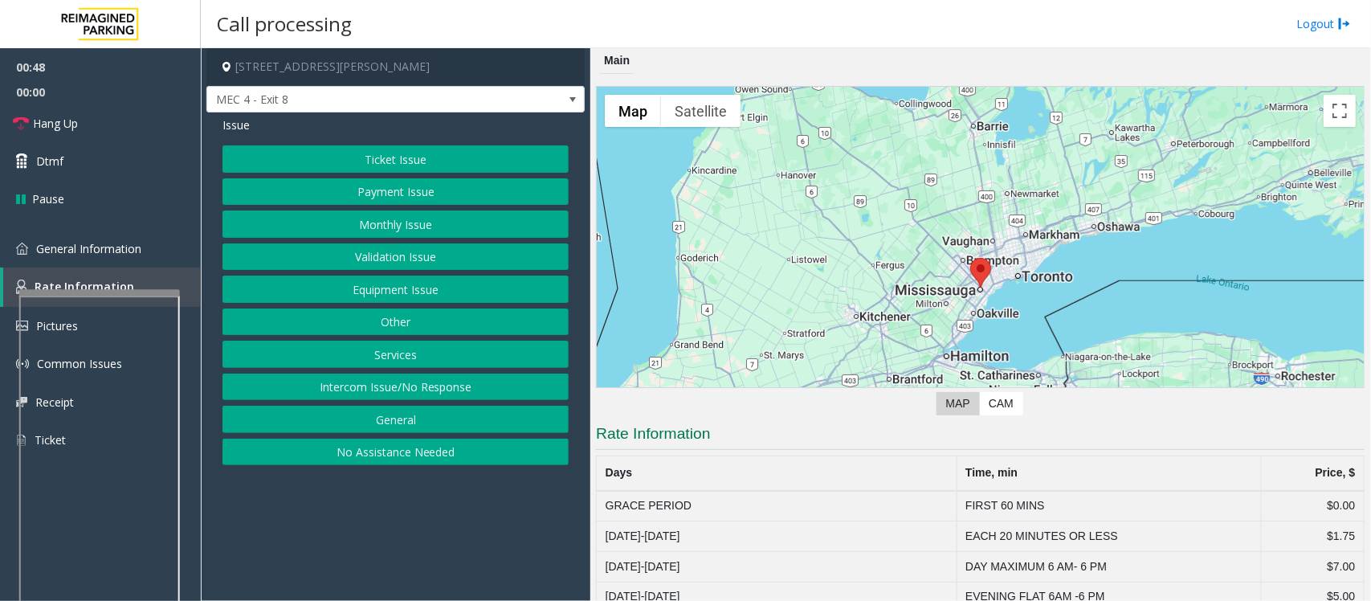
scroll to position [118, 0]
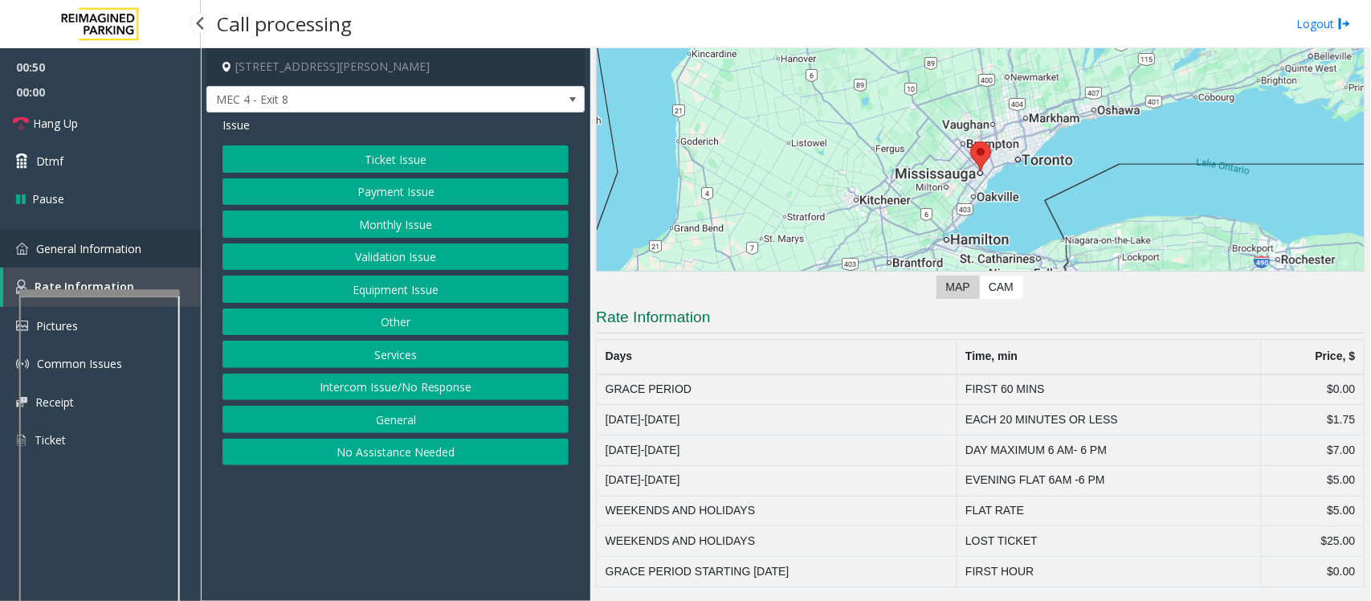
click at [117, 243] on span "General Information" at bounding box center [88, 248] width 105 height 15
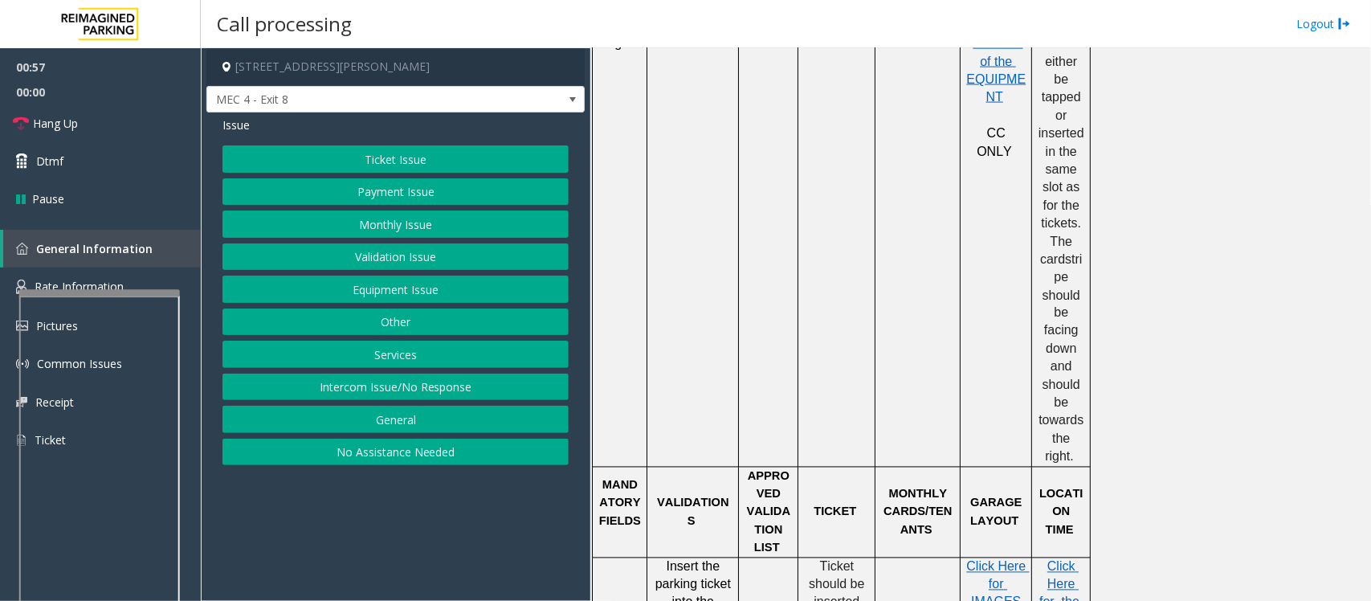
scroll to position [1122, 0]
click at [361, 291] on button "Equipment Issue" at bounding box center [395, 288] width 346 height 27
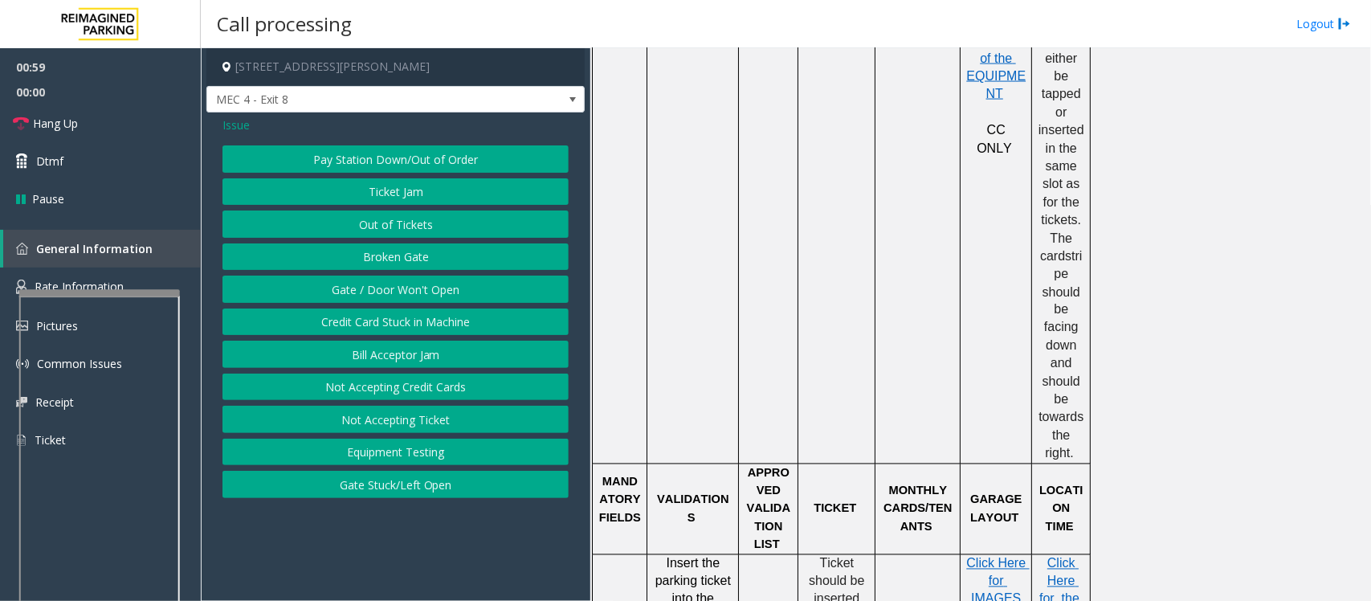
click at [361, 291] on button "Gate / Door Won't Open" at bounding box center [395, 288] width 346 height 27
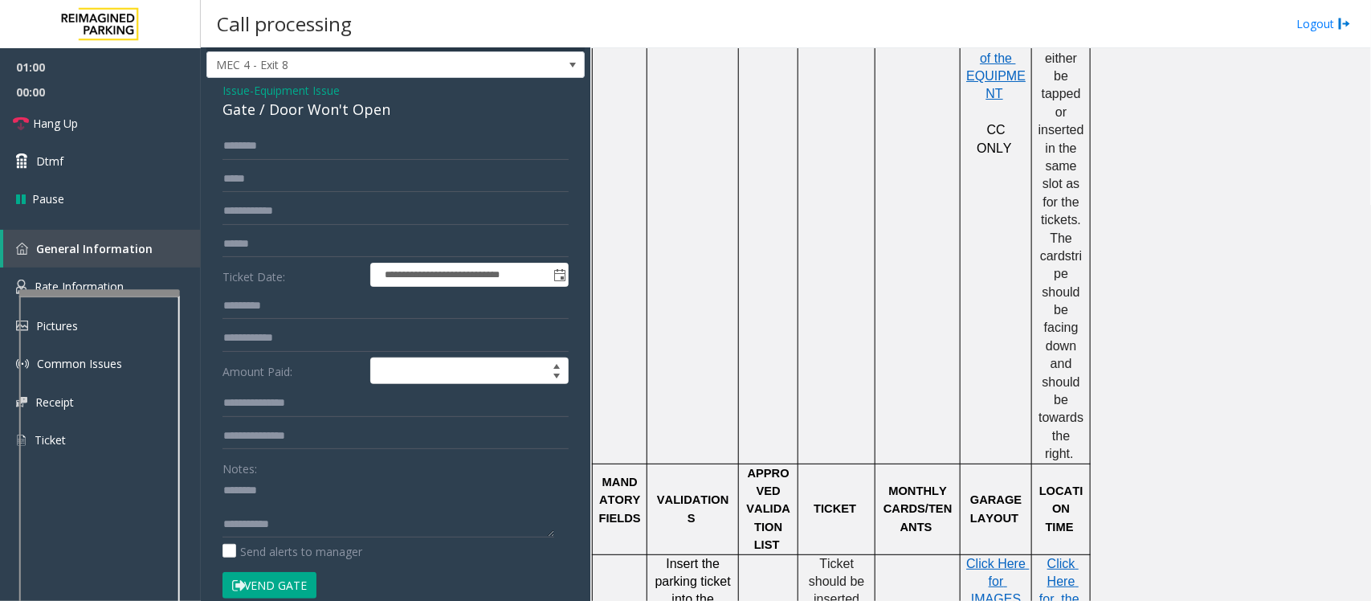
scroll to position [0, 0]
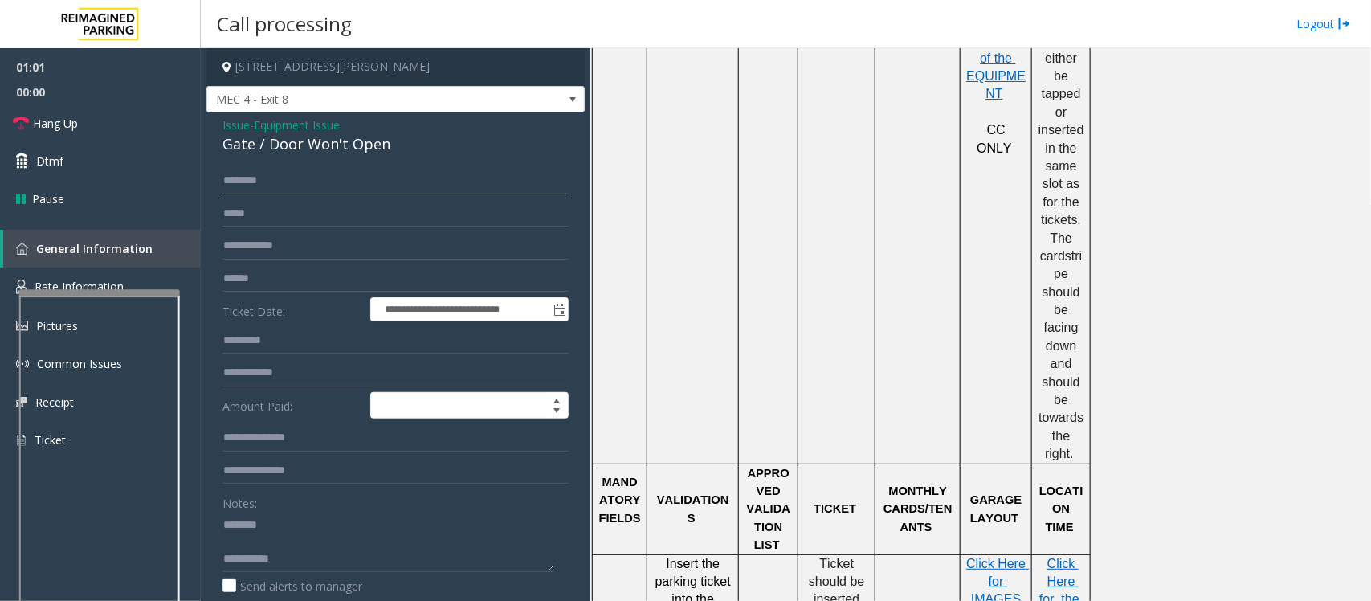
click at [282, 178] on input "text" at bounding box center [395, 180] width 346 height 27
type input "*"
type input "******"
click at [314, 480] on textarea at bounding box center [388, 541] width 332 height 60
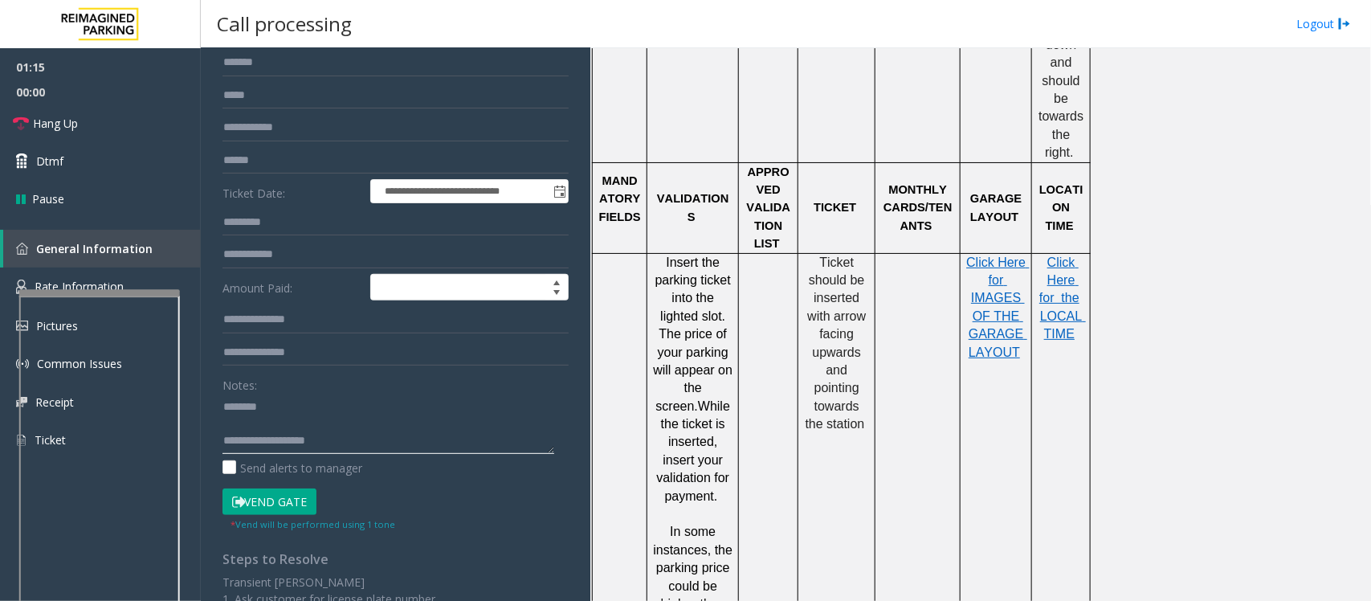
scroll to position [301, 0]
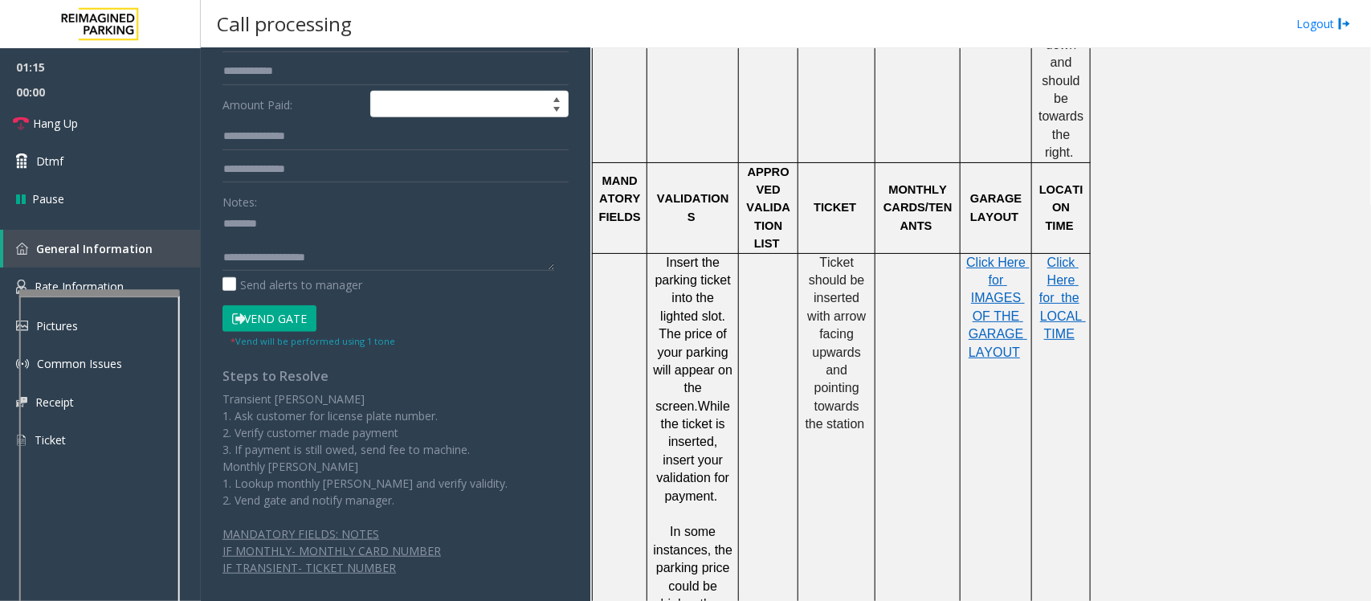
click at [261, 321] on button "Vend Gate" at bounding box center [269, 318] width 94 height 27
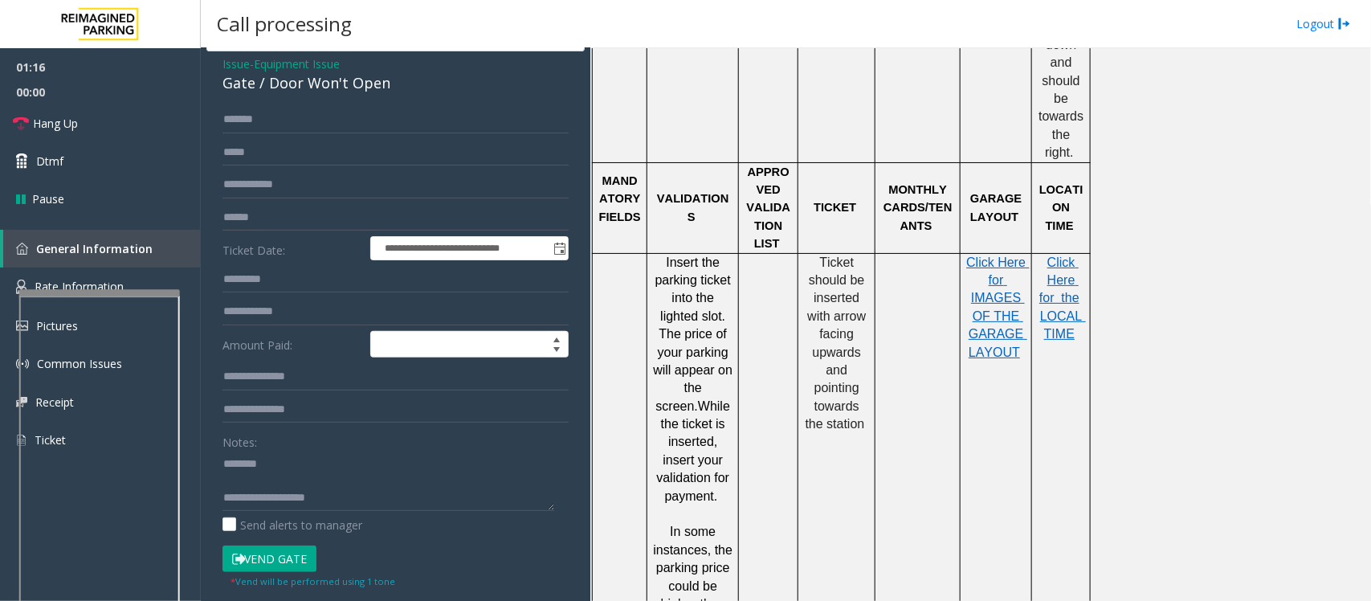
scroll to position [0, 0]
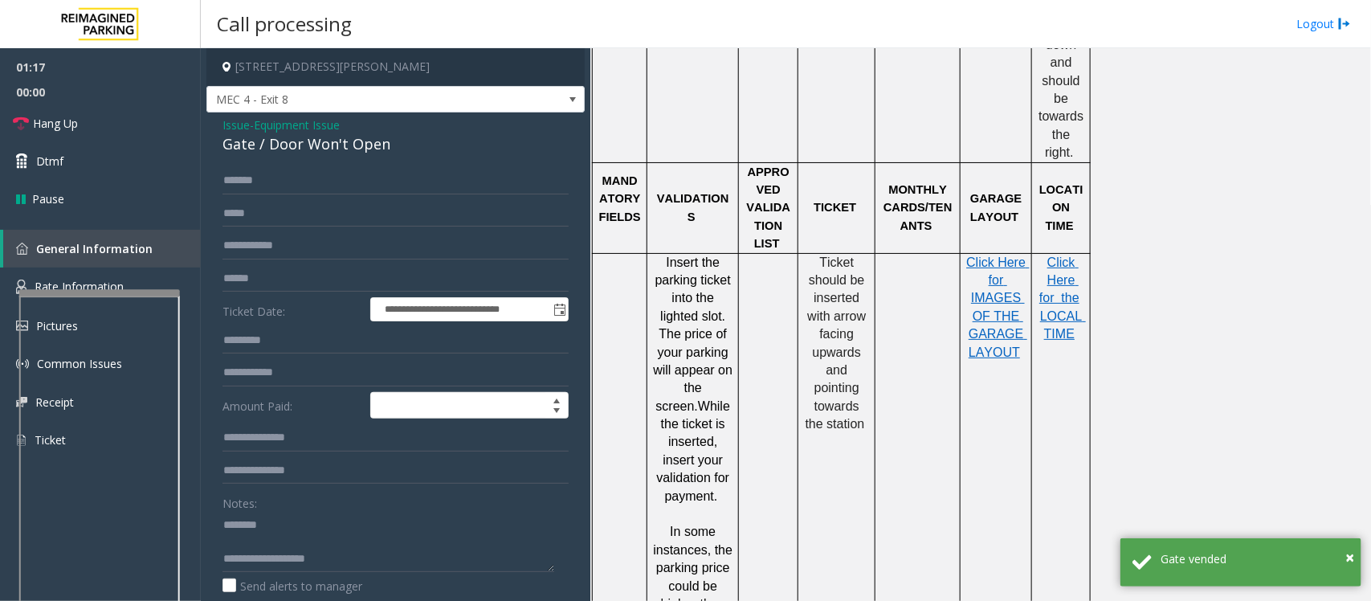
click at [286, 142] on div "Gate / Door Won't Open" at bounding box center [395, 144] width 346 height 22
click at [327, 480] on textarea at bounding box center [388, 541] width 332 height 60
click at [368, 480] on textarea at bounding box center [388, 541] width 332 height 60
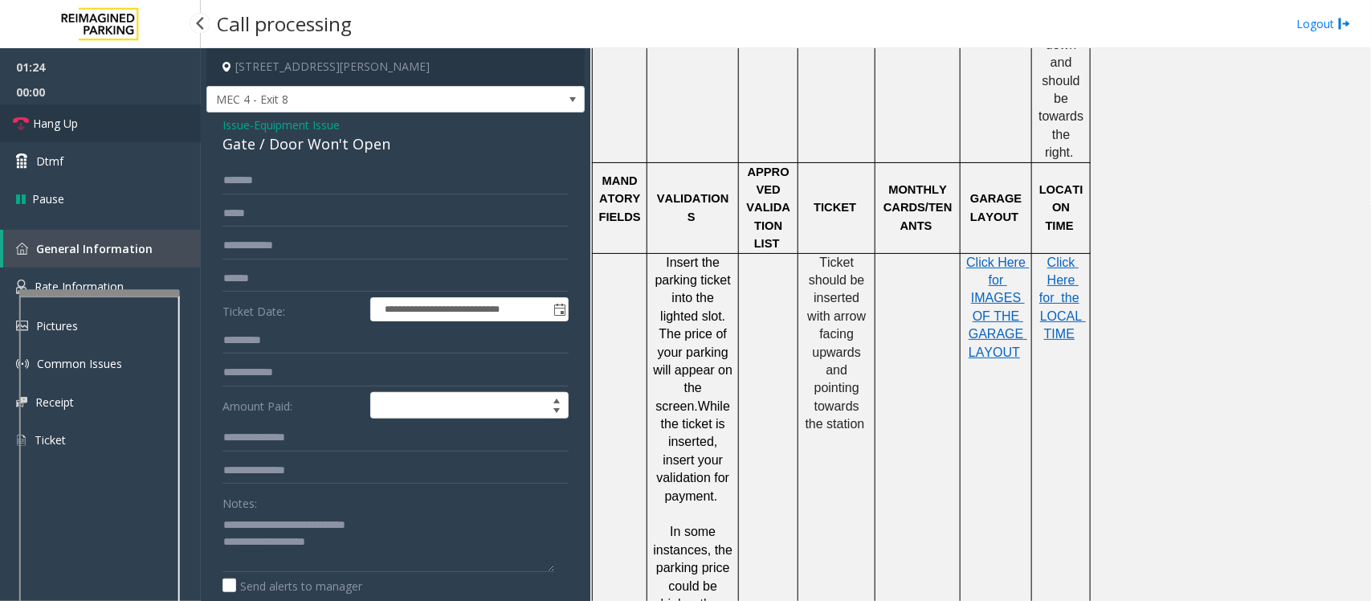
click at [109, 126] on link "Hang Up" at bounding box center [100, 123] width 201 height 38
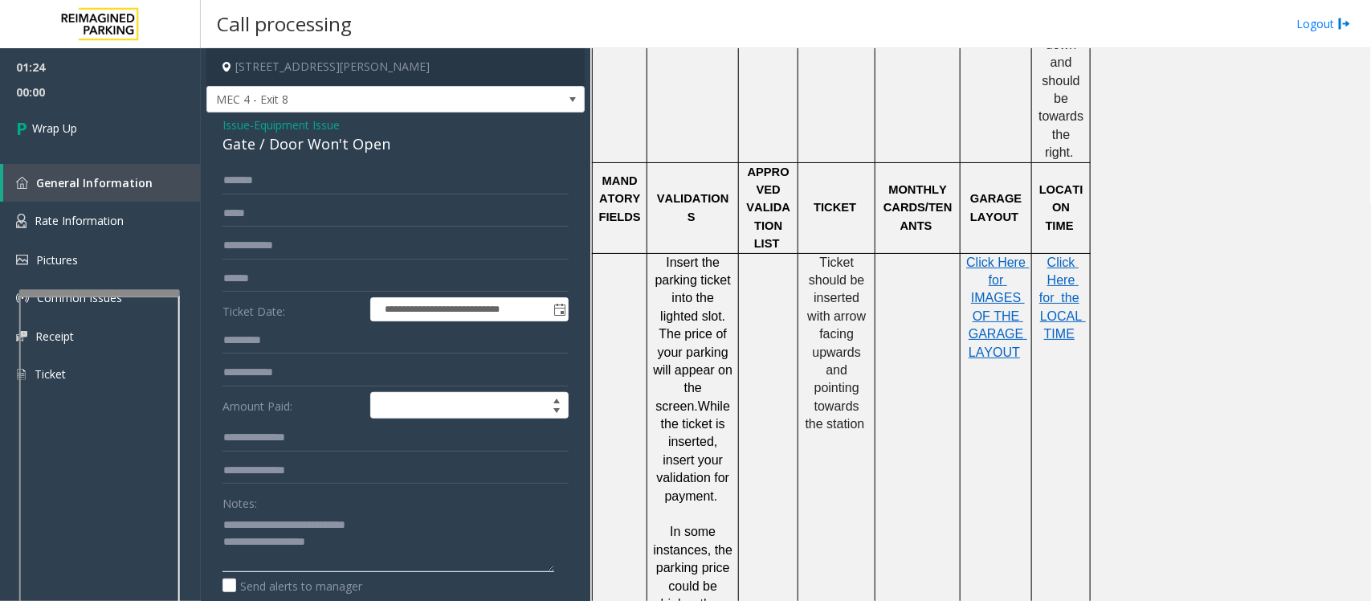
click at [372, 480] on textarea at bounding box center [388, 541] width 332 height 60
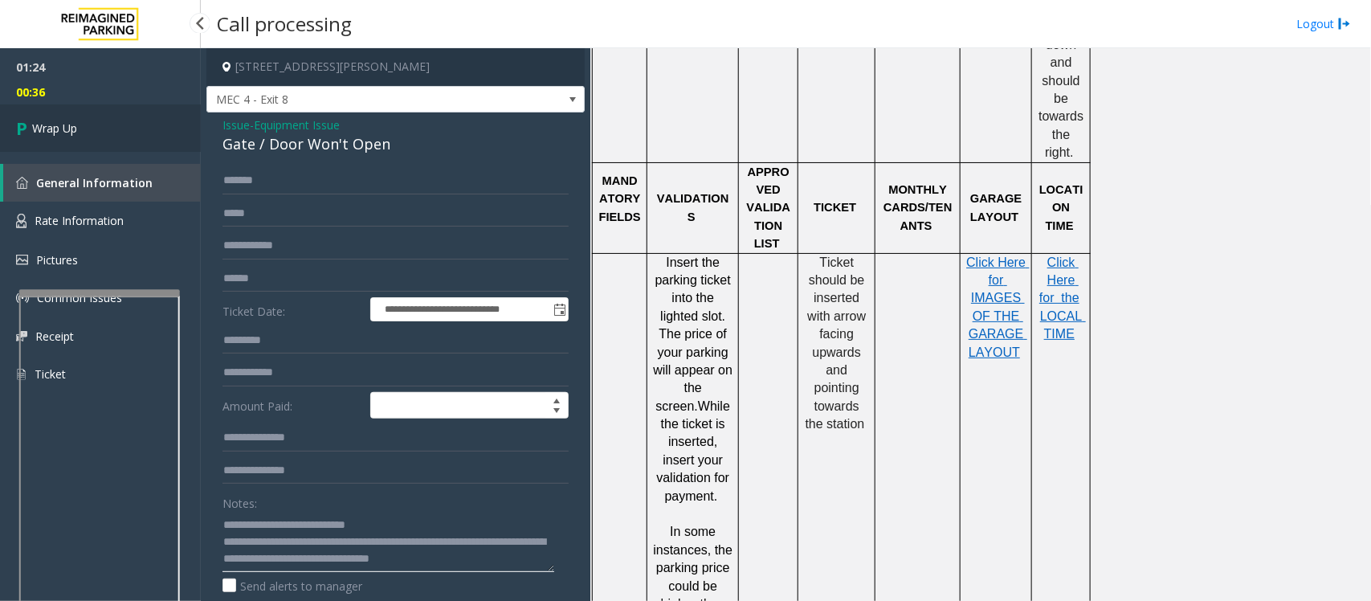
type textarea "**********"
click at [126, 108] on link "Wrap Up" at bounding box center [100, 127] width 201 height 47
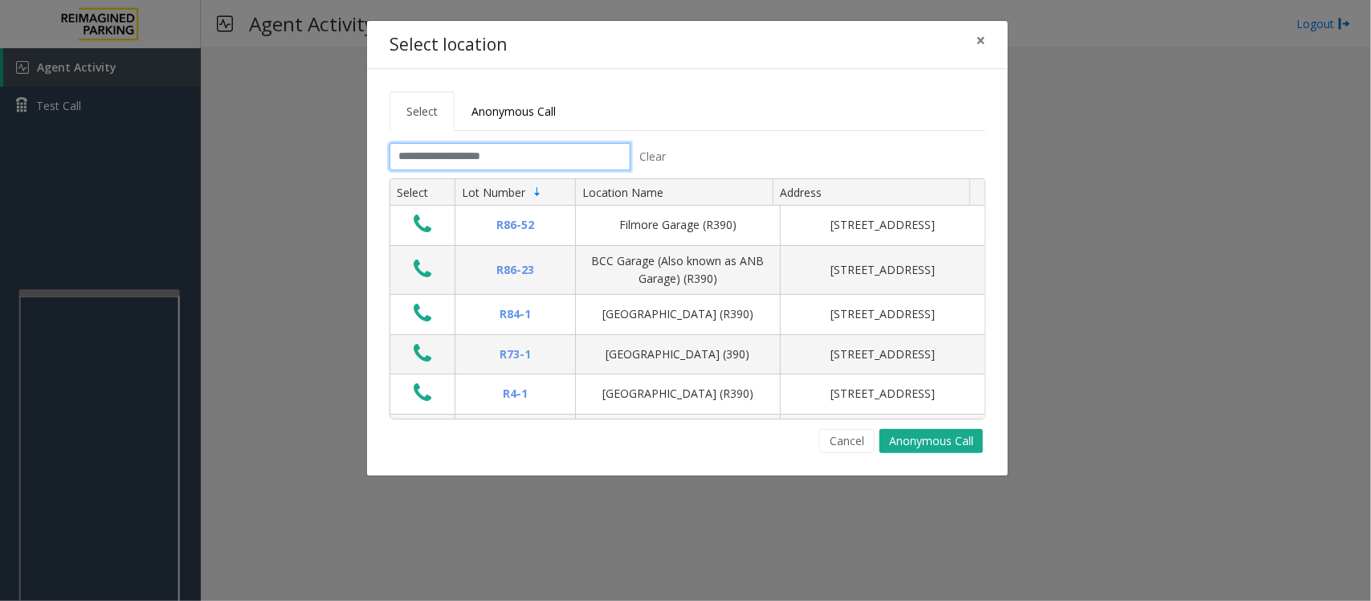
click at [554, 150] on input "text" at bounding box center [509, 156] width 241 height 27
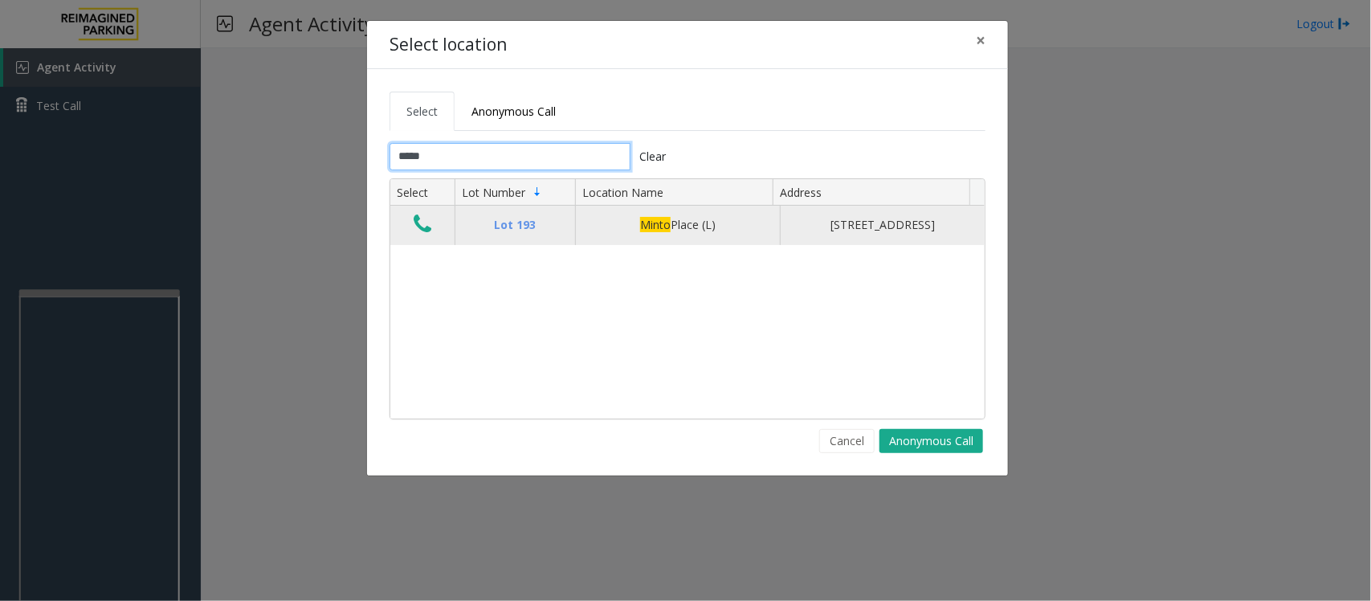
type input "*****"
click at [432, 238] on button "Data table" at bounding box center [422, 225] width 27 height 26
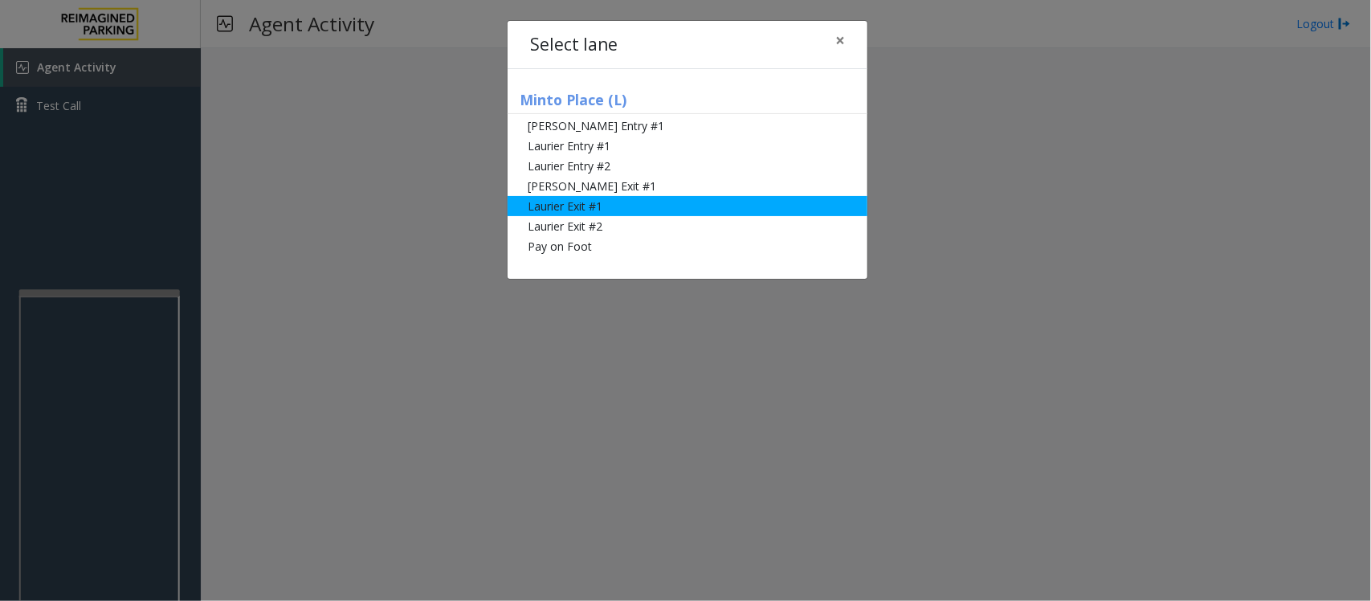
click at [607, 206] on li "Laurier Exit #1" at bounding box center [687, 206] width 360 height 20
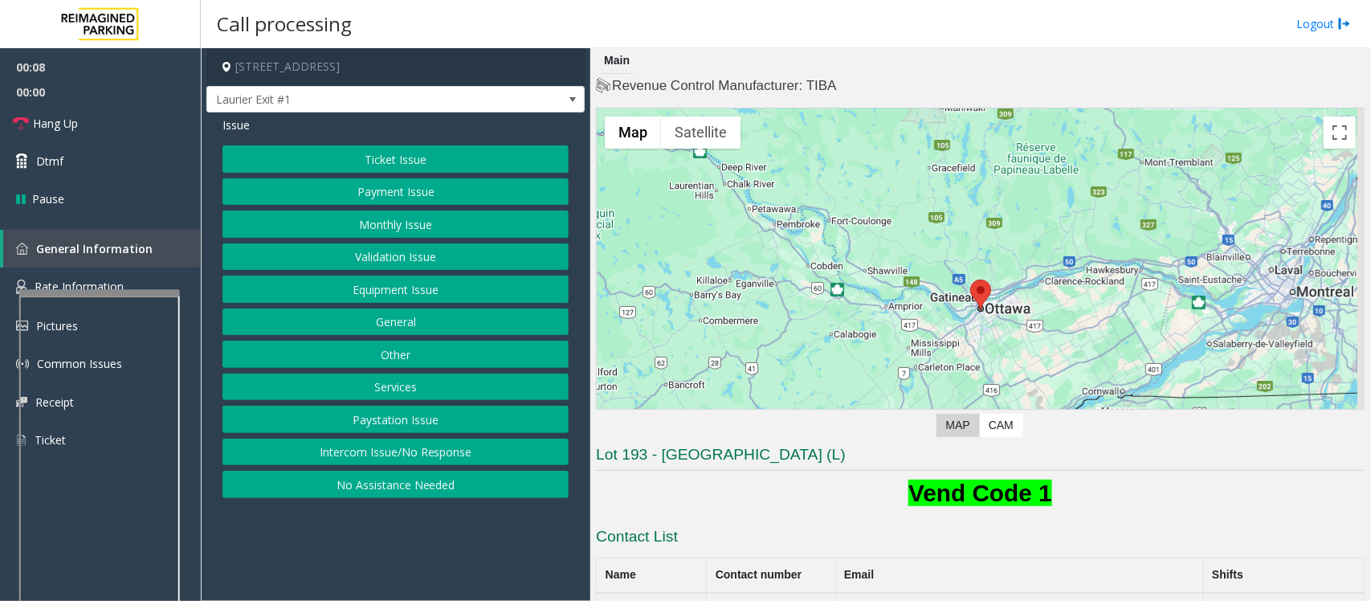
click at [411, 225] on button "Monthly Issue" at bounding box center [395, 223] width 346 height 27
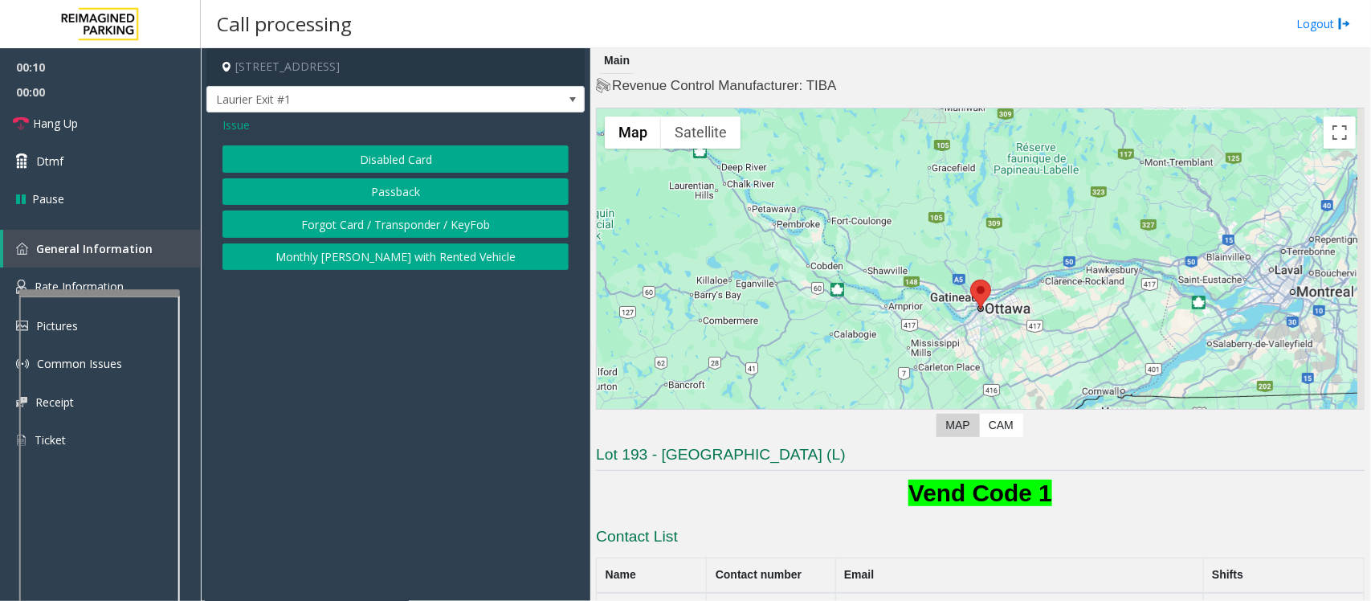
click at [392, 153] on button "Disabled Card" at bounding box center [395, 158] width 346 height 27
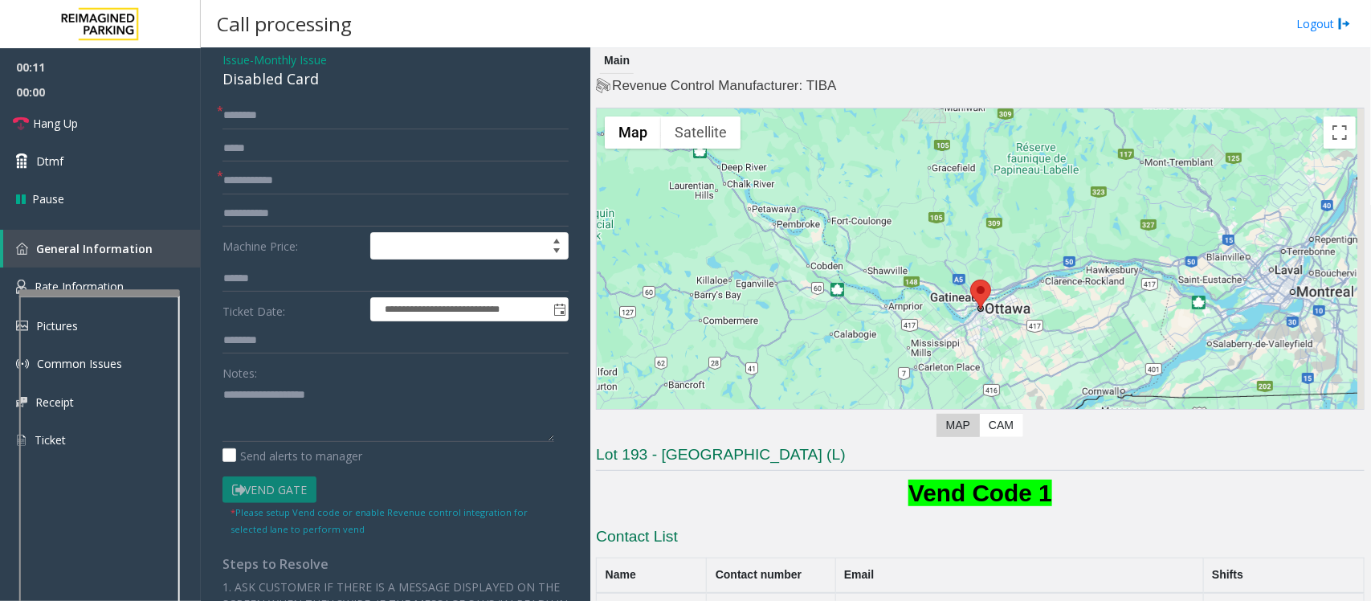
scroll to position [100, 0]
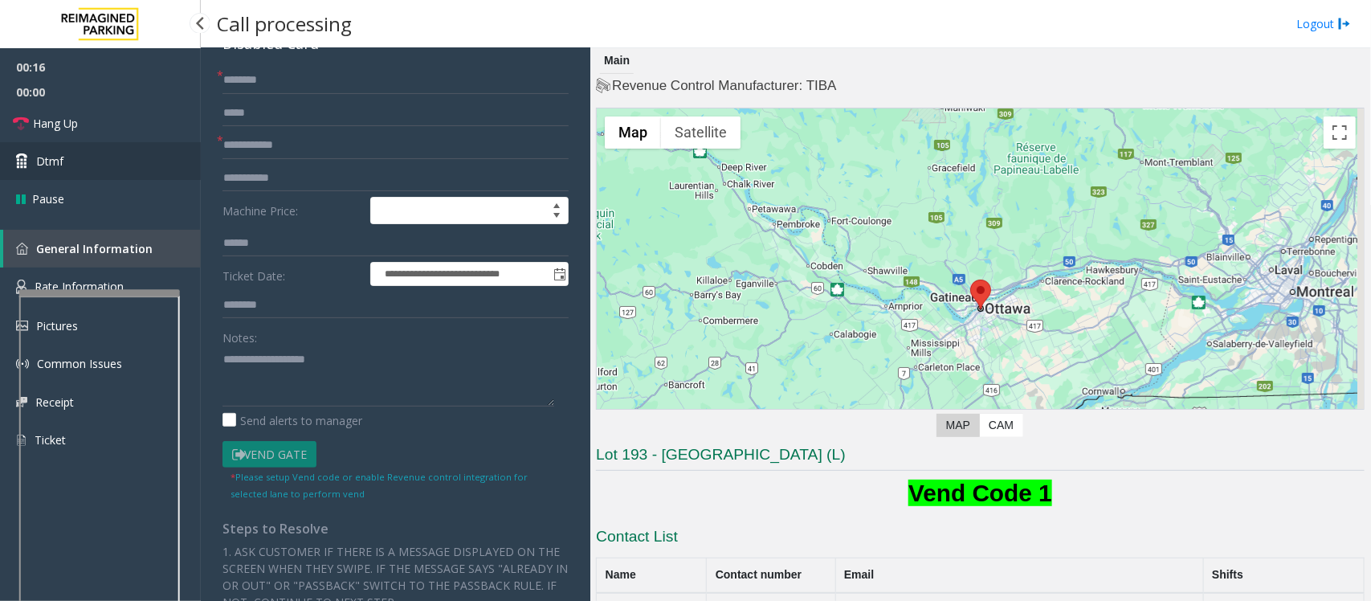
click at [56, 162] on span "Dtmf" at bounding box center [49, 161] width 27 height 17
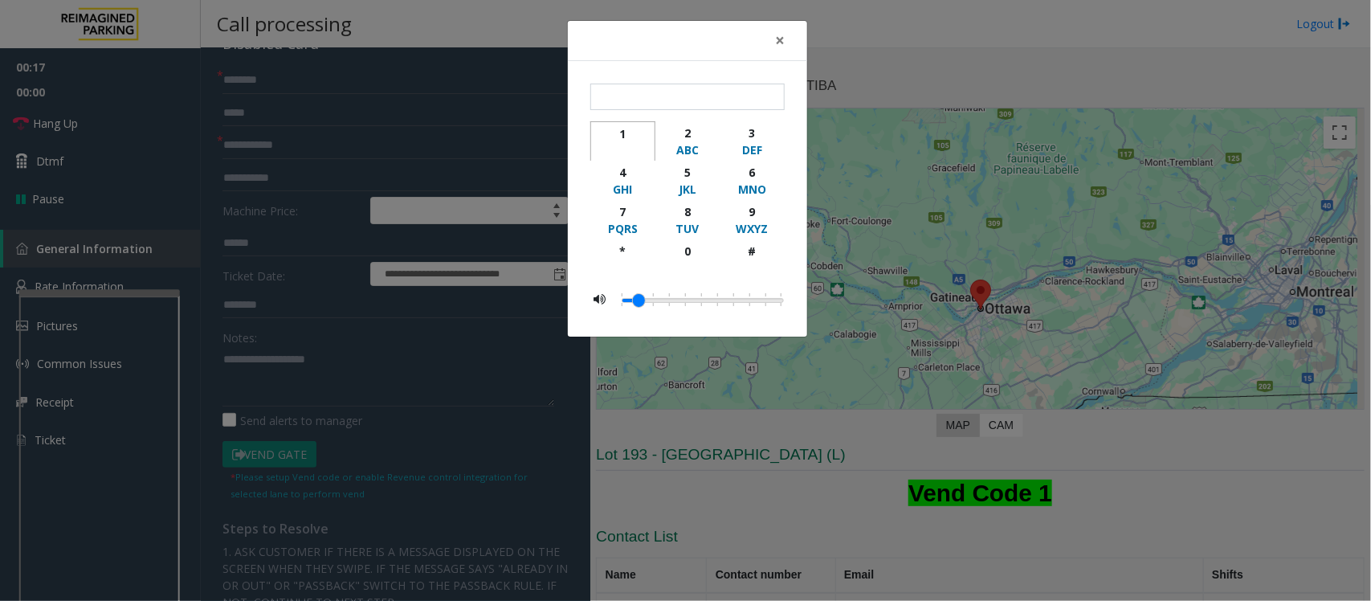
click at [623, 143] on div "button" at bounding box center [623, 150] width 44 height 16
type input "*"
click at [426, 364] on div "× * 1 2 ABC 3 DEF 4 GHI 5 JKL 6 MNO 7 PQRS 8 TUV 9 WXYZ * 0 #" at bounding box center [685, 300] width 1371 height 601
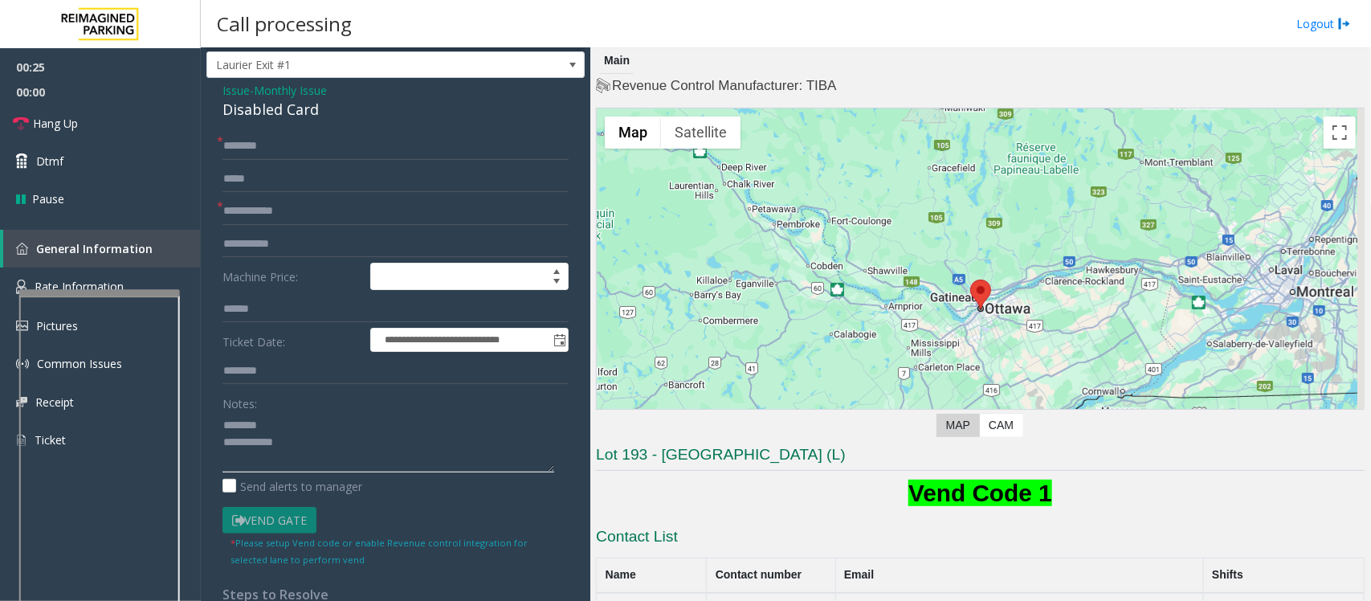
scroll to position [0, 0]
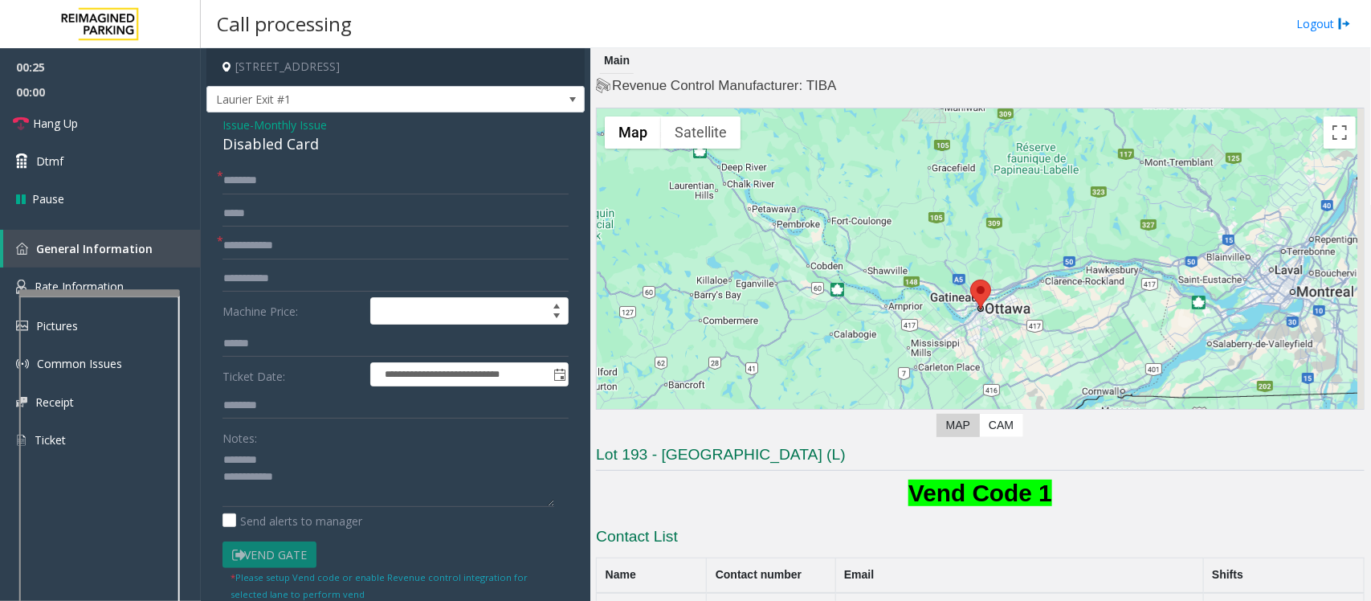
click at [265, 139] on div "Disabled Card" at bounding box center [395, 144] width 346 height 22
type textarea "**********"
click at [273, 247] on input "text" at bounding box center [395, 245] width 346 height 27
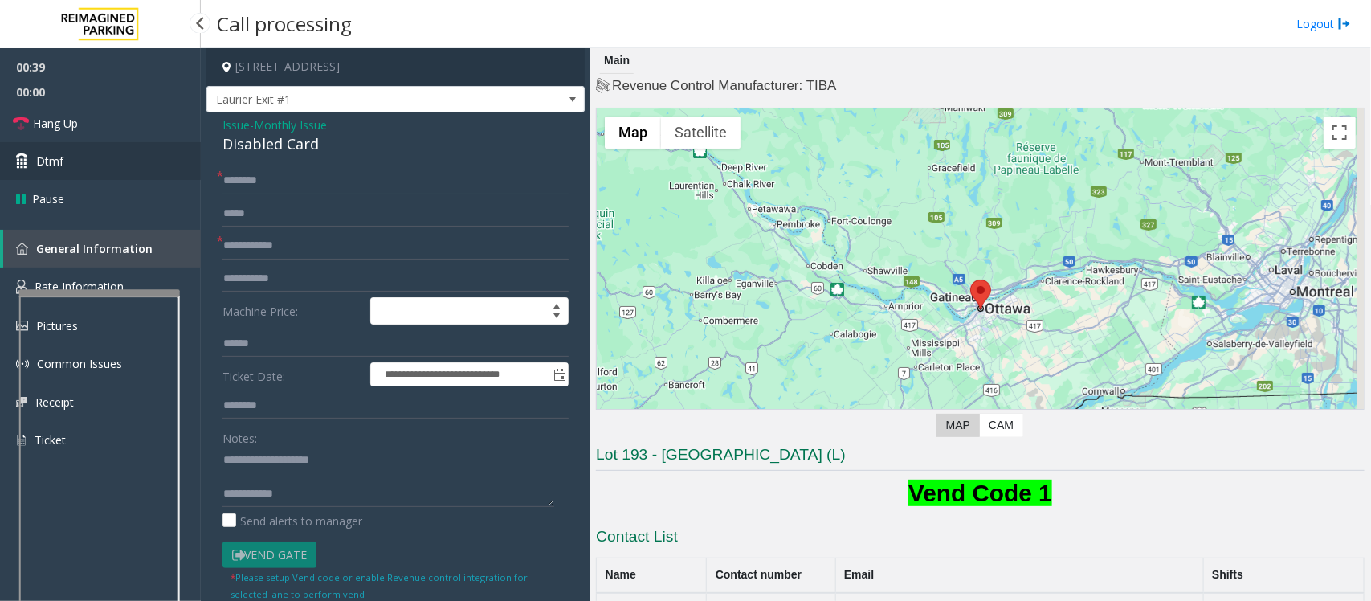
click at [70, 154] on link "Dtmf" at bounding box center [100, 161] width 201 height 38
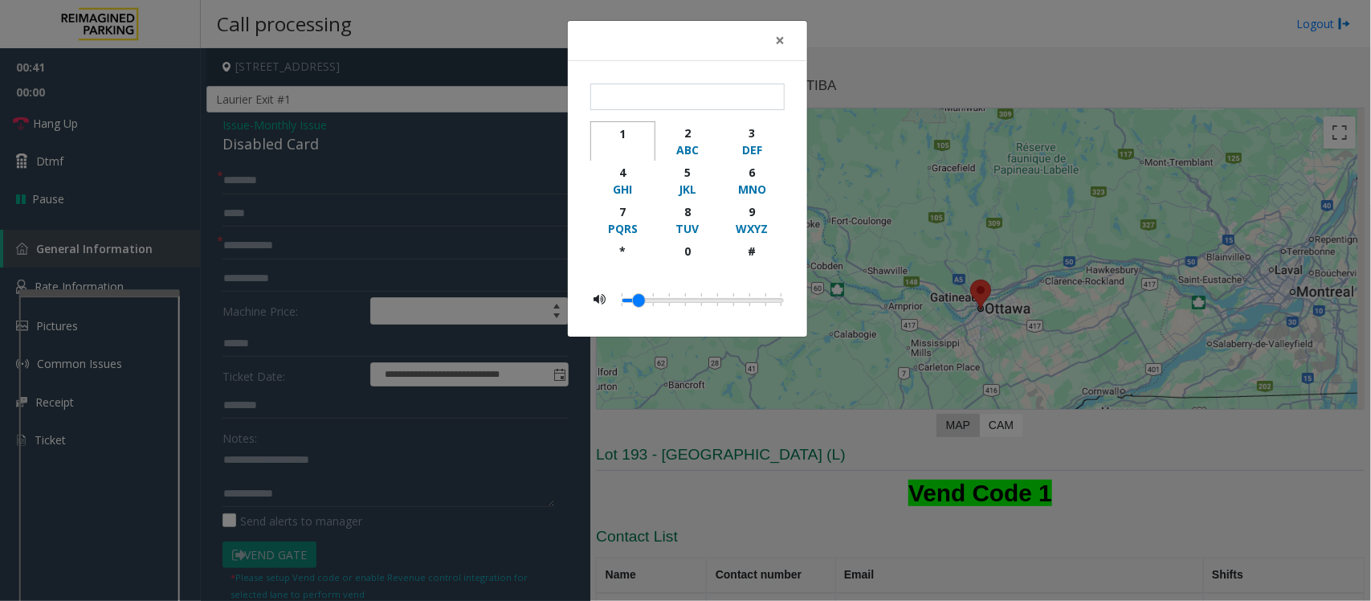
click at [620, 137] on div "1" at bounding box center [623, 133] width 44 height 17
click at [747, 173] on div "6" at bounding box center [752, 172] width 44 height 17
click at [755, 221] on div "WXYZ" at bounding box center [752, 228] width 44 height 17
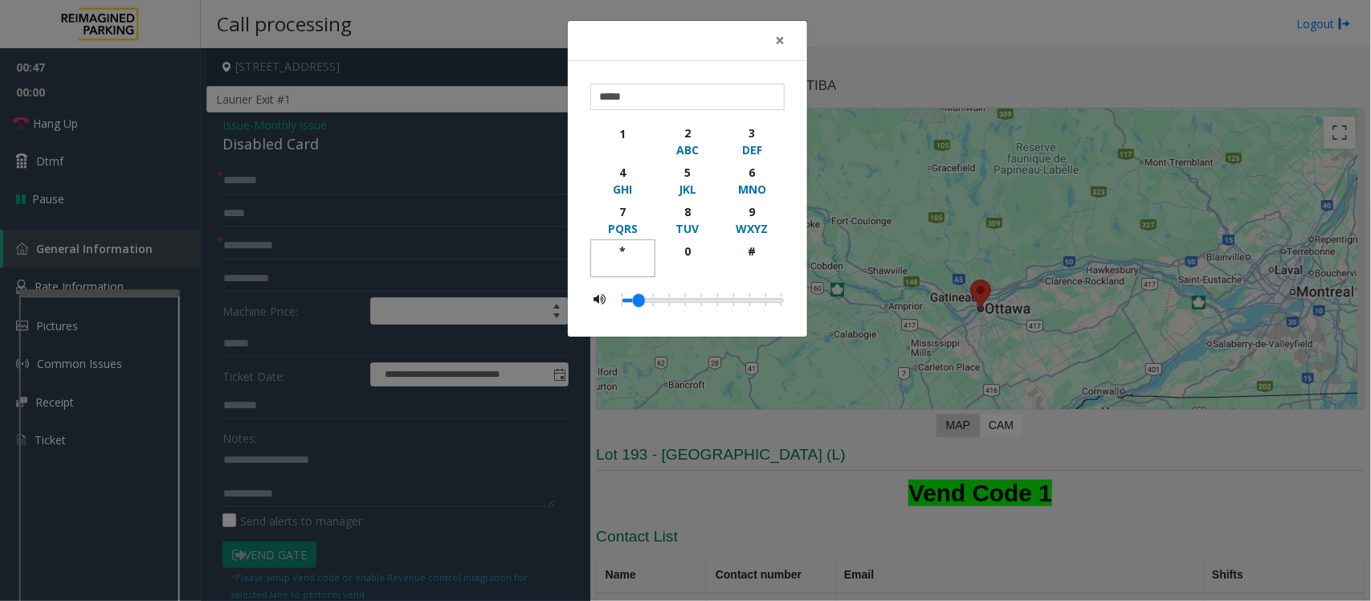
click at [621, 250] on div "*" at bounding box center [623, 250] width 44 height 17
type input "******"
click at [777, 39] on span "×" at bounding box center [780, 40] width 10 height 22
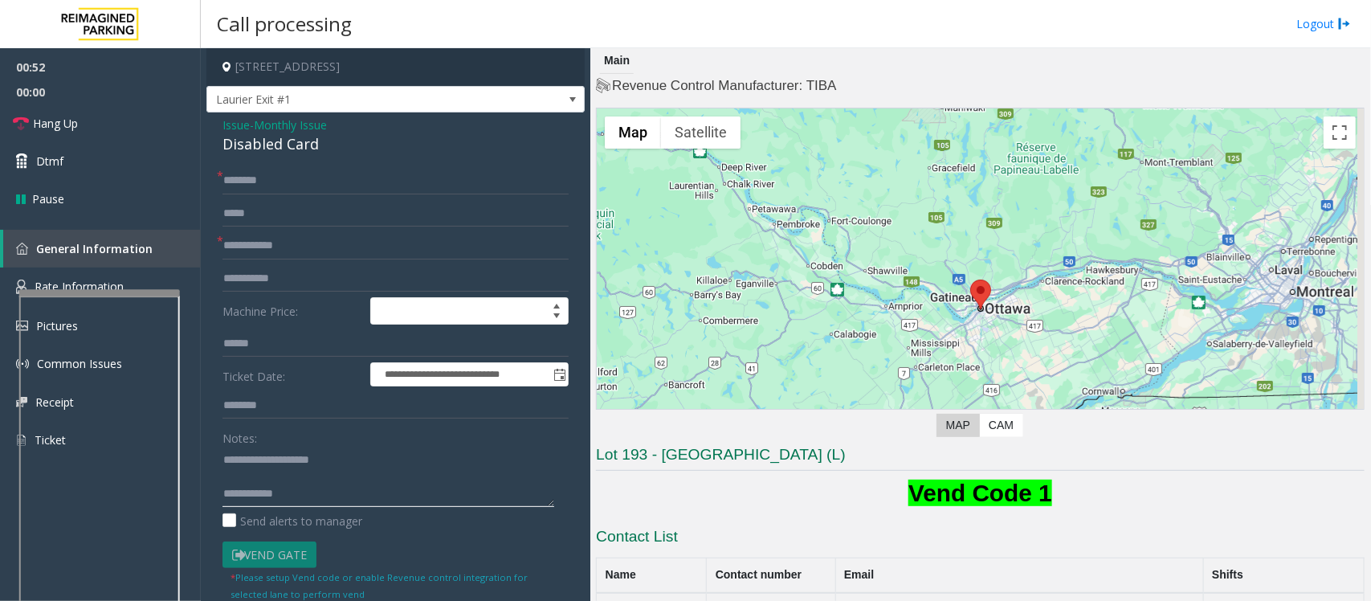
click at [307, 480] on textarea at bounding box center [388, 476] width 332 height 60
click at [273, 478] on textarea at bounding box center [388, 476] width 332 height 60
click at [307, 480] on textarea at bounding box center [388, 476] width 332 height 60
type textarea "**********"
click at [271, 181] on input "text" at bounding box center [395, 180] width 346 height 27
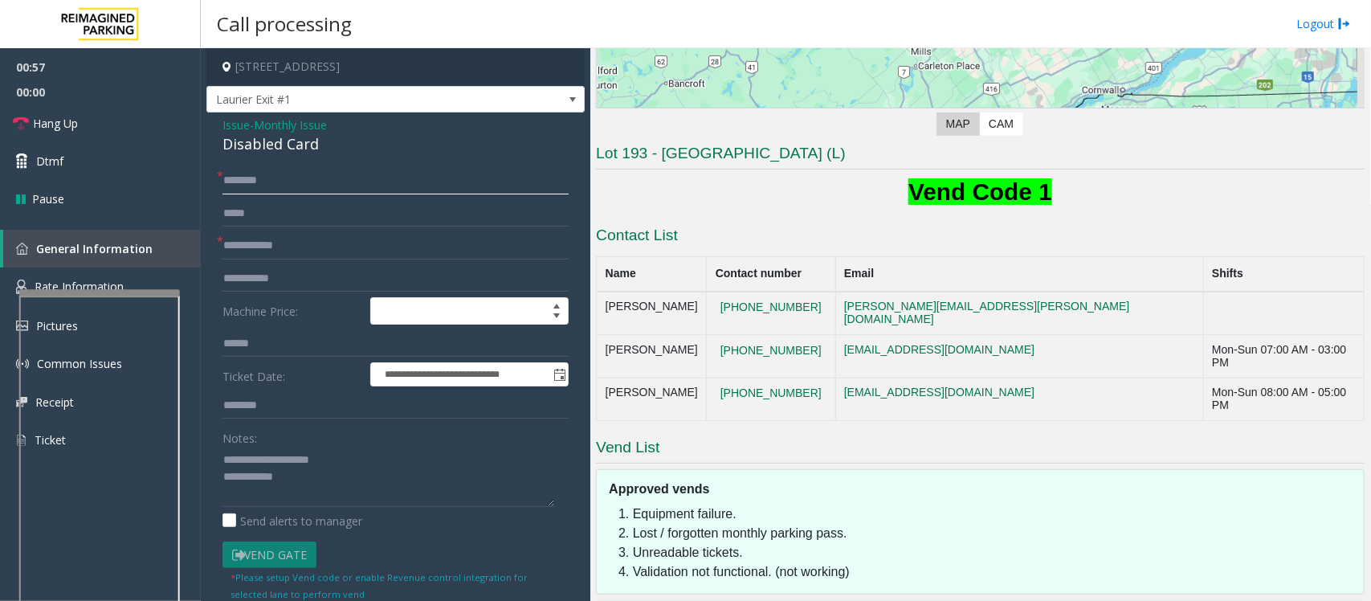
scroll to position [327, 0]
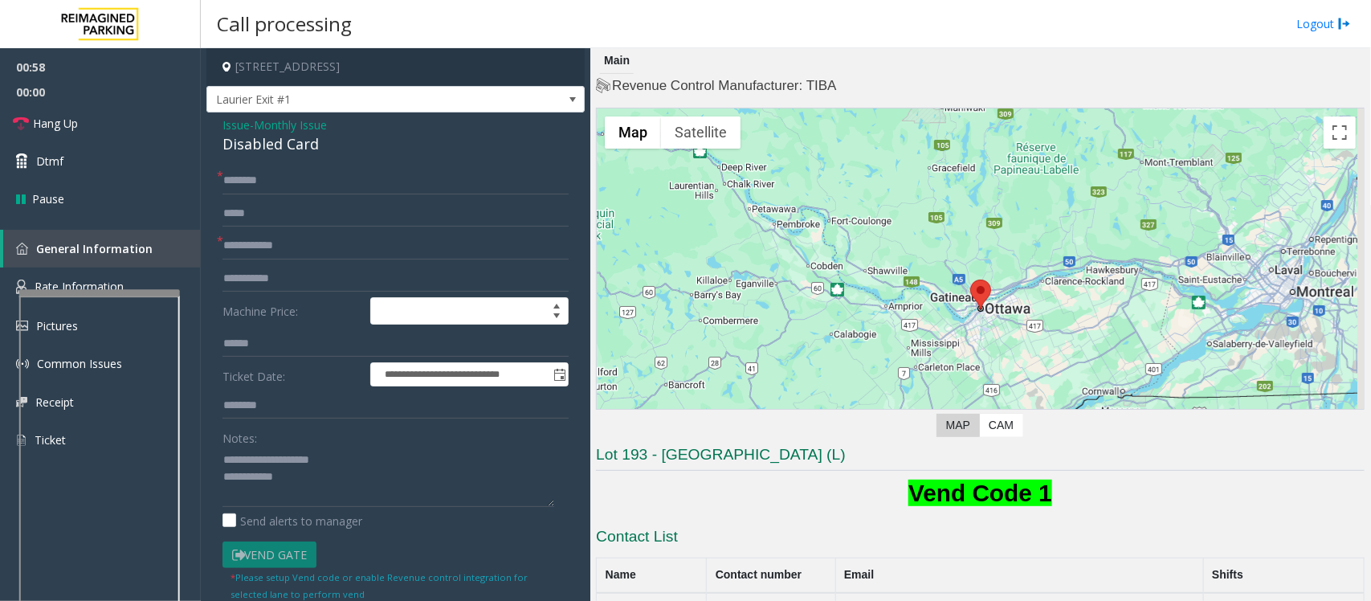
scroll to position [352, 0]
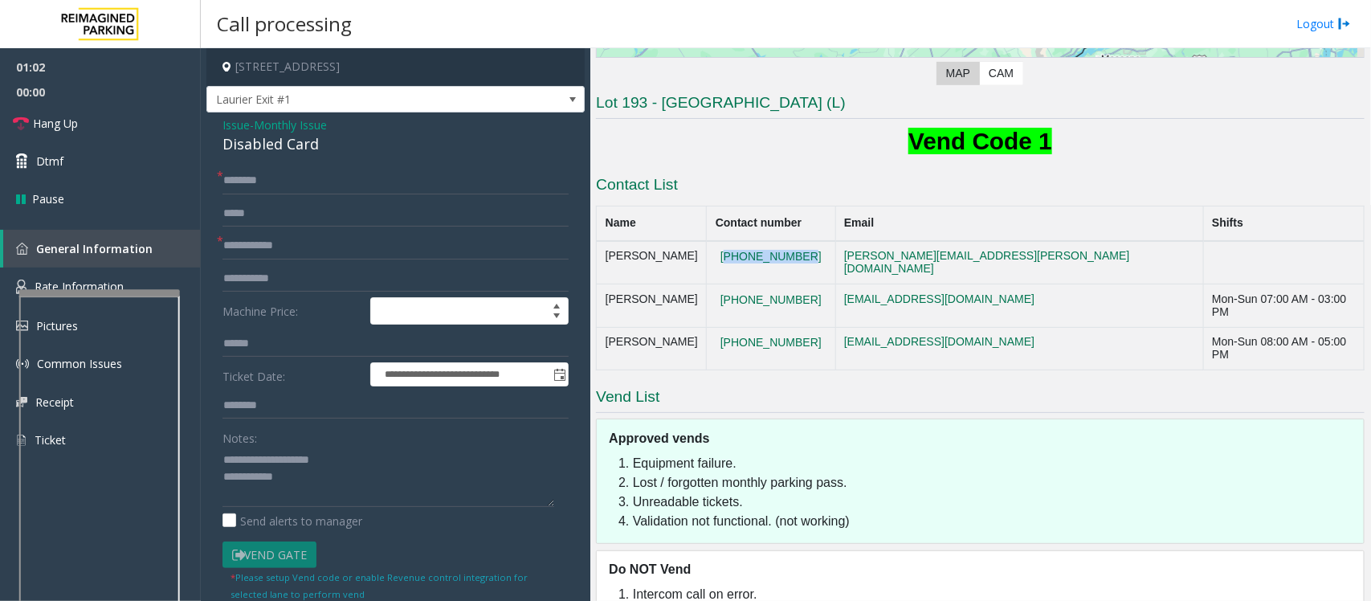
drag, startPoint x: 849, startPoint y: 259, endPoint x: 756, endPoint y: 257, distance: 94.0
click at [756, 257] on td "[PHONE_NUMBER]" at bounding box center [771, 262] width 128 height 43
copy button "[PHONE_NUMBER]"
click at [324, 478] on textarea at bounding box center [388, 476] width 332 height 60
click at [544, 479] on textarea at bounding box center [388, 476] width 332 height 60
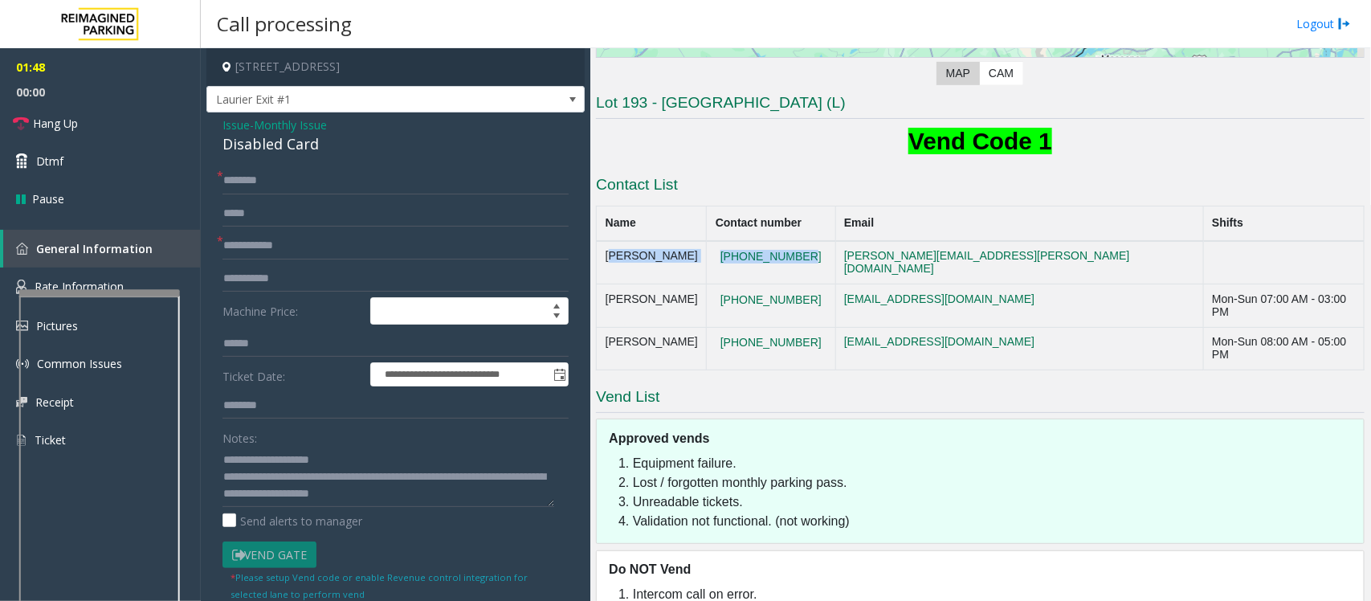
drag, startPoint x: 854, startPoint y: 259, endPoint x: 602, endPoint y: 257, distance: 251.3
click at [602, 257] on tr "[PERSON_NAME] [PHONE_NUMBER] [PERSON_NAME][EMAIL_ADDRESS][PERSON_NAME][DOMAIN_N…" at bounding box center [981, 262] width 768 height 43
copy tr "[PERSON_NAME] [PHONE_NUMBER]"
click at [462, 500] on textarea at bounding box center [388, 476] width 332 height 60
paste textarea "**********"
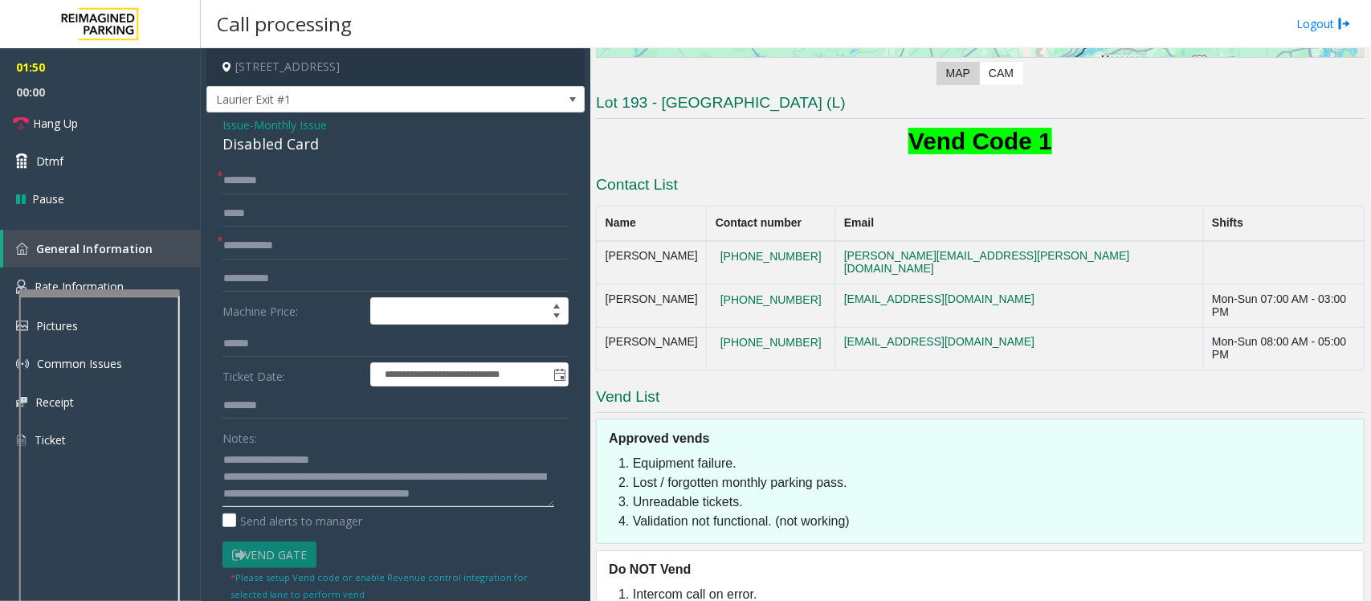
scroll to position [10, 0]
click at [392, 500] on textarea at bounding box center [388, 476] width 332 height 60
type textarea "**********"
click at [283, 189] on input "text" at bounding box center [395, 180] width 346 height 27
type input "*****"
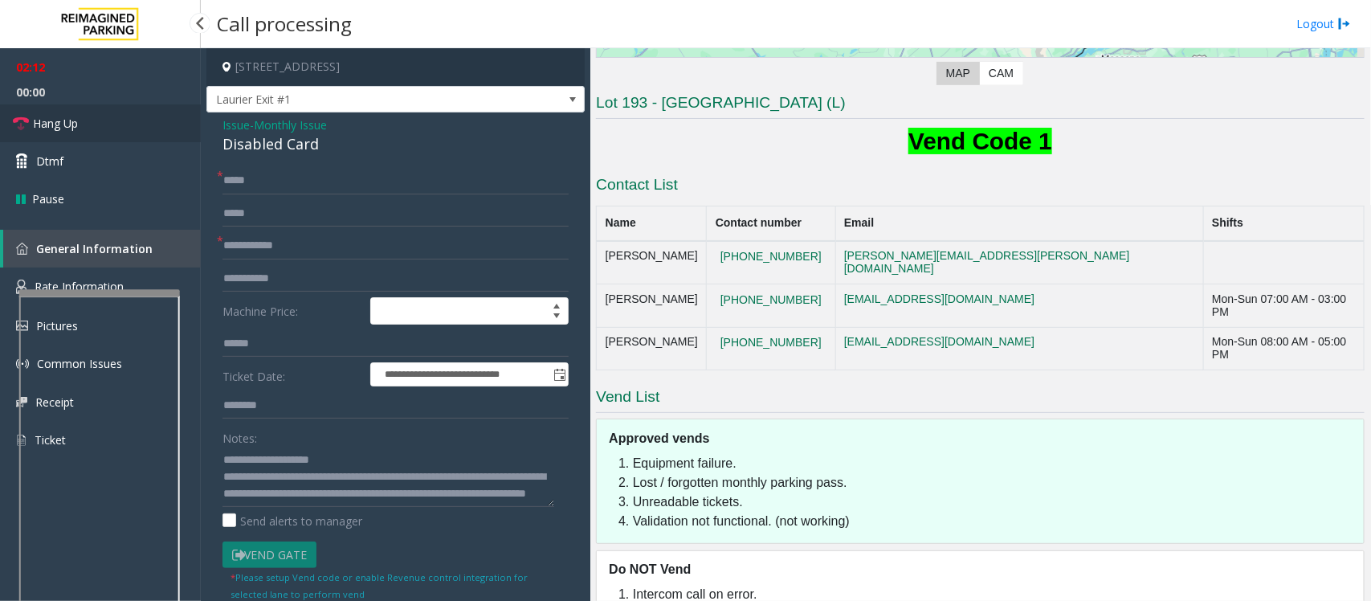
click at [84, 120] on link "Hang Up" at bounding box center [100, 123] width 201 height 38
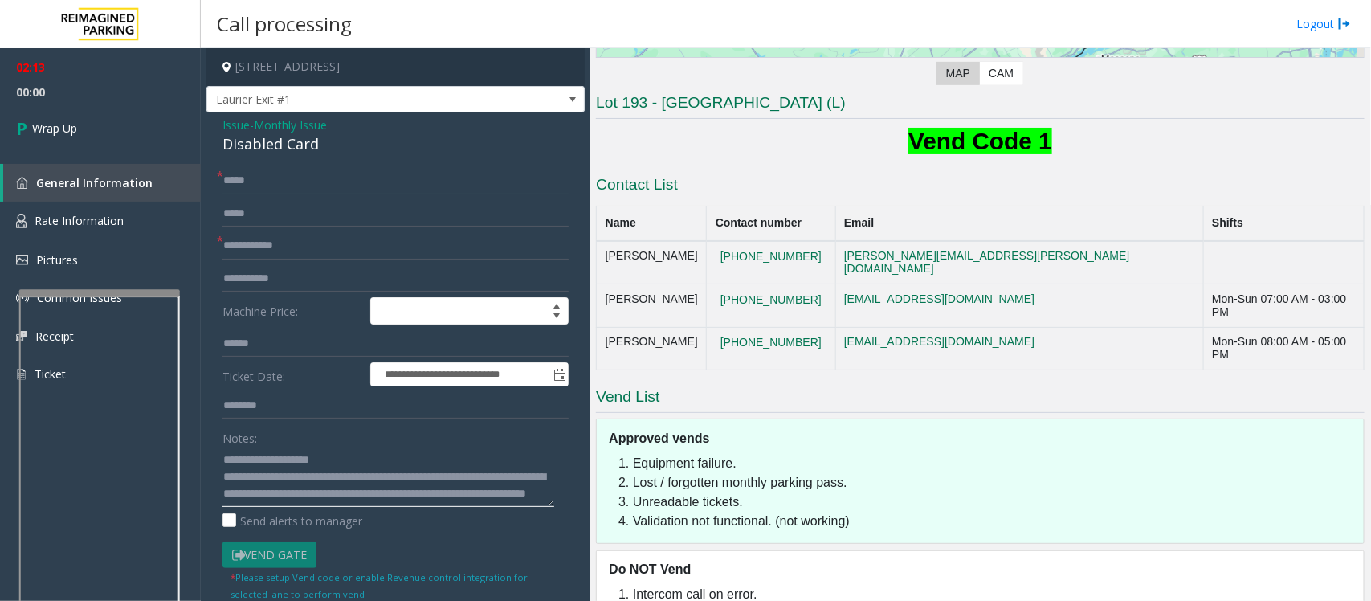
click at [507, 499] on textarea at bounding box center [388, 476] width 332 height 60
type textarea "**********"
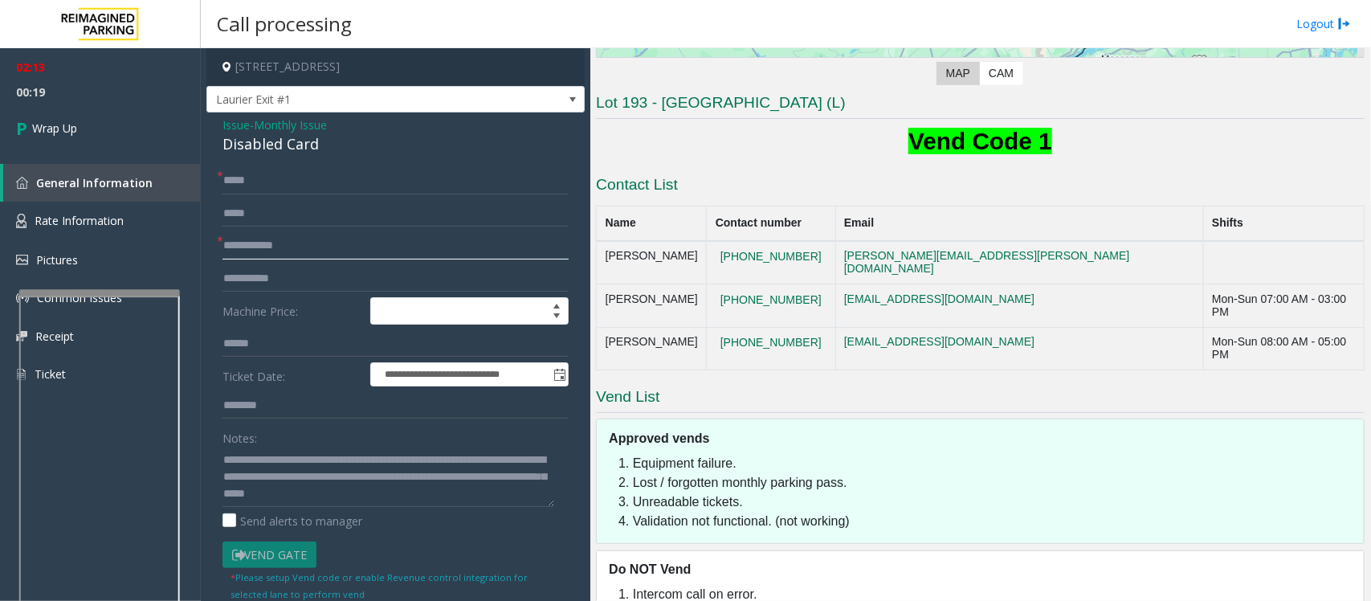
click at [274, 246] on input "text" at bounding box center [395, 245] width 346 height 27
paste input "**********"
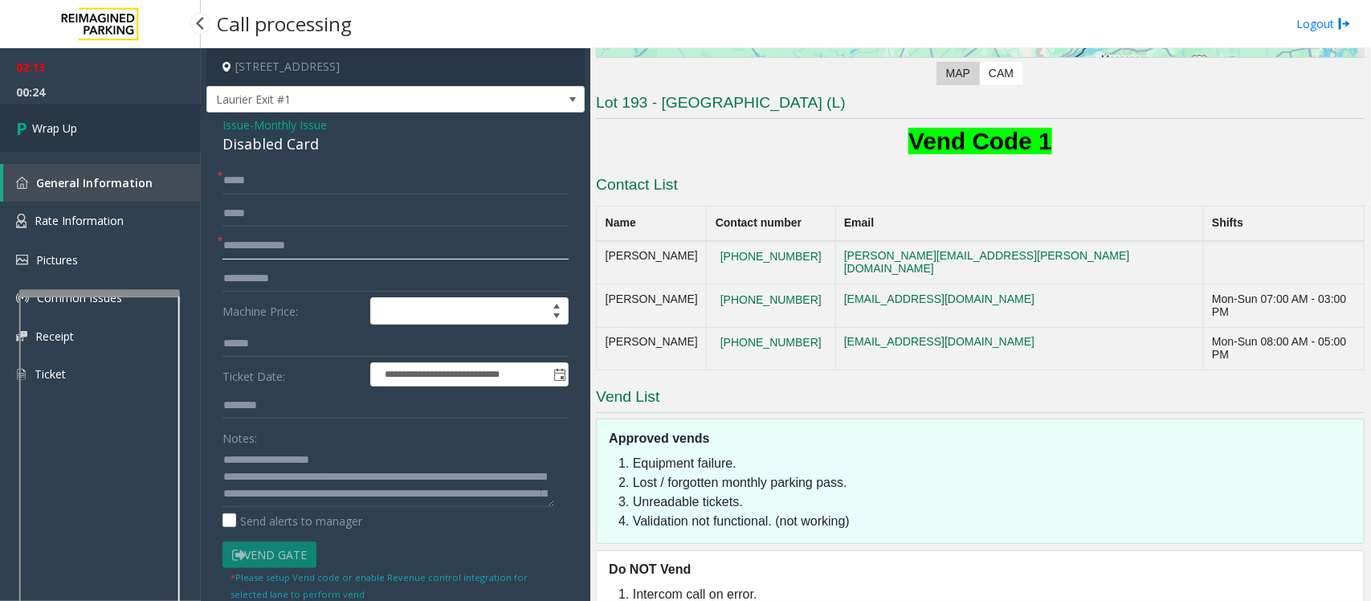
type input "**********"
click at [75, 125] on span "Wrap Up" at bounding box center [54, 128] width 45 height 17
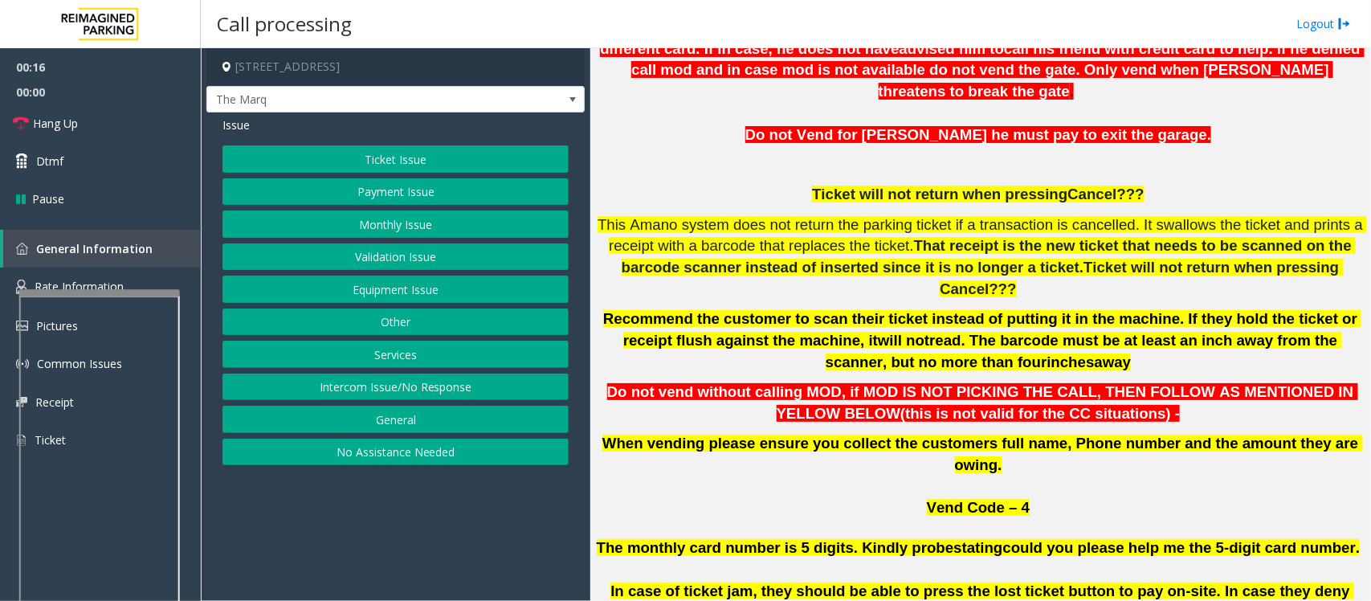
scroll to position [703, 0]
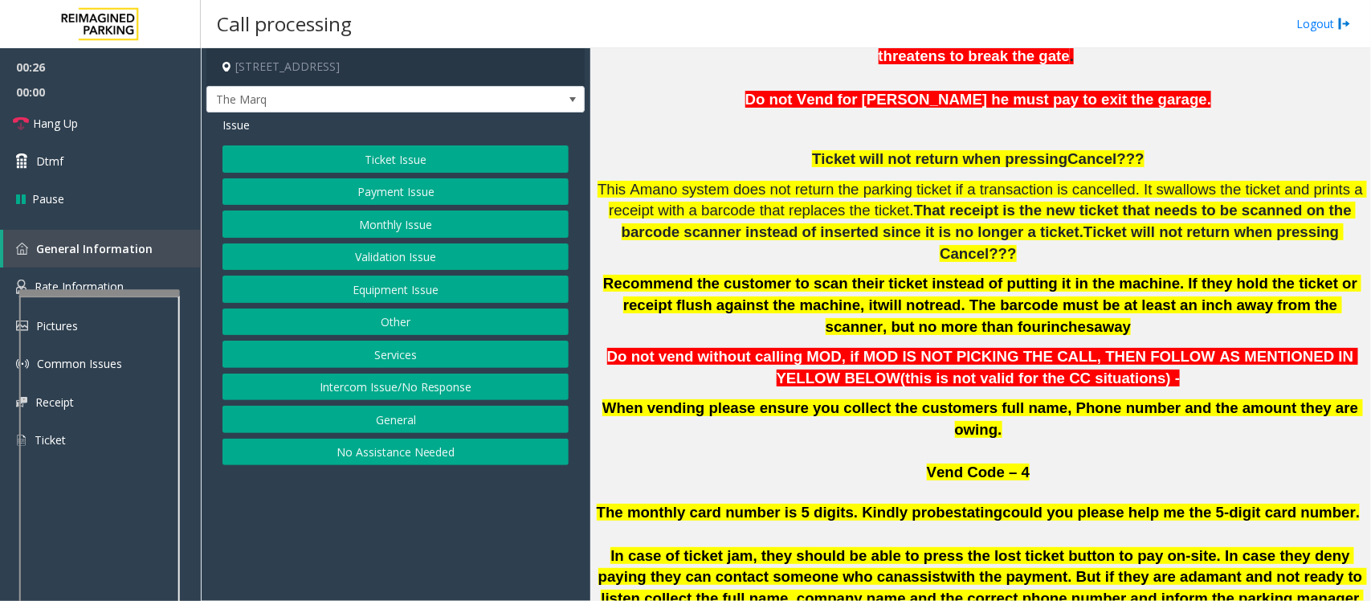
click at [462, 392] on button "Intercom Issue/No Response" at bounding box center [395, 386] width 346 height 27
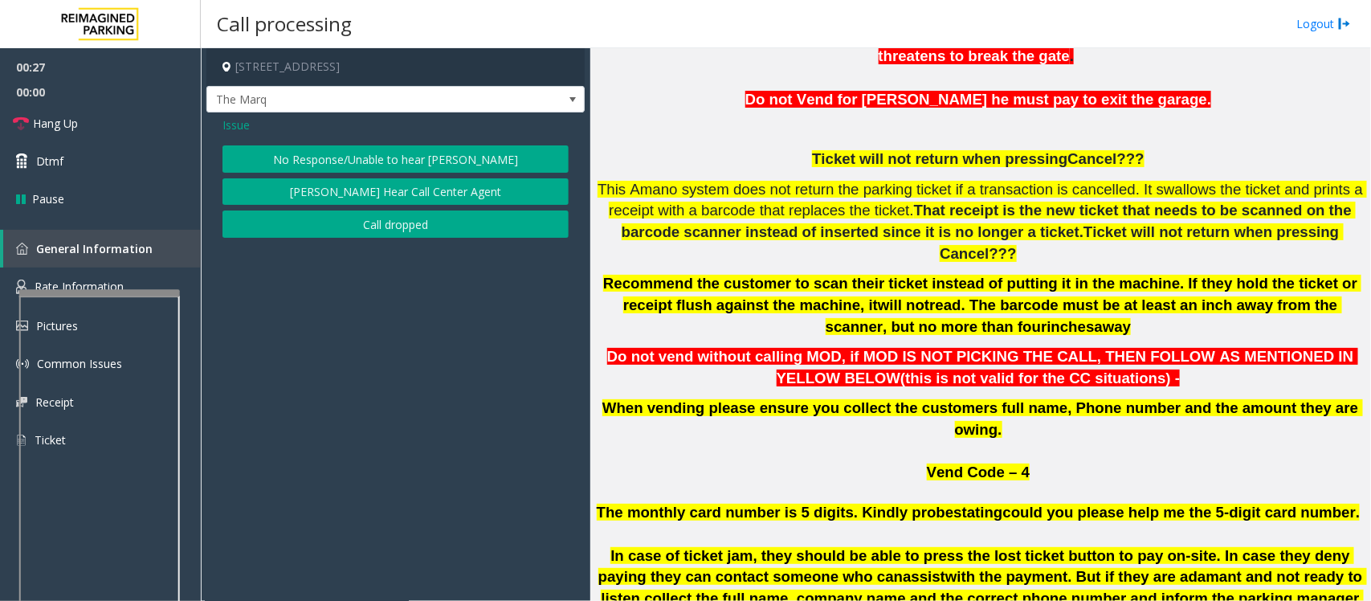
click at [419, 198] on button "Parker Cannot Hear Call Center Agent" at bounding box center [395, 191] width 346 height 27
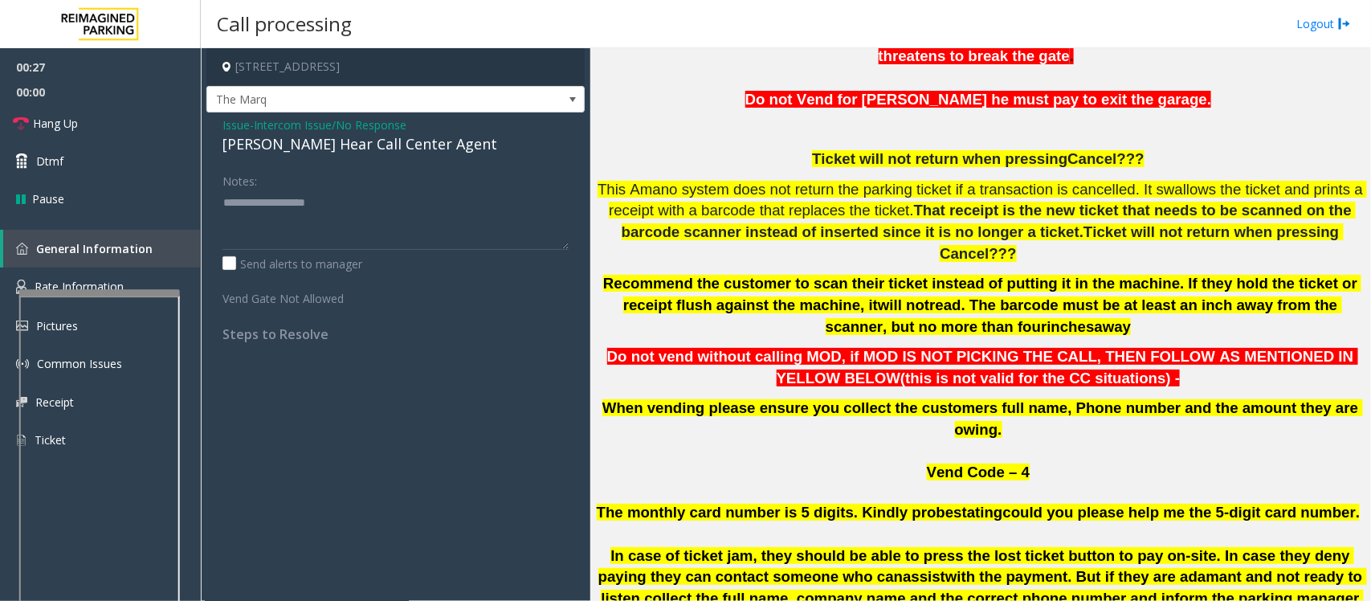
click at [307, 153] on div "Parker Cannot Hear Call Center Agent" at bounding box center [395, 144] width 346 height 22
type textarea "**********"
click at [141, 124] on link "Hang Up" at bounding box center [100, 123] width 201 height 38
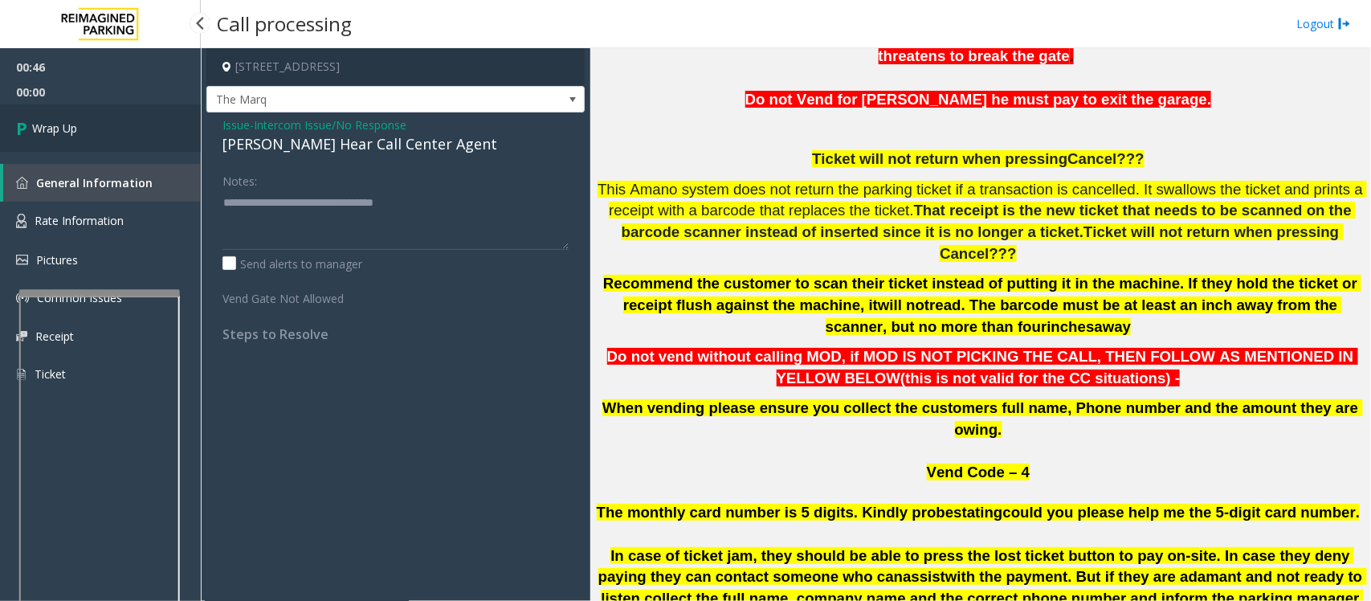
click at [141, 124] on link "Wrap Up" at bounding box center [100, 127] width 201 height 47
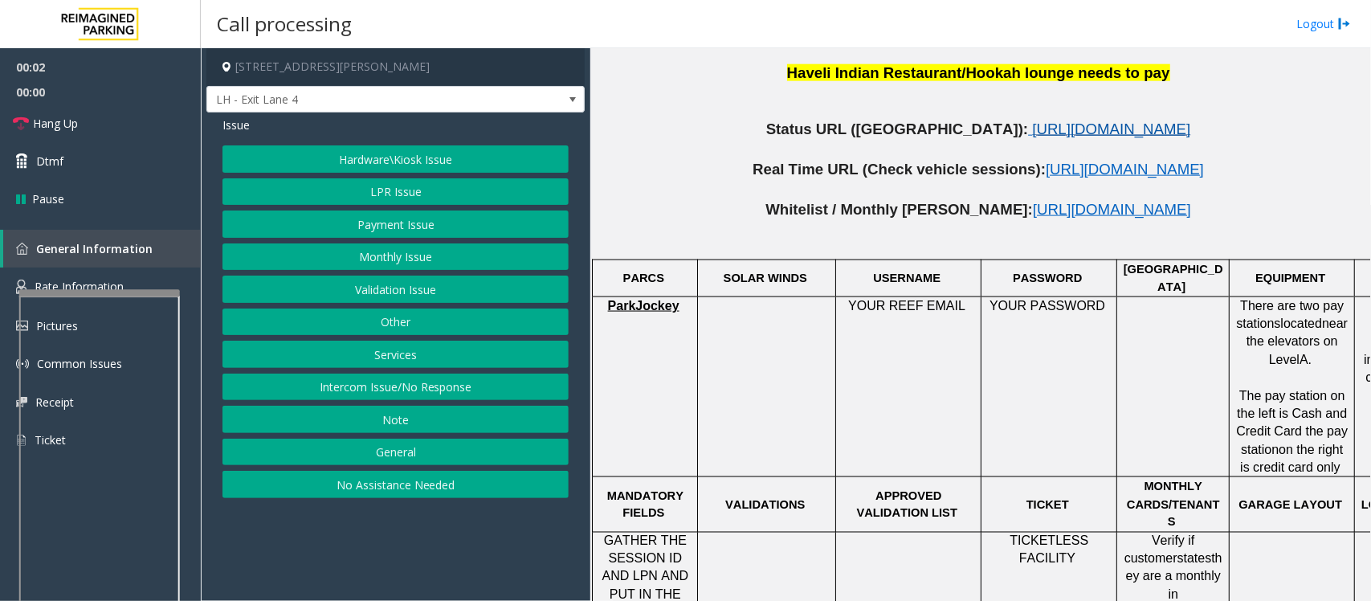
scroll to position [703, 0]
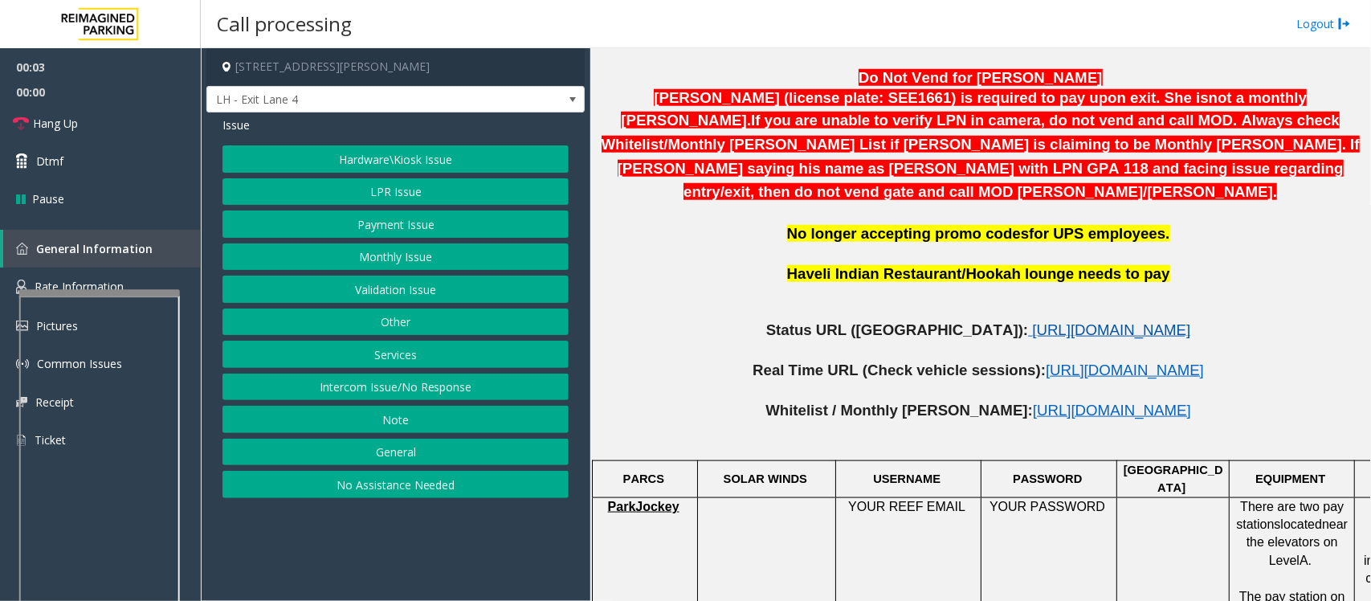
click at [1032, 321] on span "https://www.parkjockey.com/en-us/manage/1633/status" at bounding box center [1111, 329] width 158 height 17
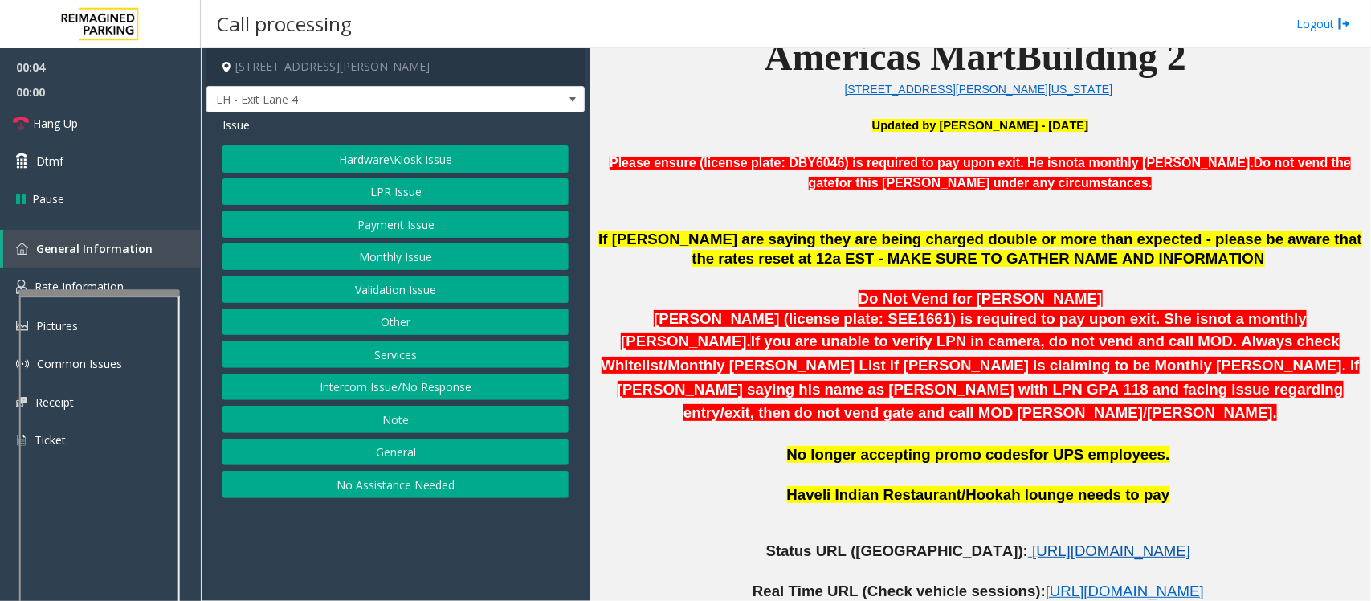
scroll to position [401, 0]
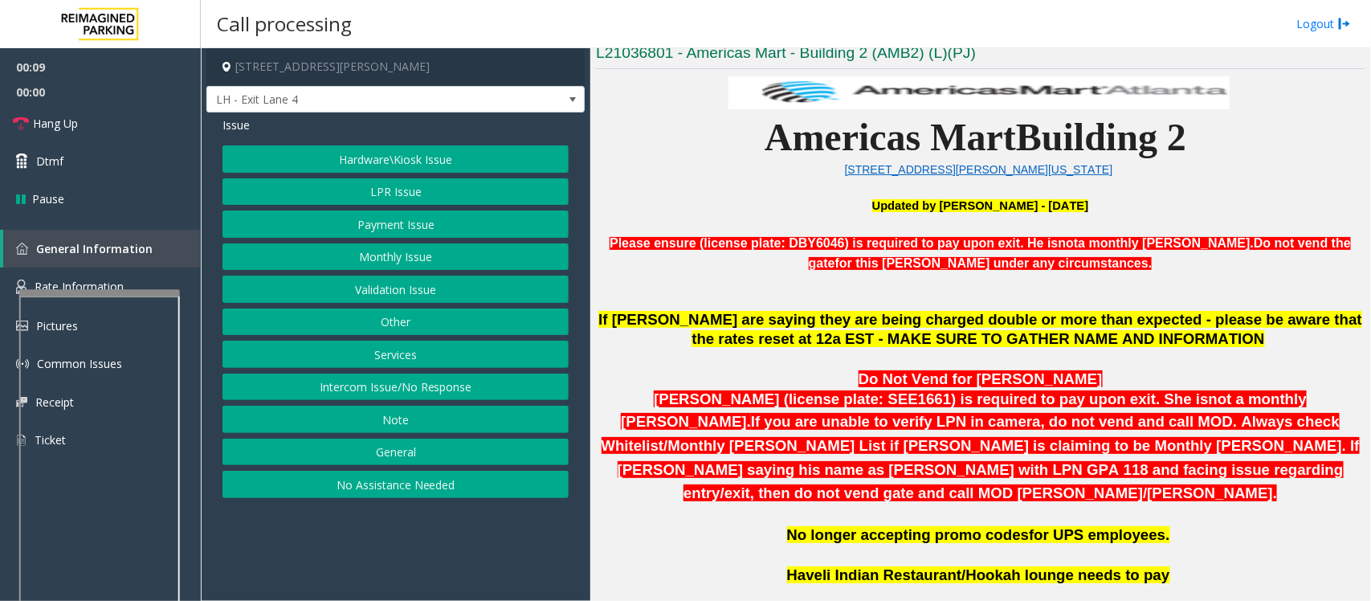
click at [448, 161] on button "Hardware\Kiosk Issue" at bounding box center [395, 158] width 346 height 27
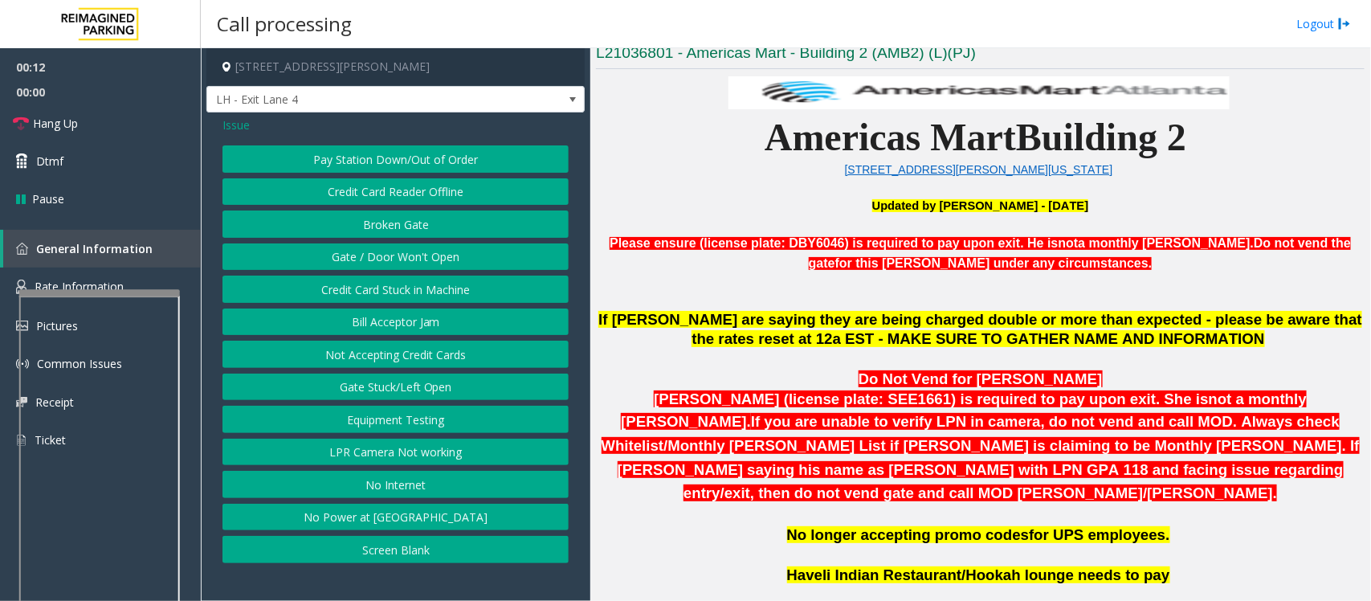
click at [438, 157] on button "Pay Station Down/Out of Order" at bounding box center [395, 158] width 346 height 27
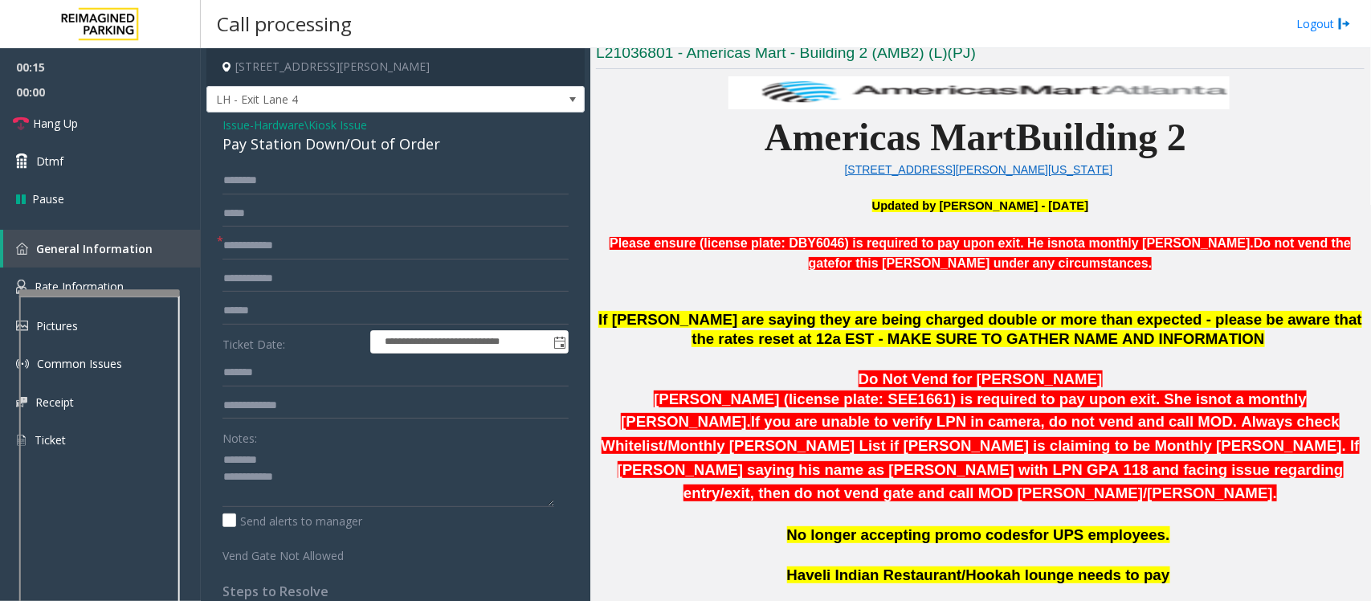
click at [293, 135] on div "Pay Station Down/Out of Order" at bounding box center [395, 144] width 346 height 22
click at [238, 482] on textarea at bounding box center [388, 476] width 332 height 60
click at [367, 483] on textarea at bounding box center [388, 476] width 332 height 60
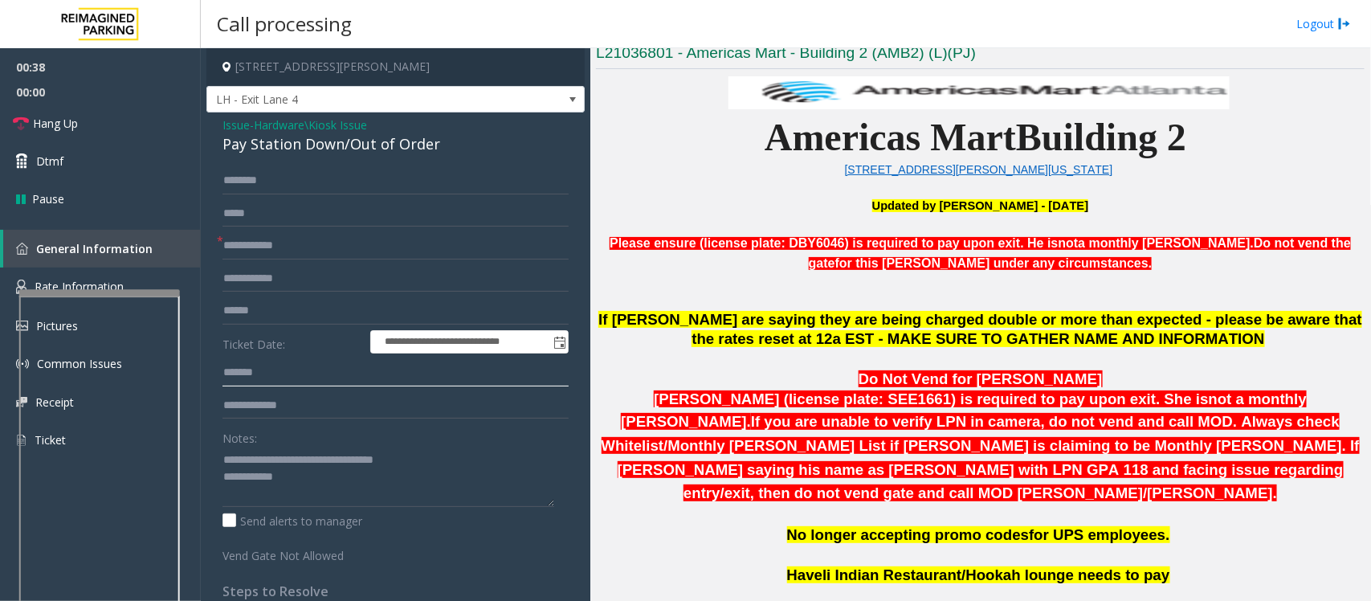
click at [250, 371] on input "text" at bounding box center [395, 372] width 346 height 27
click at [359, 494] on textarea at bounding box center [388, 476] width 332 height 60
click at [108, 121] on link "Hang Up" at bounding box center [100, 123] width 201 height 38
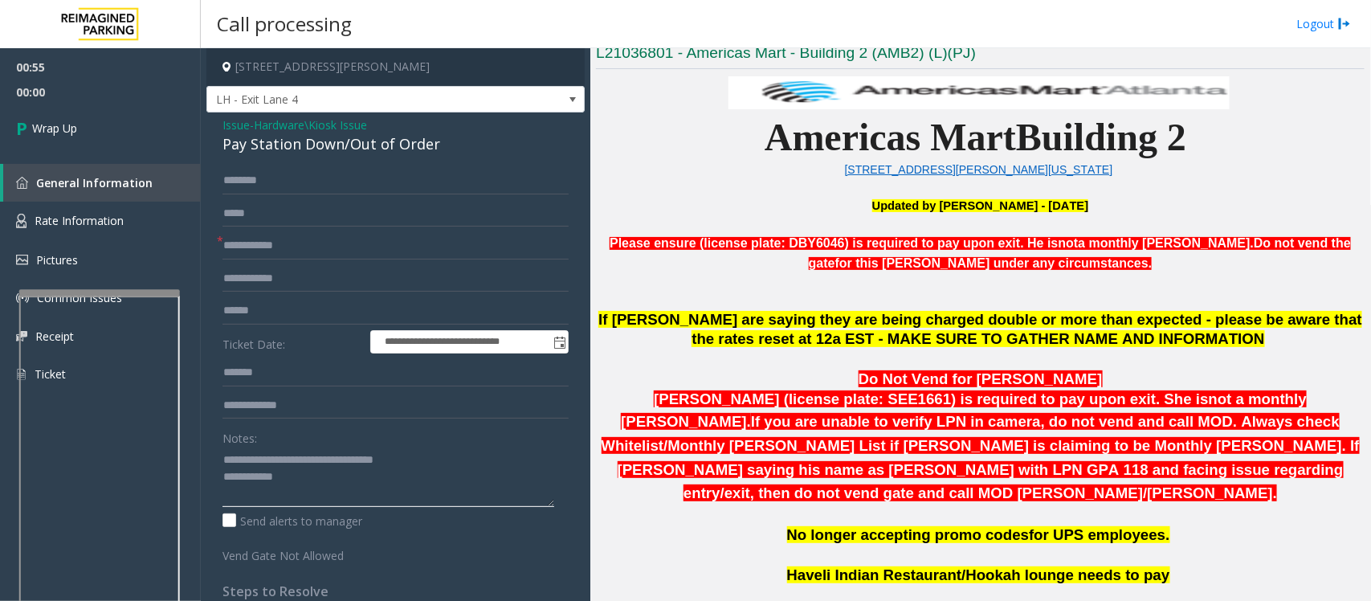
click at [320, 483] on textarea at bounding box center [388, 476] width 332 height 60
paste textarea "**********"
type textarea "**********"
click at [261, 243] on input "text" at bounding box center [395, 245] width 346 height 27
type input "**"
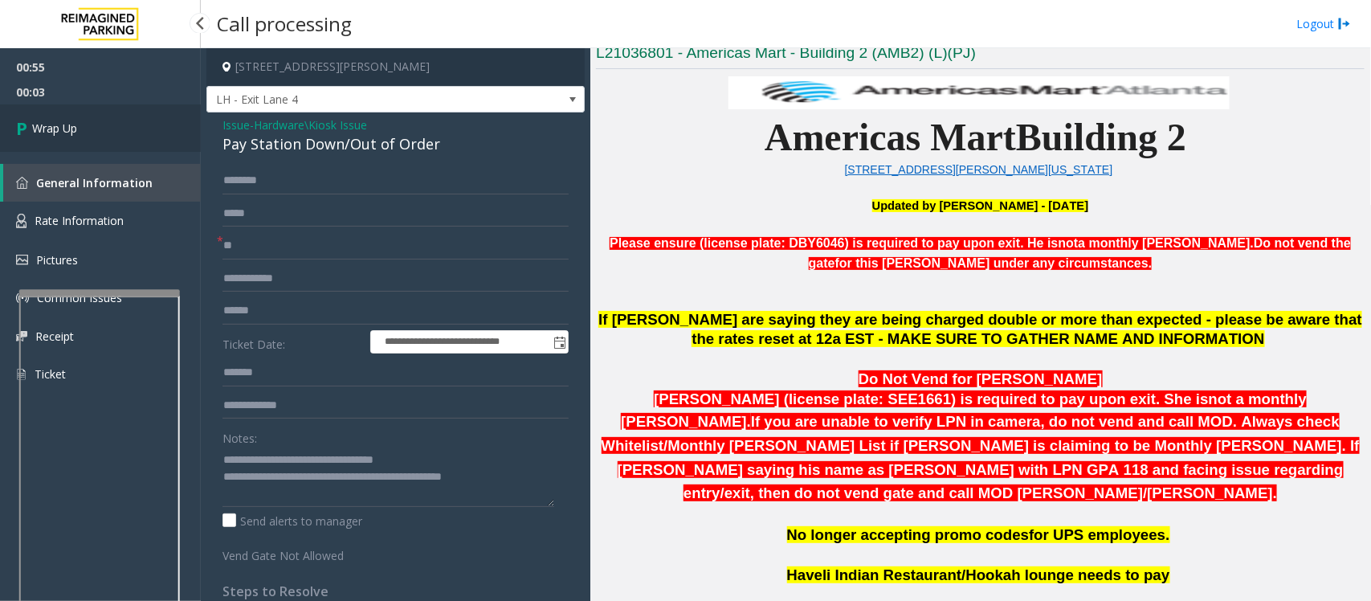
click at [77, 131] on span "Wrap Up" at bounding box center [54, 128] width 45 height 17
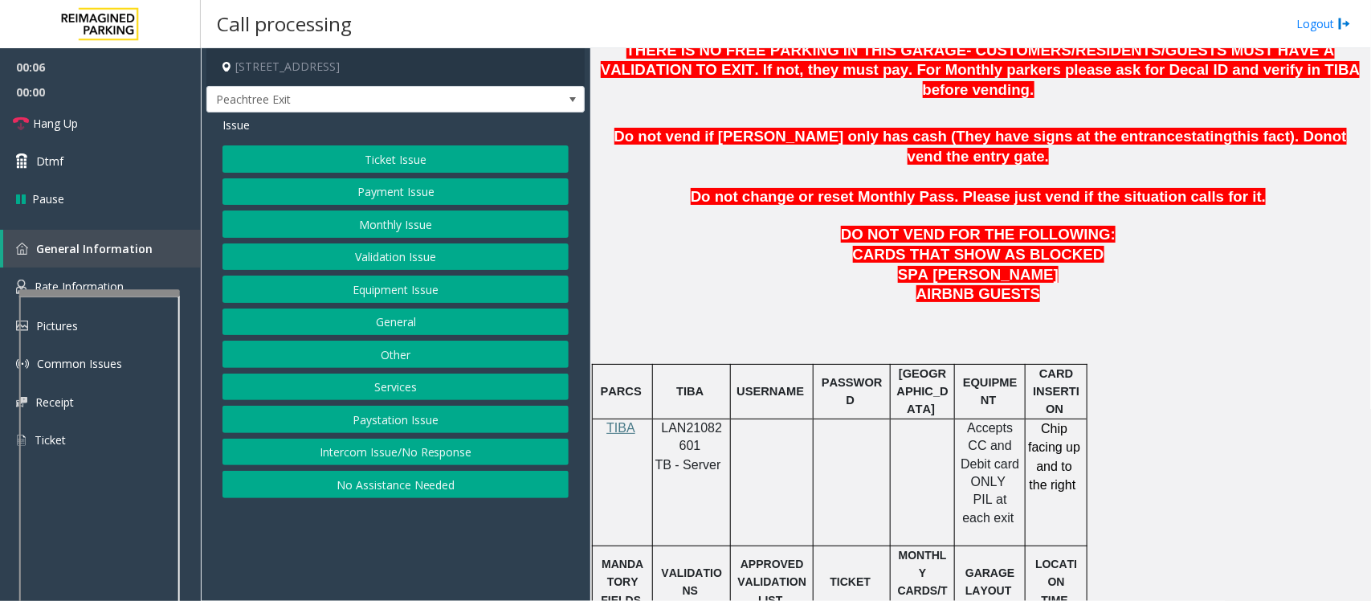
scroll to position [703, 0]
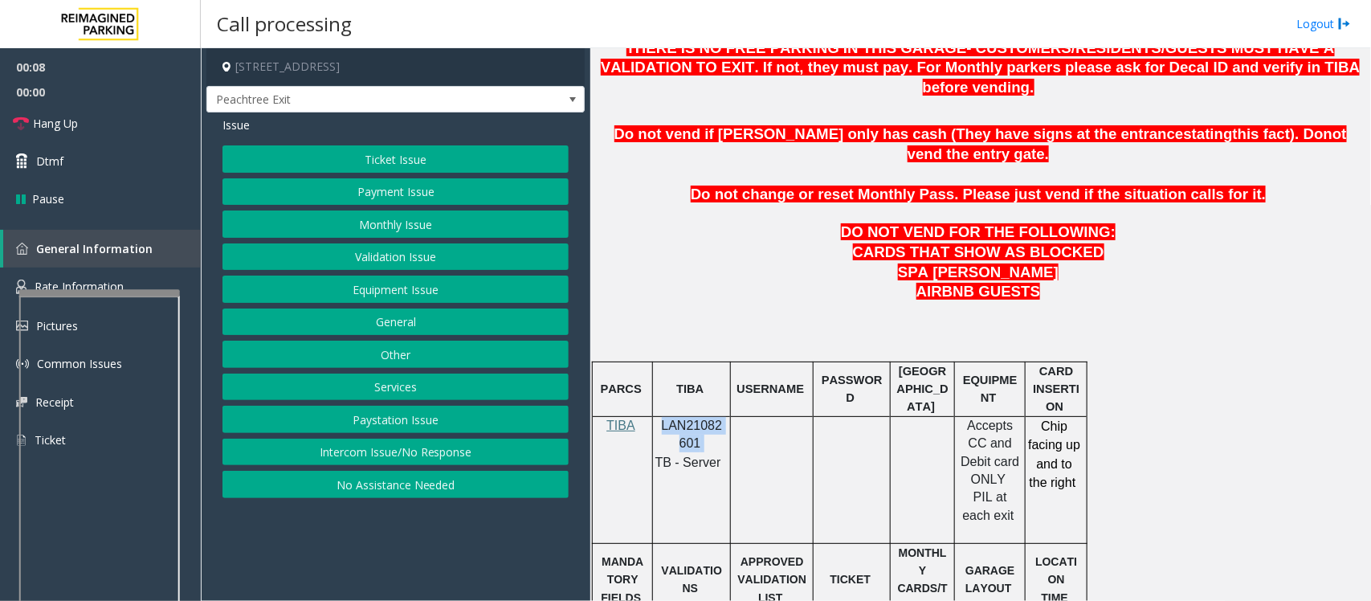
drag, startPoint x: 661, startPoint y: 385, endPoint x: 701, endPoint y: 402, distance: 43.5
click at [701, 417] on p "LAN21082601" at bounding box center [691, 435] width 66 height 36
copy p "LAN21082601"
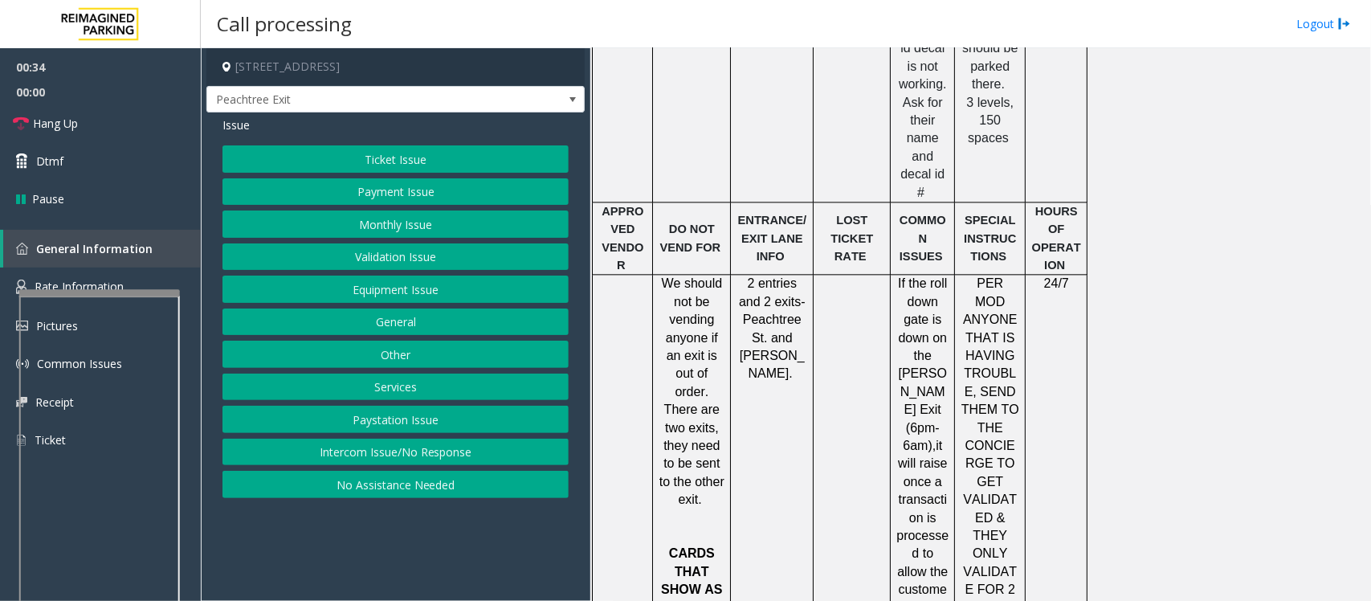
scroll to position [1558, 0]
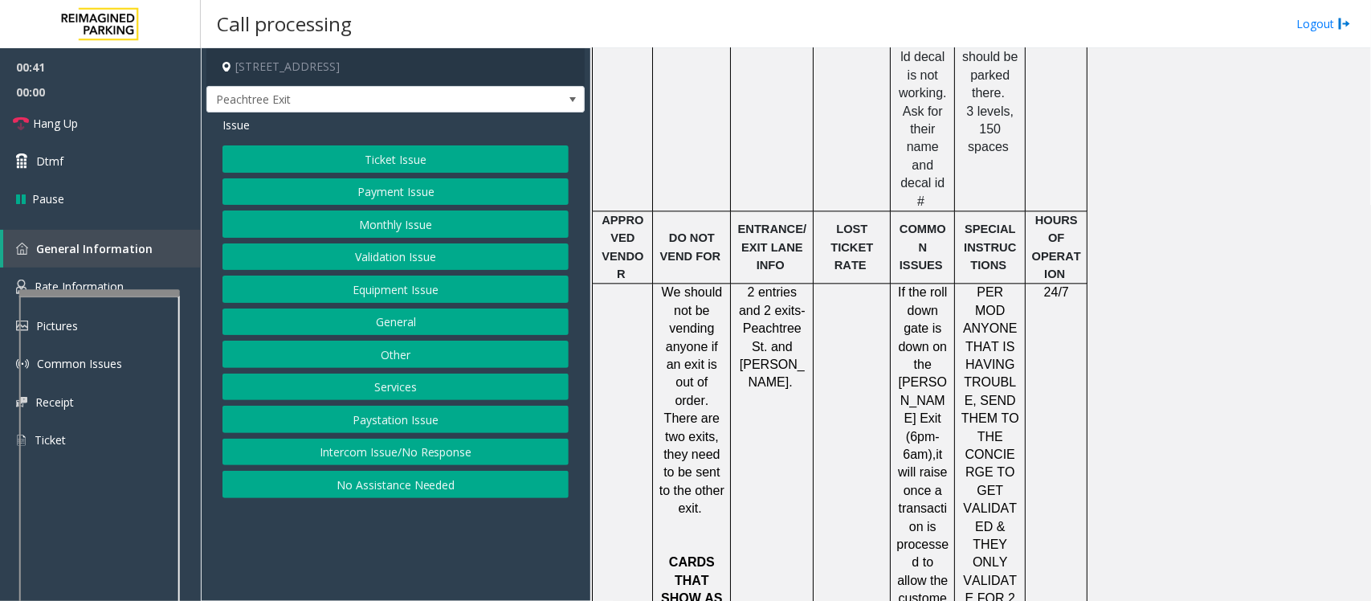
click at [322, 165] on button "Ticket Issue" at bounding box center [395, 158] width 346 height 27
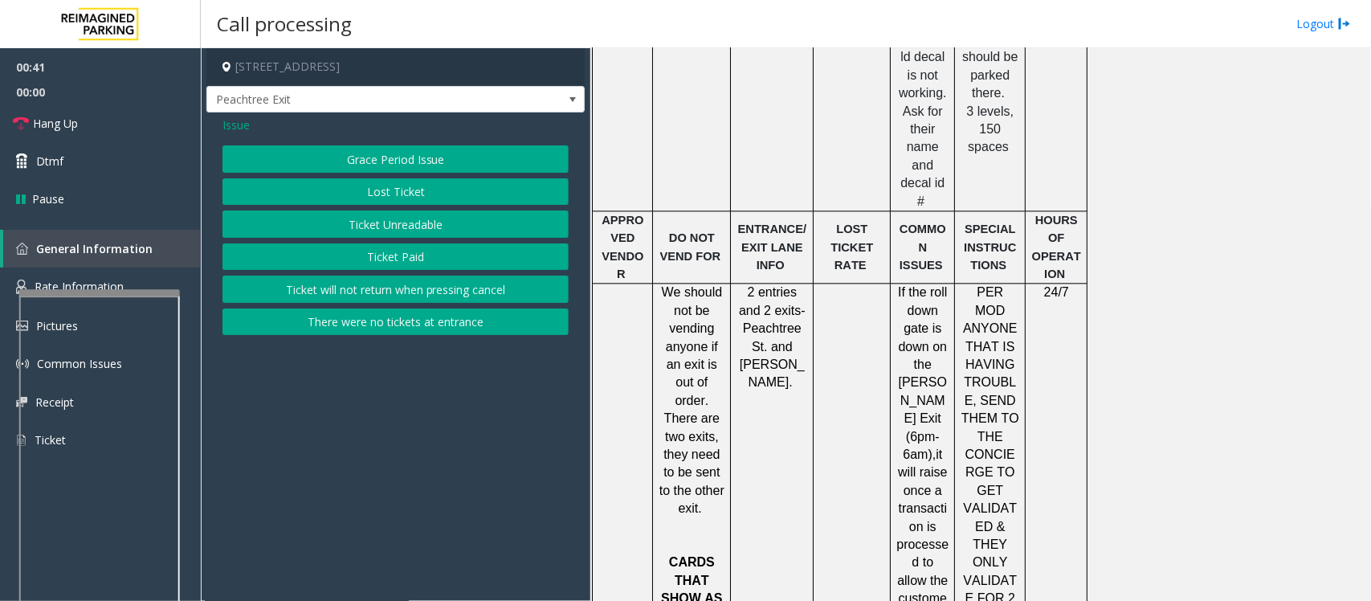
click at [395, 194] on button "Lost Ticket" at bounding box center [395, 191] width 346 height 27
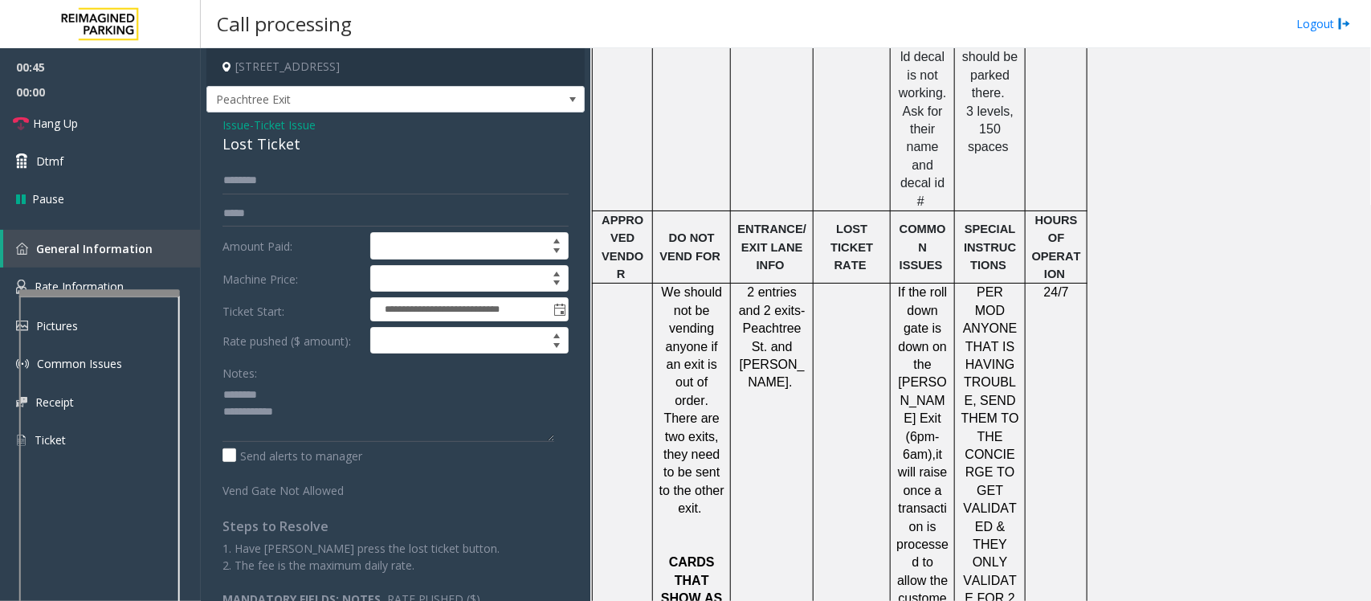
click at [243, 149] on div "Lost Ticket" at bounding box center [395, 144] width 346 height 22
click at [311, 418] on textarea at bounding box center [388, 411] width 332 height 60
click at [311, 419] on textarea at bounding box center [388, 411] width 332 height 60
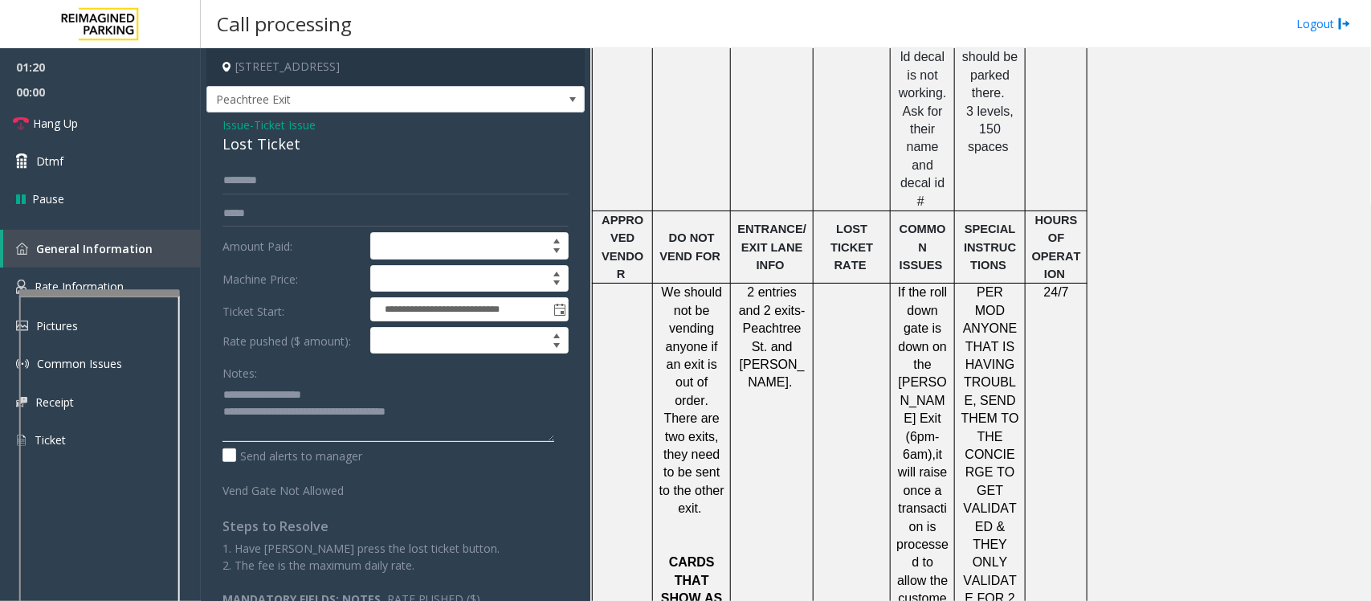
click at [450, 410] on textarea at bounding box center [388, 411] width 332 height 60
click at [496, 420] on textarea at bounding box center [388, 411] width 332 height 60
paste textarea "**********"
type textarea "**********"
drag, startPoint x: 66, startPoint y: 119, endPoint x: 68, endPoint y: 127, distance: 8.4
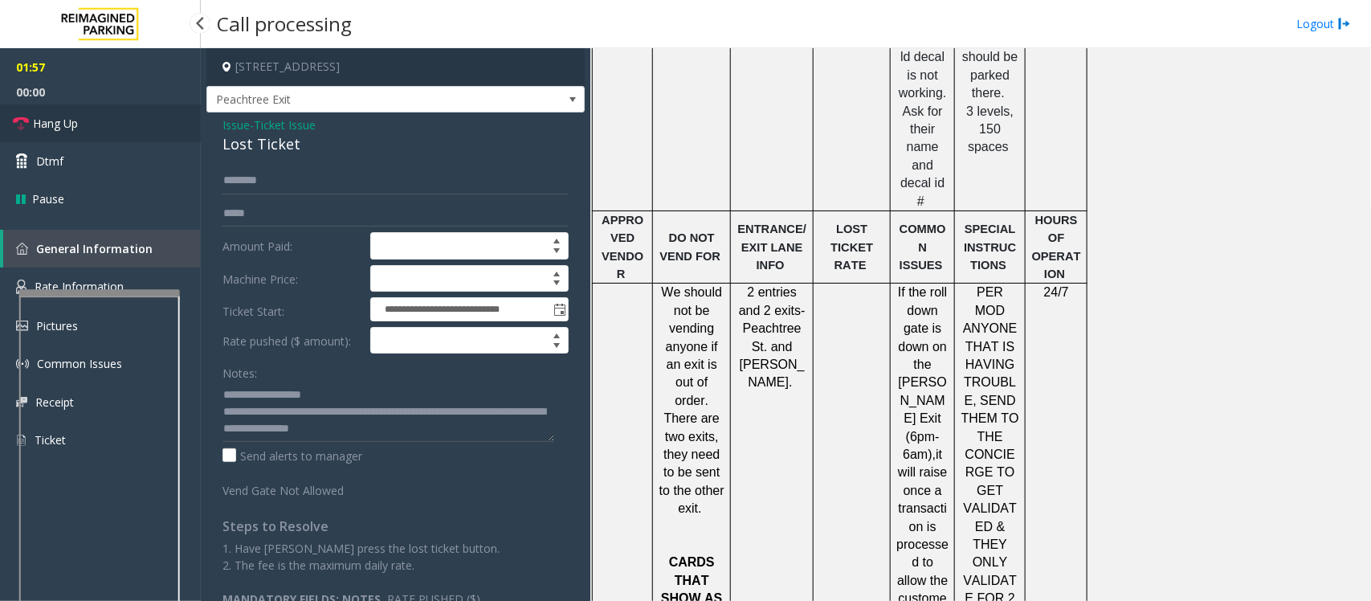
click at [66, 119] on span "Hang Up" at bounding box center [55, 123] width 45 height 17
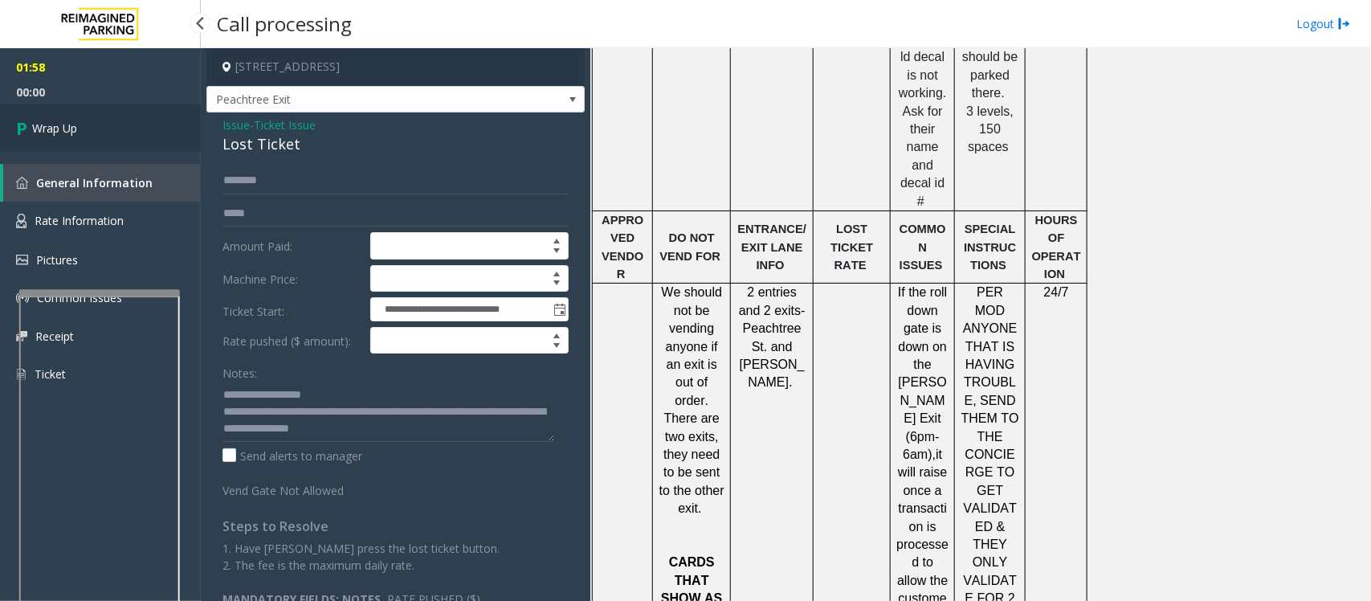
click at [42, 133] on span "Wrap Up" at bounding box center [54, 128] width 45 height 17
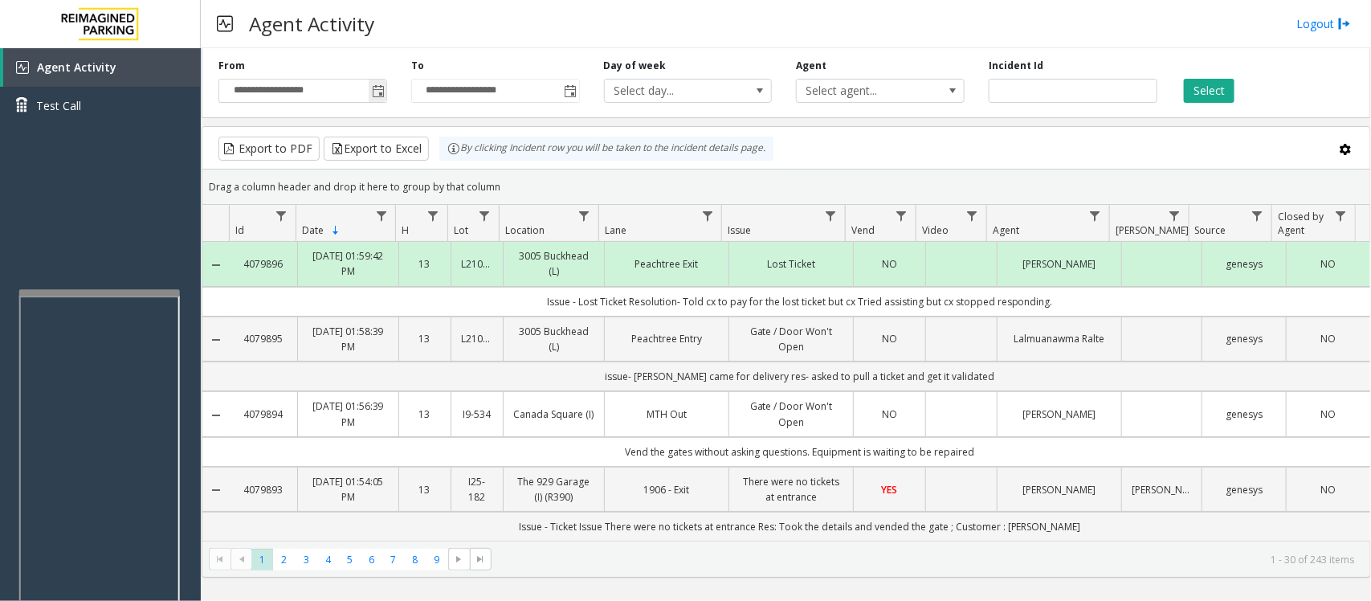
click at [381, 87] on span "Toggle popup" at bounding box center [378, 91] width 13 height 13
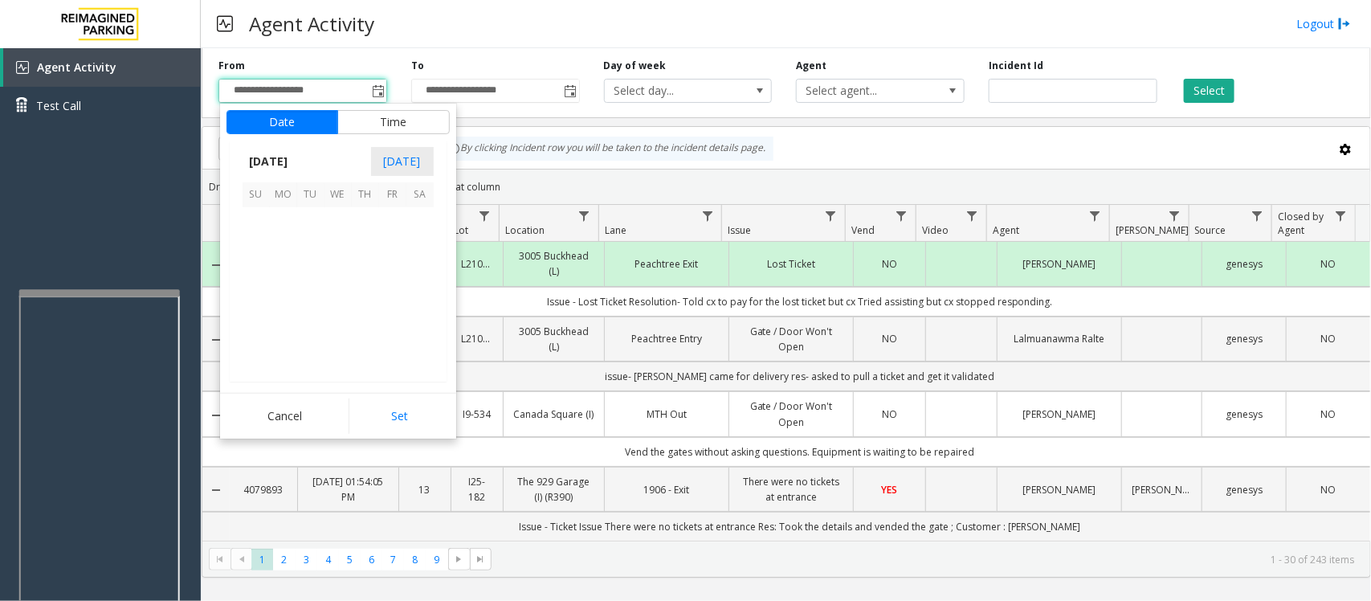
scroll to position [288039, 0]
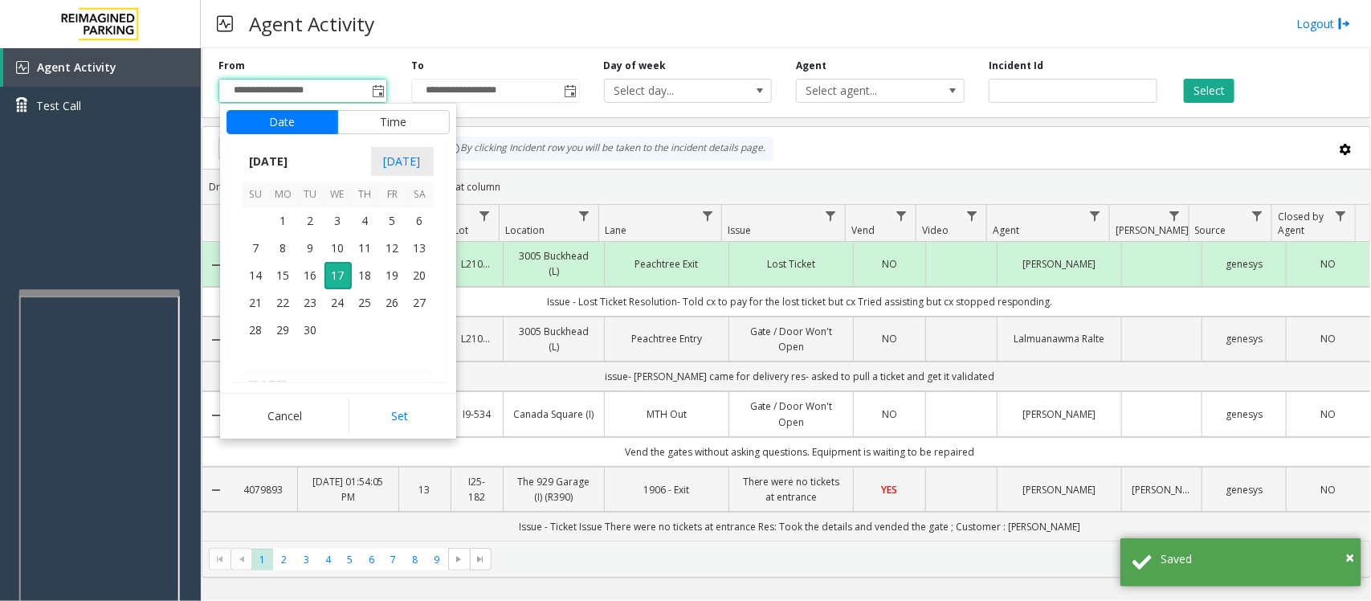
click at [581, 38] on div "Agent Activity Logout" at bounding box center [786, 24] width 1170 height 48
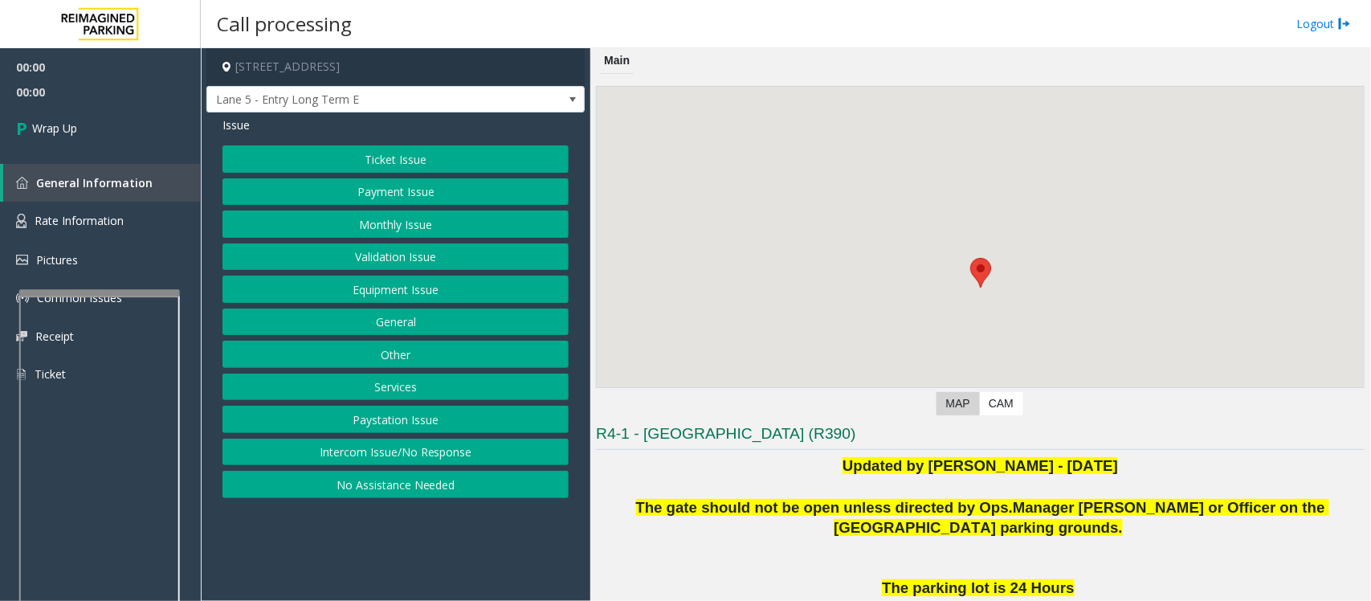
click at [349, 446] on button "Intercom Issue/No Response" at bounding box center [395, 451] width 346 height 27
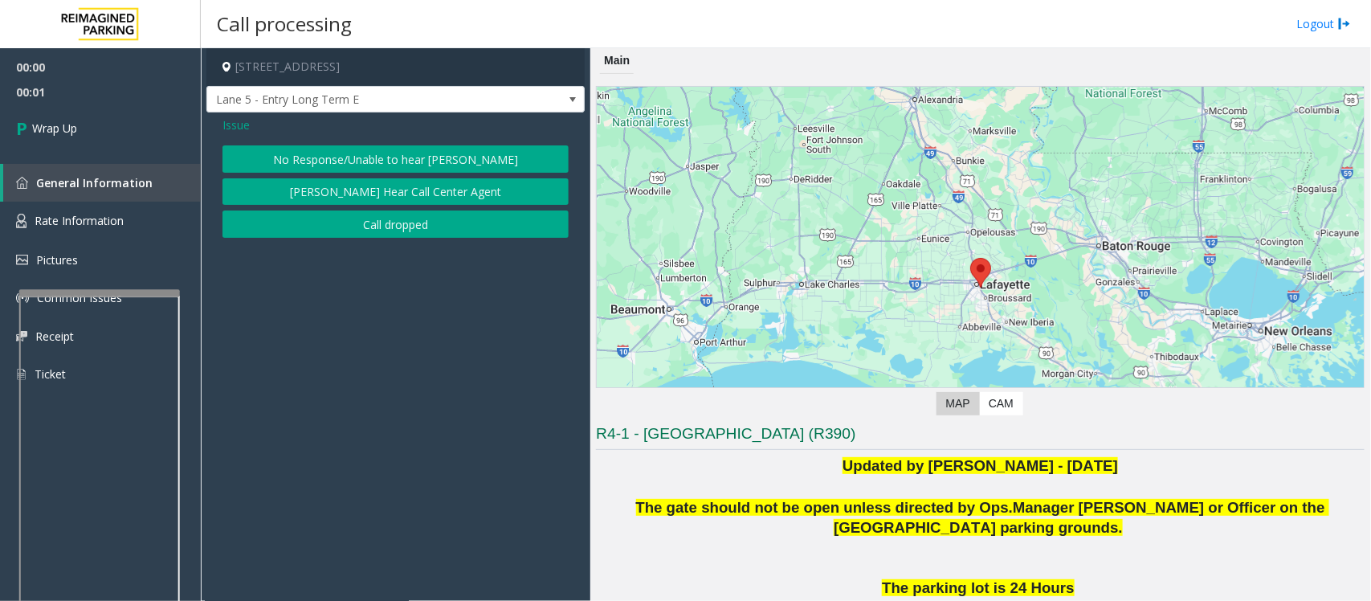
click at [400, 223] on button "Call dropped" at bounding box center [395, 223] width 346 height 27
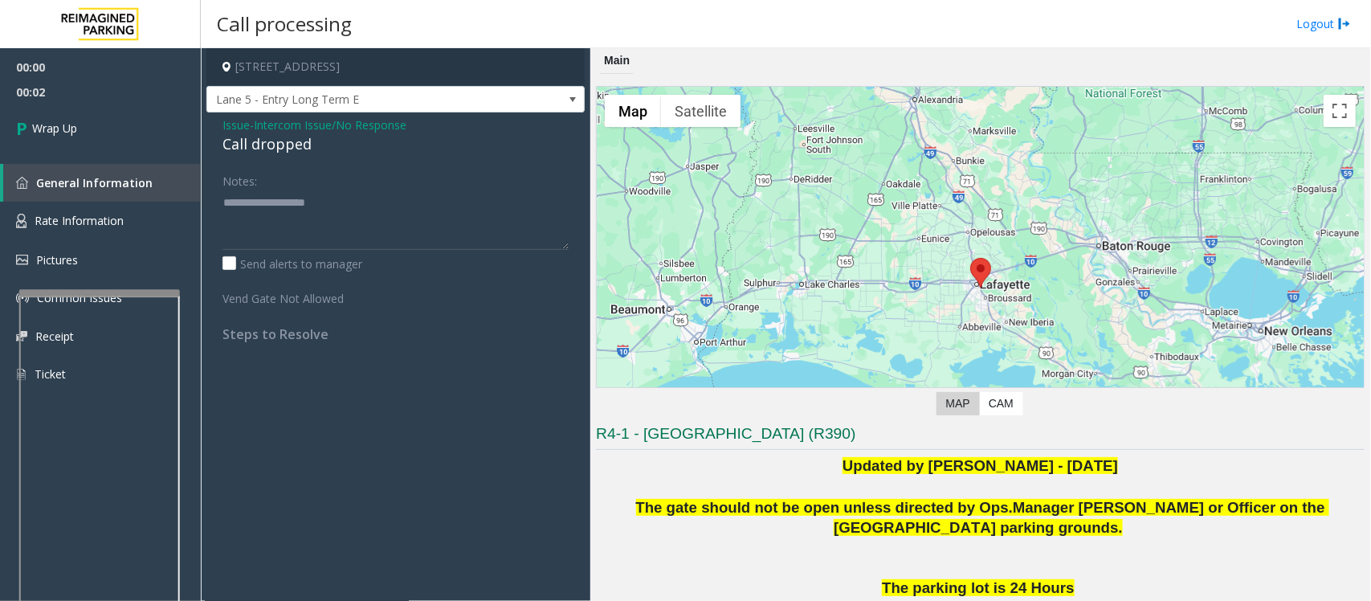
click at [267, 145] on div "Call dropped" at bounding box center [395, 144] width 346 height 22
type textarea "**********"
click at [95, 129] on link "Wrap Up" at bounding box center [100, 127] width 201 height 47
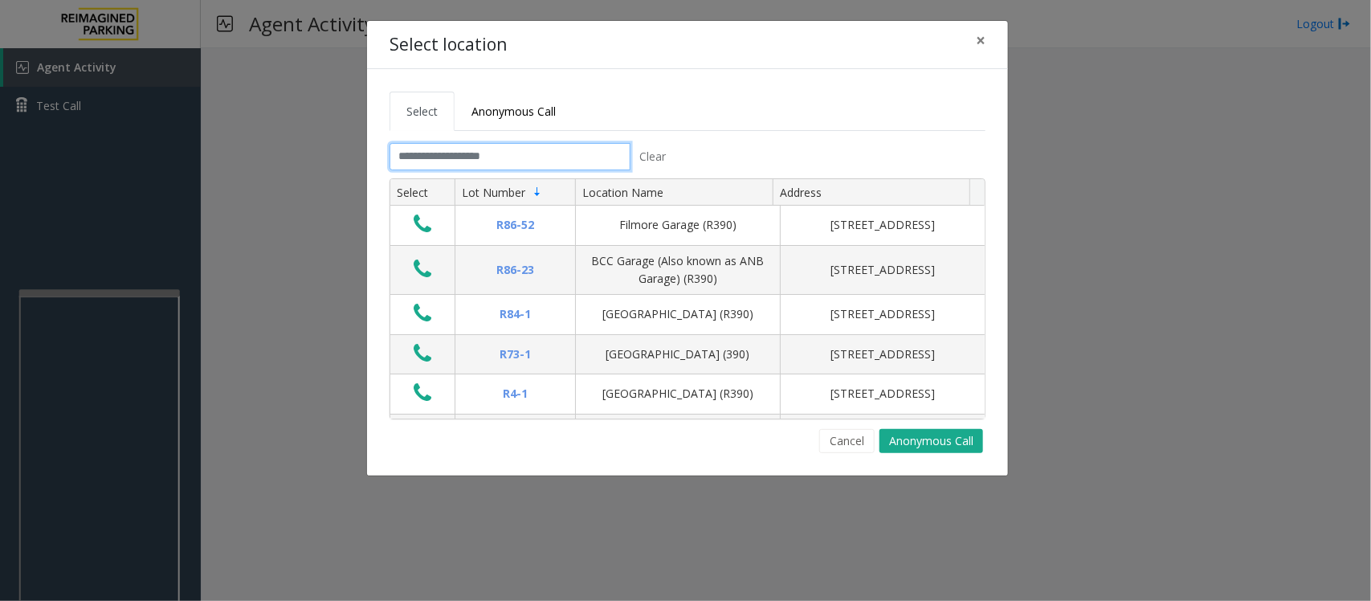
click at [500, 158] on input "text" at bounding box center [509, 156] width 241 height 27
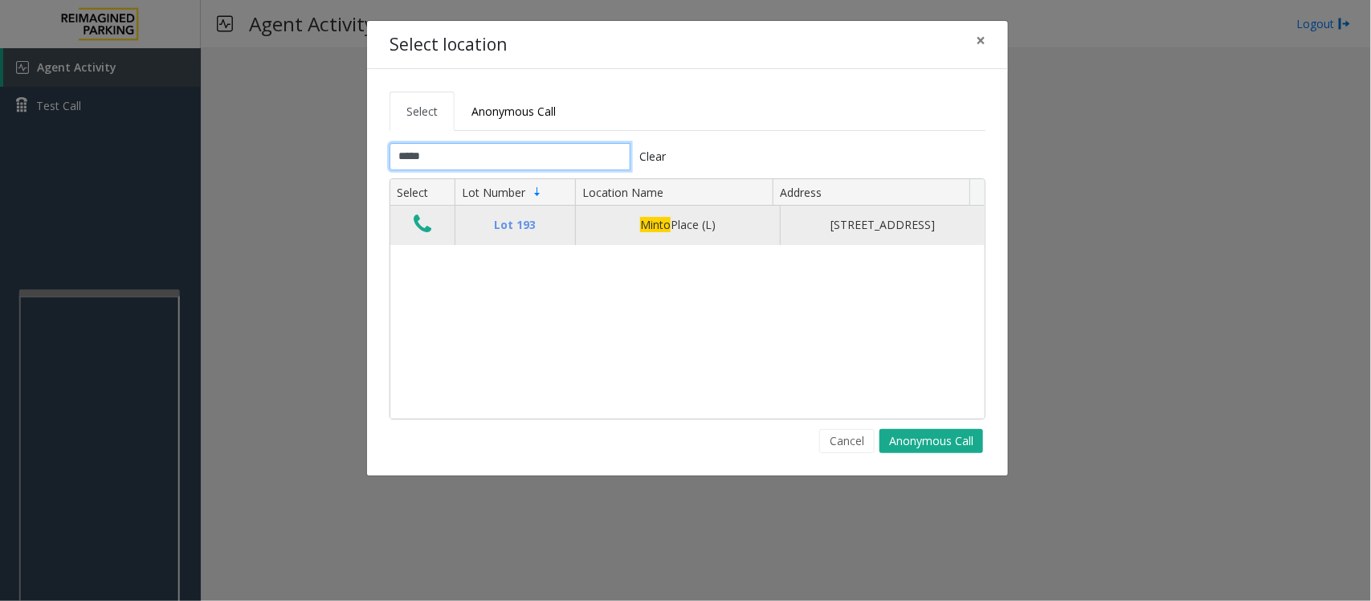
type input "*****"
click at [426, 234] on icon "Data table" at bounding box center [423, 224] width 18 height 22
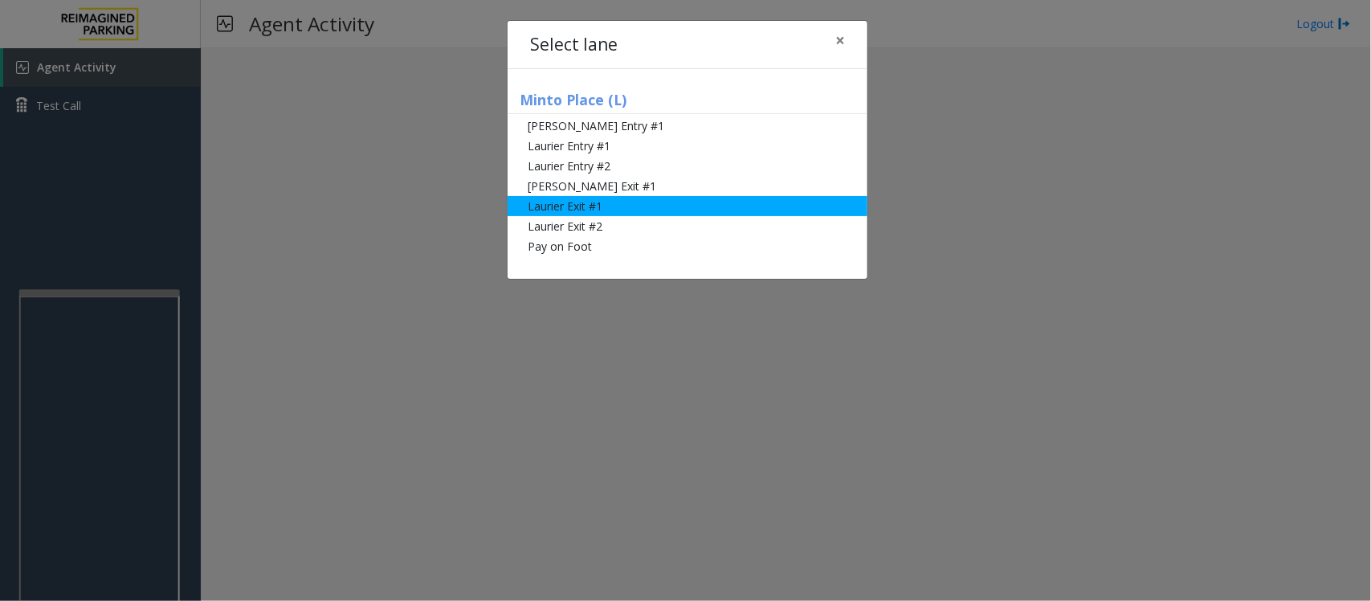
click at [599, 202] on li "Laurier Exit #1" at bounding box center [687, 206] width 360 height 20
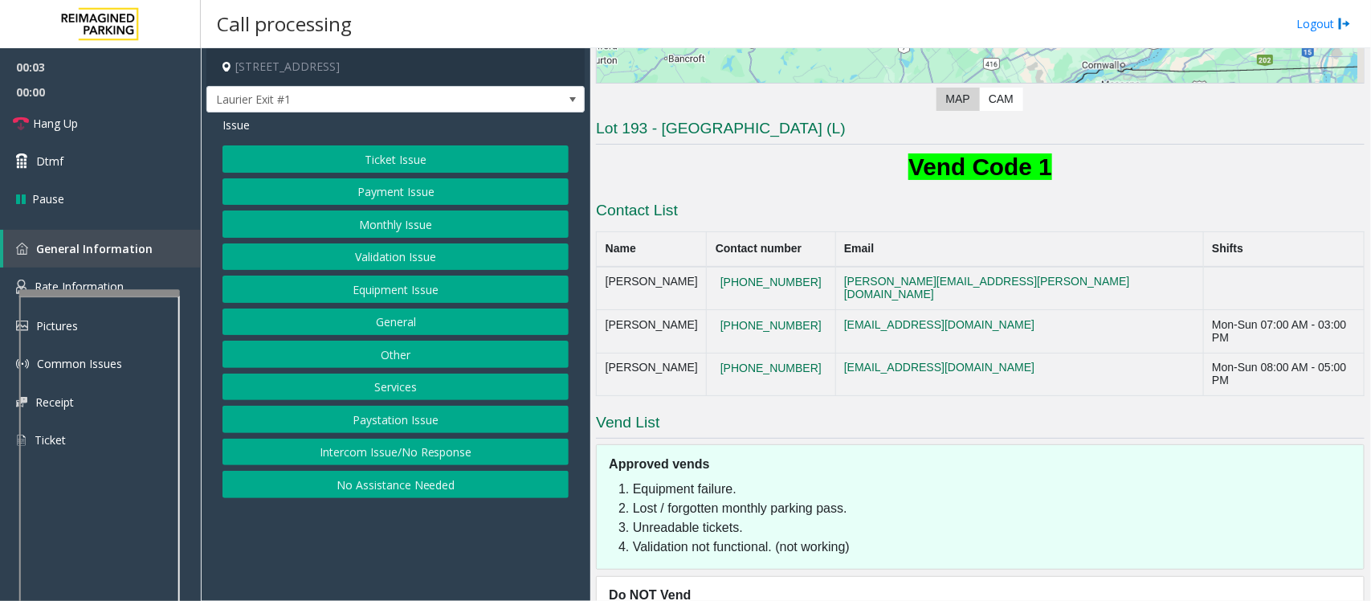
scroll to position [352, 0]
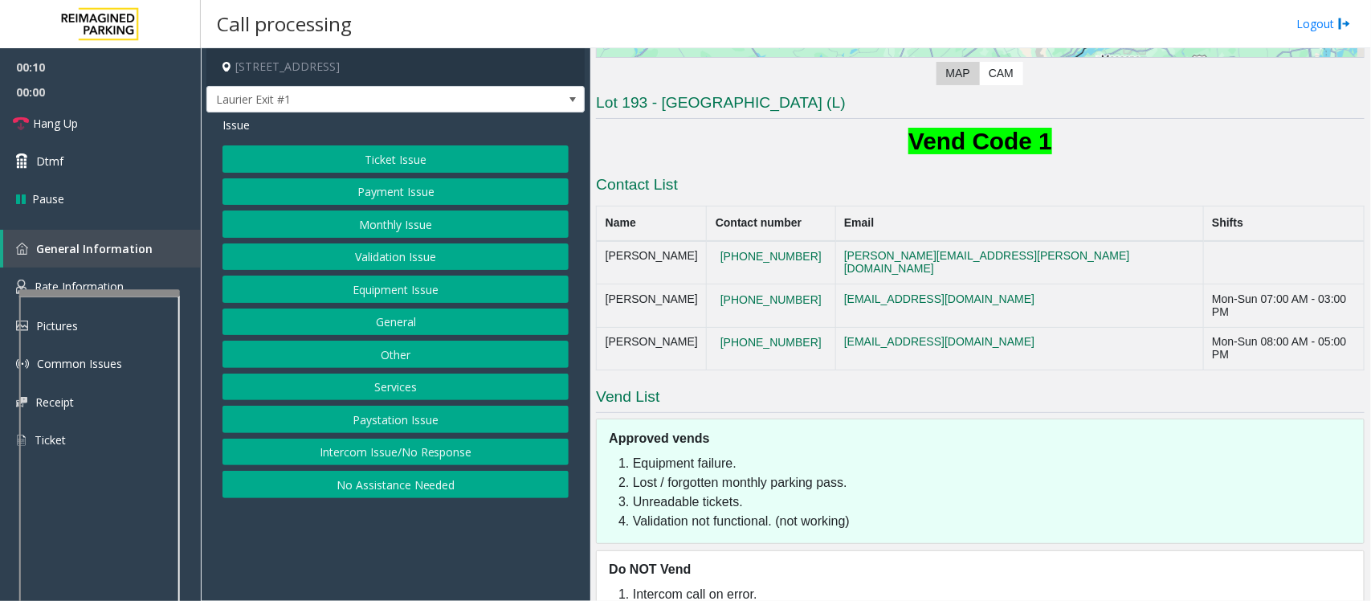
click at [446, 158] on button "Ticket Issue" at bounding box center [395, 158] width 346 height 27
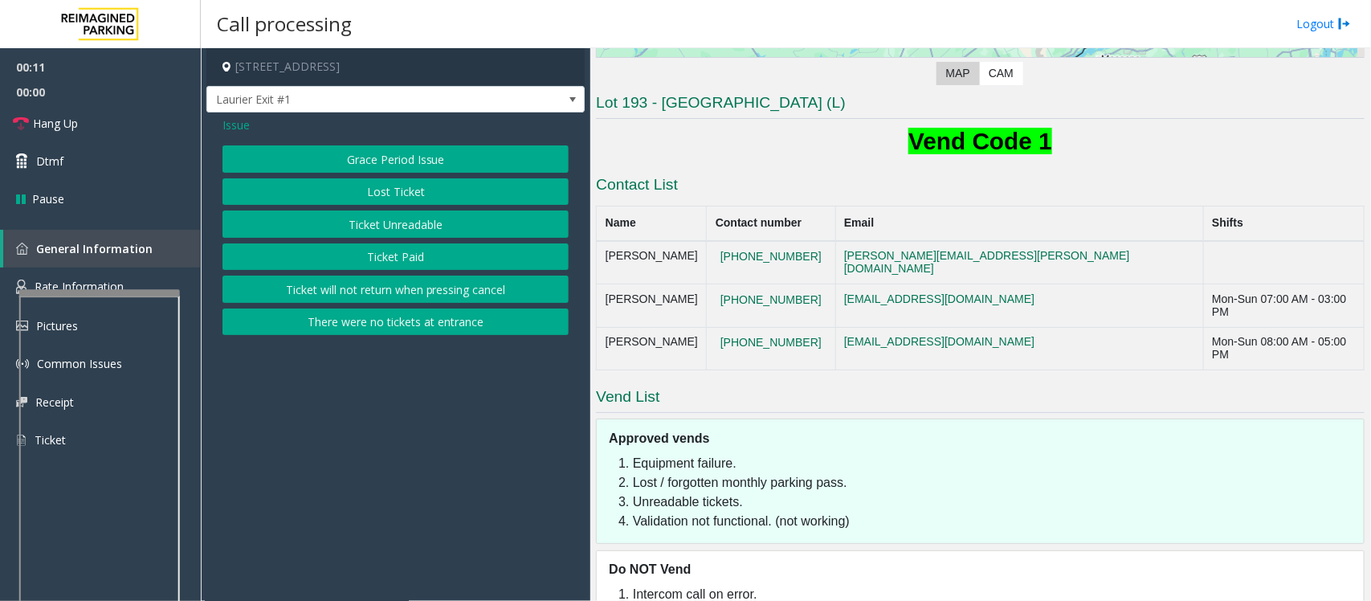
click at [383, 223] on button "Ticket Unreadable" at bounding box center [395, 223] width 346 height 27
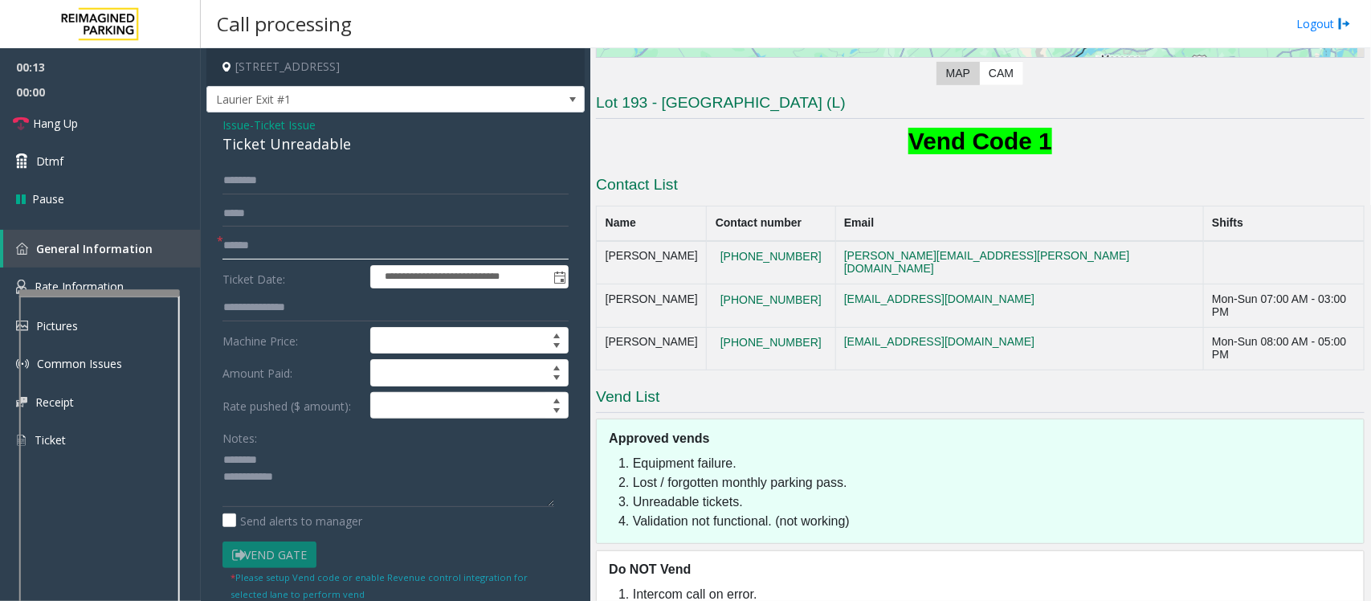
click at [295, 232] on input "text" at bounding box center [395, 245] width 346 height 27
click at [261, 143] on div "Ticket Unreadable" at bounding box center [395, 144] width 346 height 22
click at [316, 491] on textarea at bounding box center [388, 476] width 332 height 60
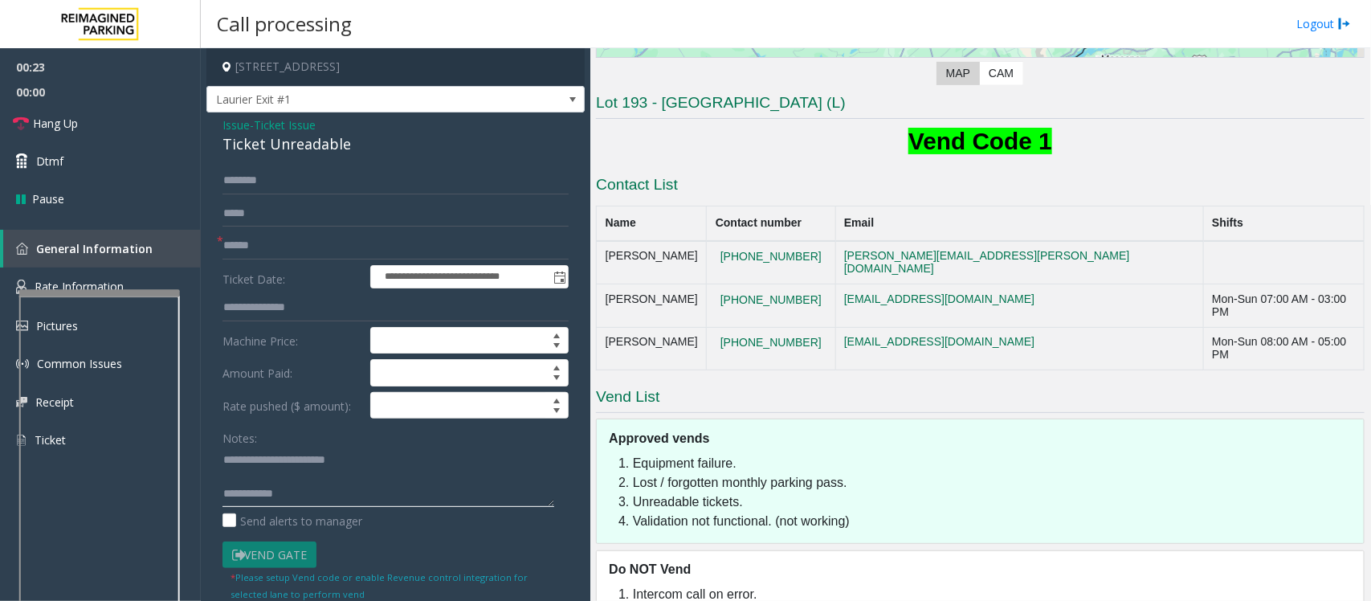
click at [307, 479] on textarea at bounding box center [388, 476] width 332 height 60
type textarea "**********"
click at [339, 499] on textarea at bounding box center [388, 476] width 332 height 60
click at [297, 124] on span "Ticket Issue" at bounding box center [285, 124] width 62 height 17
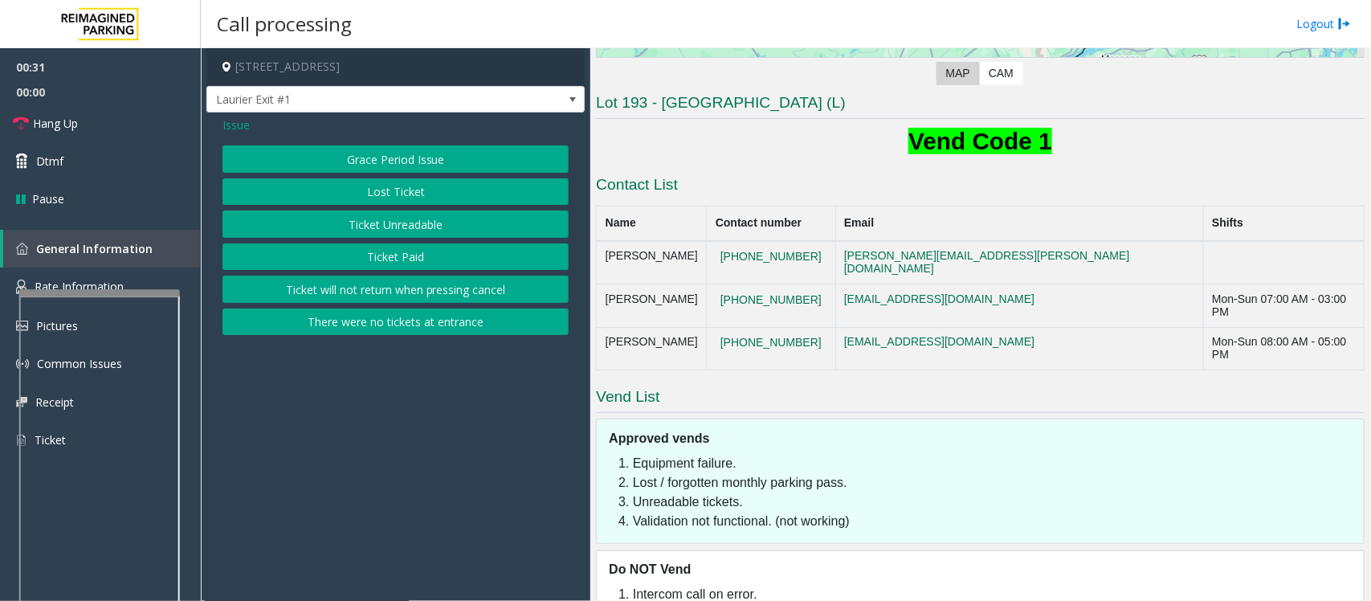
click at [239, 124] on span "Issue" at bounding box center [235, 124] width 27 height 17
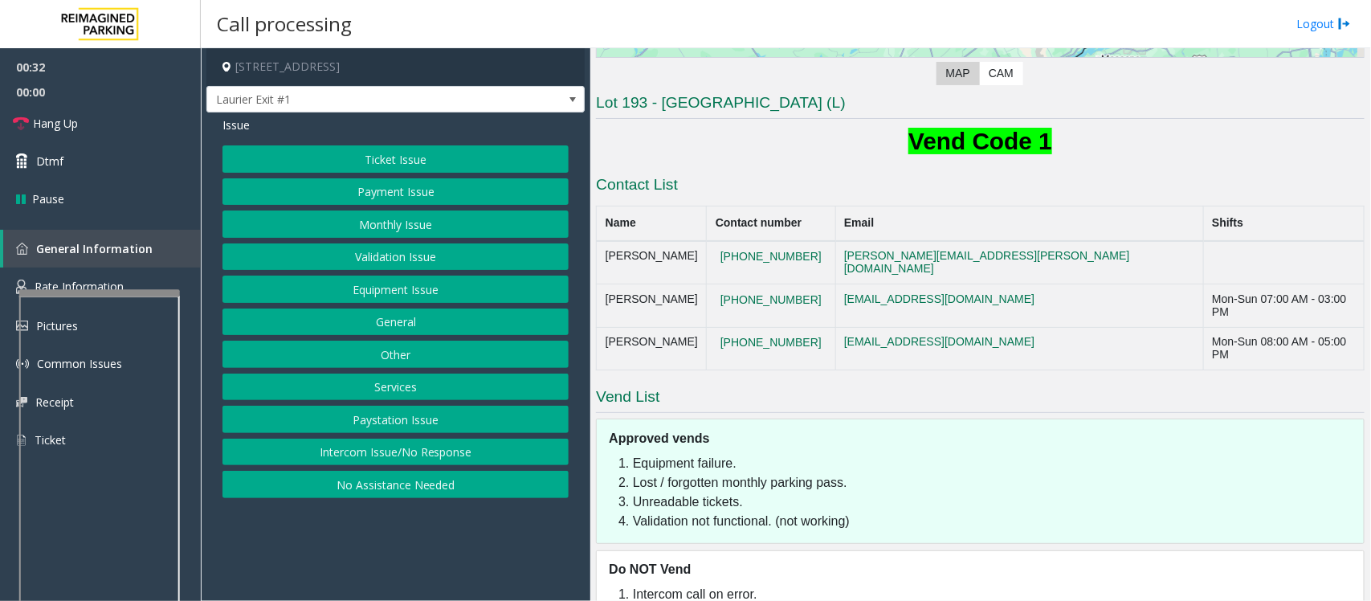
click at [376, 157] on button "Ticket Issue" at bounding box center [395, 158] width 346 height 27
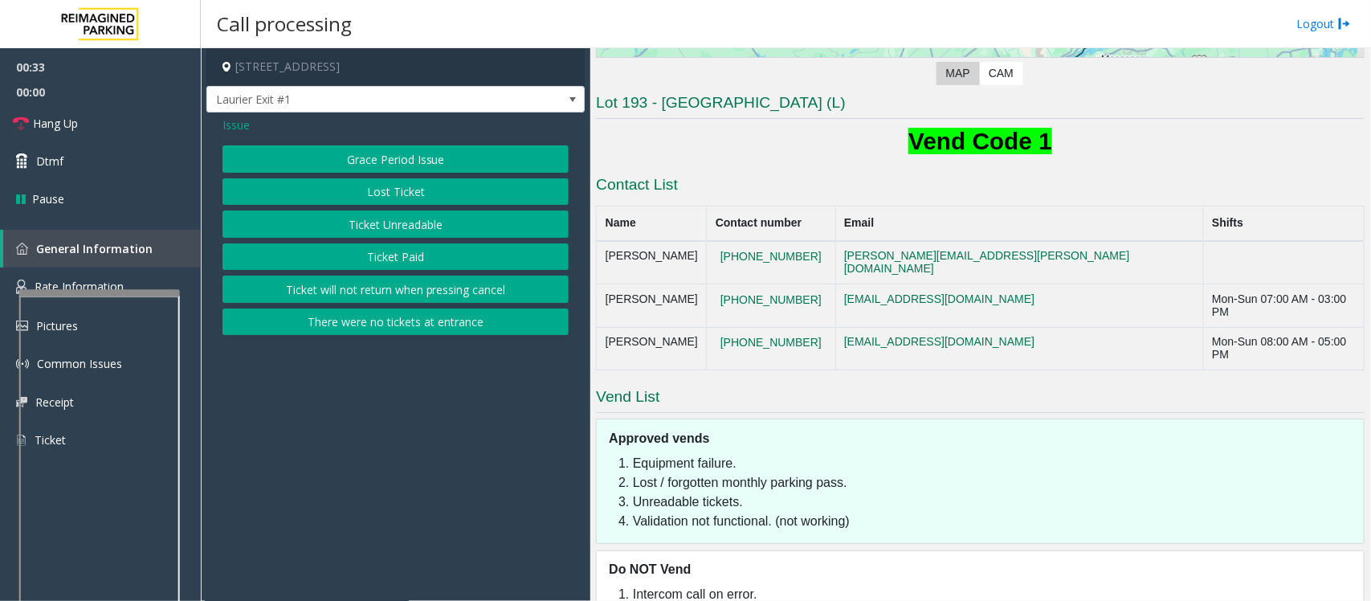
click at [381, 255] on button "Ticket Paid" at bounding box center [395, 256] width 346 height 27
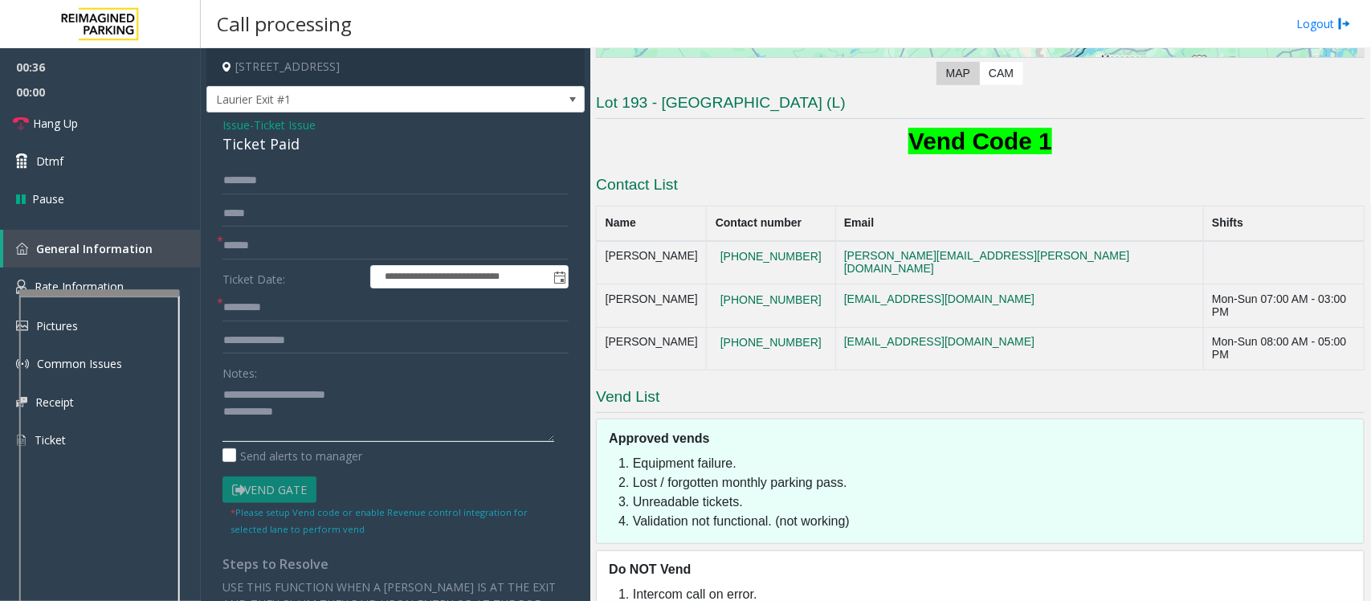
drag, startPoint x: 259, startPoint y: 393, endPoint x: 459, endPoint y: 392, distance: 199.9
click at [459, 392] on textarea at bounding box center [388, 411] width 332 height 60
click at [222, 388] on textarea at bounding box center [388, 411] width 332 height 60
type textarea "**********"
click at [304, 345] on input "text" at bounding box center [395, 340] width 346 height 27
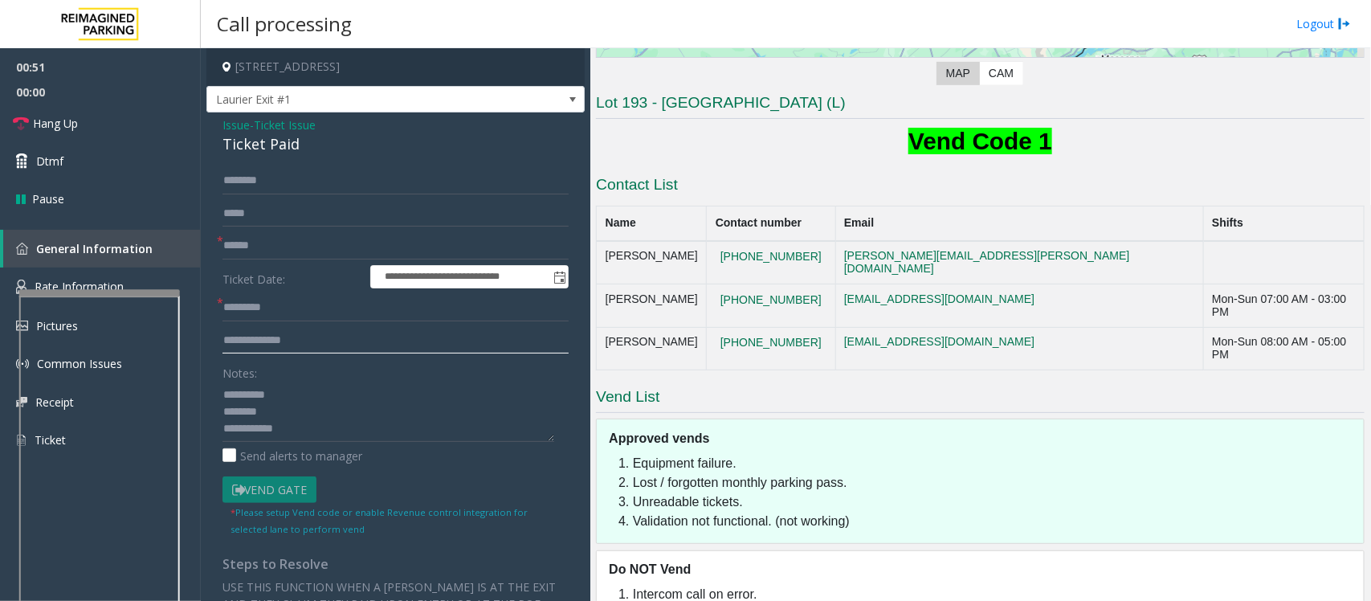
click at [238, 343] on input "**********" at bounding box center [395, 340] width 346 height 27
click at [348, 343] on input "**********" at bounding box center [395, 340] width 346 height 27
type input "**********"
click at [291, 302] on input "text" at bounding box center [395, 307] width 346 height 27
click at [273, 411] on textarea at bounding box center [388, 411] width 332 height 60
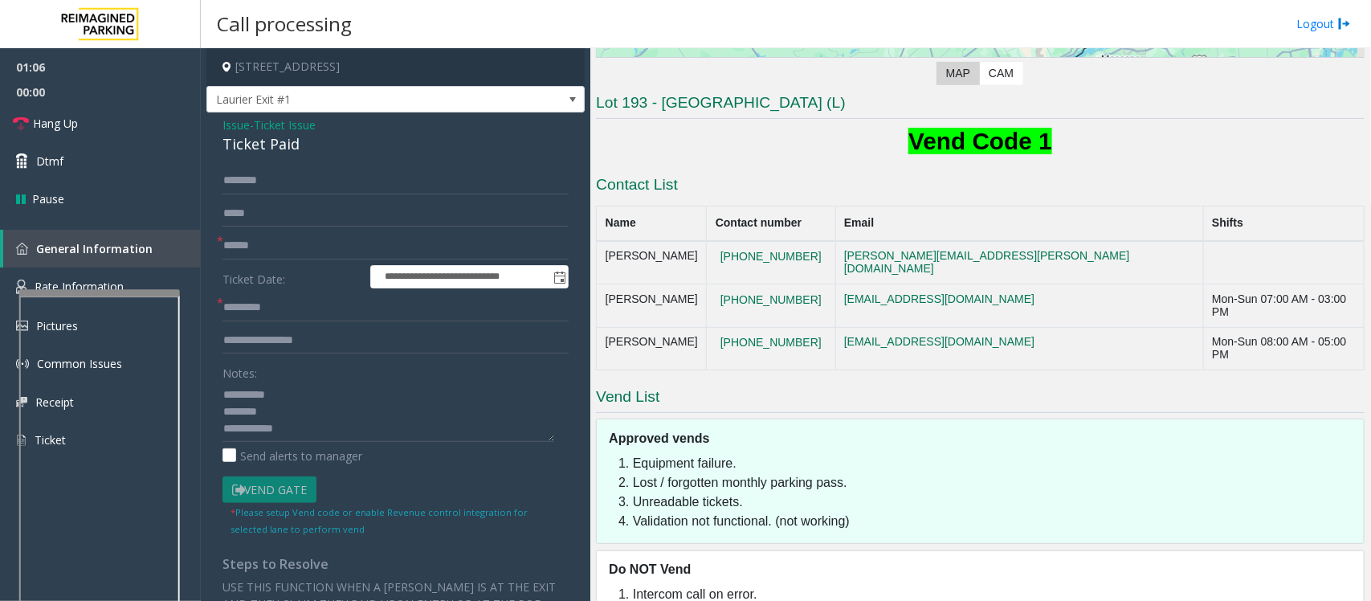
click at [259, 145] on div "Ticket Paid" at bounding box center [395, 144] width 346 height 22
copy div "Ticket Paid"
click at [279, 409] on textarea at bounding box center [388, 411] width 332 height 60
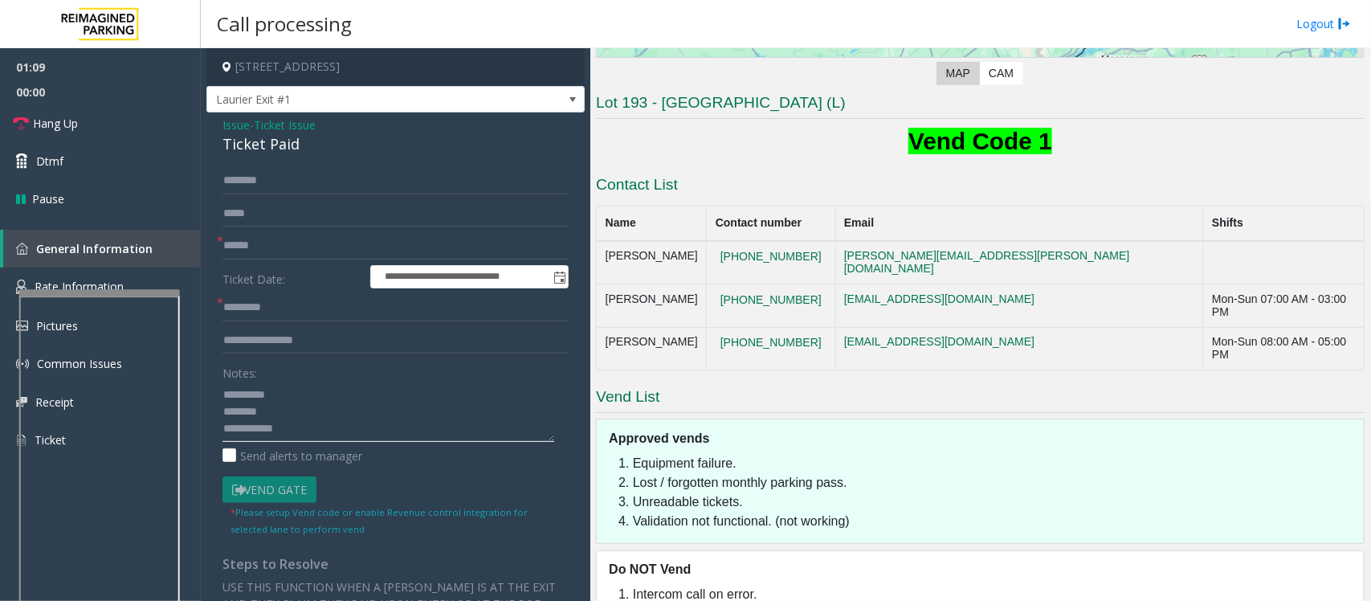
paste textarea "**********"
type textarea "**********"
click at [269, 309] on input "text" at bounding box center [395, 307] width 346 height 27
click at [269, 181] on input "text" at bounding box center [395, 180] width 346 height 27
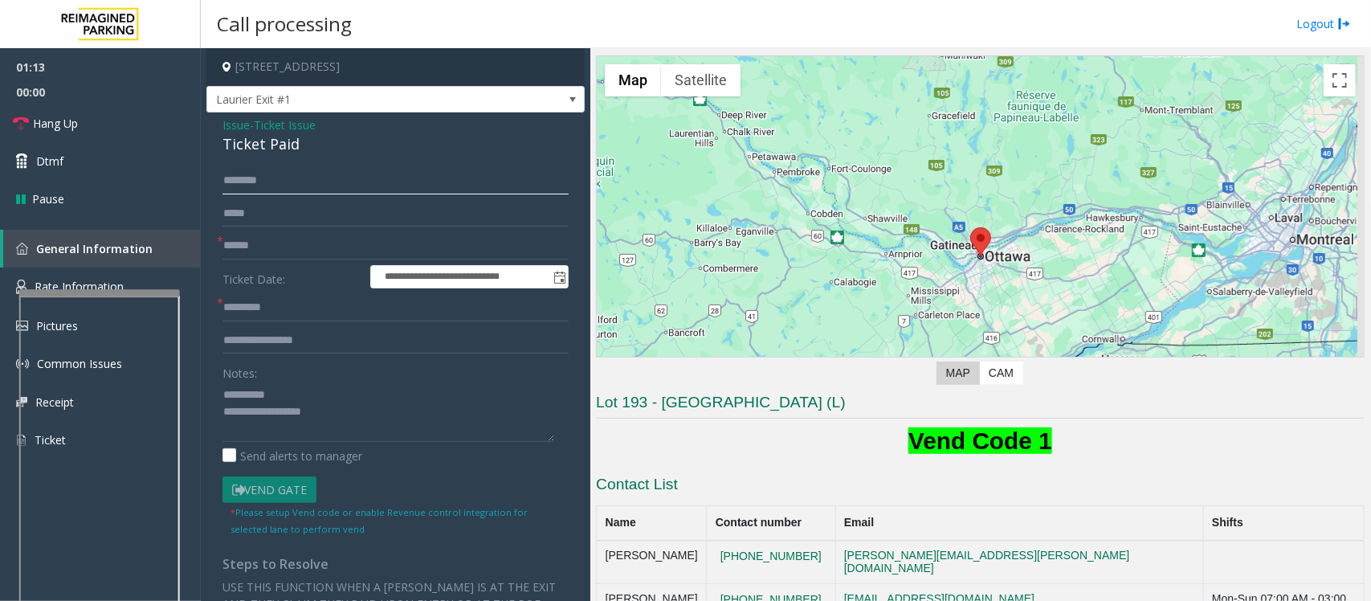
scroll to position [0, 0]
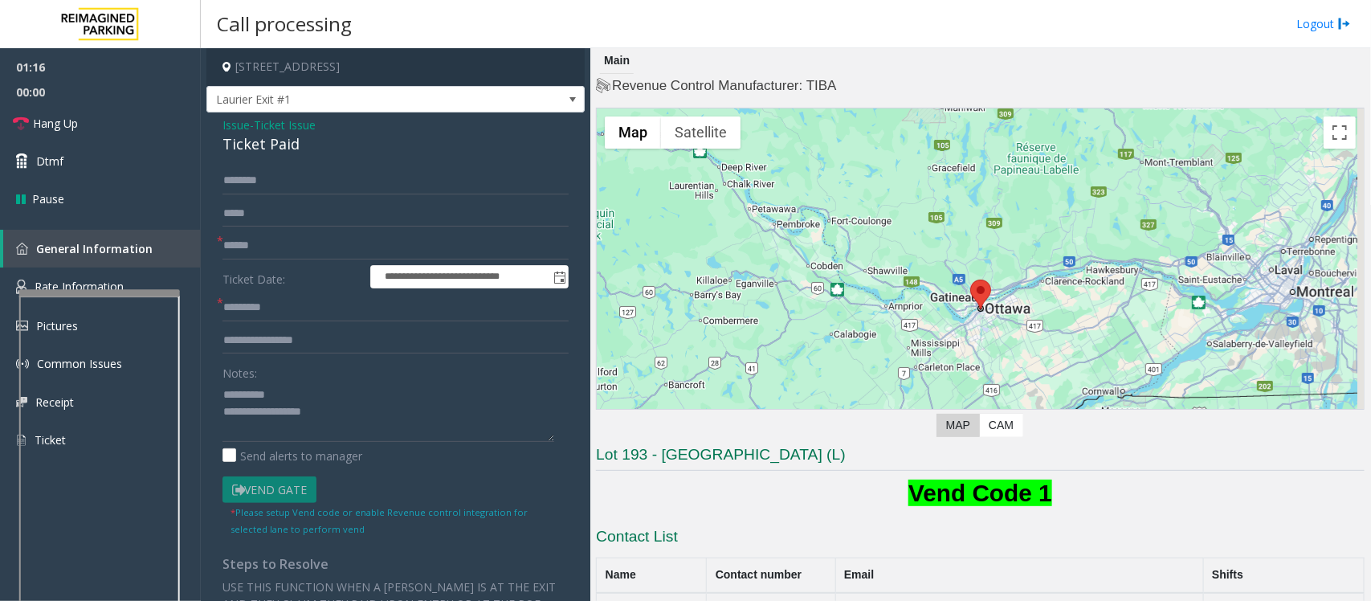
drag, startPoint x: 494, startPoint y: 59, endPoint x: 375, endPoint y: 74, distance: 119.8
click at [375, 74] on h4 "[STREET_ADDRESS]" at bounding box center [395, 67] width 378 height 38
copy h4 "Ottawa, ON"
click at [254, 306] on input "text" at bounding box center [395, 307] width 346 height 27
type input "*****"
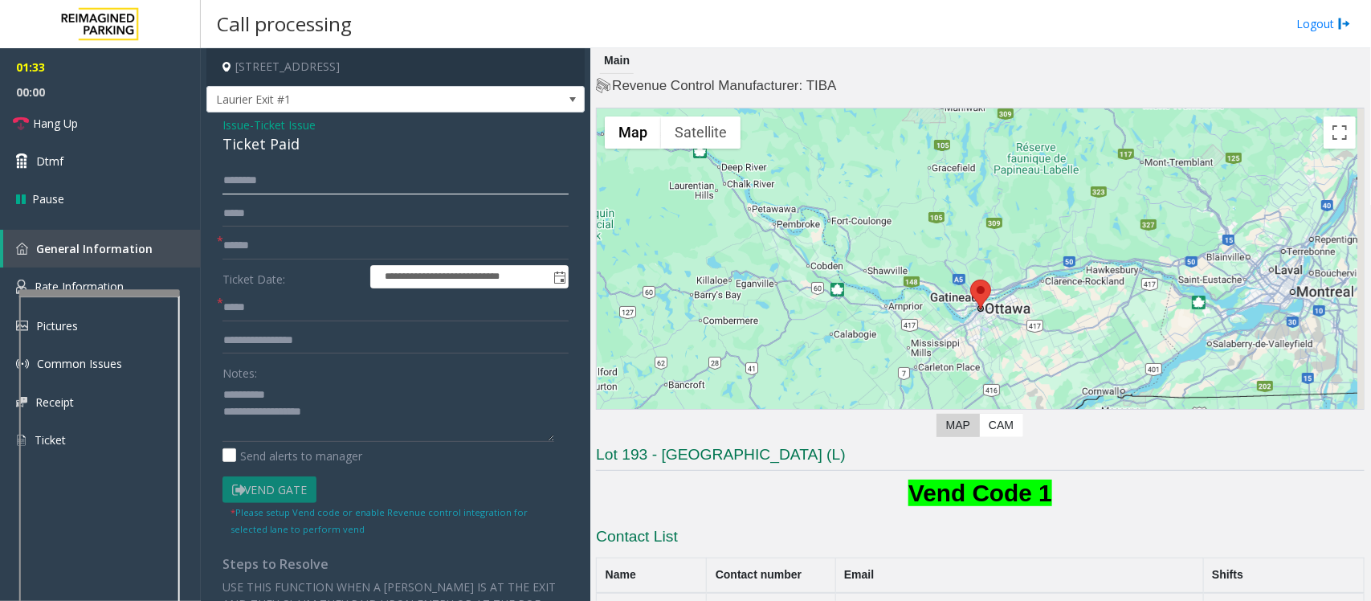
click at [253, 182] on input "text" at bounding box center [395, 180] width 346 height 27
type input "******"
click at [293, 254] on input "text" at bounding box center [395, 245] width 346 height 27
type input "**"
click at [301, 427] on textarea at bounding box center [388, 411] width 332 height 60
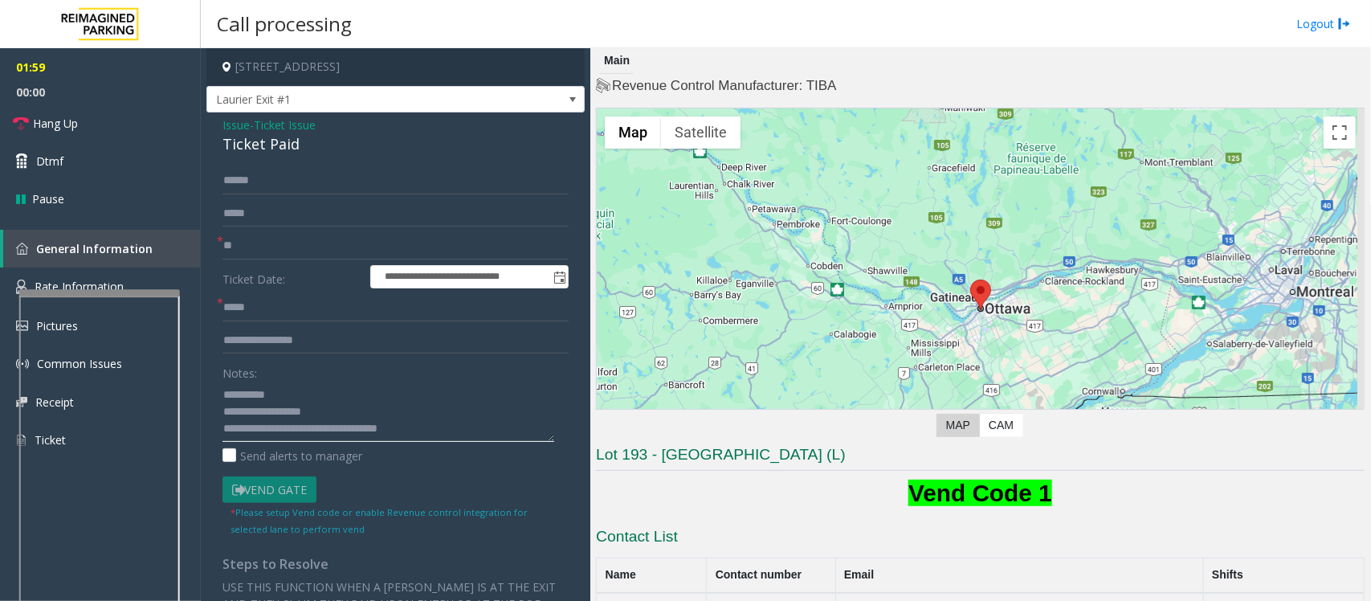
drag, startPoint x: 271, startPoint y: 390, endPoint x: 286, endPoint y: 393, distance: 15.6
click at [273, 390] on textarea at bounding box center [388, 411] width 332 height 60
type textarea "**********"
click at [62, 158] on span "Dtmf" at bounding box center [49, 161] width 27 height 17
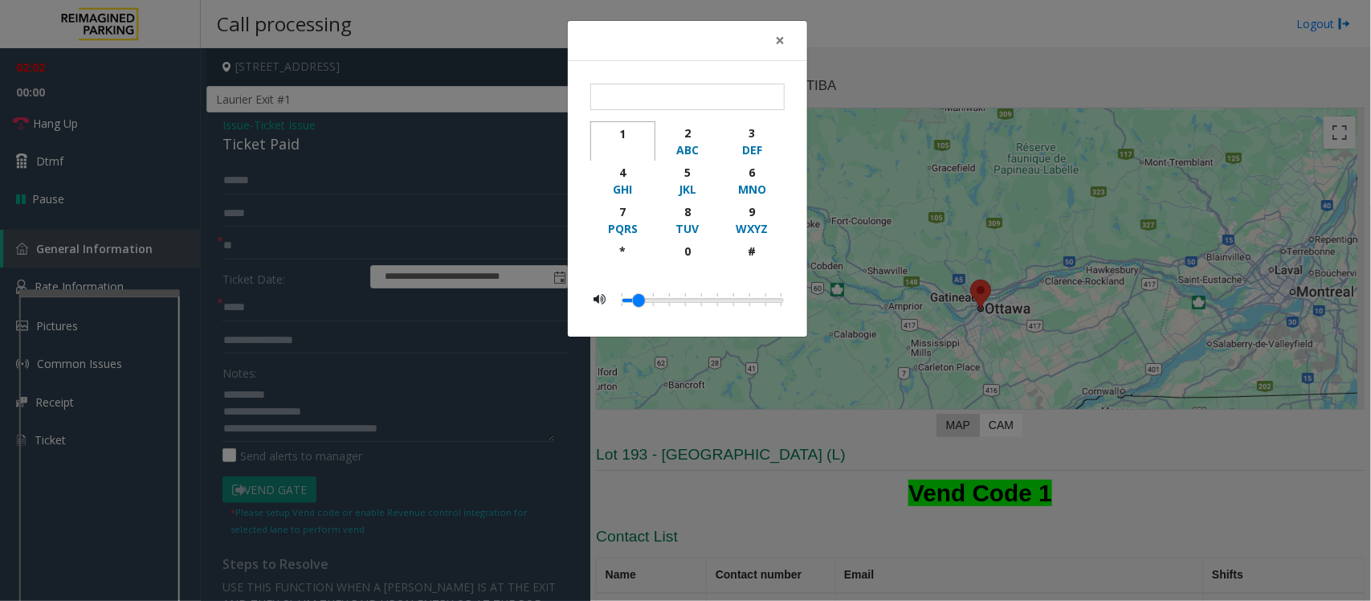
click at [617, 145] on div "button" at bounding box center [623, 150] width 44 height 16
click at [784, 37] on span "×" at bounding box center [780, 40] width 10 height 22
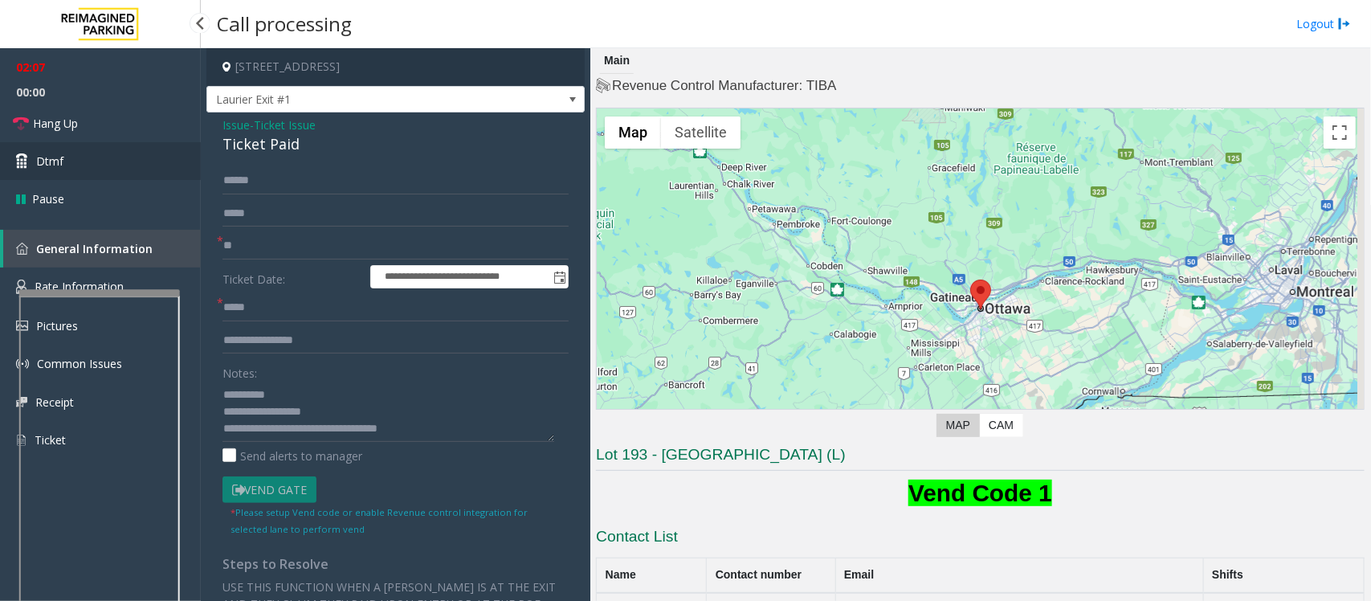
click at [33, 162] on link "Dtmf" at bounding box center [100, 161] width 201 height 38
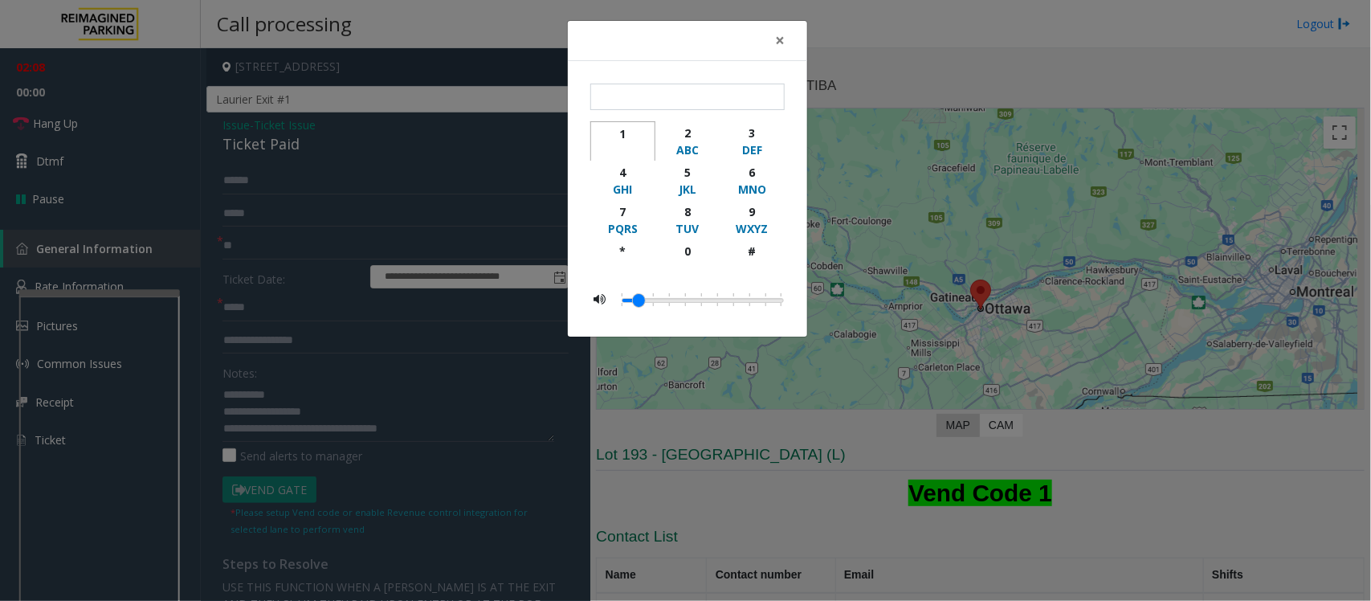
click at [627, 141] on div "1" at bounding box center [623, 133] width 44 height 17
type input "*"
click at [783, 36] on span "×" at bounding box center [780, 40] width 10 height 22
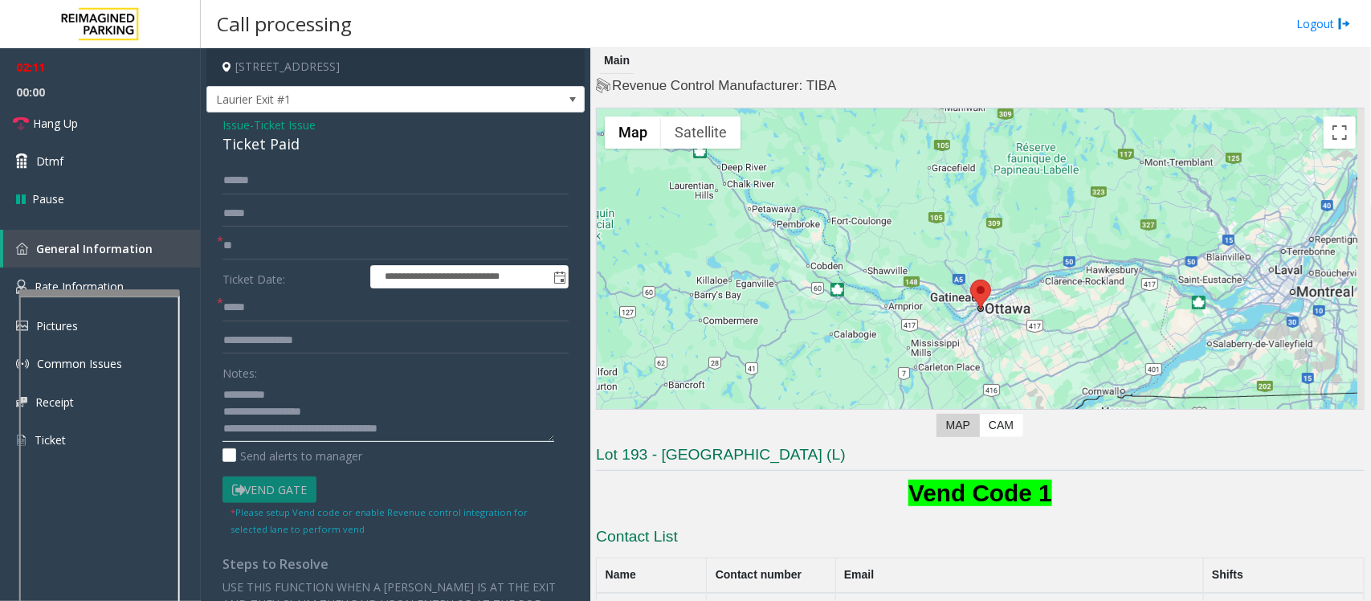
click at [434, 427] on textarea at bounding box center [388, 411] width 332 height 60
click at [278, 389] on textarea at bounding box center [388, 411] width 332 height 60
click at [275, 390] on textarea at bounding box center [388, 411] width 332 height 60
click at [444, 426] on textarea at bounding box center [388, 411] width 332 height 60
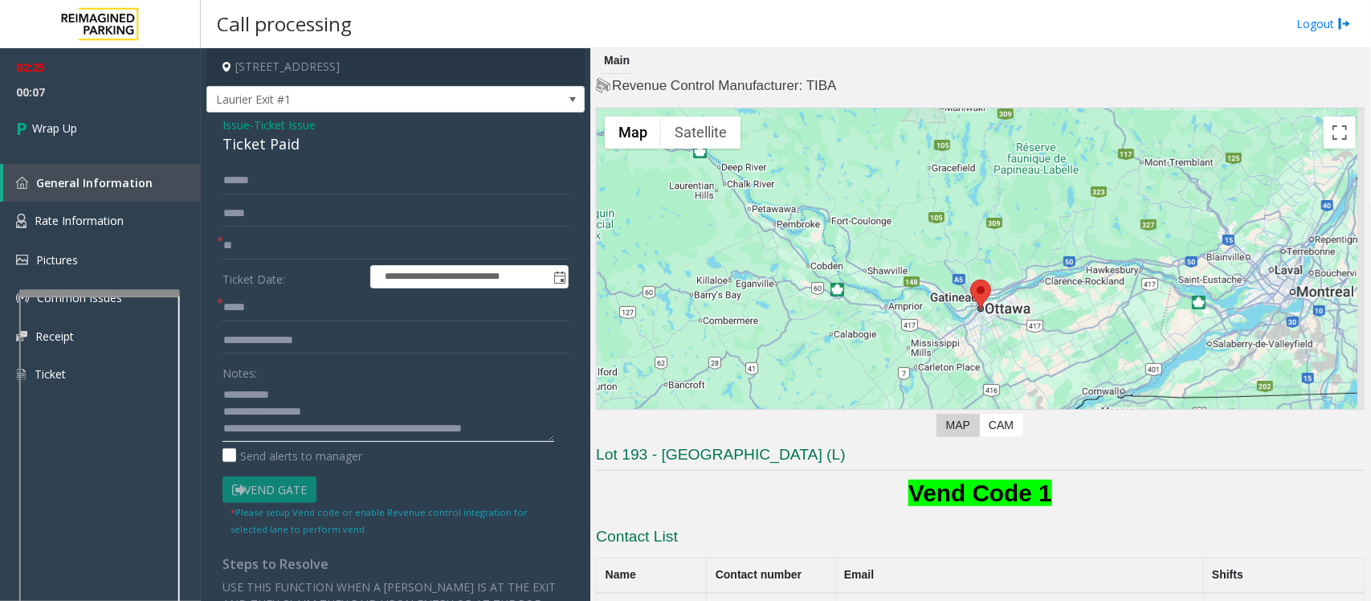
scroll to position [10, 0]
type textarea "**********"
click at [22, 124] on icon at bounding box center [24, 128] width 16 height 26
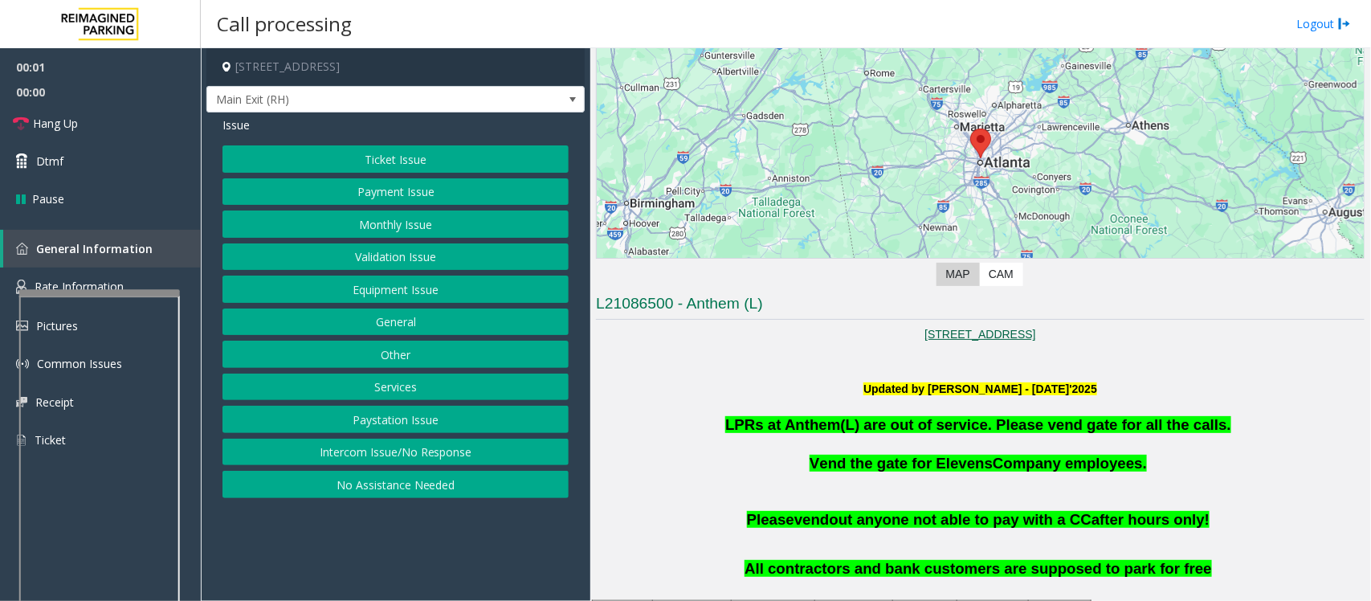
scroll to position [201, 0]
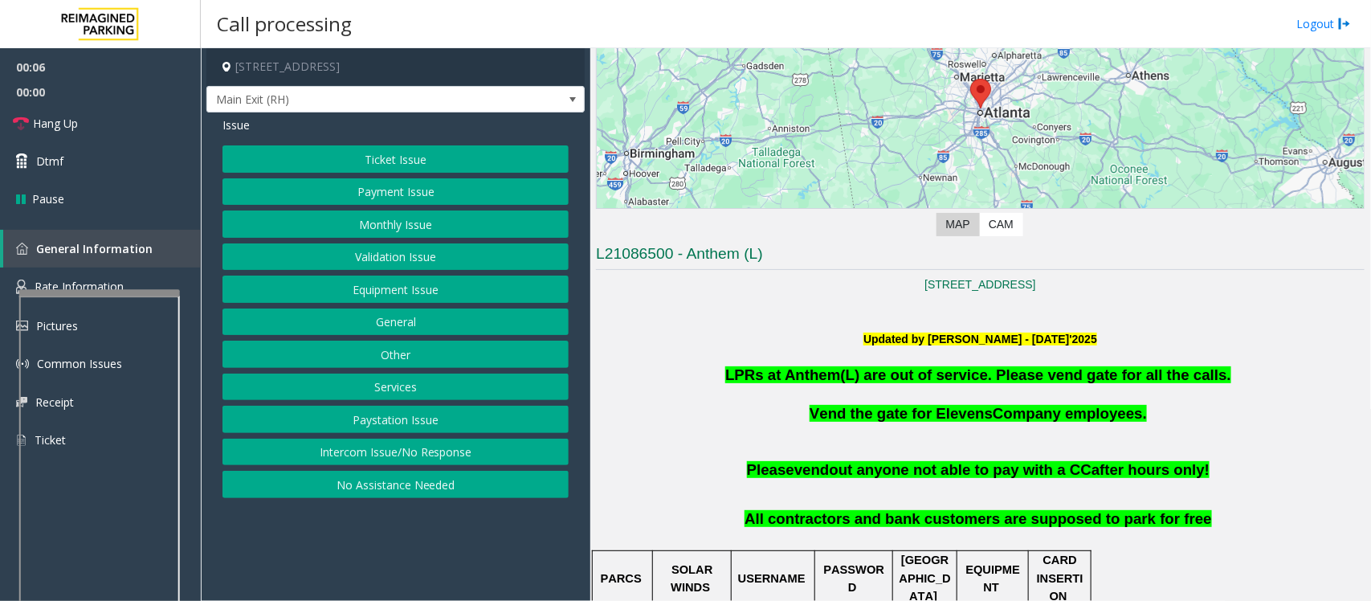
click at [388, 166] on button "Ticket Issue" at bounding box center [395, 158] width 346 height 27
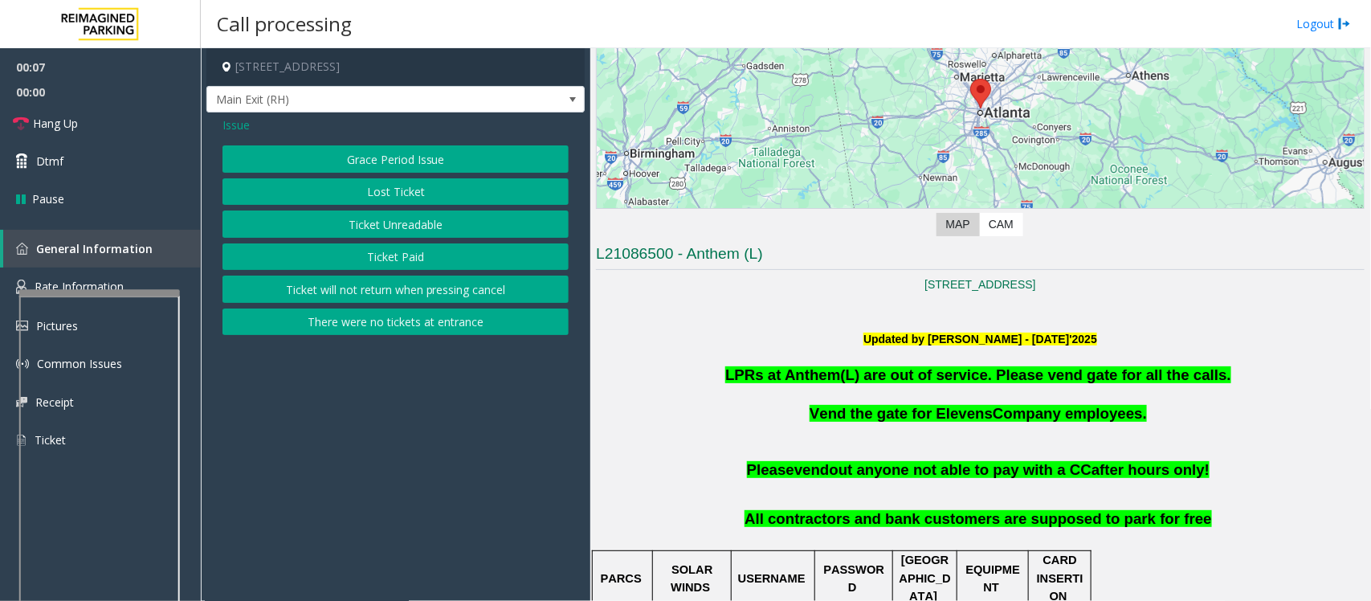
click at [366, 230] on button "Ticket Unreadable" at bounding box center [395, 223] width 346 height 27
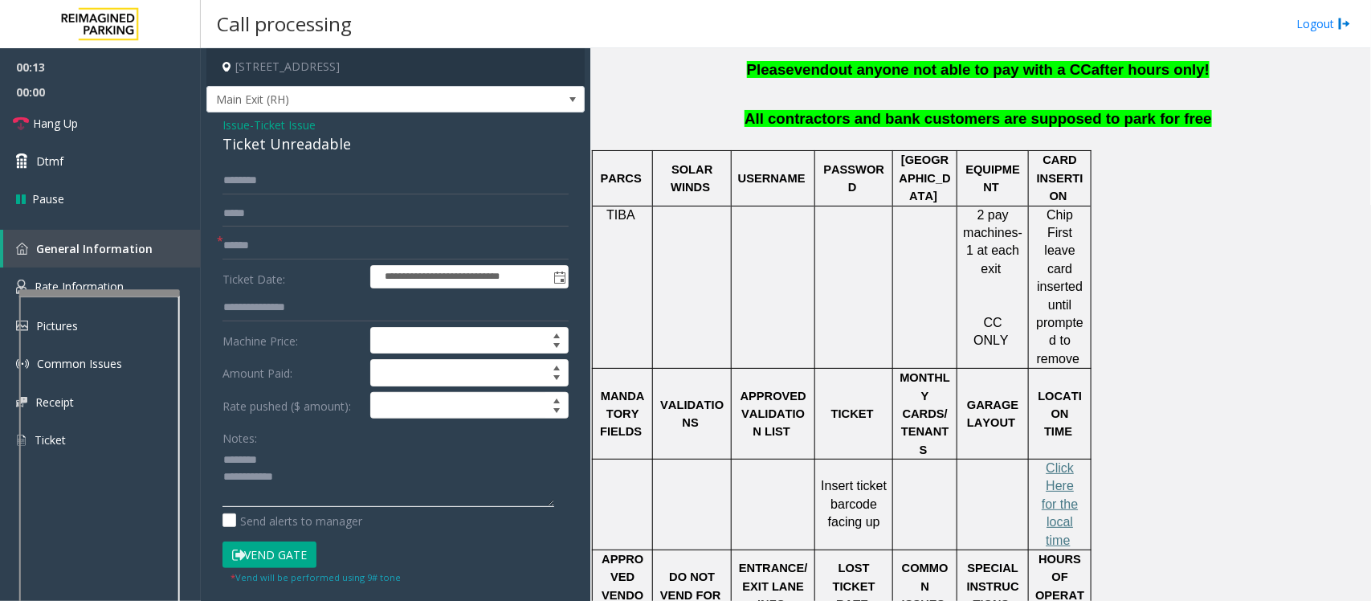
scroll to position [602, 0]
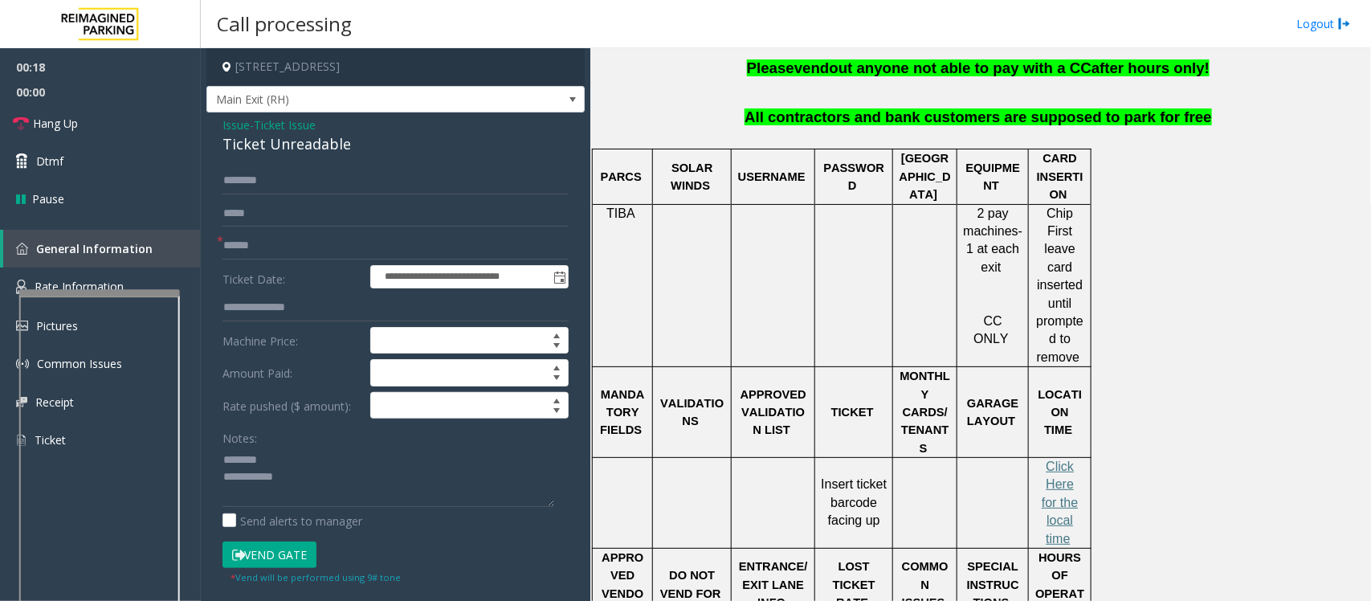
click at [283, 145] on div "Ticket Unreadable" at bounding box center [395, 144] width 346 height 22
click at [327, 492] on textarea at bounding box center [388, 476] width 332 height 60
click at [261, 487] on textarea at bounding box center [388, 476] width 332 height 60
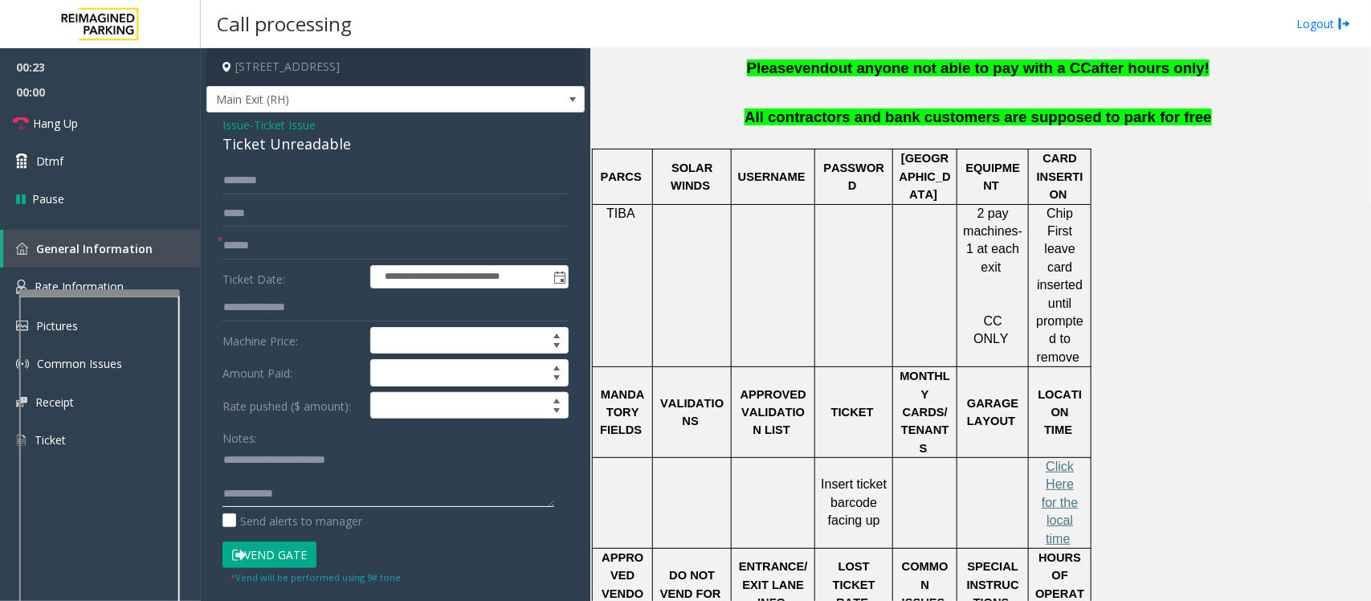
click at [262, 475] on textarea at bounding box center [388, 476] width 332 height 60
type textarea "**********"
click at [271, 251] on input "text" at bounding box center [395, 245] width 346 height 27
type input "*******"
click at [259, 181] on input "text" at bounding box center [395, 180] width 346 height 27
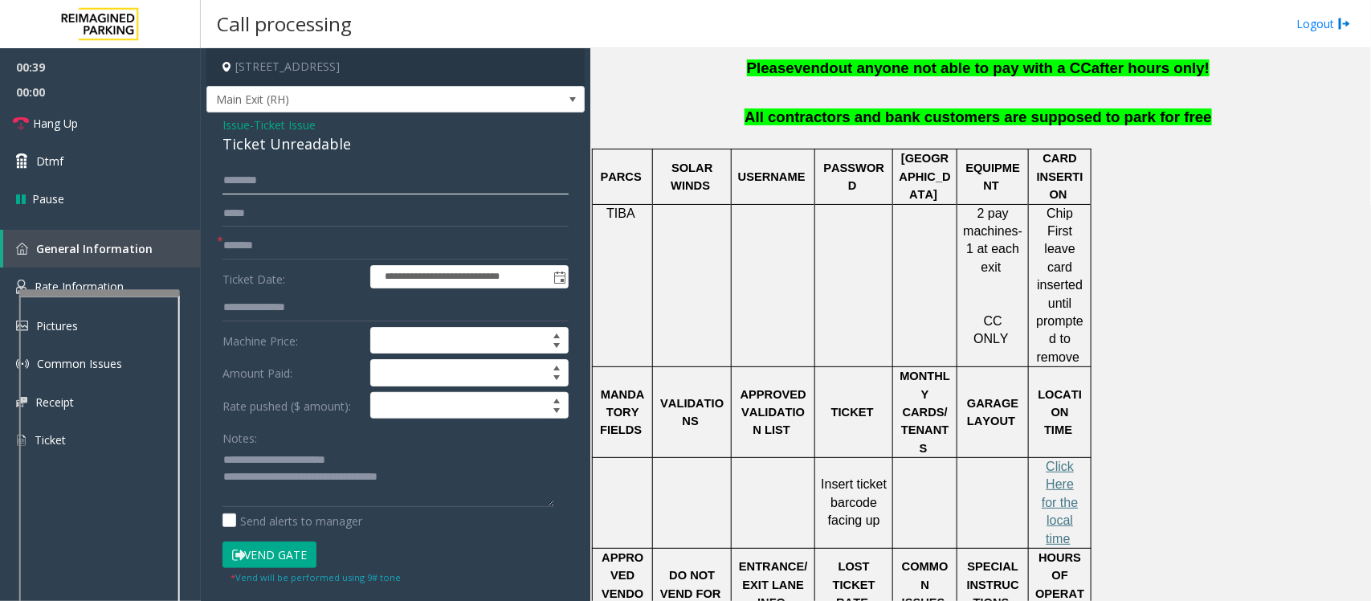
scroll to position [301, 0]
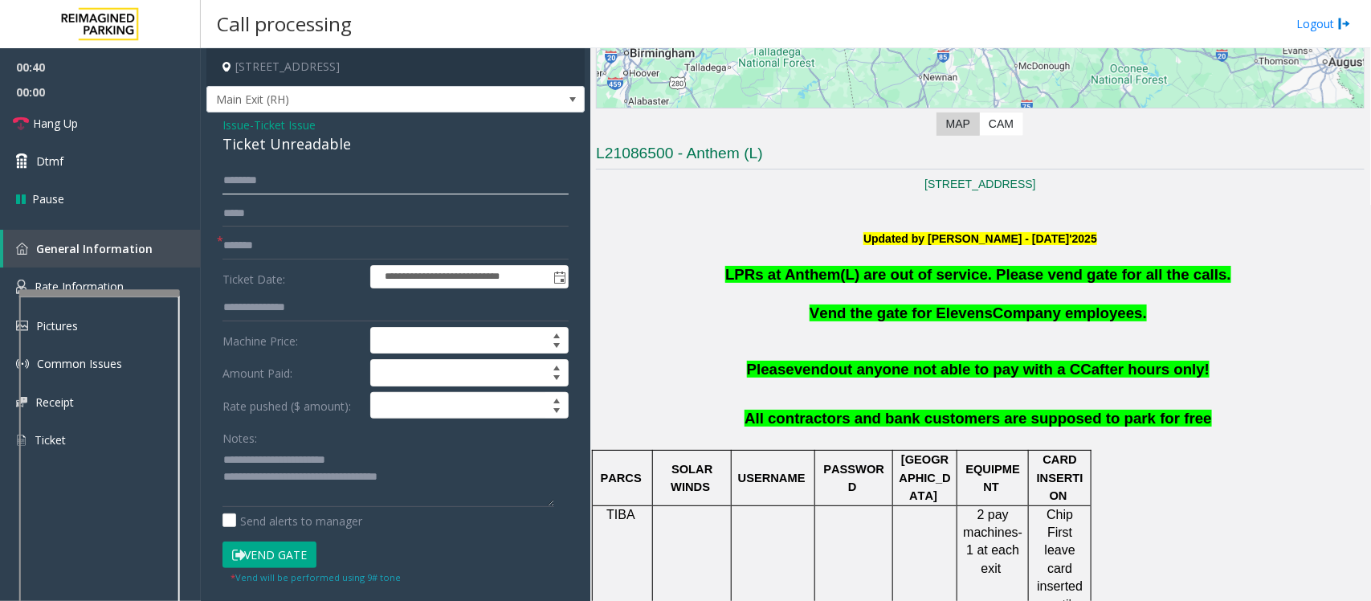
click at [345, 181] on input "text" at bounding box center [395, 180] width 346 height 27
type input "*******"
click at [259, 499] on textarea at bounding box center [388, 476] width 332 height 60
click at [293, 556] on button "Vend Gate" at bounding box center [269, 554] width 94 height 27
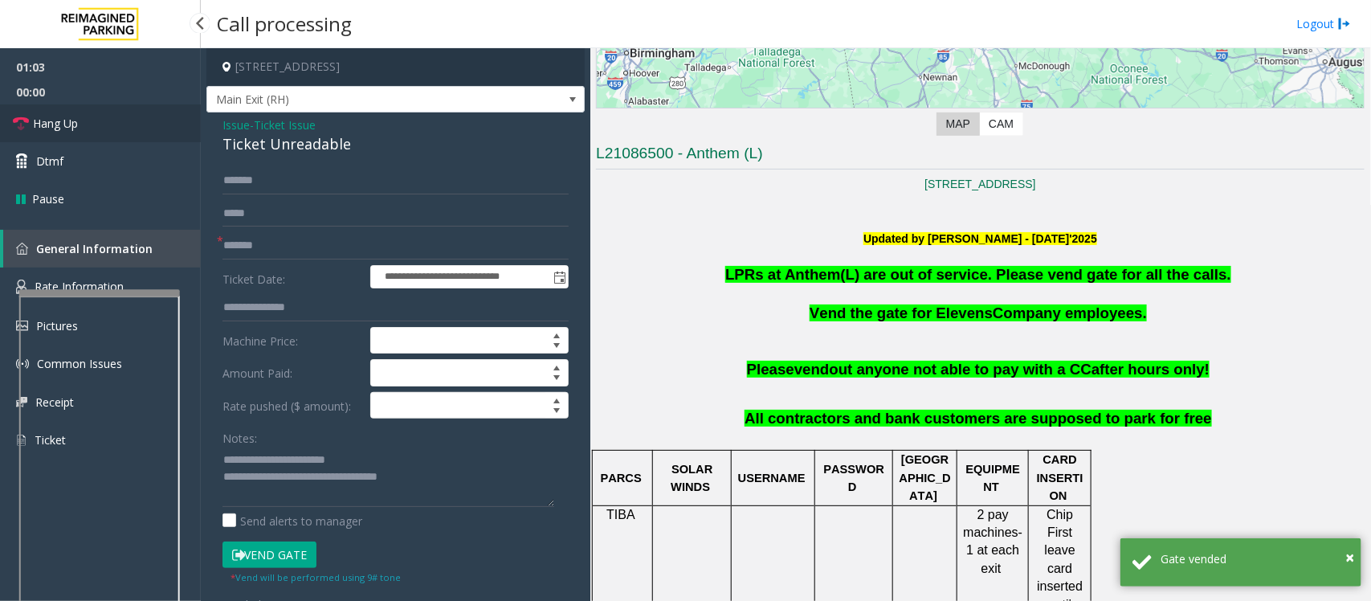
click at [97, 124] on link "Hang Up" at bounding box center [100, 123] width 201 height 38
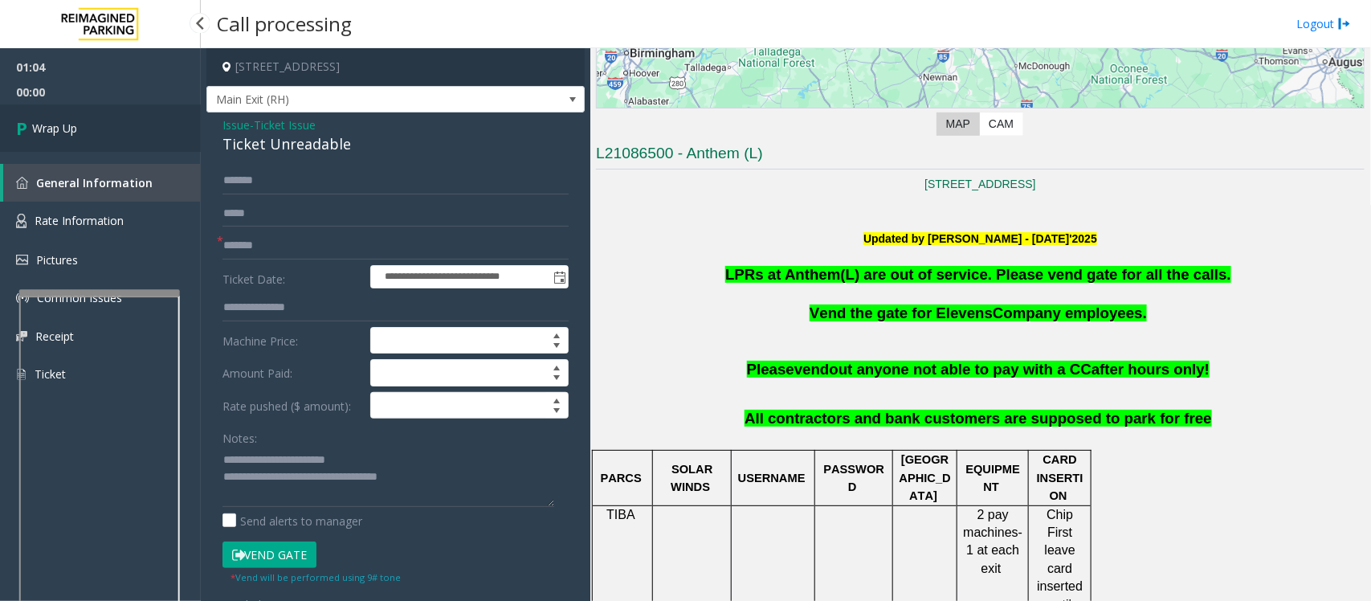
click at [97, 124] on link "Wrap Up" at bounding box center [100, 127] width 201 height 47
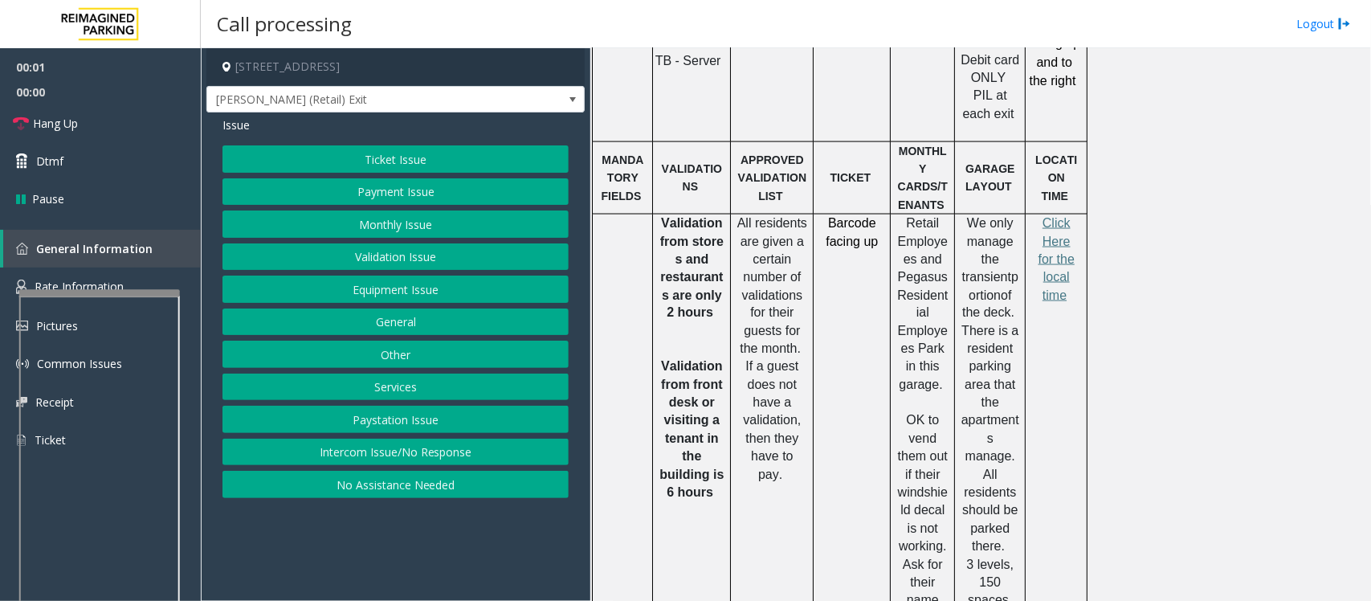
scroll to position [803, 0]
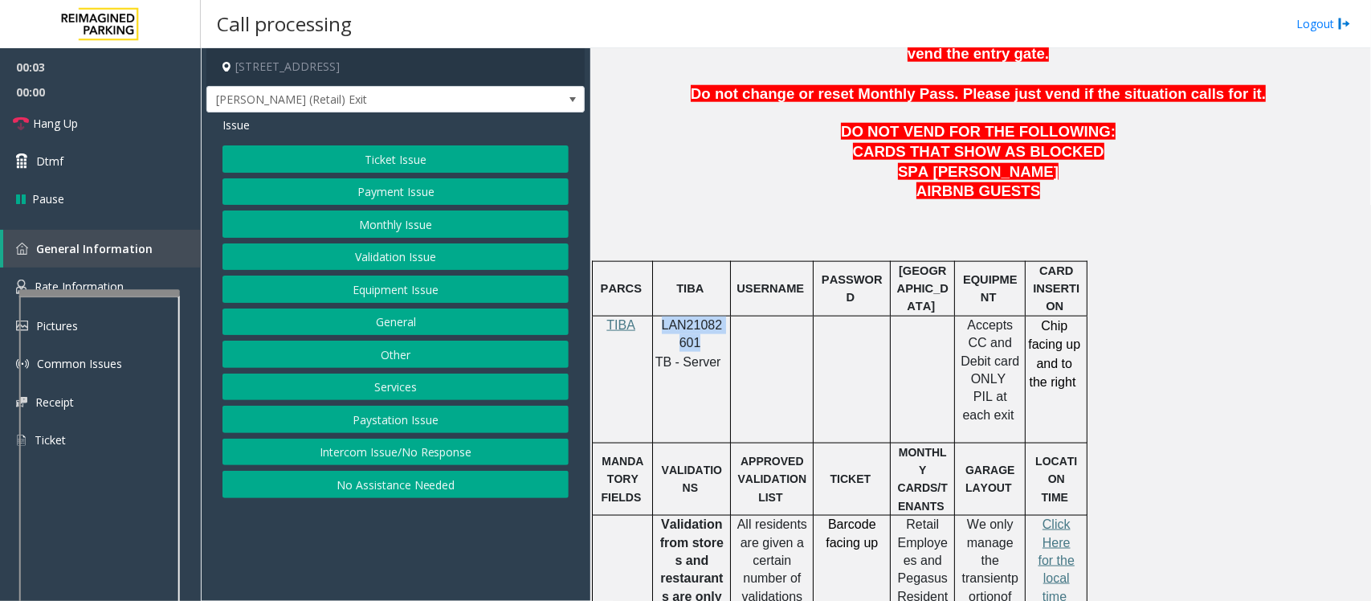
drag, startPoint x: 664, startPoint y: 290, endPoint x: 696, endPoint y: 299, distance: 33.3
click at [696, 316] on p "LAN21082601" at bounding box center [691, 334] width 66 height 36
copy span "LAN21082601"
click at [113, 332] on div at bounding box center [99, 331] width 161 height 6
click at [88, 289] on span "Rate Information" at bounding box center [79, 286] width 89 height 15
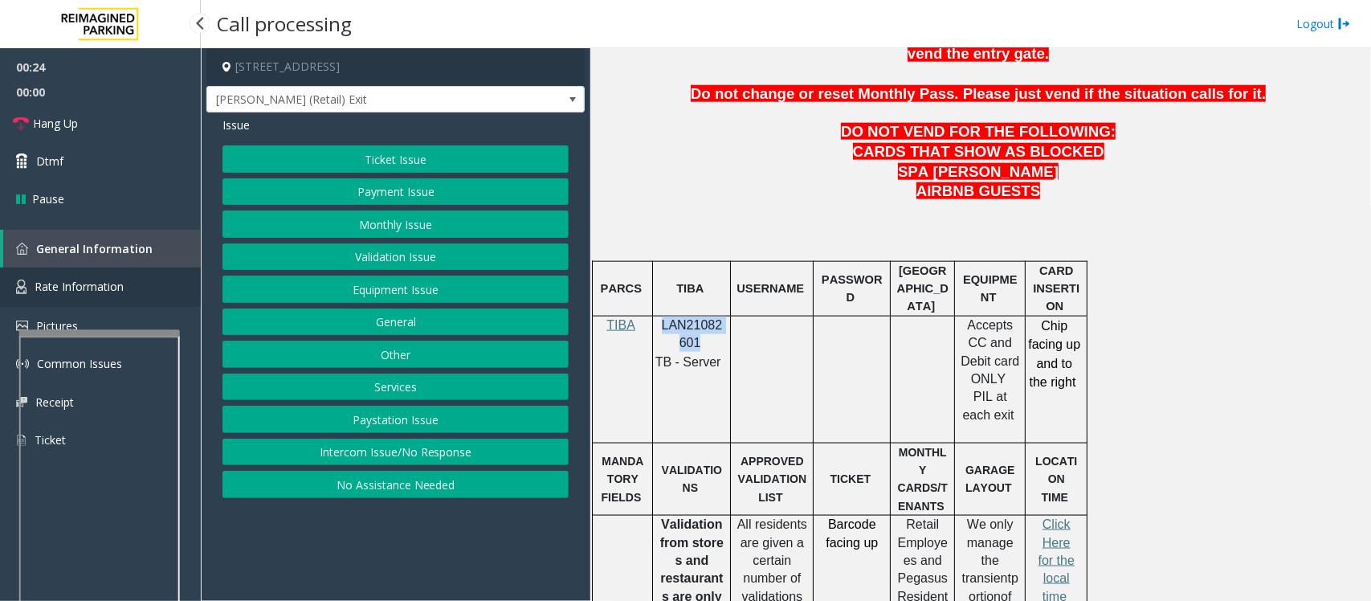
scroll to position [78, 0]
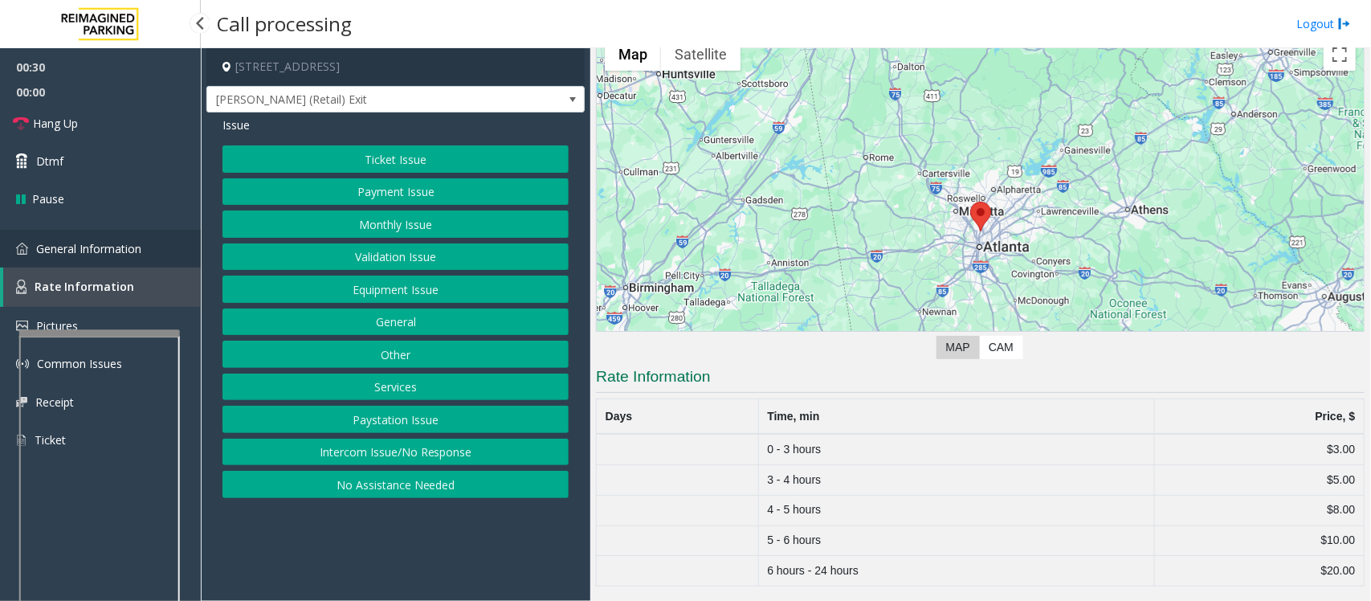
click at [77, 251] on span "General Information" at bounding box center [88, 248] width 105 height 15
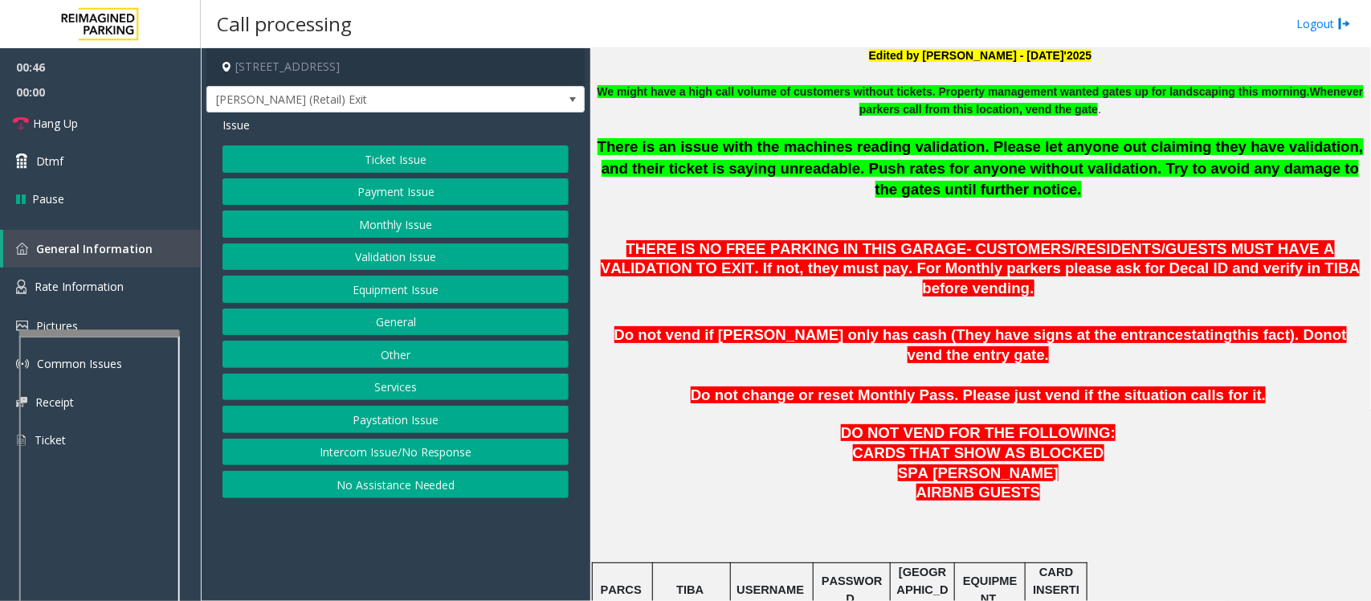
scroll to position [401, 0]
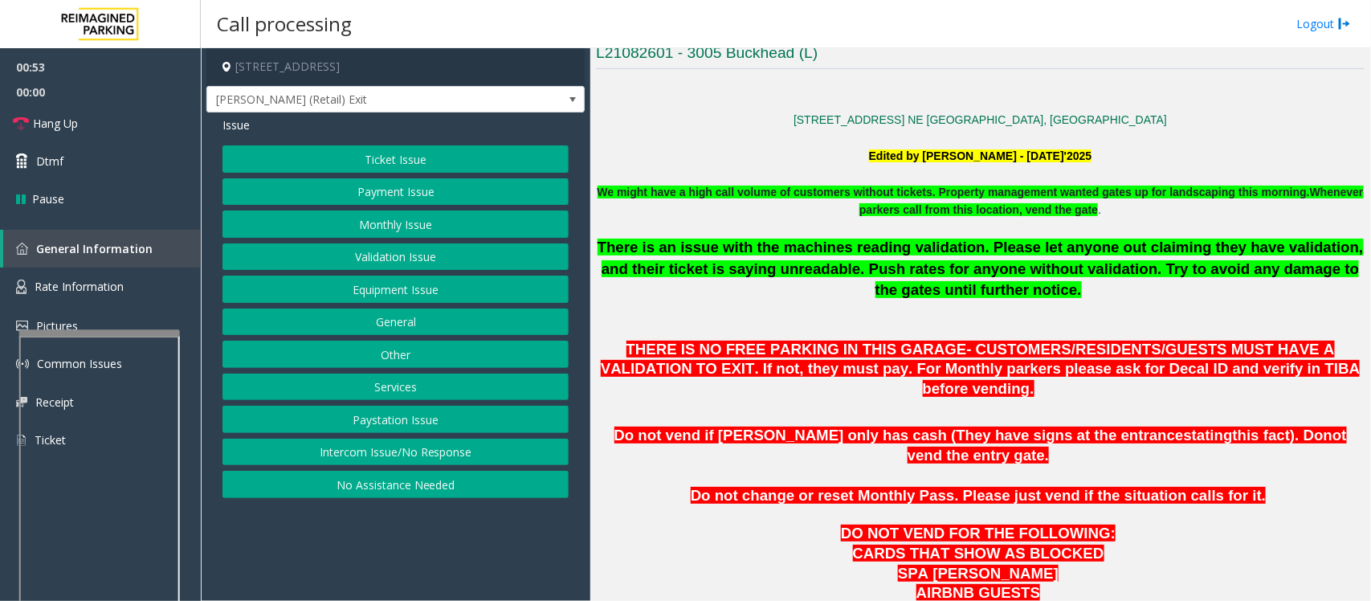
click at [396, 291] on button "Equipment Issue" at bounding box center [395, 288] width 346 height 27
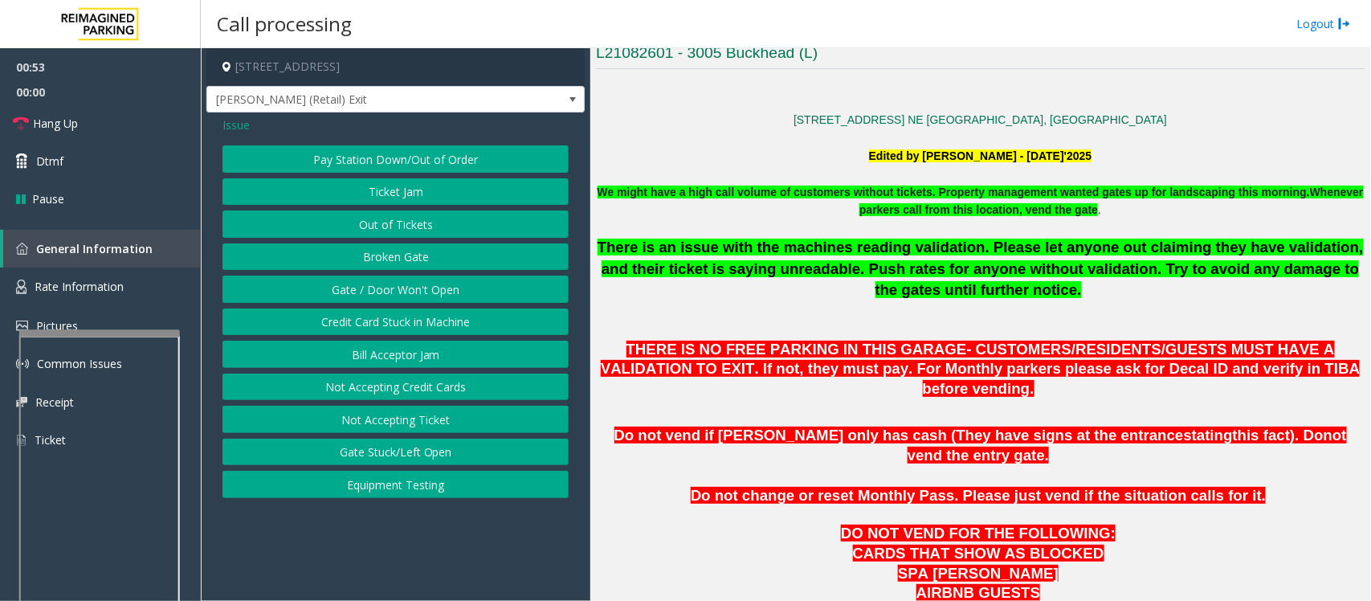
click at [396, 291] on button "Gate / Door Won't Open" at bounding box center [395, 288] width 346 height 27
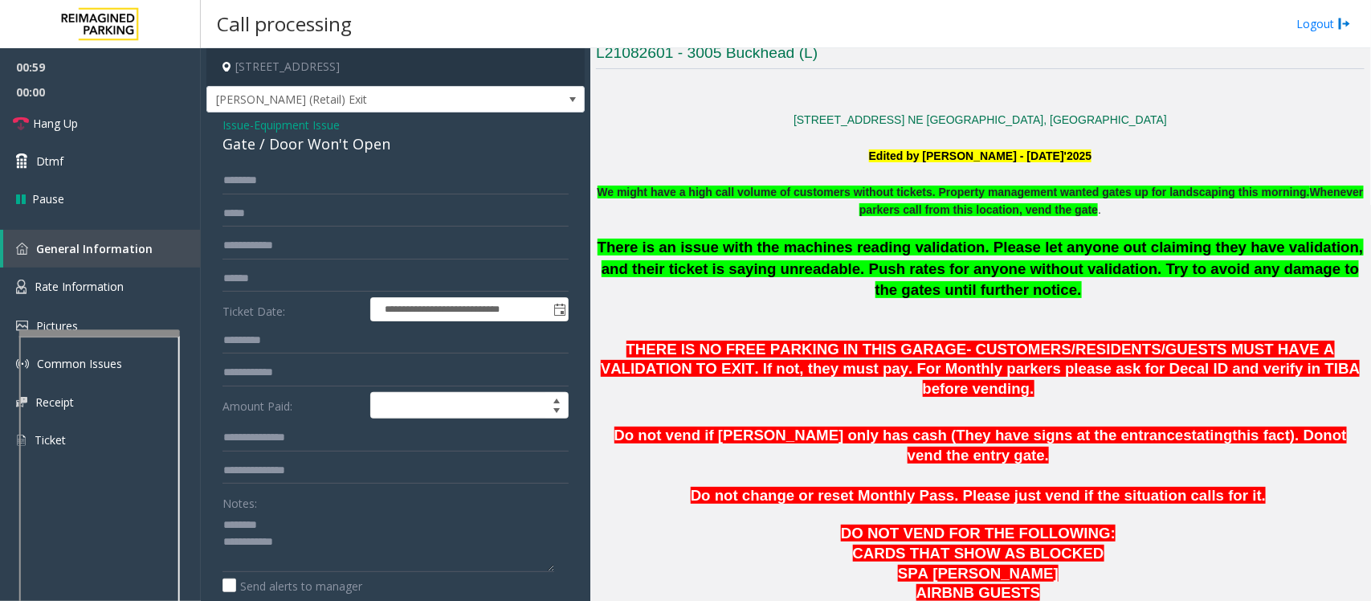
click at [289, 147] on div "Gate / Door Won't Open" at bounding box center [395, 144] width 346 height 22
click at [299, 550] on textarea at bounding box center [388, 541] width 332 height 60
click at [305, 548] on textarea at bounding box center [388, 541] width 332 height 60
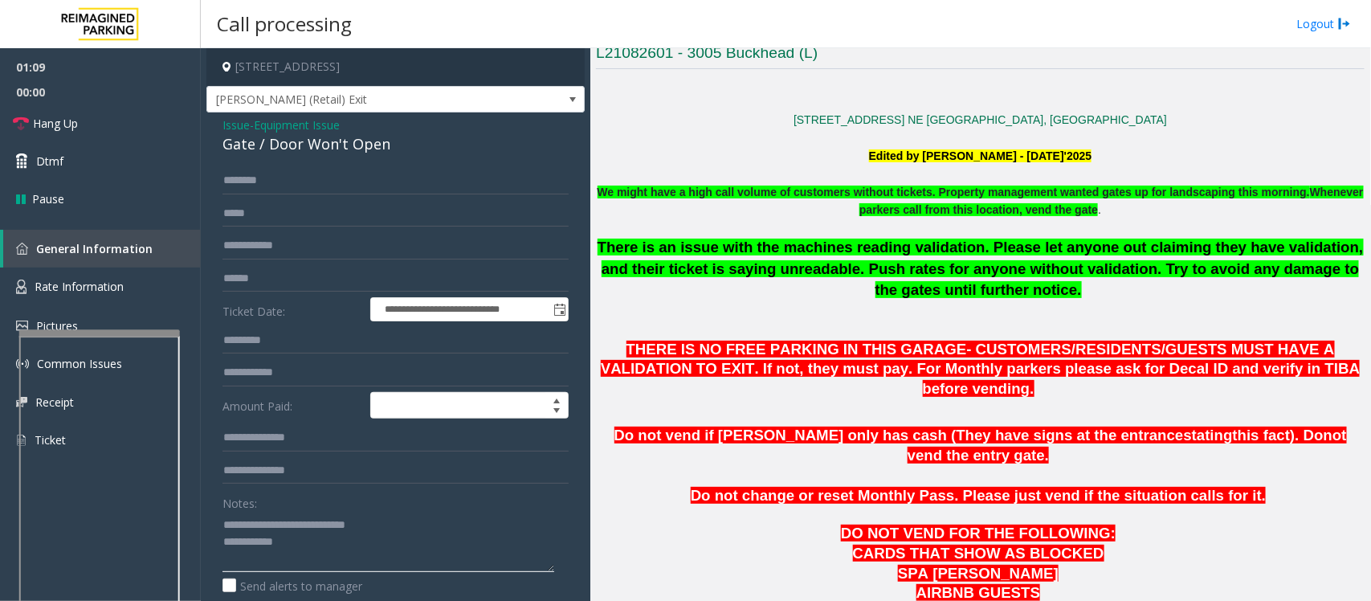
click at [305, 548] on textarea at bounding box center [388, 541] width 332 height 60
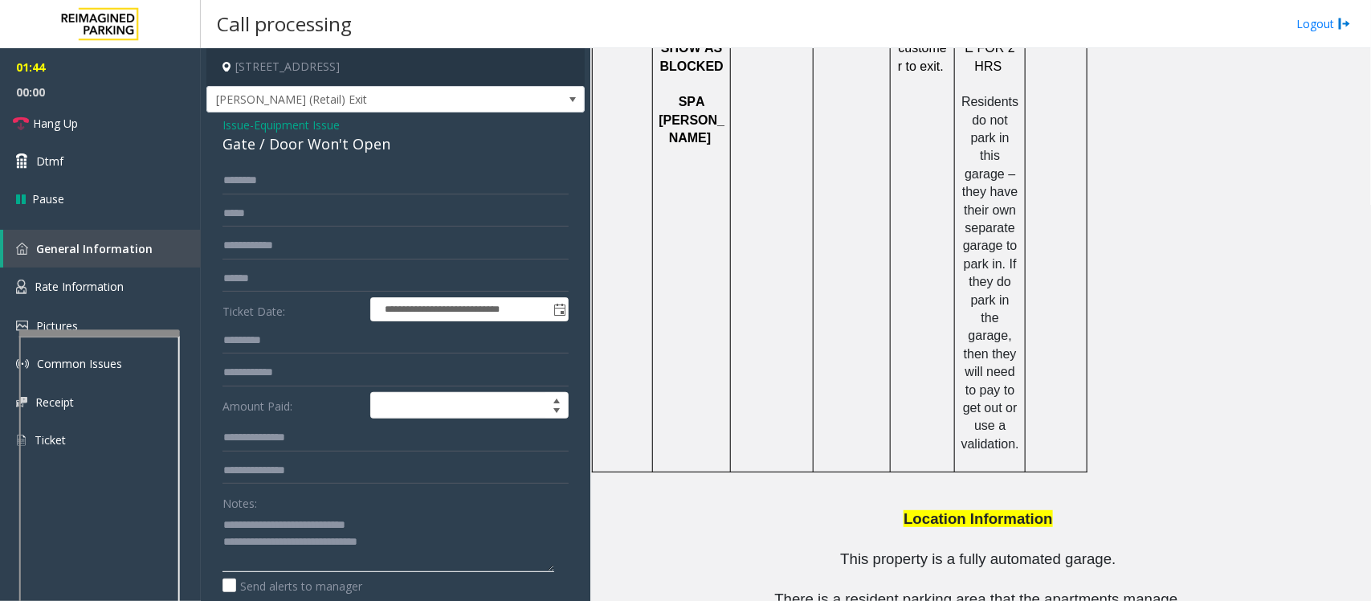
scroll to position [2160, 0]
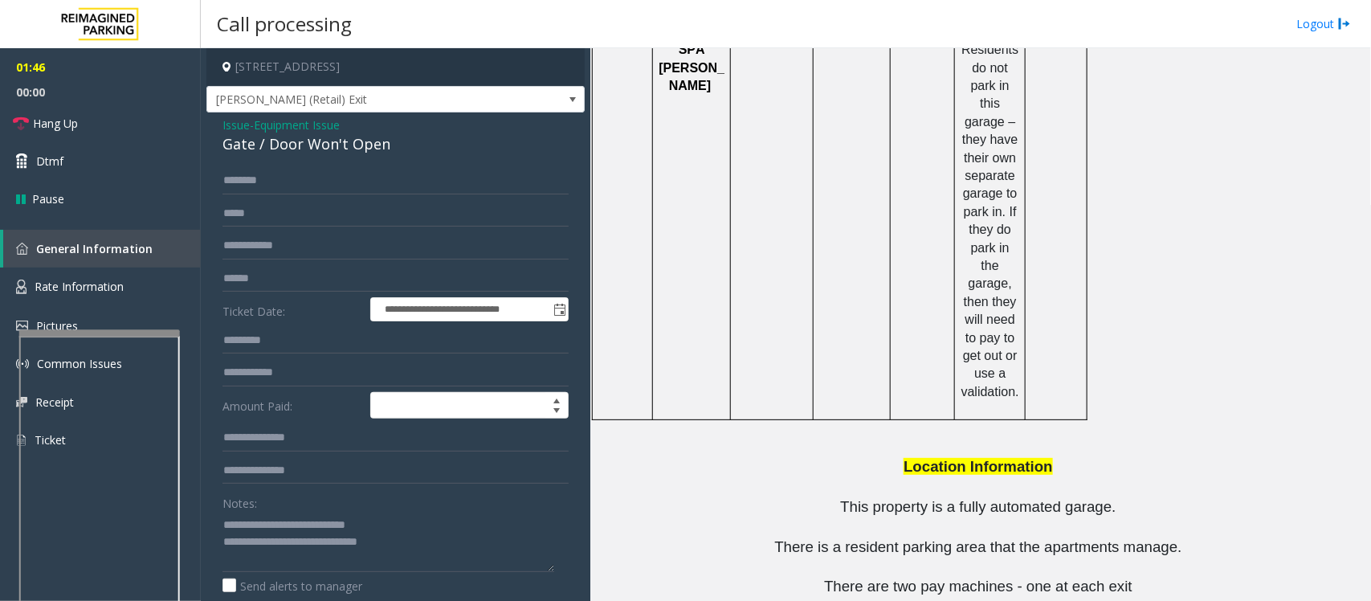
drag, startPoint x: 936, startPoint y: 535, endPoint x: 849, endPoint y: 531, distance: 86.8
copy button "470-696-3259"
click at [404, 546] on textarea at bounding box center [388, 541] width 332 height 60
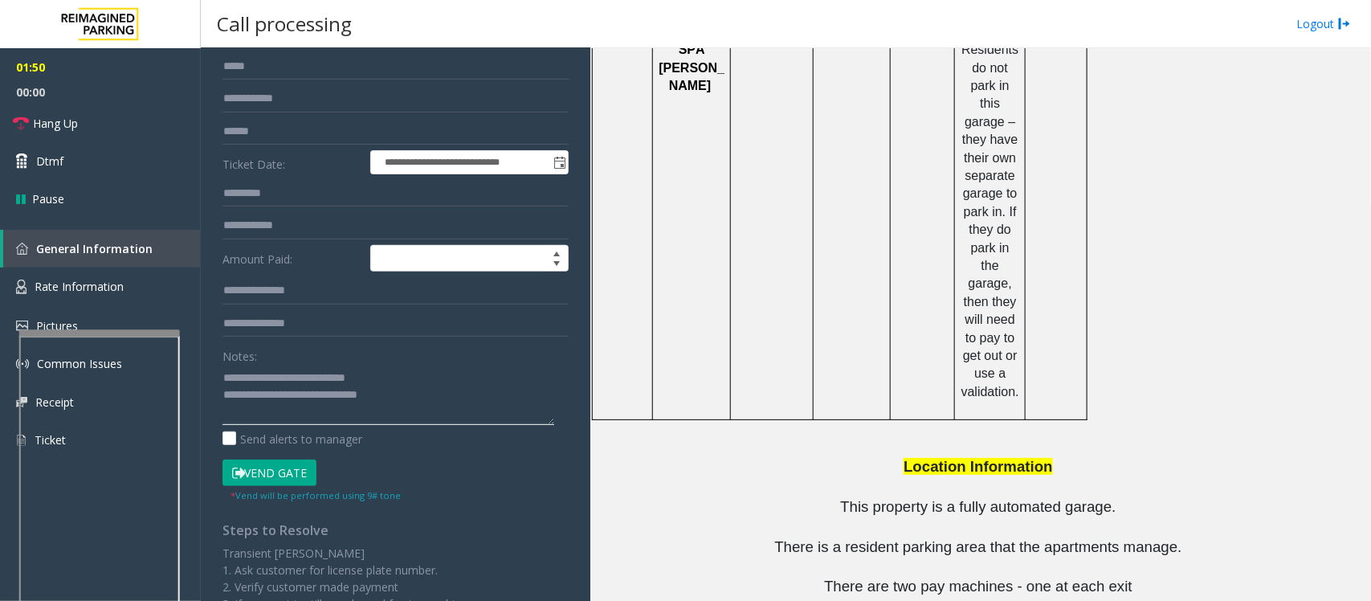
scroll to position [301, 0]
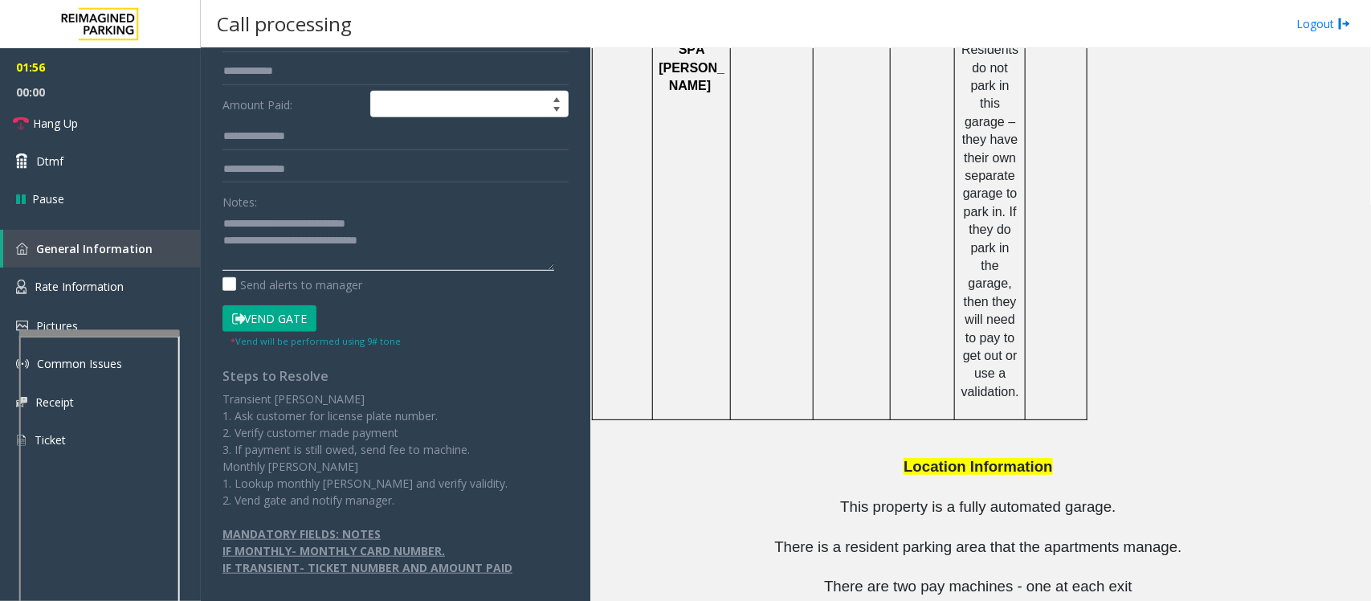
click at [456, 242] on textarea at bounding box center [388, 240] width 332 height 60
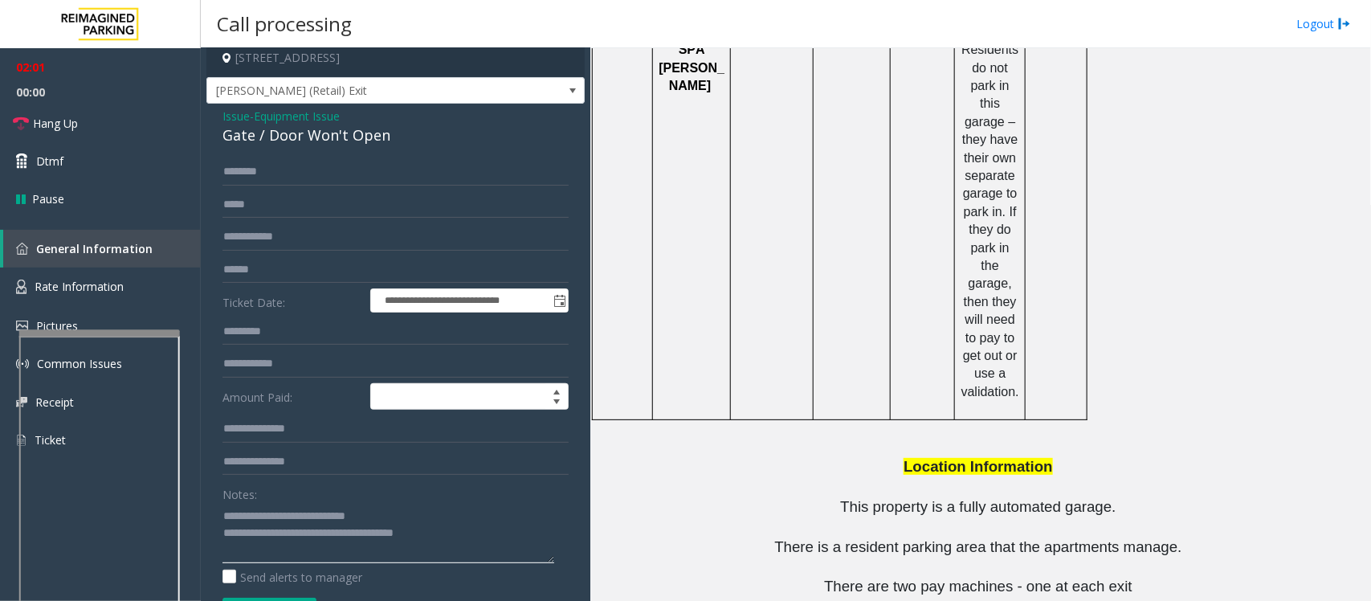
scroll to position [0, 0]
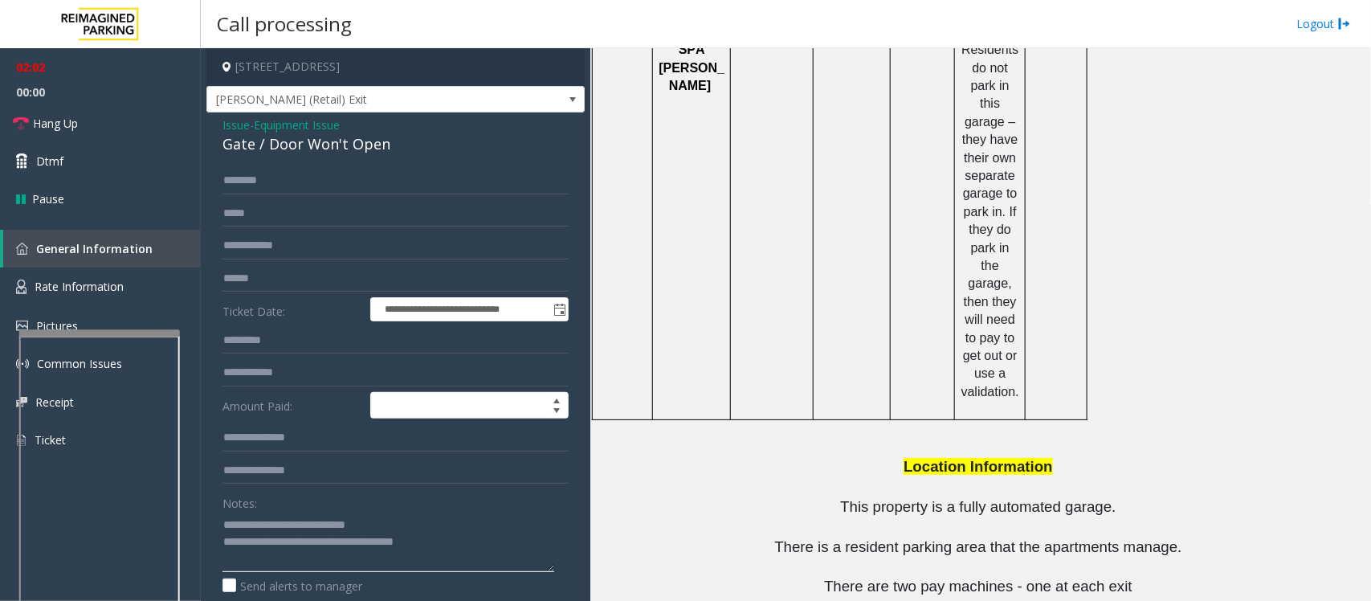
type textarea "**********"
click at [275, 125] on span "Equipment Issue" at bounding box center [297, 124] width 86 height 17
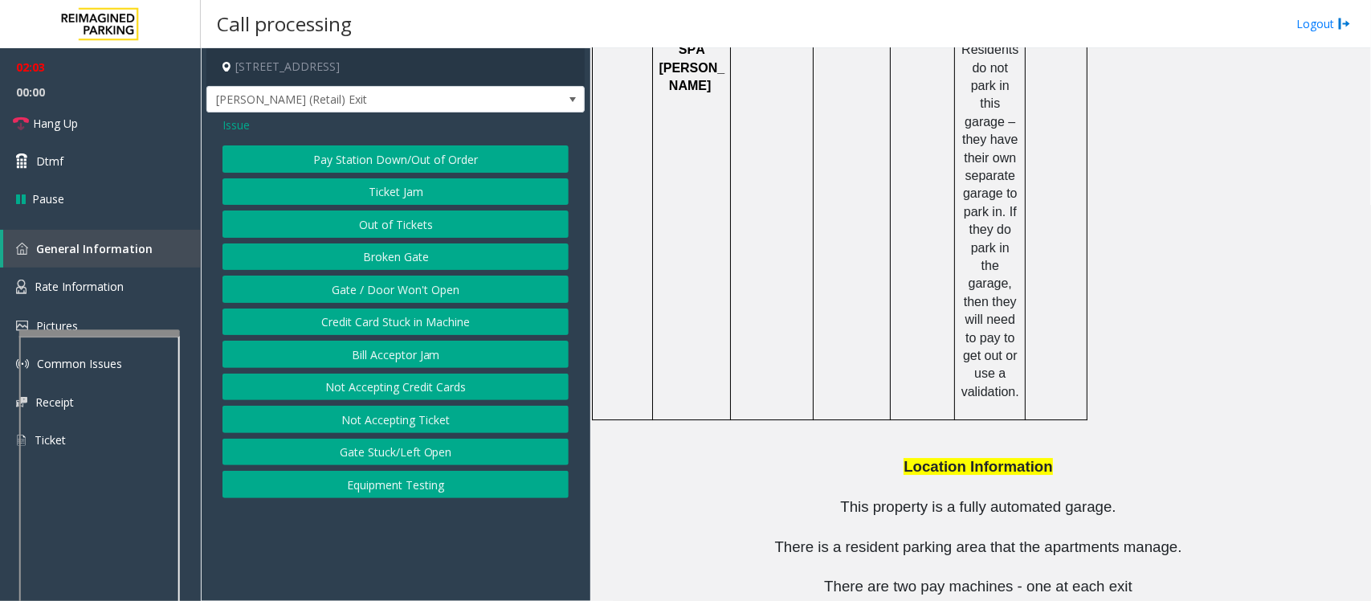
click at [234, 123] on span "Issue" at bounding box center [235, 124] width 27 height 17
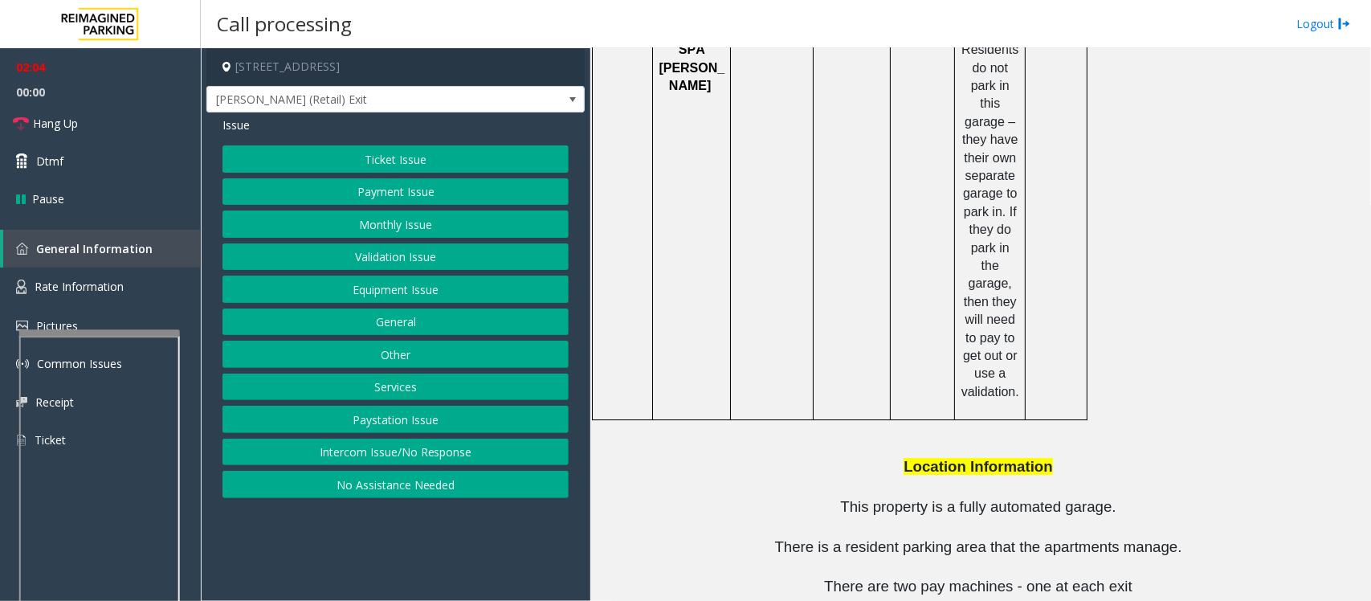
click at [392, 189] on button "Payment Issue" at bounding box center [395, 191] width 346 height 27
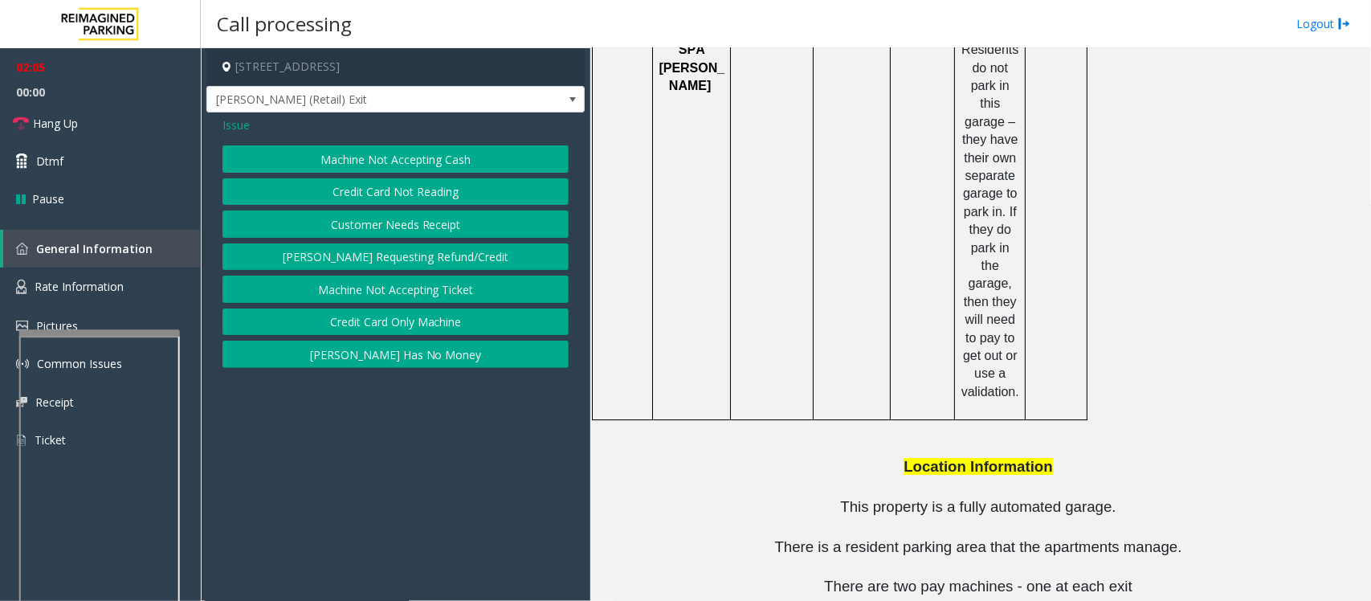
click at [364, 323] on button "Credit Card Only Machine" at bounding box center [395, 321] width 346 height 27
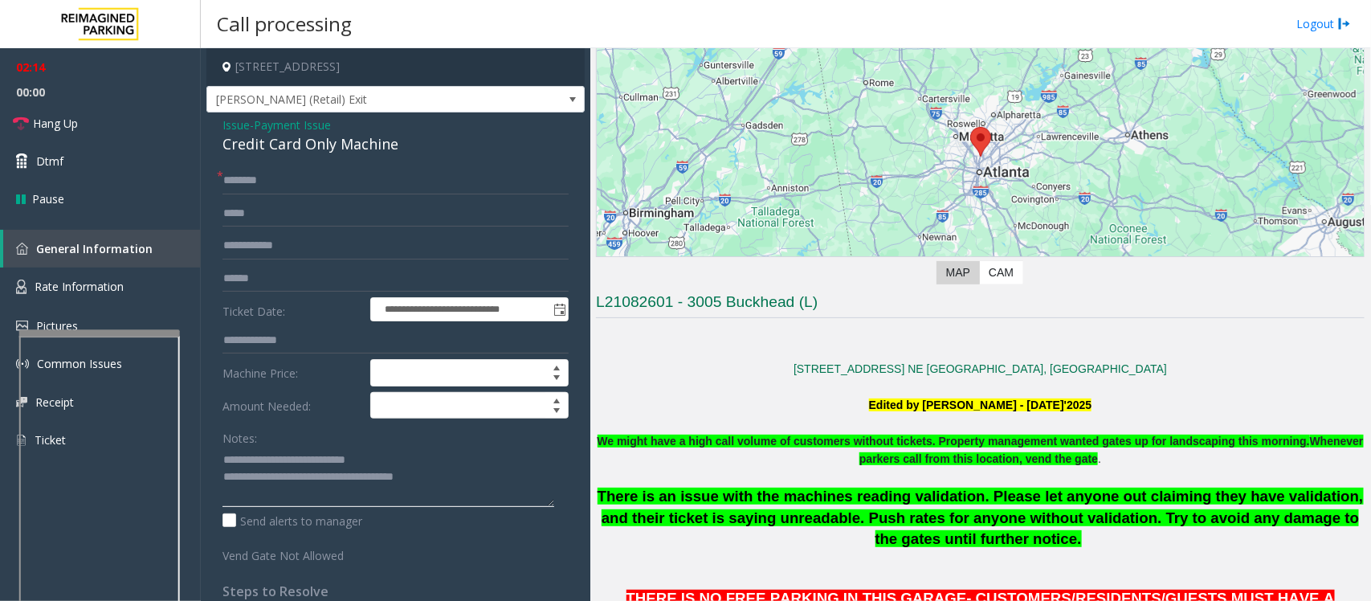
click at [462, 483] on textarea at bounding box center [388, 476] width 332 height 60
click at [434, 479] on textarea at bounding box center [388, 476] width 332 height 60
click at [504, 499] on textarea at bounding box center [388, 476] width 332 height 60
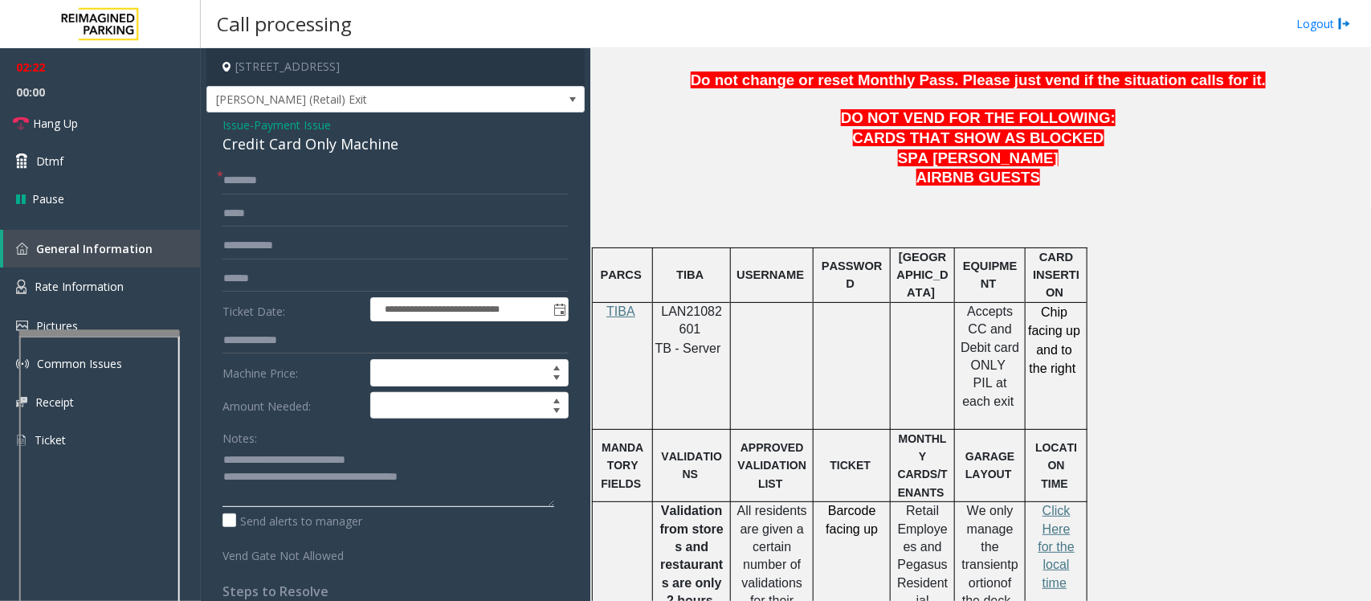
scroll to position [855, 0]
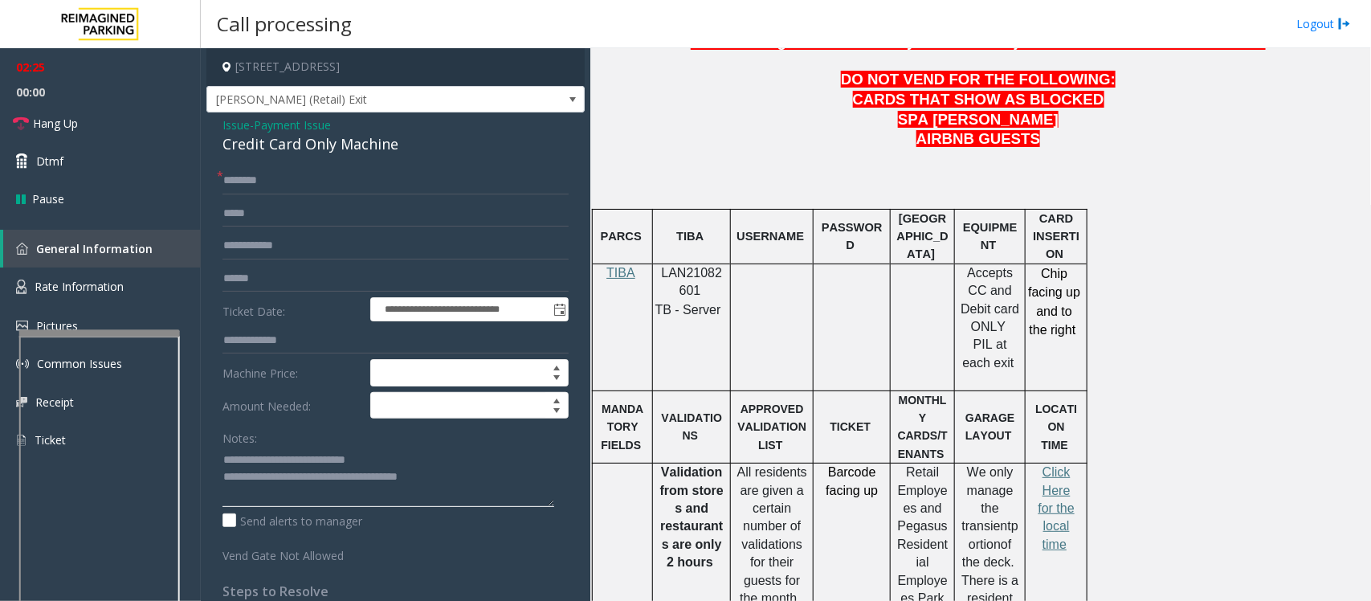
click at [488, 478] on textarea at bounding box center [388, 476] width 332 height 60
click at [471, 479] on textarea at bounding box center [388, 476] width 332 height 60
type textarea "**********"
click at [261, 189] on input "text" at bounding box center [395, 180] width 346 height 27
type input "*"
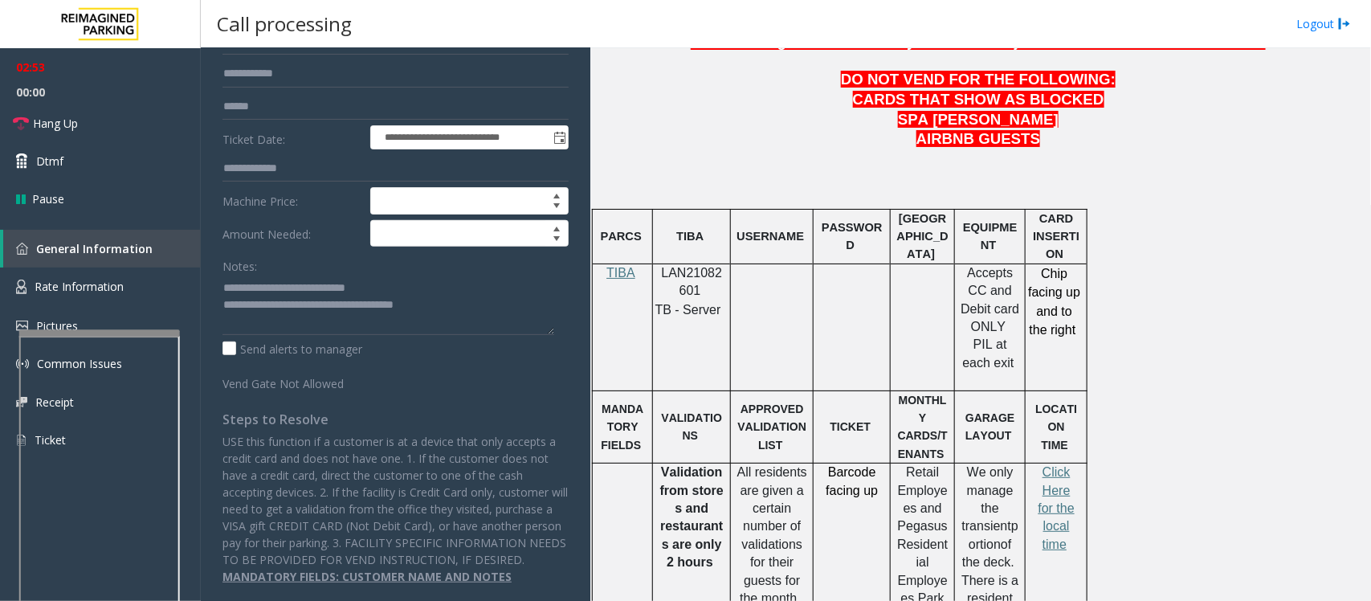
scroll to position [0, 0]
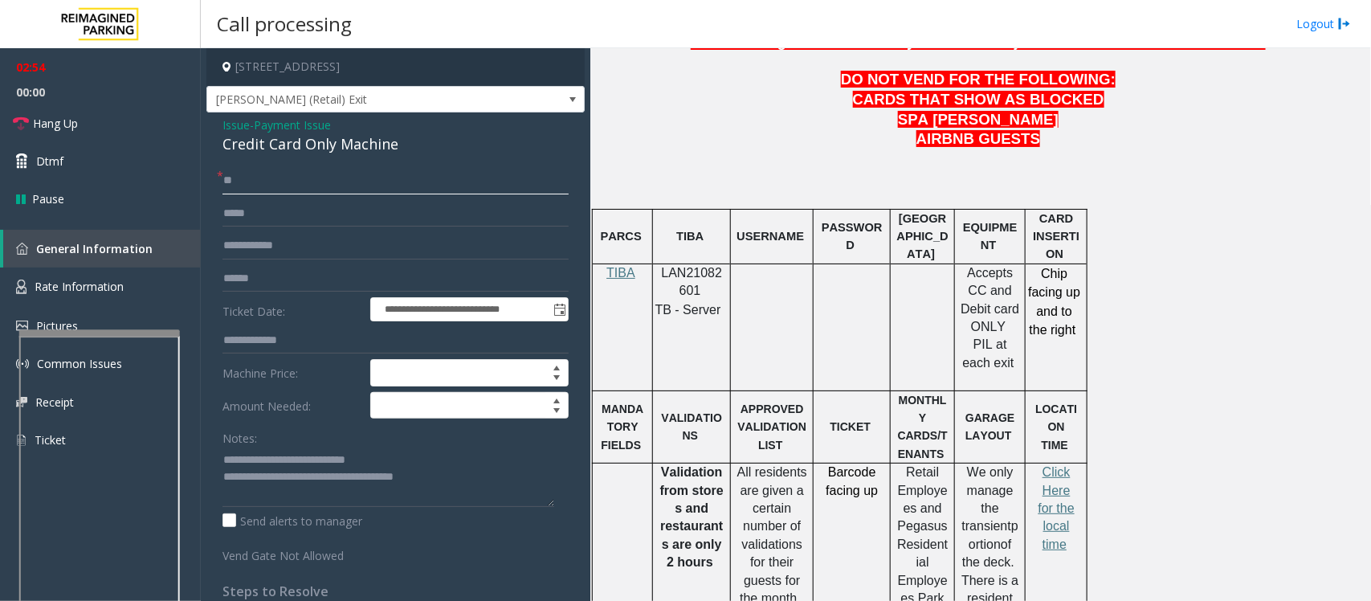
type input "**"
click at [285, 119] on span "Payment Issue" at bounding box center [292, 124] width 77 height 17
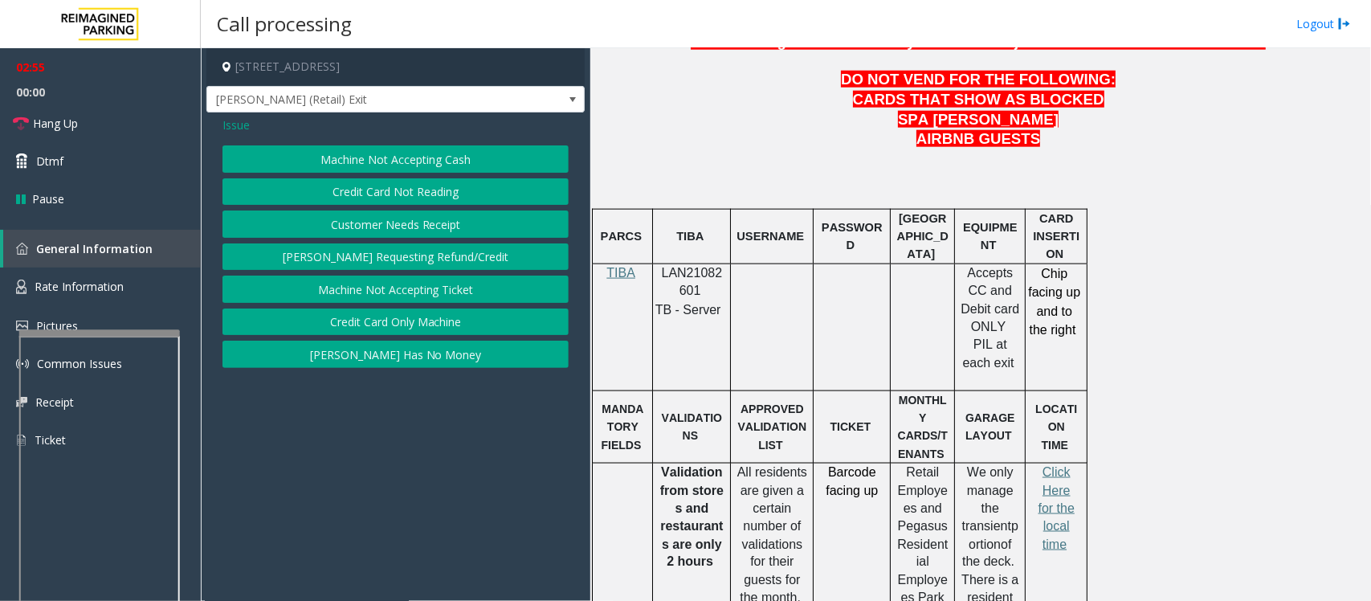
click at [242, 126] on span "Issue" at bounding box center [235, 124] width 27 height 17
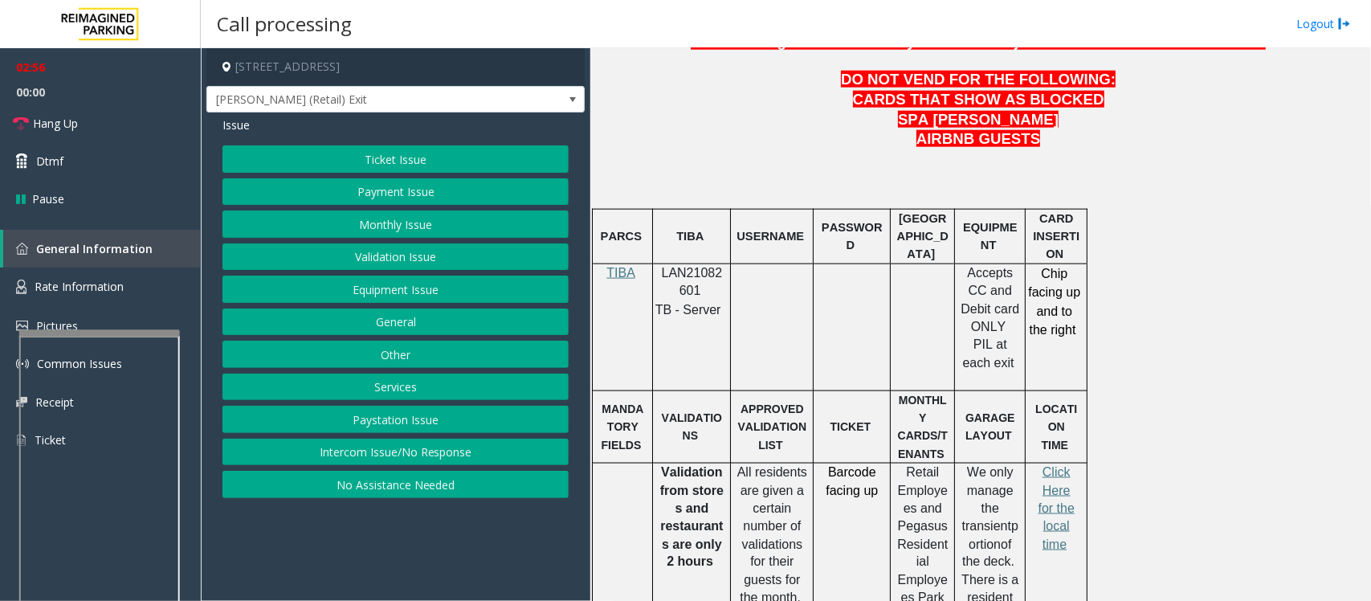
click at [369, 159] on button "Ticket Issue" at bounding box center [395, 158] width 346 height 27
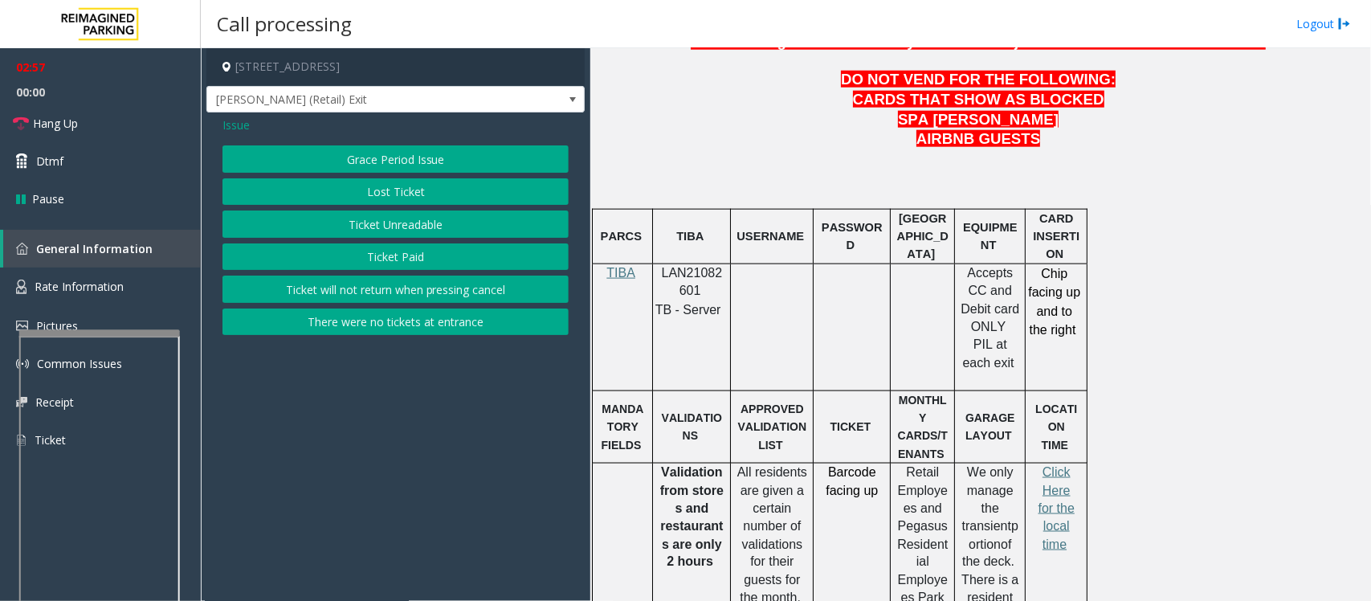
click at [352, 230] on button "Ticket Unreadable" at bounding box center [395, 223] width 346 height 27
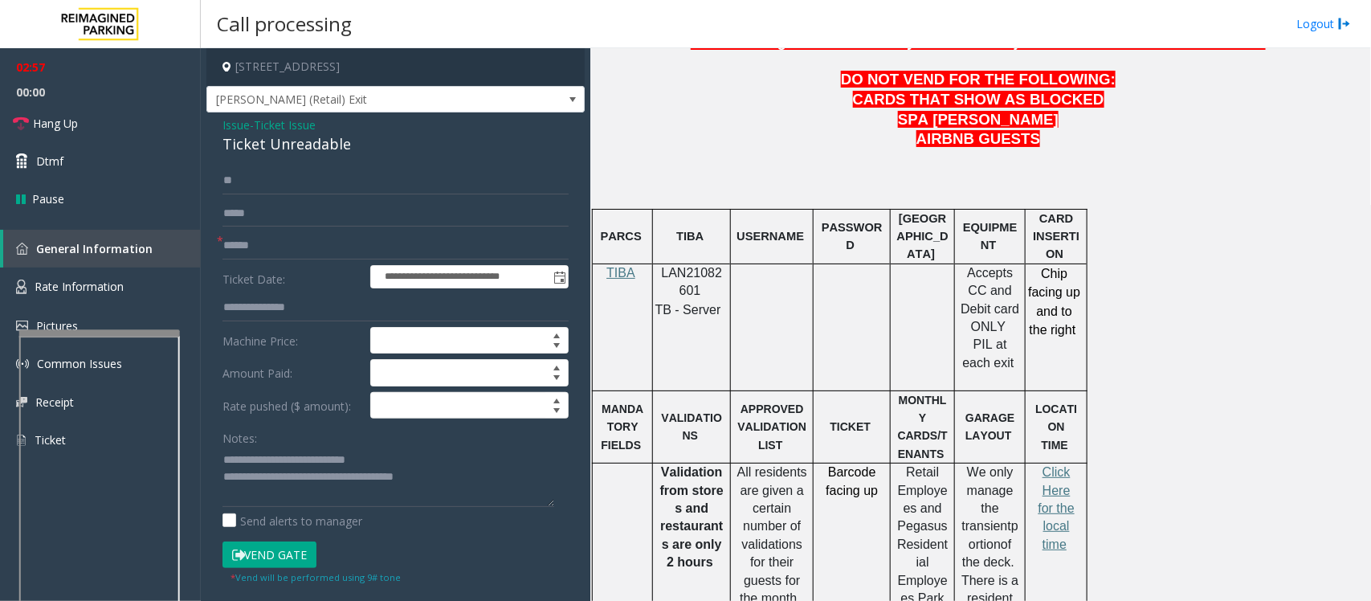
click at [267, 564] on button "Vend Gate" at bounding box center [269, 554] width 94 height 27
click at [261, 121] on span "Ticket Issue" at bounding box center [285, 124] width 62 height 17
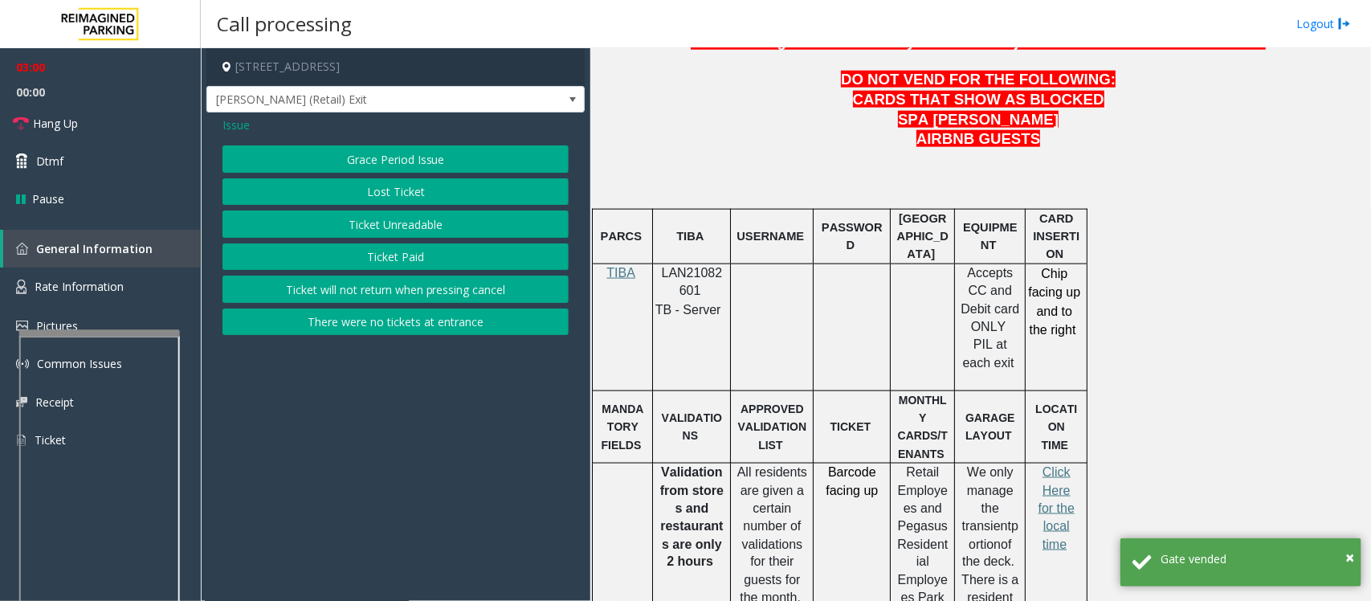
click at [238, 121] on span "Issue" at bounding box center [235, 124] width 27 height 17
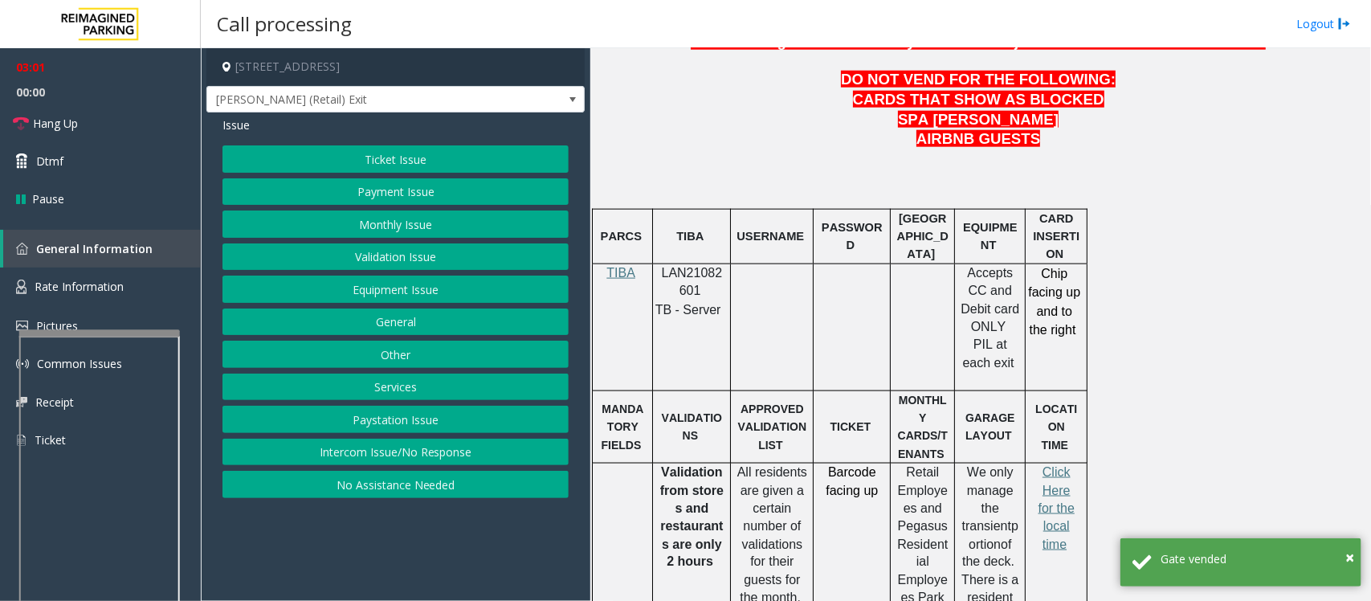
click at [379, 193] on button "Payment Issue" at bounding box center [395, 191] width 346 height 27
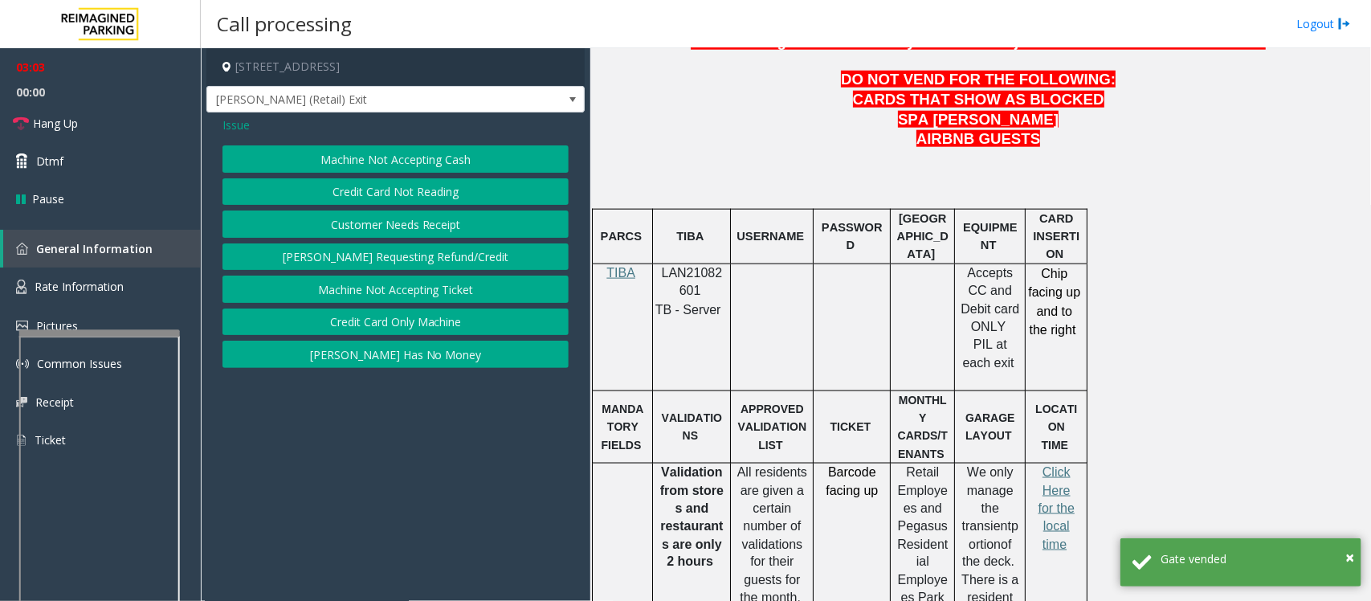
click at [378, 315] on button "Credit Card Only Machine" at bounding box center [395, 321] width 346 height 27
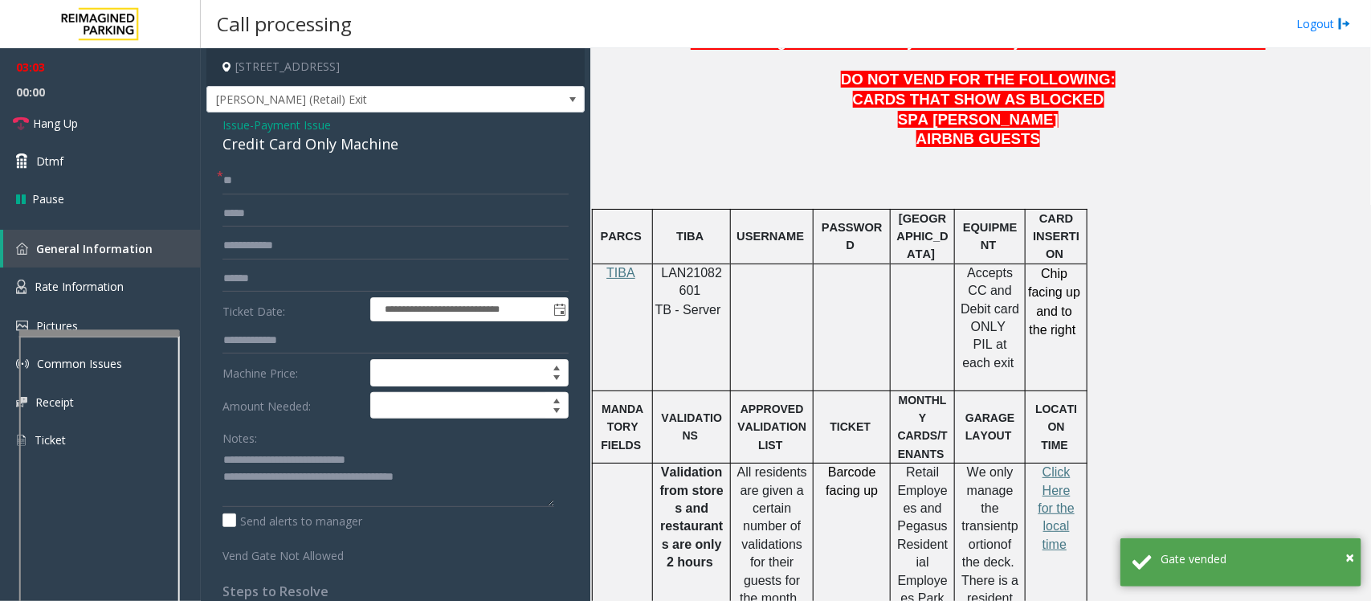
click at [287, 149] on div "Credit Card Only Machine" at bounding box center [395, 144] width 346 height 22
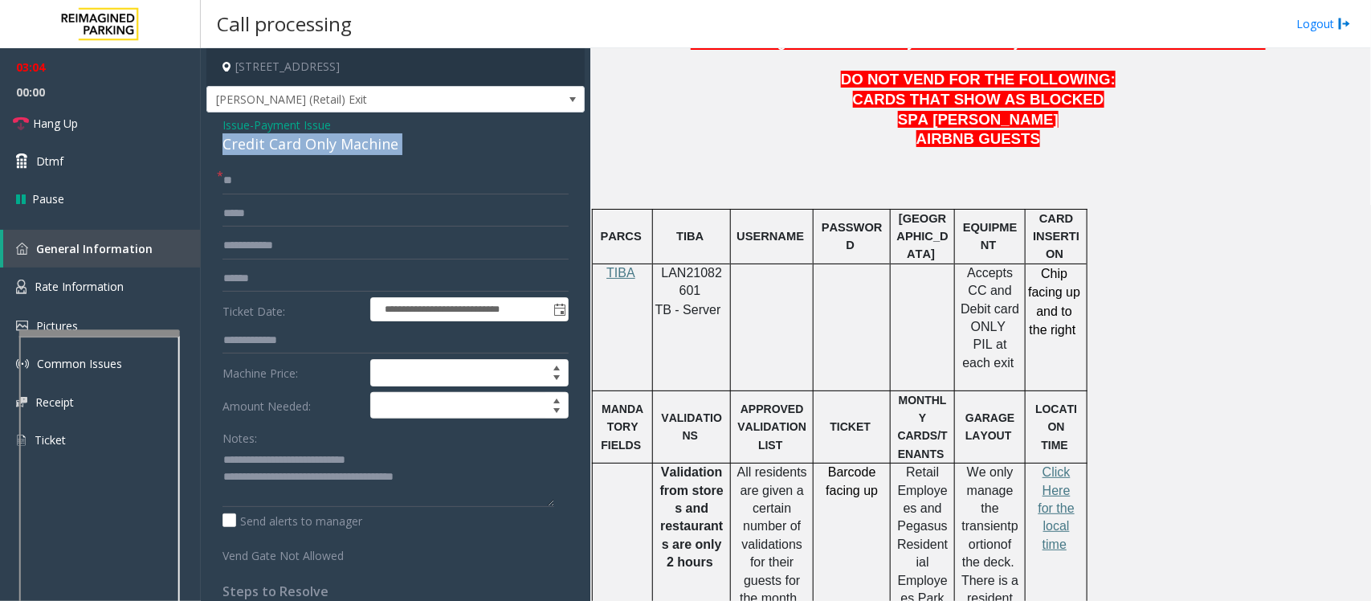
copy div "Credit Card Only Machine"
click at [103, 120] on link "Hang Up" at bounding box center [100, 123] width 201 height 38
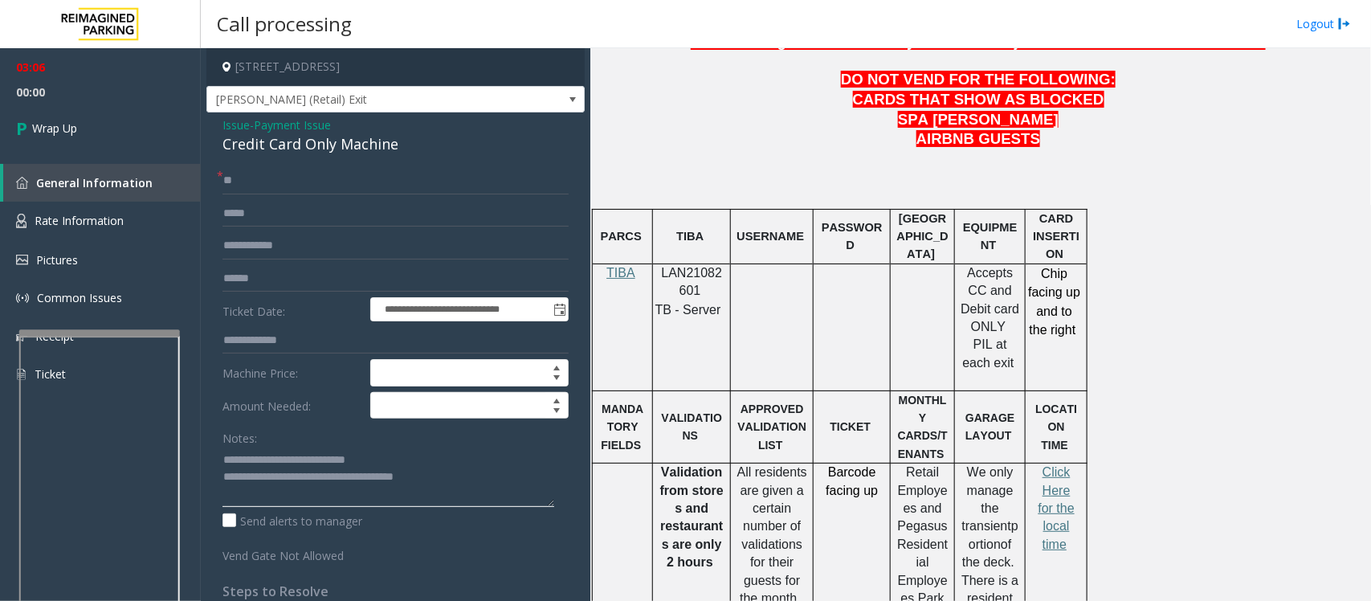
drag, startPoint x: 259, startPoint y: 454, endPoint x: 455, endPoint y: 466, distance: 197.1
click at [455, 466] on textarea at bounding box center [388, 476] width 332 height 60
paste textarea "**"
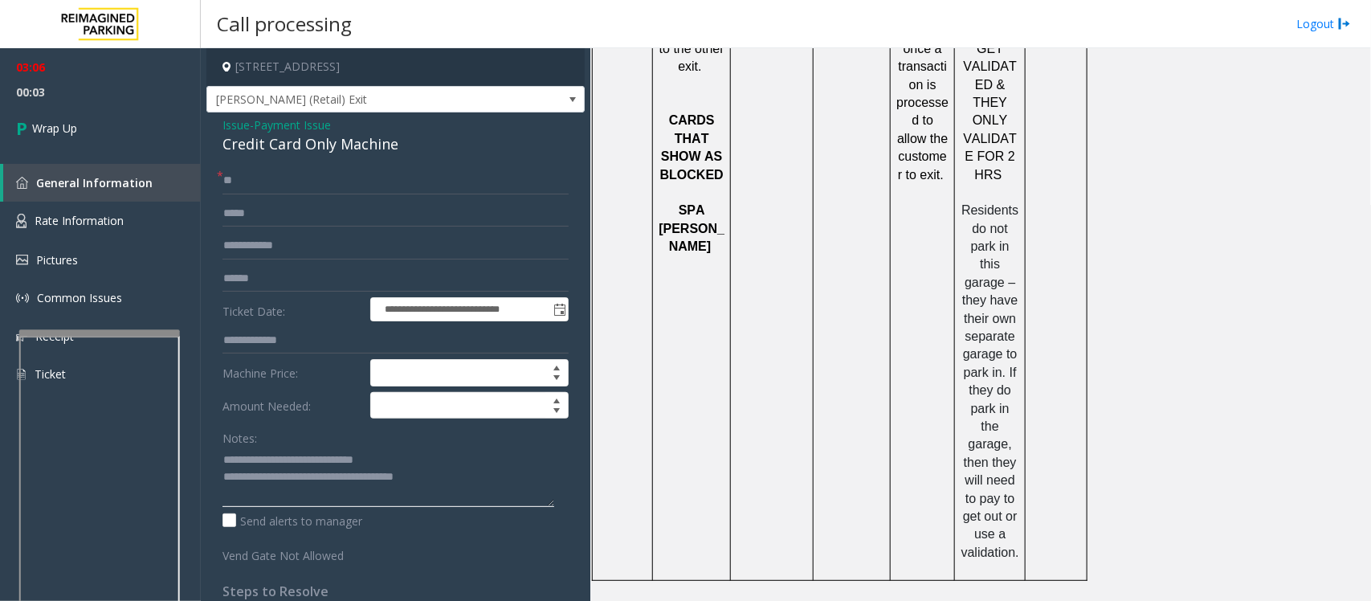
scroll to position [2160, 0]
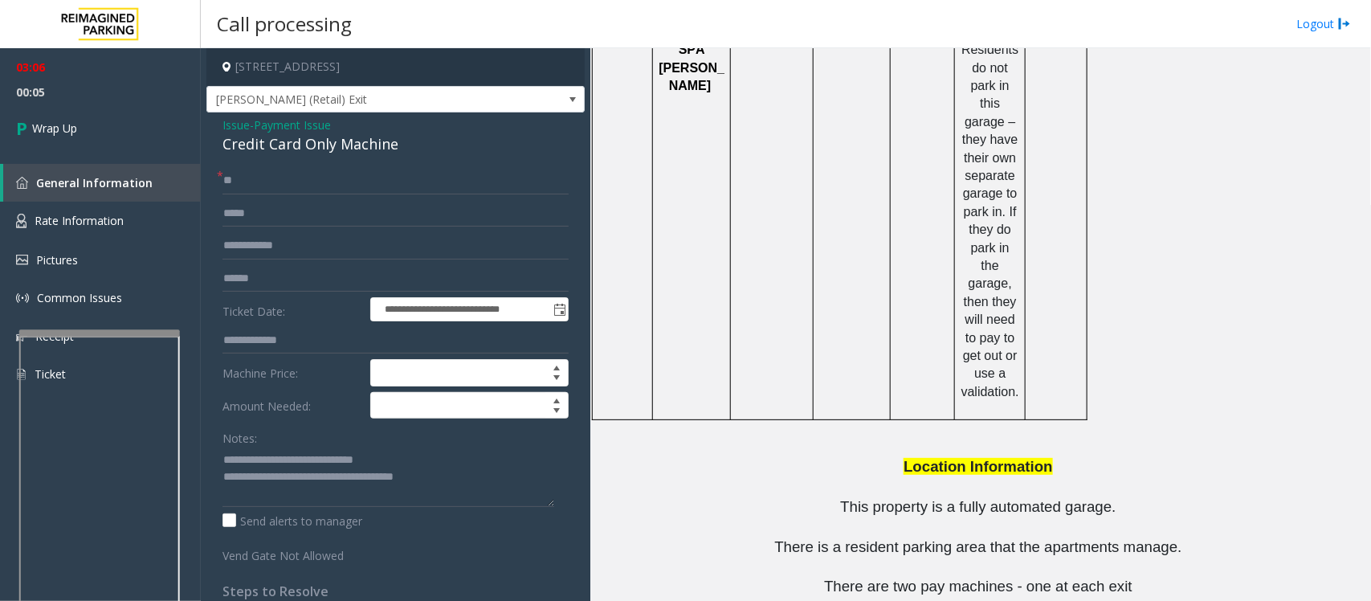
drag, startPoint x: 940, startPoint y: 532, endPoint x: 603, endPoint y: 548, distance: 337.6
copy tr "Aldo Gaither 470-696-3259"
click at [442, 479] on textarea at bounding box center [388, 476] width 332 height 60
paste textarea "**********"
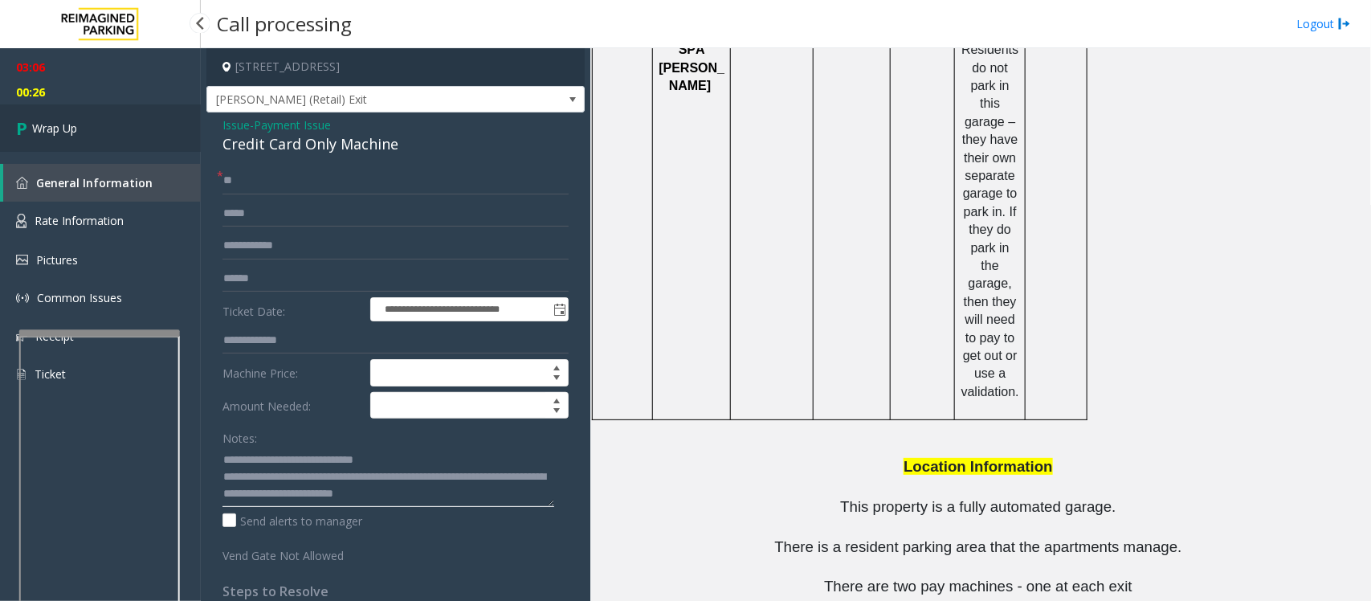
type textarea "**********"
click at [75, 130] on span "Wrap Up" at bounding box center [54, 128] width 45 height 17
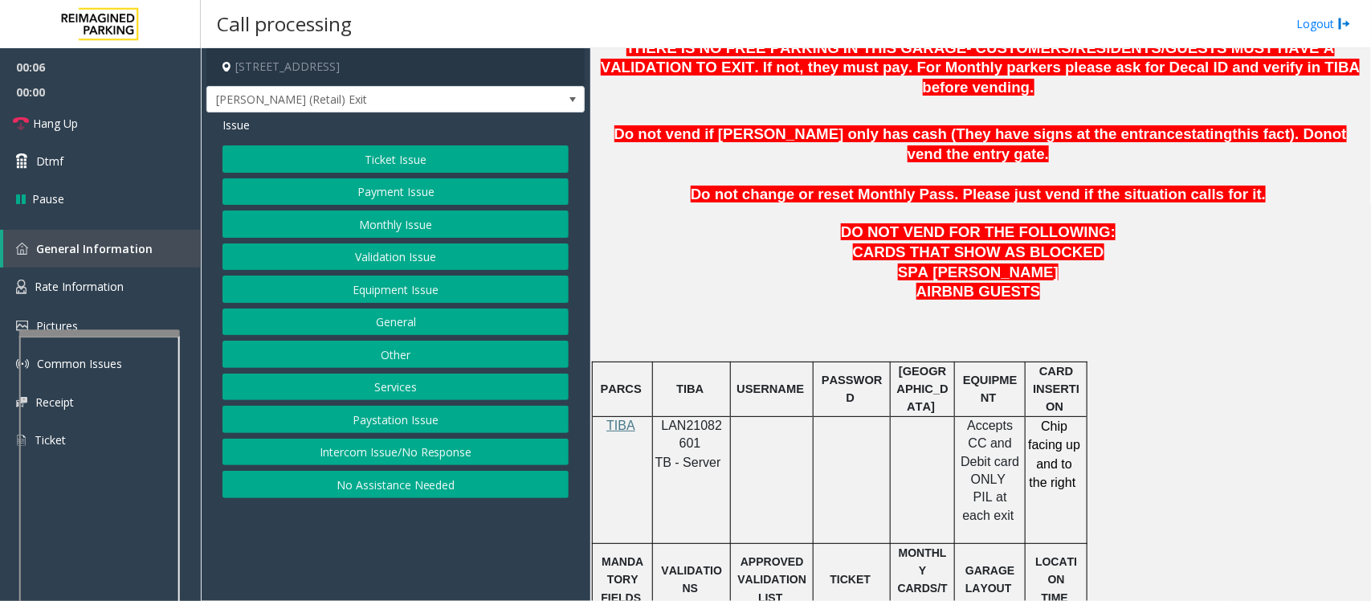
scroll to position [1104, 0]
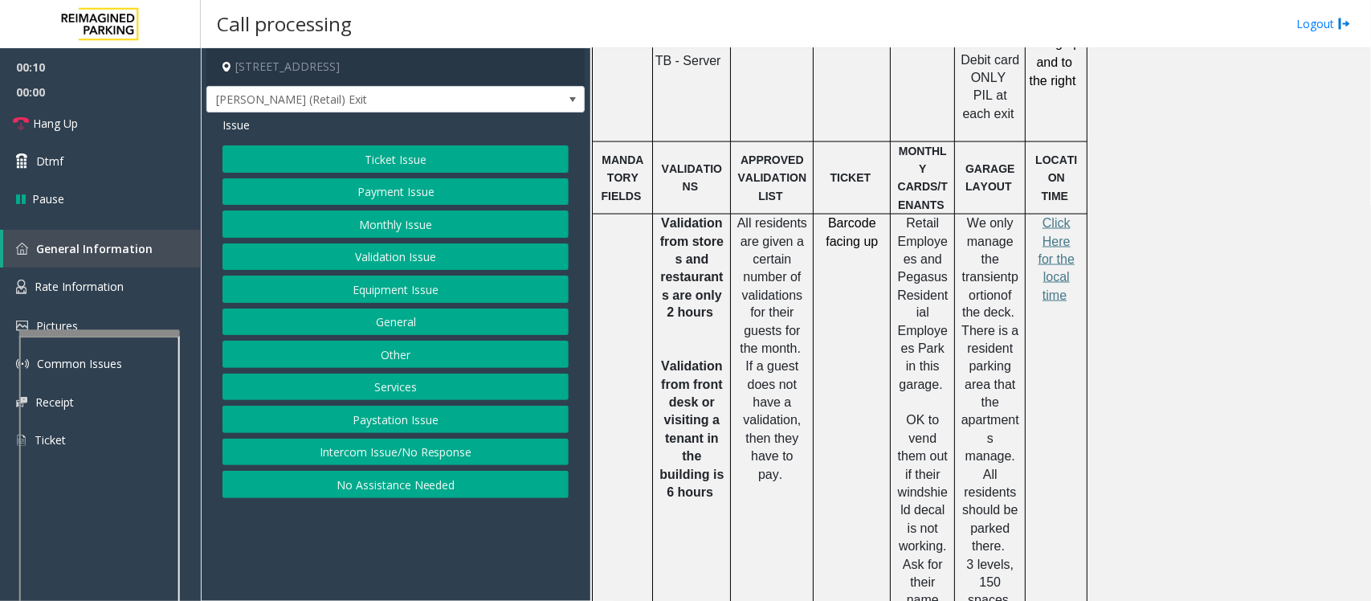
click at [487, 452] on button "Intercom Issue/No Response" at bounding box center [395, 451] width 346 height 27
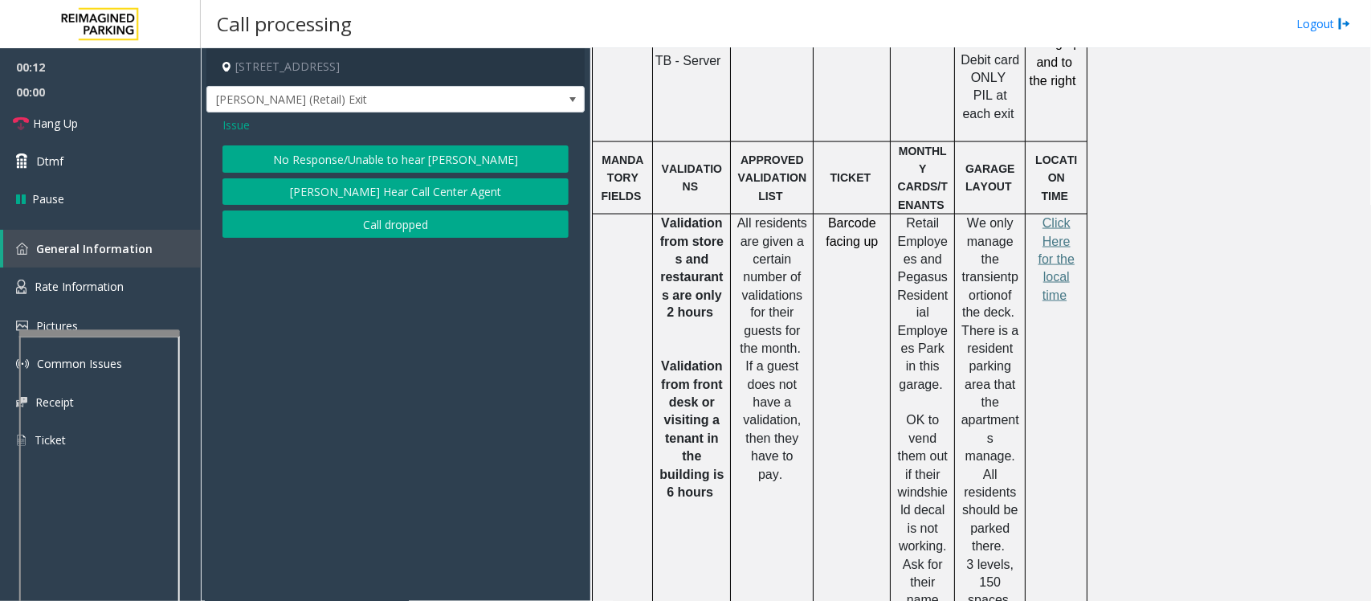
click at [454, 154] on button "No Response/Unable to hear [PERSON_NAME]" at bounding box center [395, 158] width 346 height 27
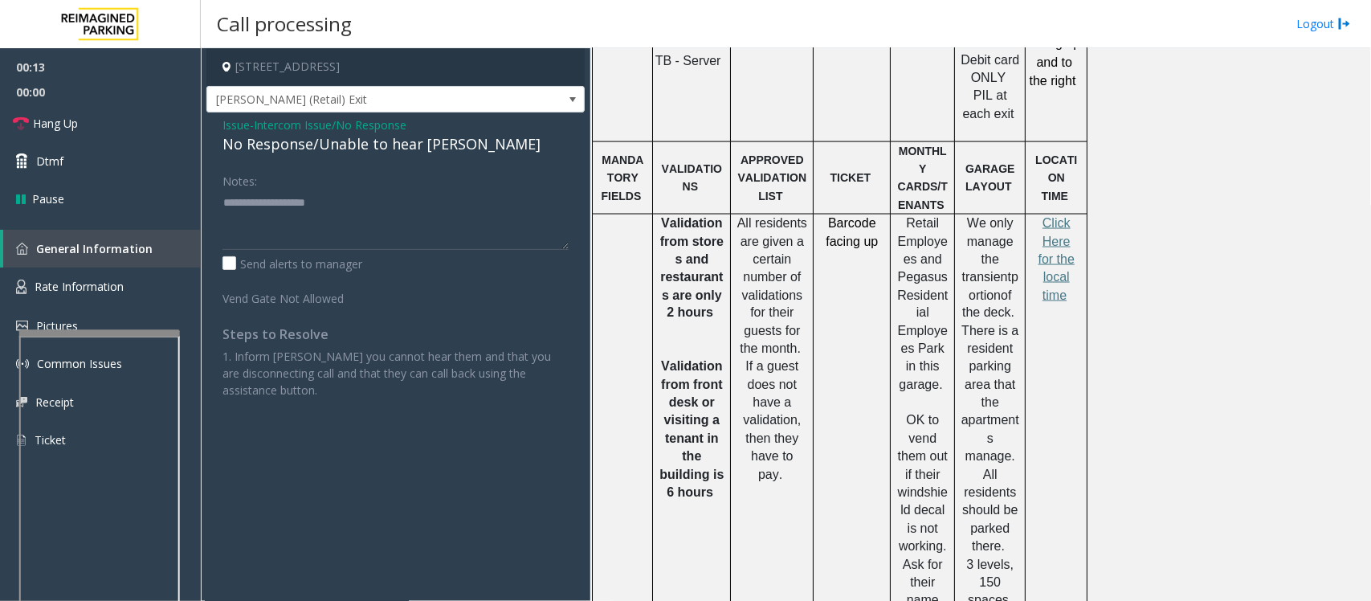
click at [378, 153] on div "No Response/Unable to hear [PERSON_NAME]" at bounding box center [395, 144] width 346 height 22
type textarea "**********"
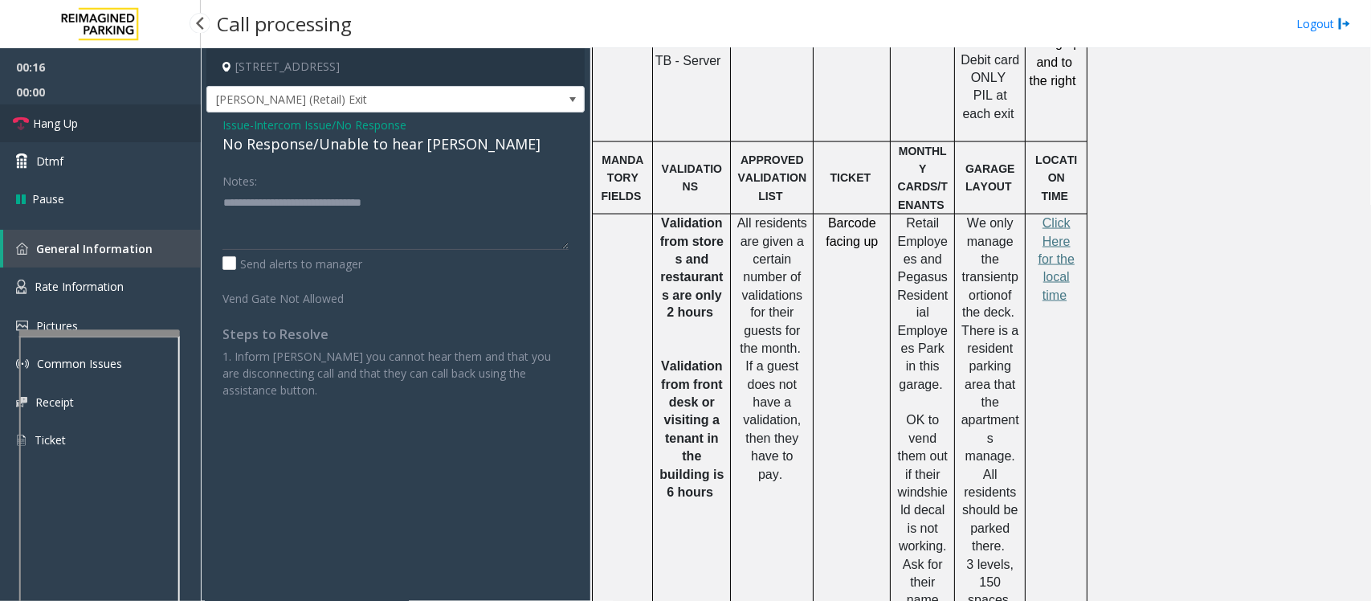
click at [137, 127] on link "Hang Up" at bounding box center [100, 123] width 201 height 38
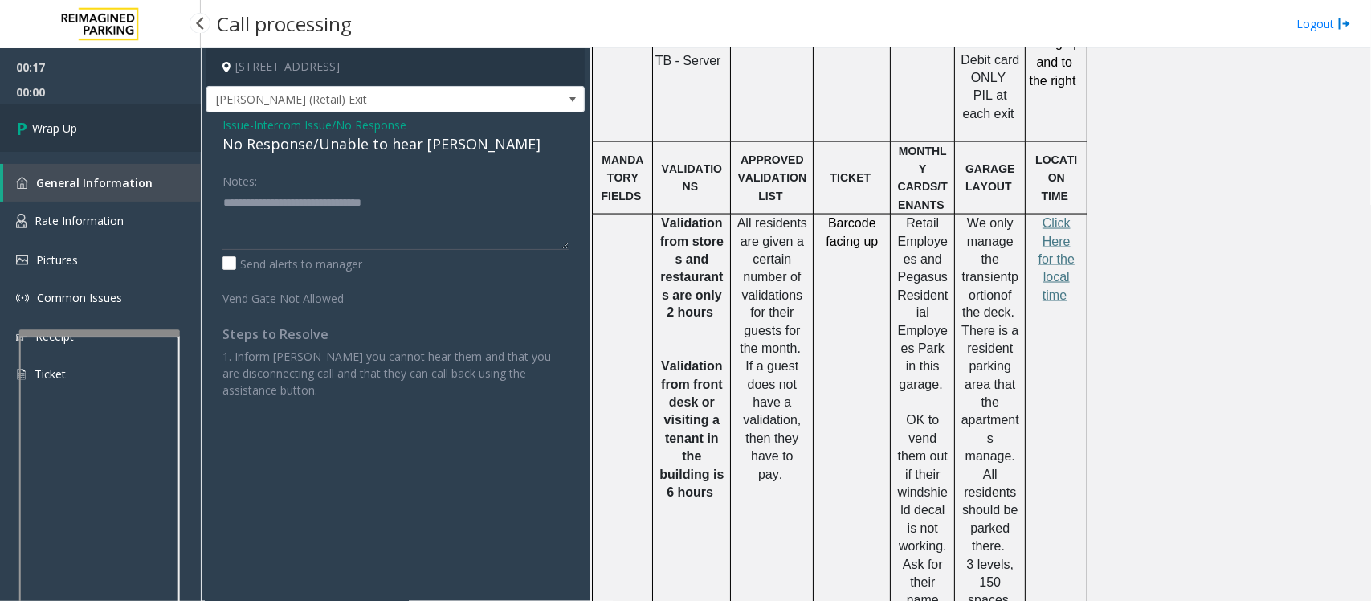
click at [137, 127] on link "Wrap Up" at bounding box center [100, 127] width 201 height 47
